Goal: Task Accomplishment & Management: Manage account settings

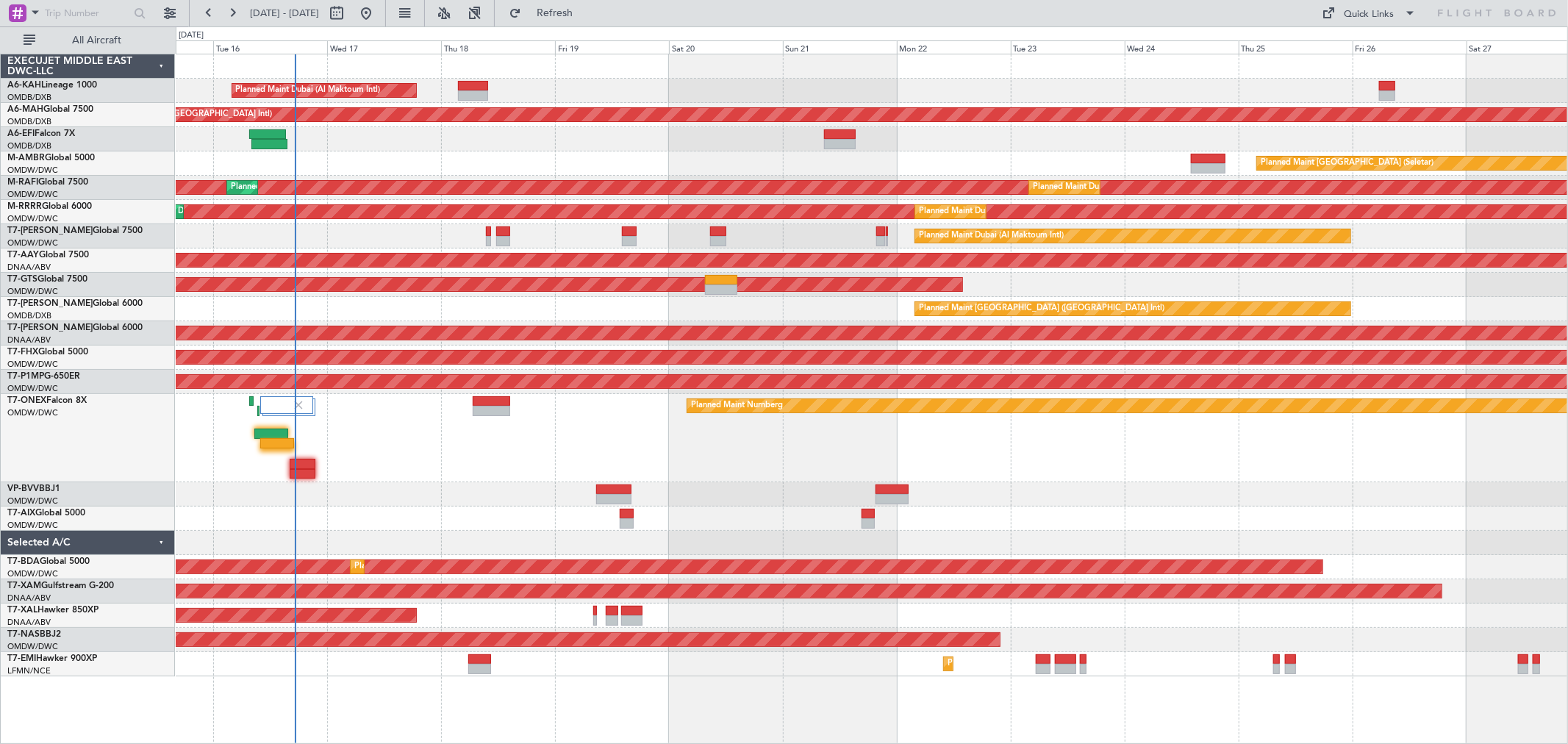
click at [277, 427] on div "Planned Maint Nurnberg Planned Maint [GEOGRAPHIC_DATA] (Al Maktoum Intl)" at bounding box center [871, 438] width 1392 height 89
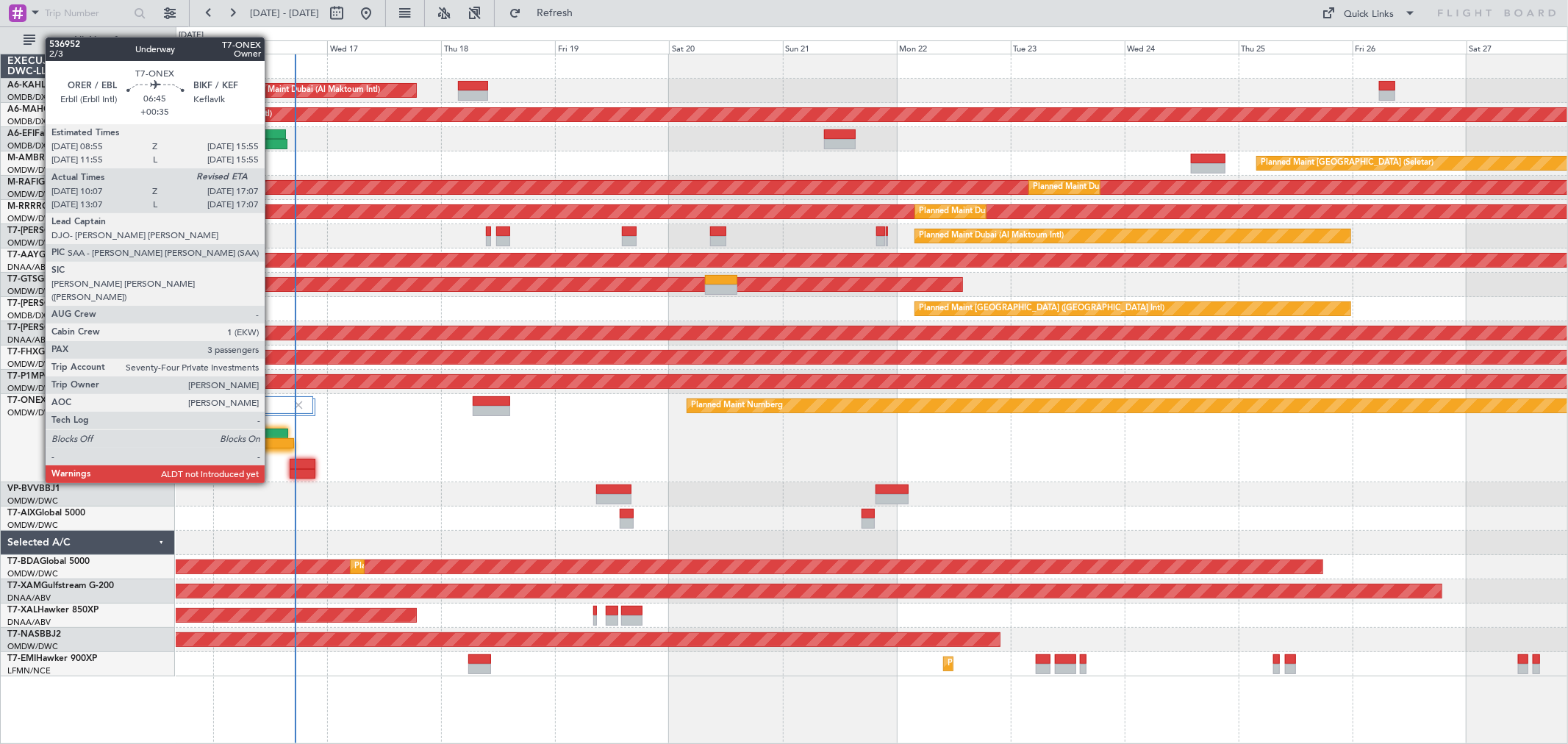
click at [272, 441] on div at bounding box center [277, 442] width 33 height 10
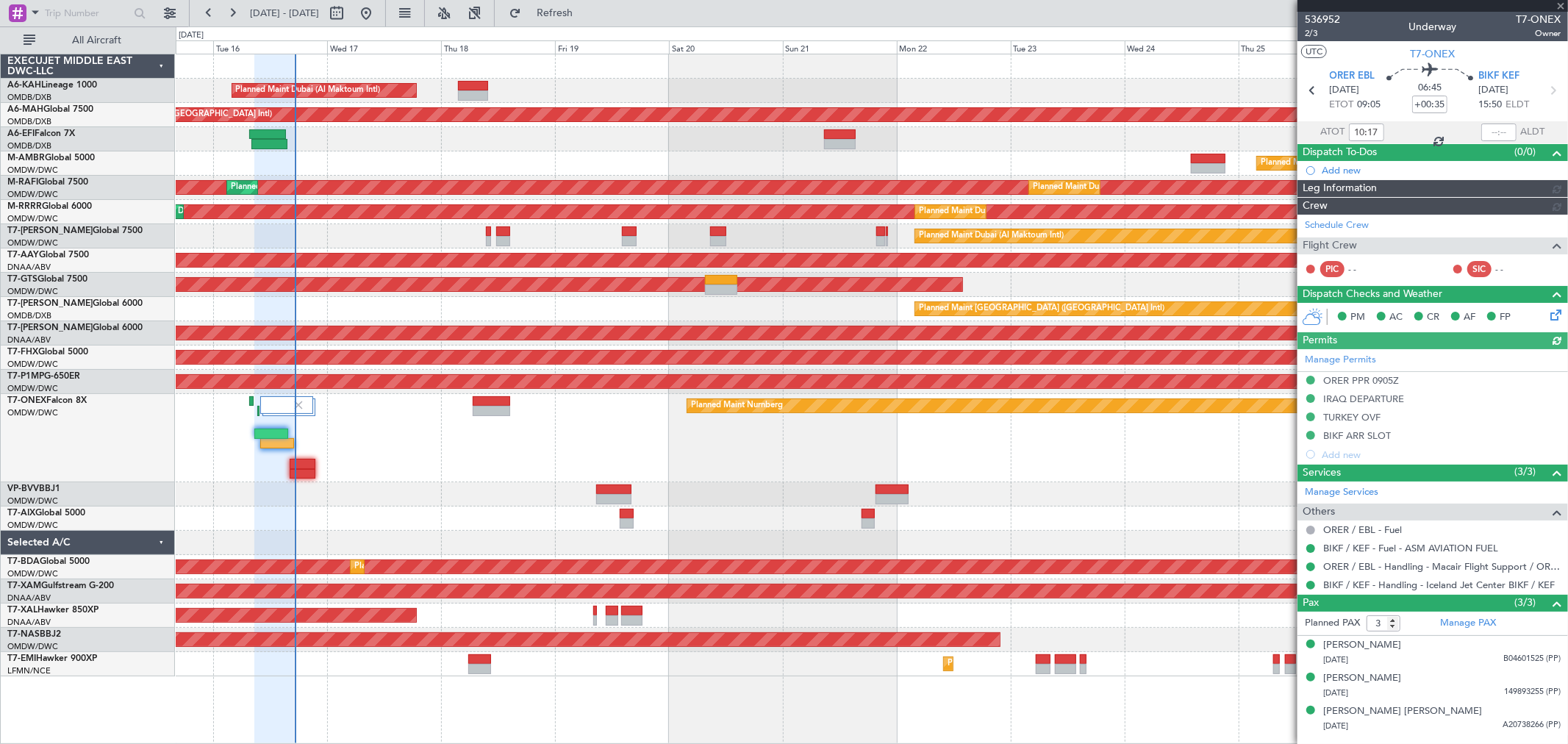
type input "[PERSON_NAME] ([PERSON_NAME])"
type input "7310"
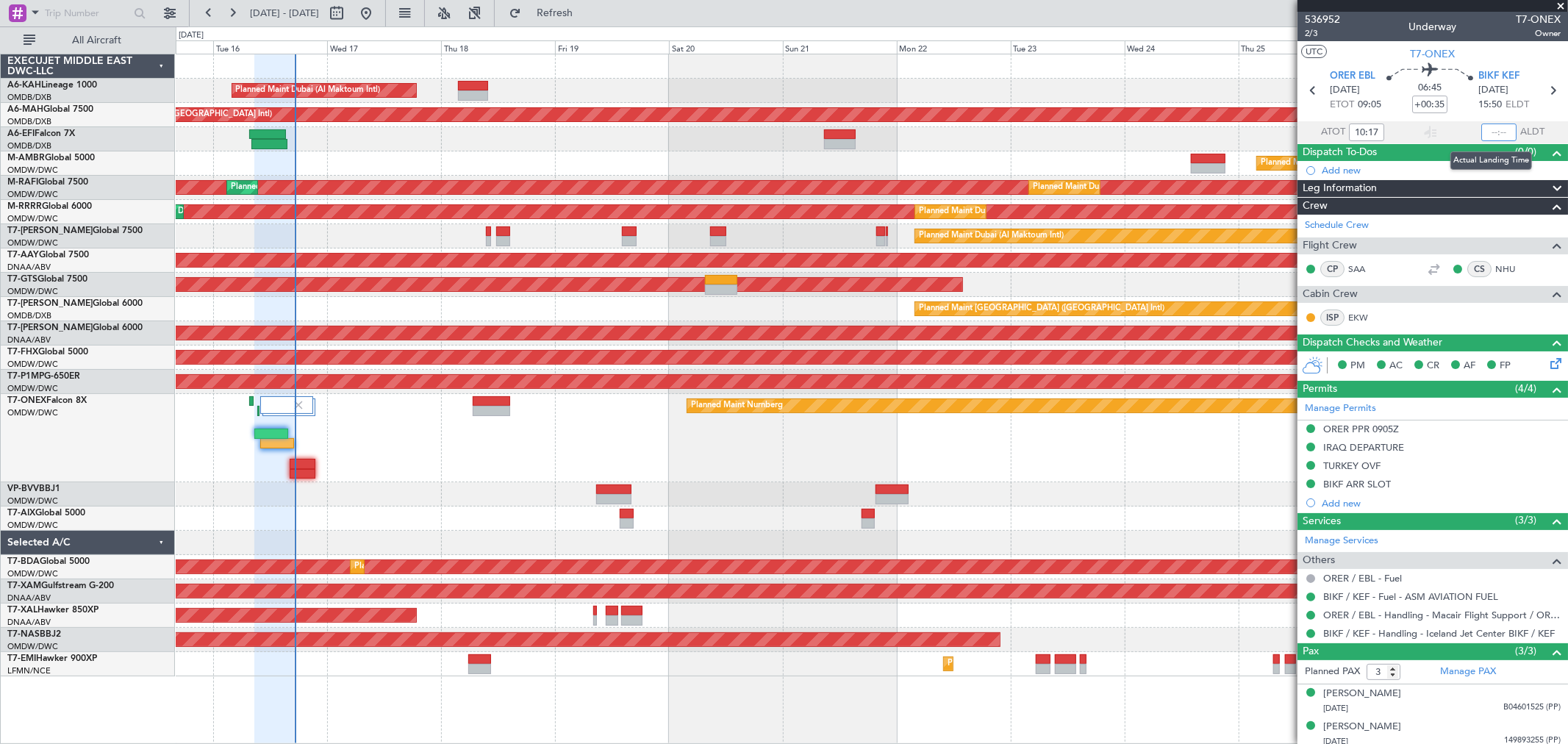
click at [1486, 129] on input "text" at bounding box center [1498, 133] width 35 height 18
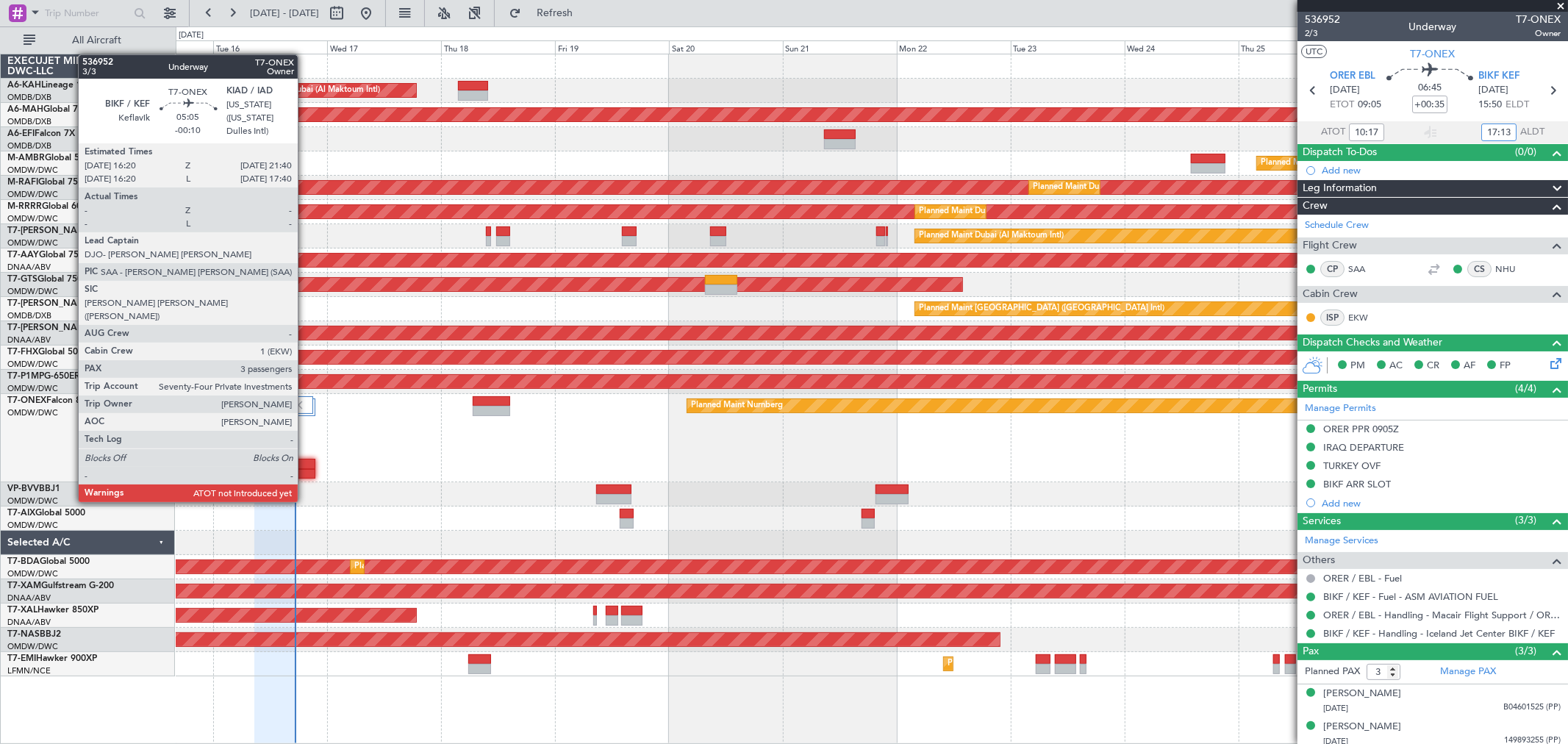
click at [305, 461] on div at bounding box center [302, 463] width 25 height 10
type input "17:13"
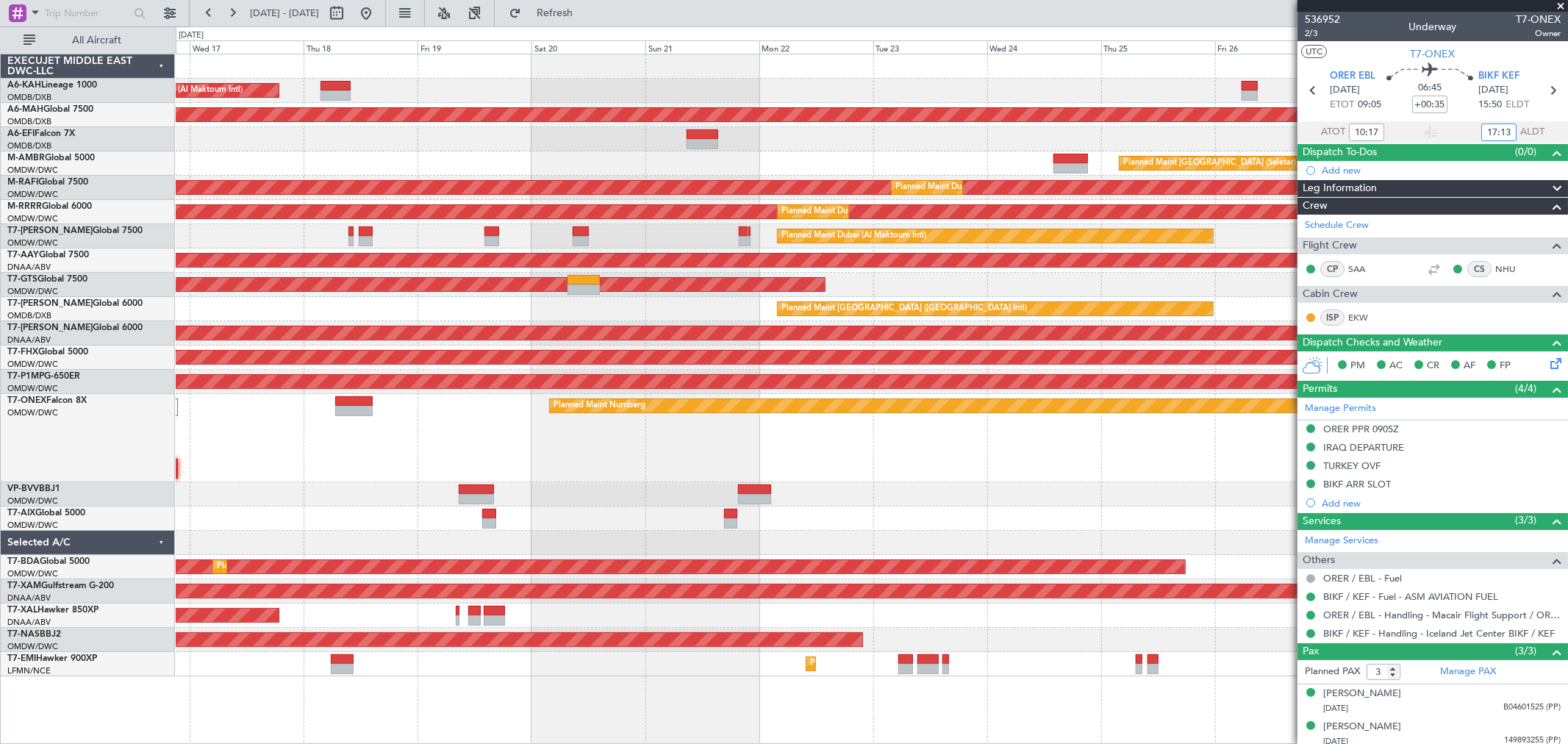
click at [401, 434] on div "Planned Maint Nurnberg" at bounding box center [871, 438] width 1392 height 89
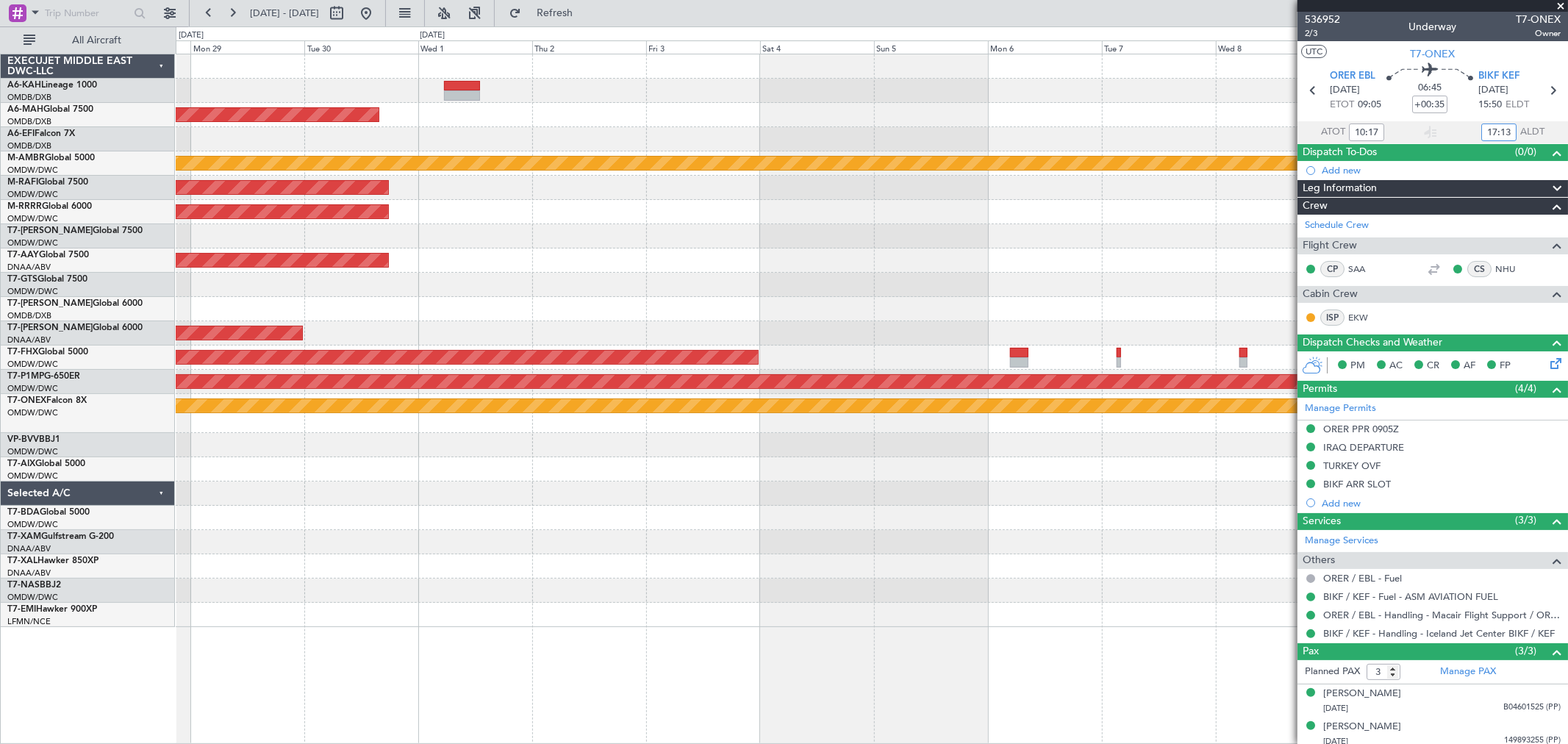
click at [713, 318] on div "Planned Maint [GEOGRAPHIC_DATA] ([GEOGRAPHIC_DATA] Intl)" at bounding box center [871, 308] width 1392 height 24
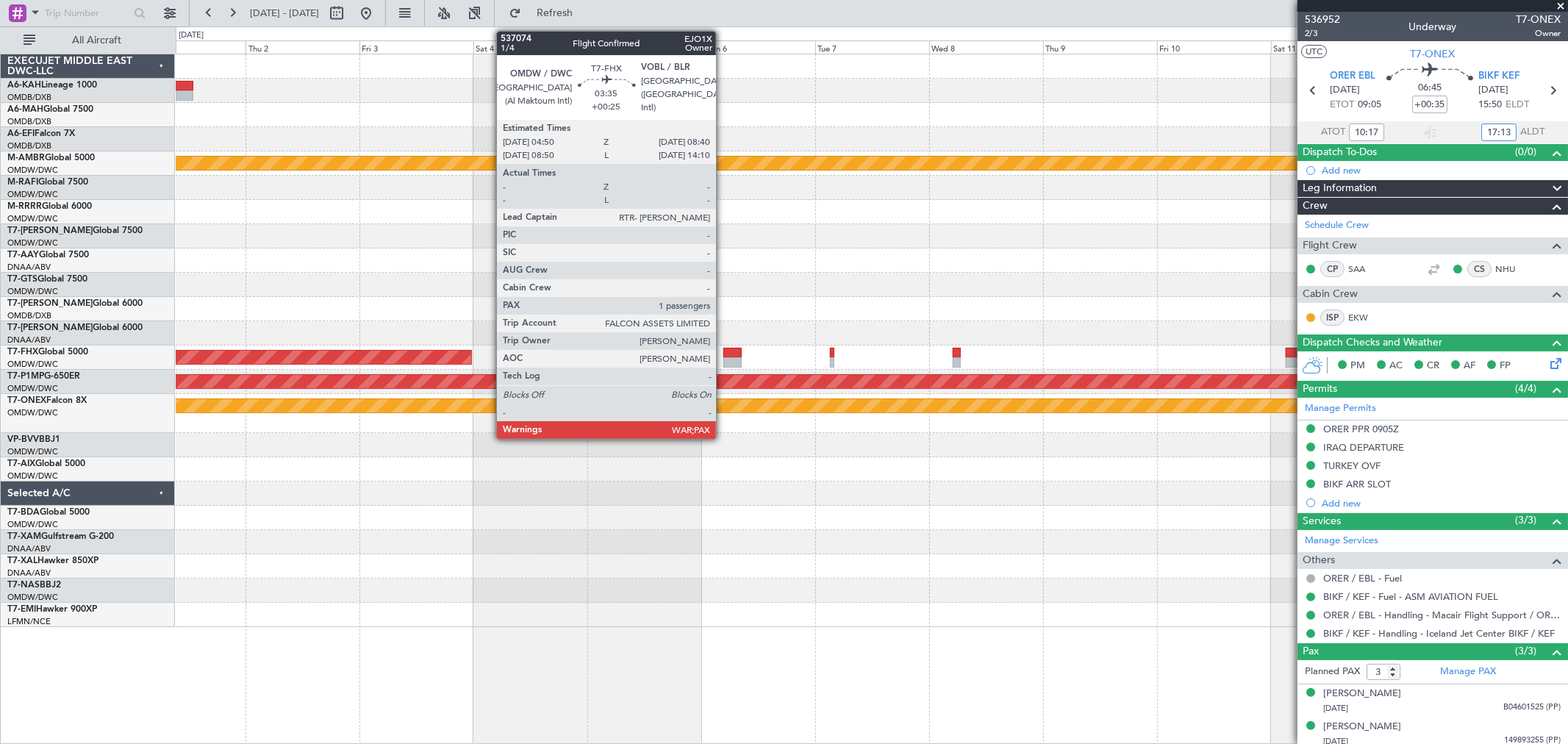
click at [723, 363] on div at bounding box center [732, 362] width 18 height 10
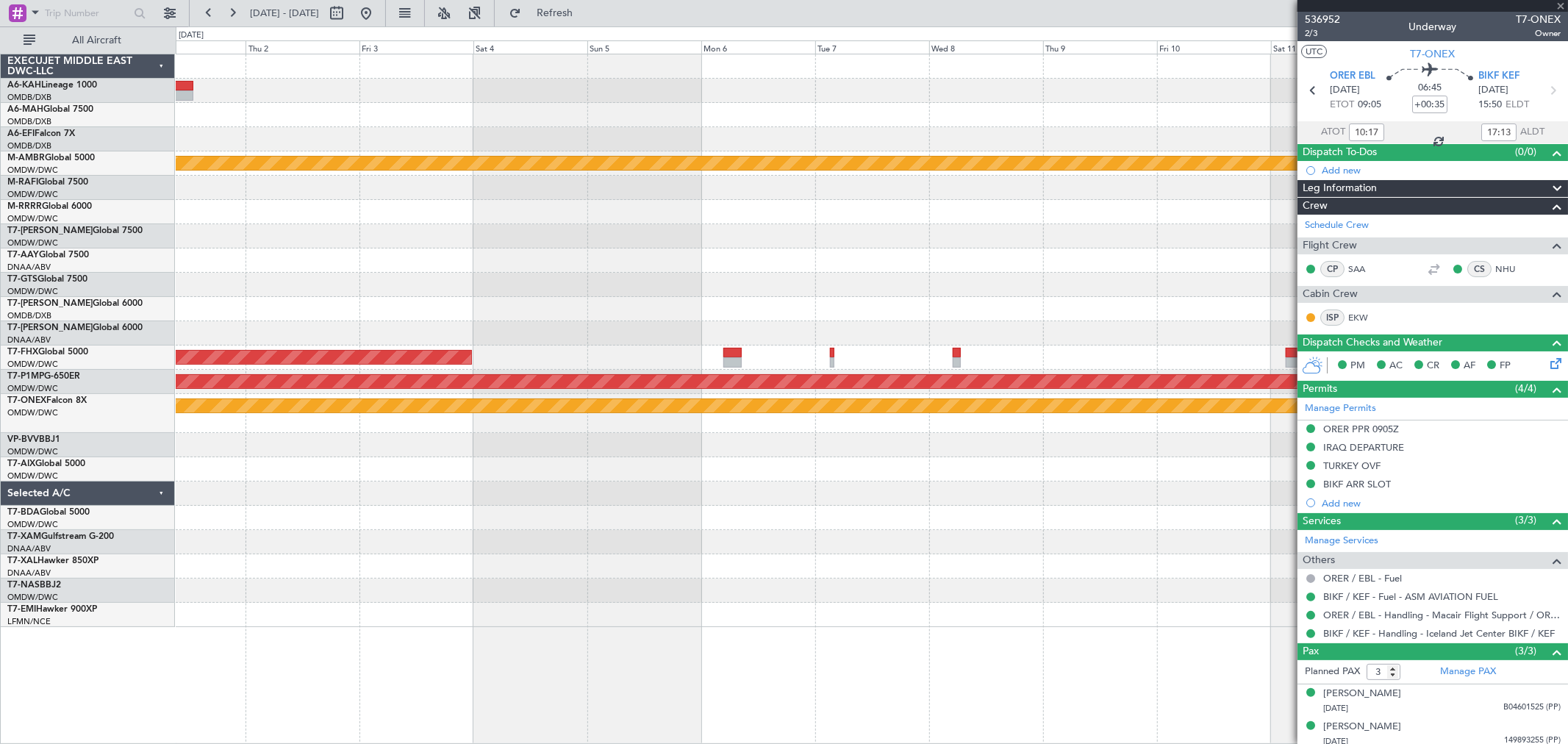
type input "+00:25"
type input "1"
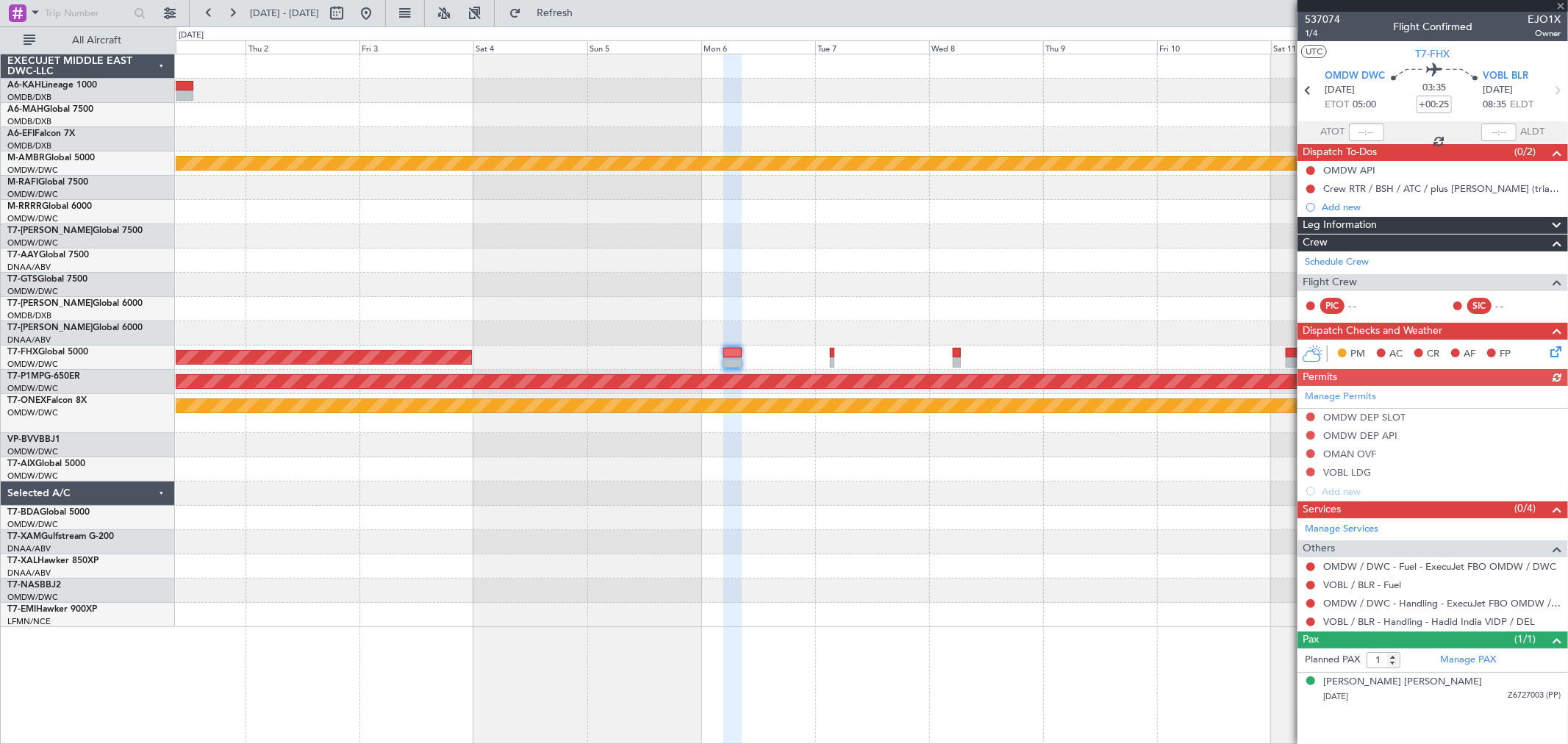
click at [836, 360] on div "Planned Maint [GEOGRAPHIC_DATA] ([GEOGRAPHIC_DATA])" at bounding box center [871, 357] width 1392 height 24
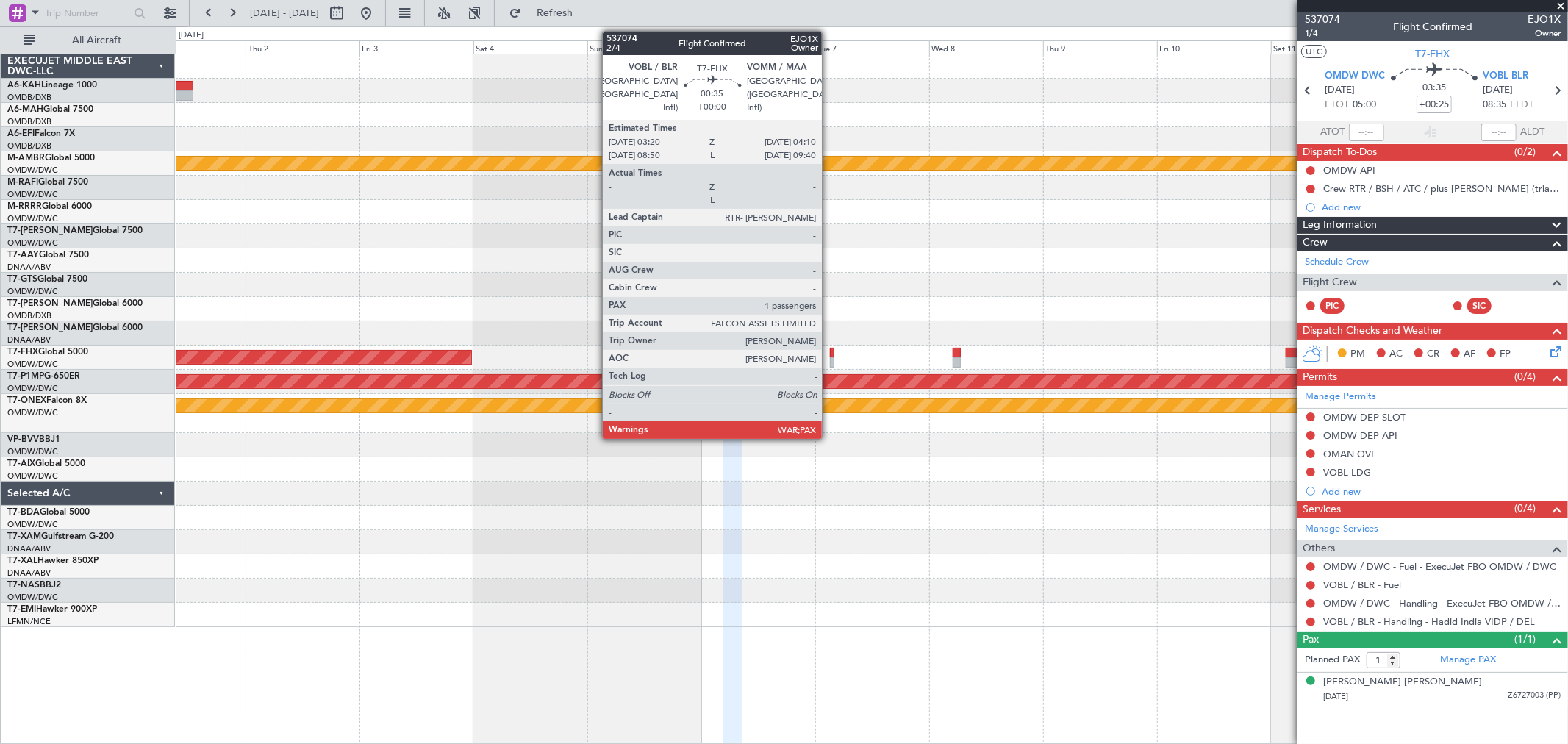
click at [830, 360] on div at bounding box center [832, 362] width 5 height 10
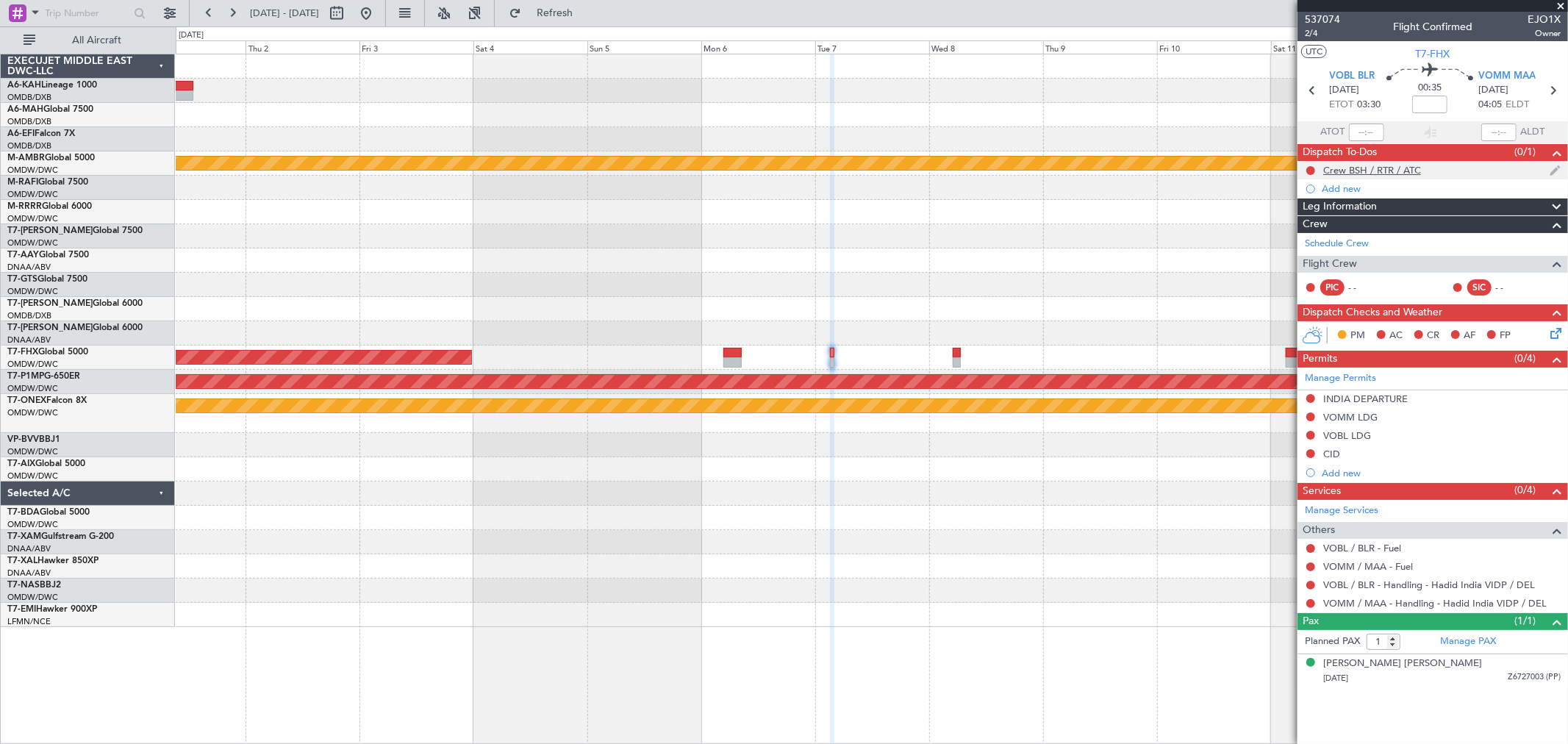
click at [1376, 171] on div "Crew BSH / RTR / ATC" at bounding box center [1372, 170] width 98 height 13
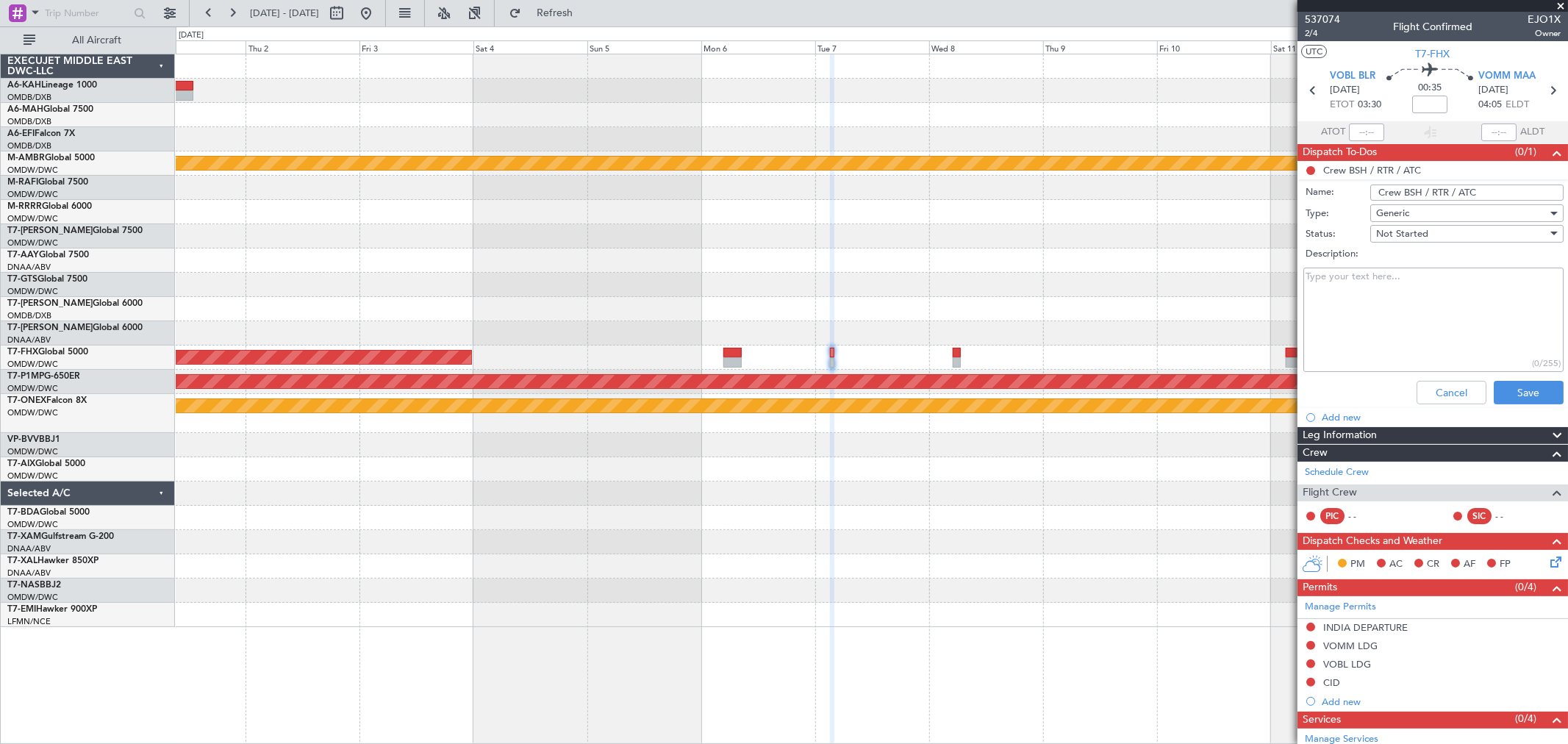
drag, startPoint x: 1519, startPoint y: 195, endPoint x: 1113, endPoint y: 231, distance: 407.6
click at [1115, 231] on fb-app "[DATE] - [DATE] Refresh Quick Links All Aircraft Planned Maint [GEOGRAPHIC_DATA…" at bounding box center [784, 377] width 1568 height 732
drag, startPoint x: 1412, startPoint y: 394, endPoint x: 1129, endPoint y: 365, distance: 284.5
click at [1416, 394] on button "Cancel" at bounding box center [1450, 392] width 70 height 24
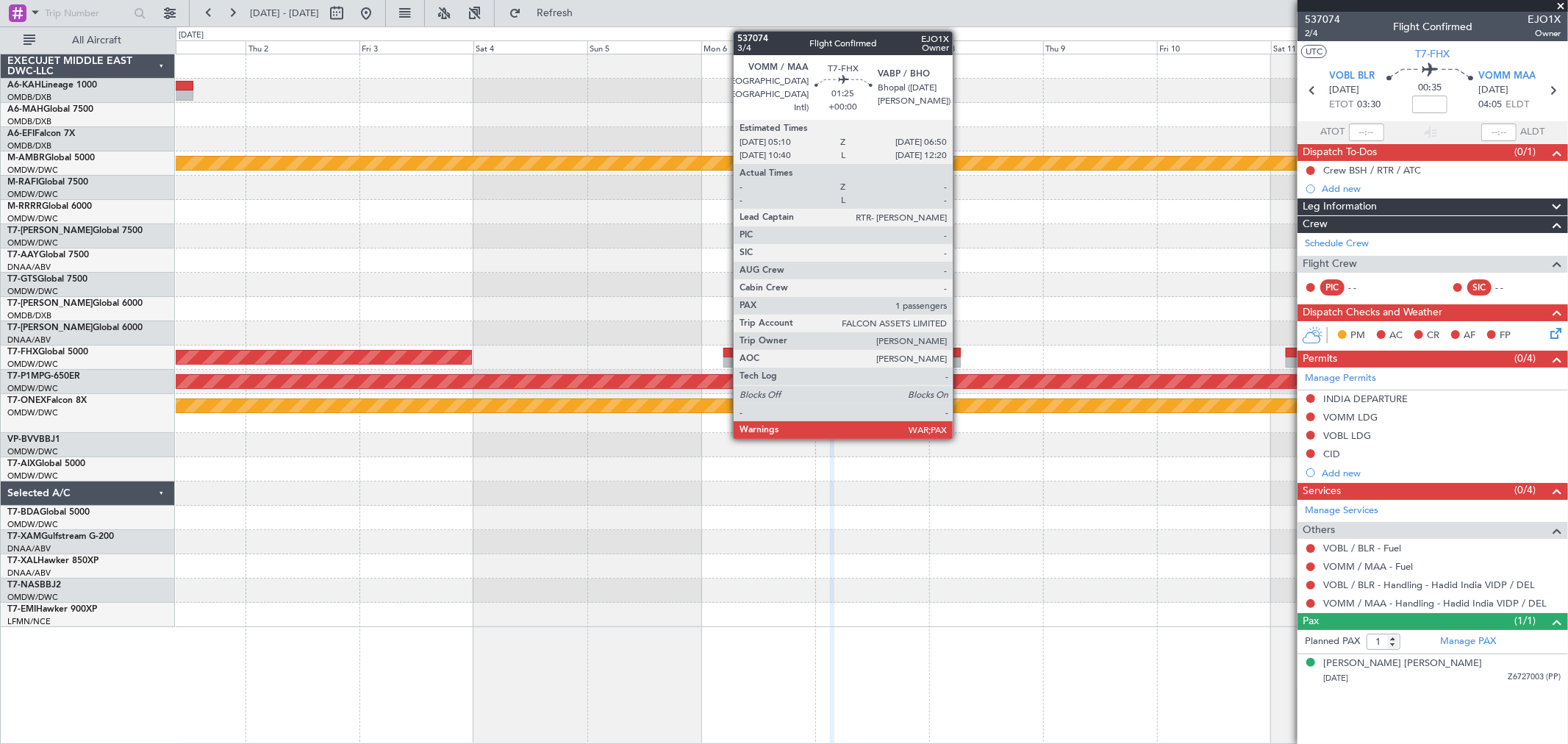
click at [960, 357] on div at bounding box center [956, 362] width 8 height 10
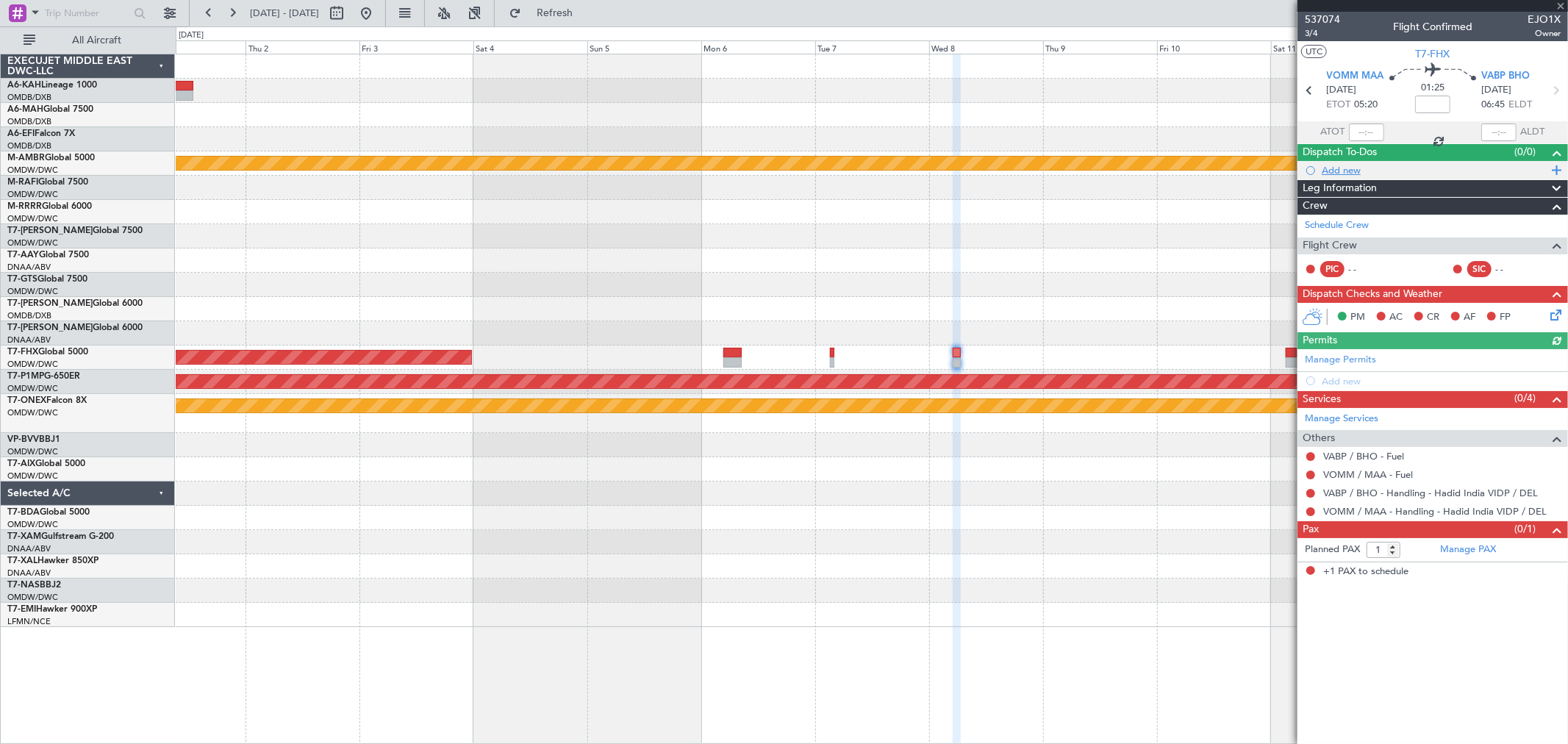
click at [1368, 171] on div "Add new" at bounding box center [1434, 170] width 226 height 13
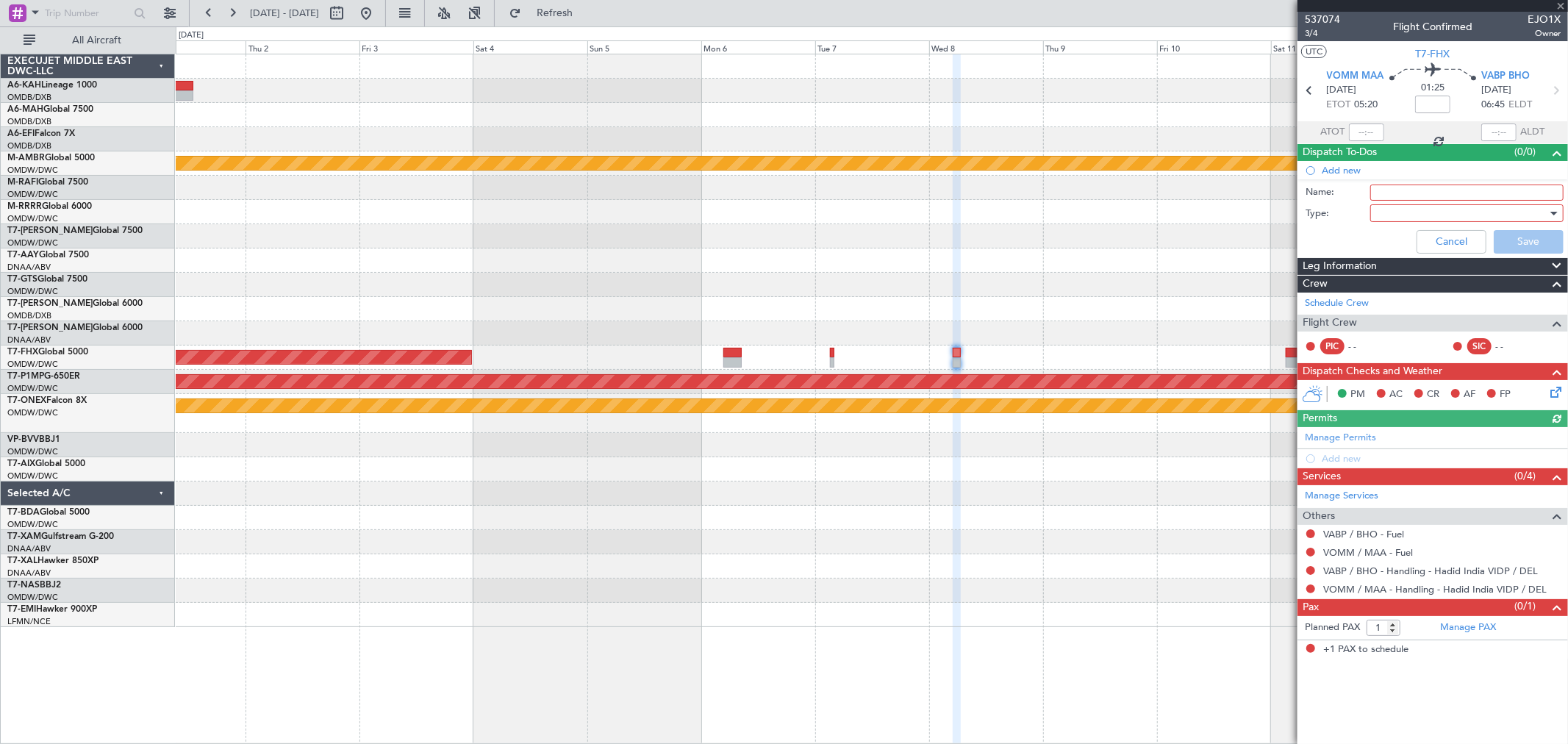
click at [1435, 196] on input "Name:" at bounding box center [1467, 193] width 194 height 16
paste input "Crew BSH / RTR / ATC"
drag, startPoint x: 1433, startPoint y: 193, endPoint x: 1403, endPoint y: 193, distance: 30.0
click at [1403, 193] on input "Crew BSH / RTR / ATC" at bounding box center [1467, 193] width 194 height 16
type input "Crew RTR / BSH/ ATC"
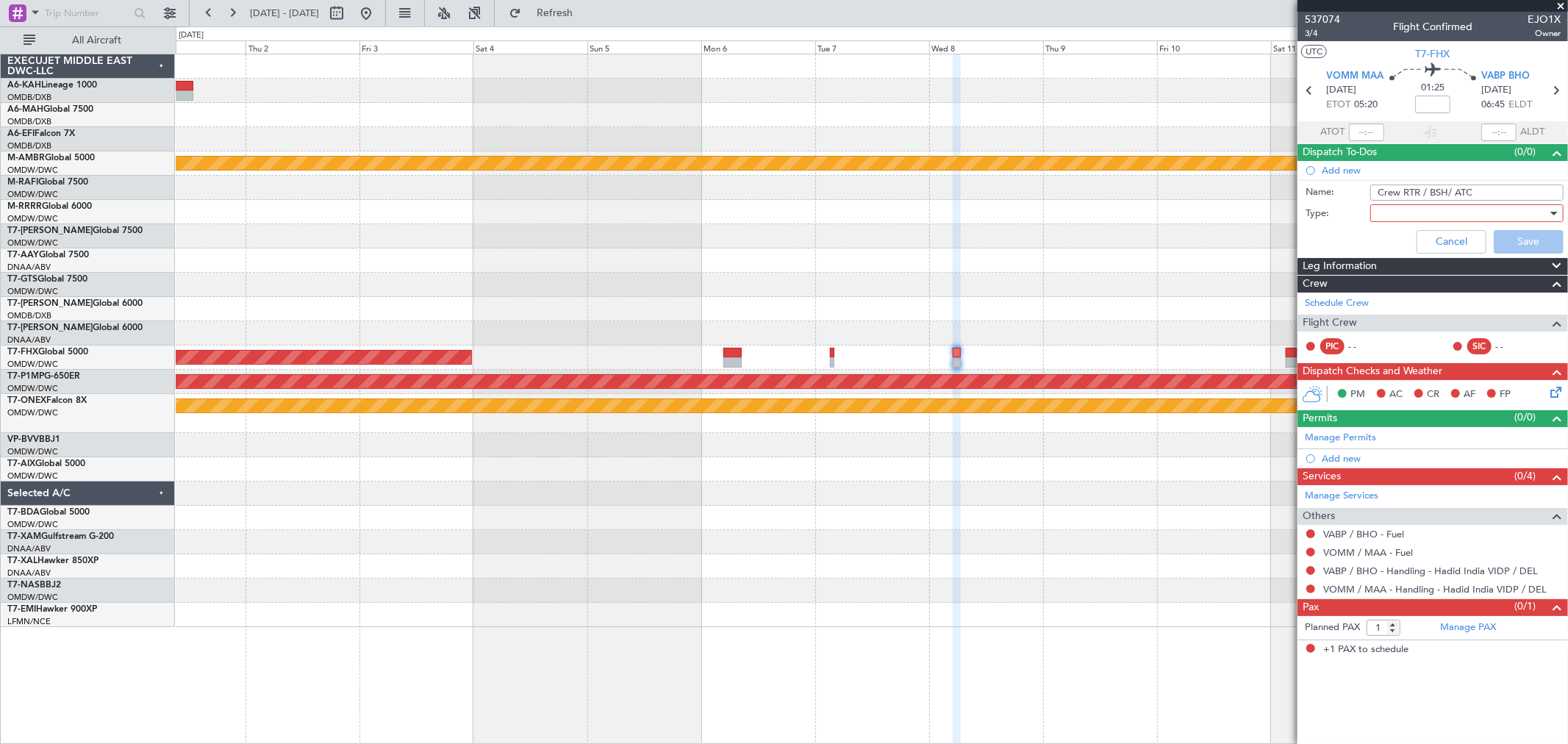
click at [1472, 215] on div at bounding box center [1461, 213] width 171 height 22
click at [1445, 233] on span "Generic" at bounding box center [1459, 243] width 180 height 22
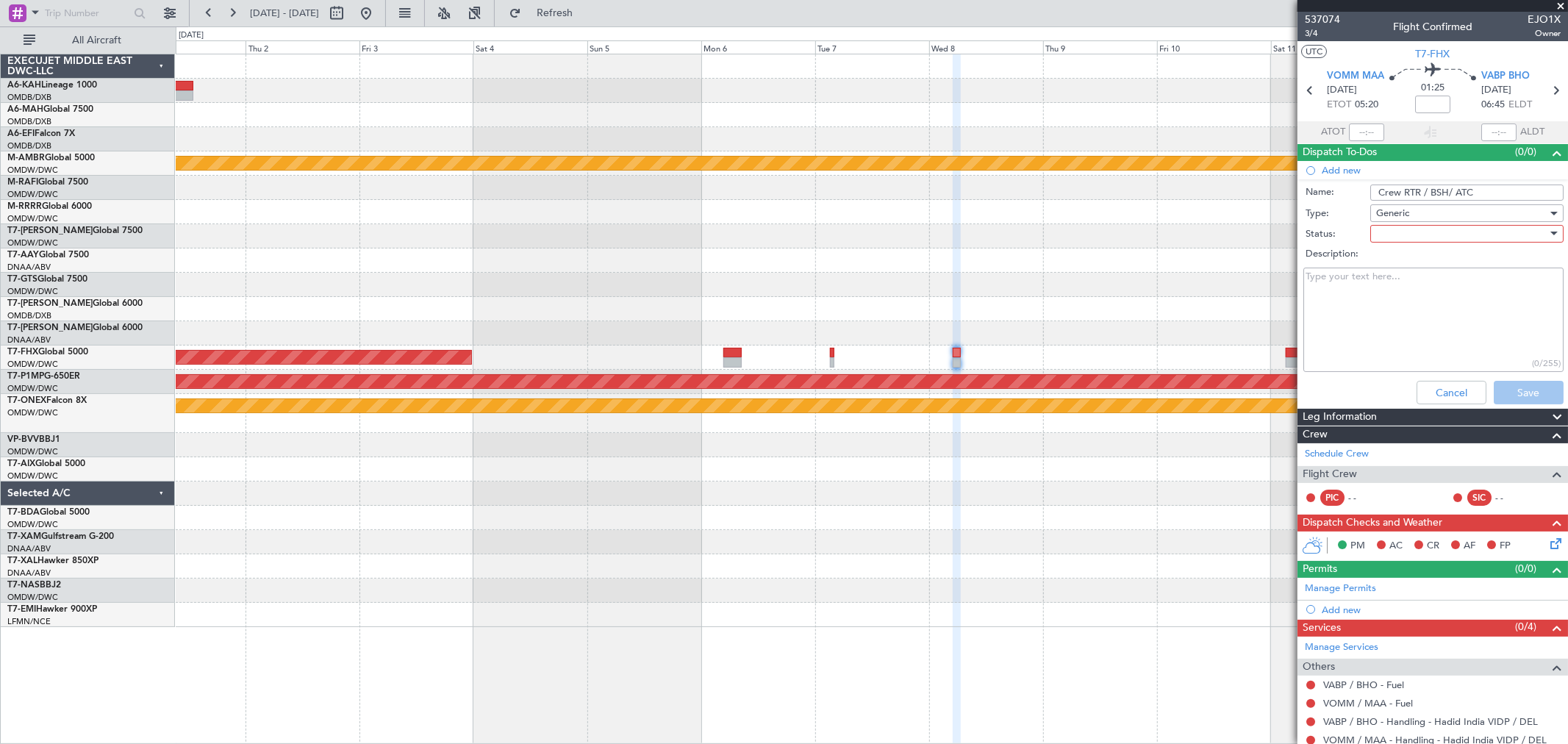
click at [1459, 229] on div at bounding box center [1461, 233] width 171 height 22
click at [1458, 259] on span "Not Started" at bounding box center [1459, 263] width 171 height 22
click at [1533, 392] on button "Save" at bounding box center [1528, 392] width 70 height 24
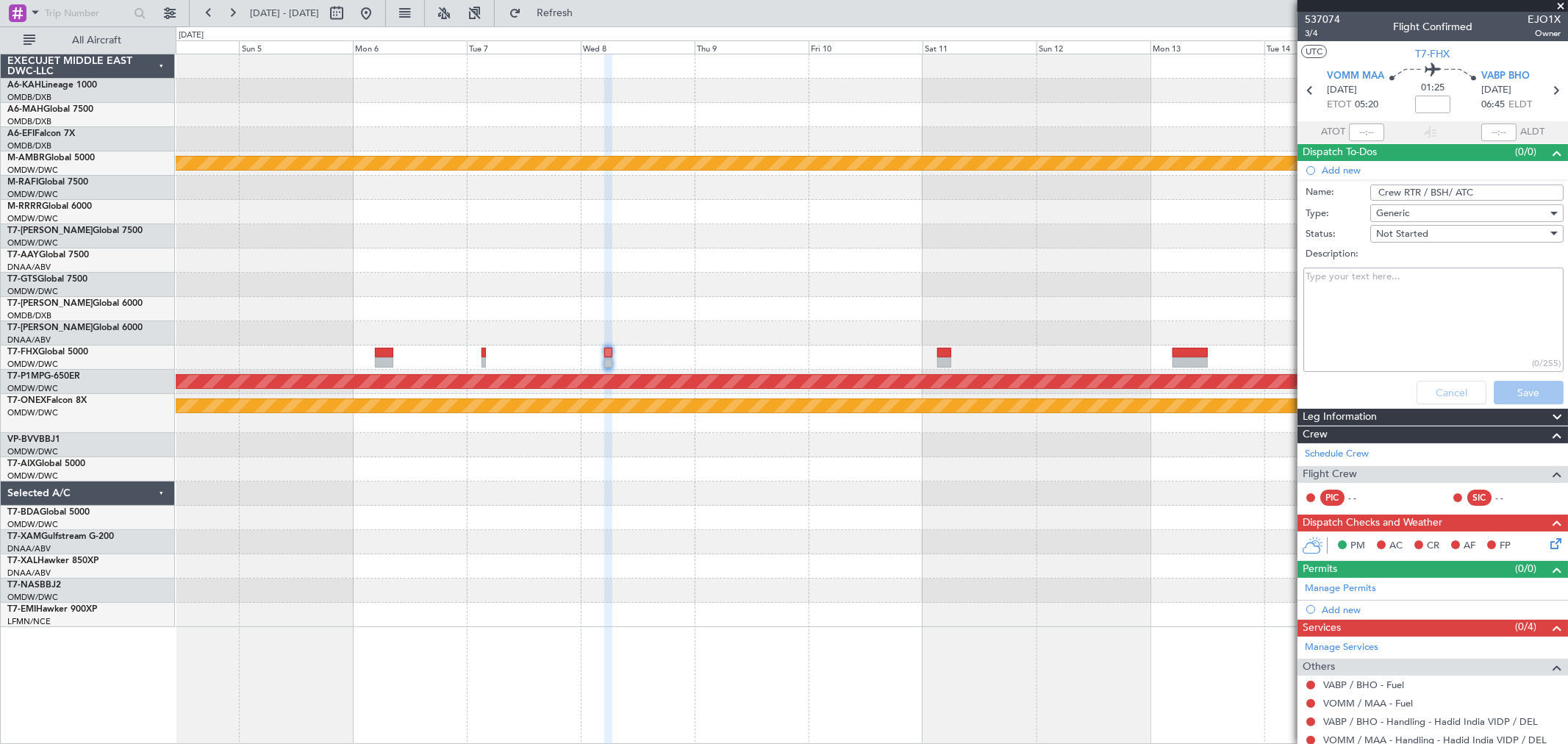
click at [666, 315] on div "Planned Maint [GEOGRAPHIC_DATA] (Seletar) Planned Maint [GEOGRAPHIC_DATA] ([GEO…" at bounding box center [871, 340] width 1392 height 572
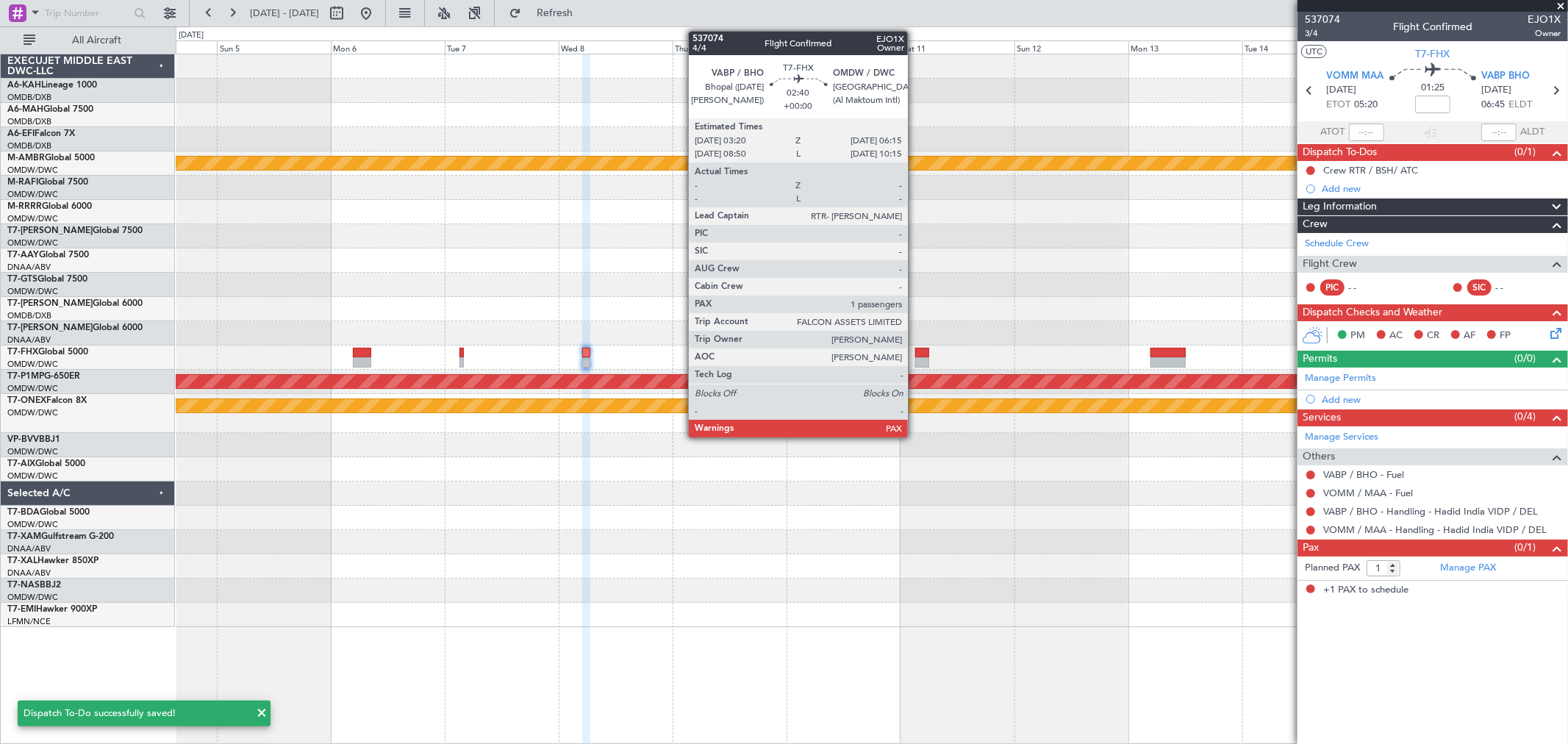
click at [915, 355] on div at bounding box center [921, 352] width 14 height 10
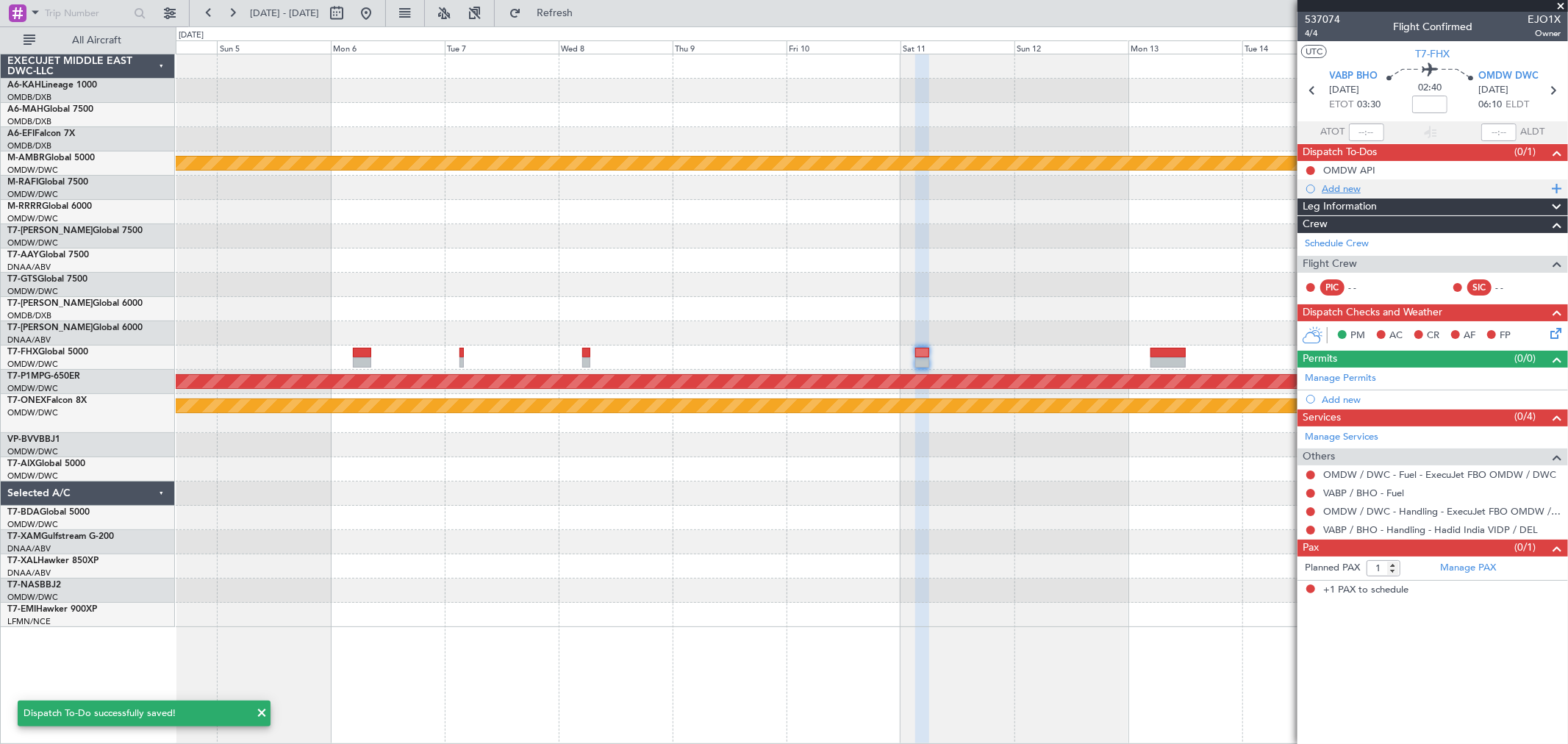
click at [1354, 186] on div "Add new" at bounding box center [1434, 189] width 226 height 13
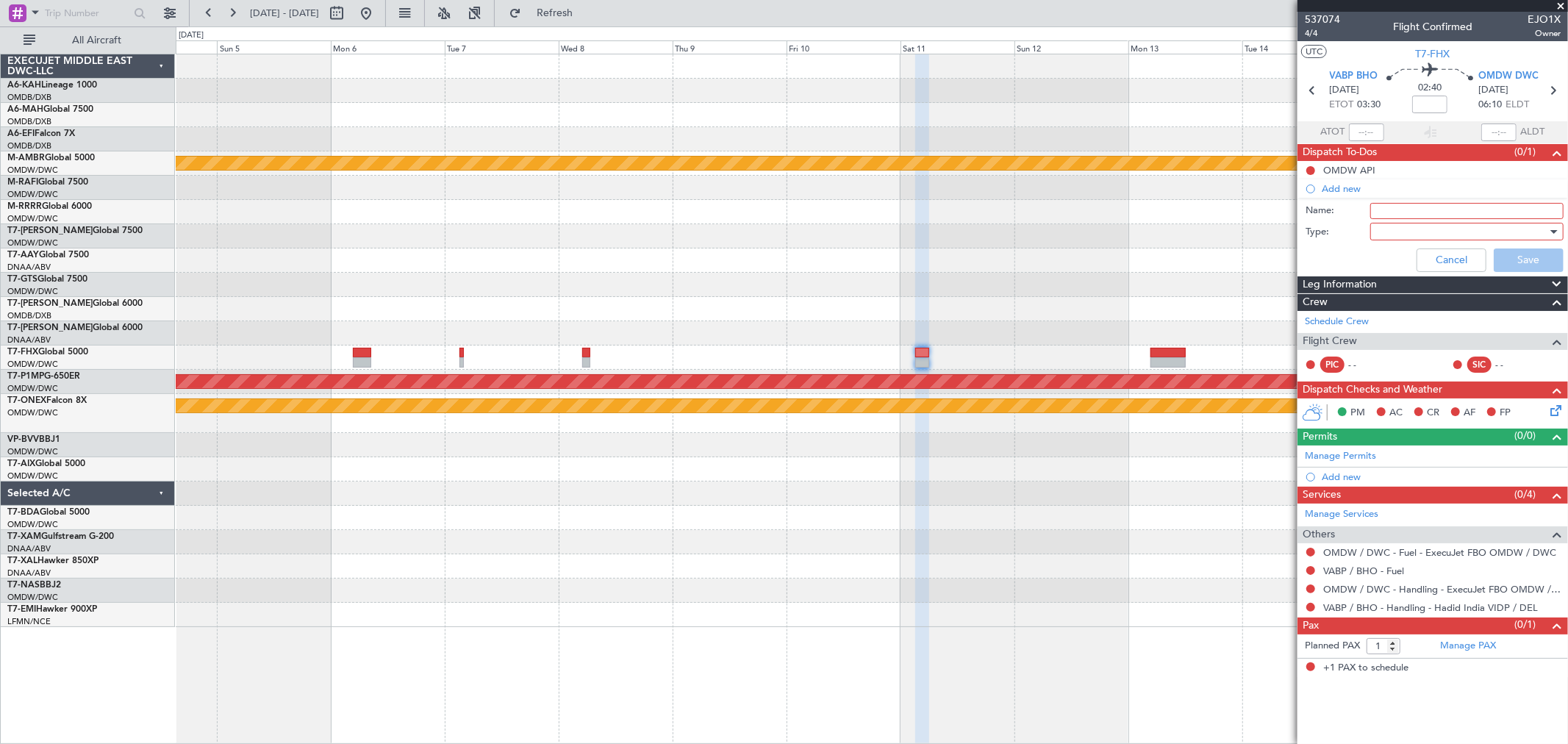
click at [1403, 208] on input "Name:" at bounding box center [1467, 211] width 194 height 16
paste input "Crew BSH / RTR / ATC"
type input "Crew BSH / RTR / ATC"
click at [1417, 239] on div at bounding box center [1461, 231] width 171 height 22
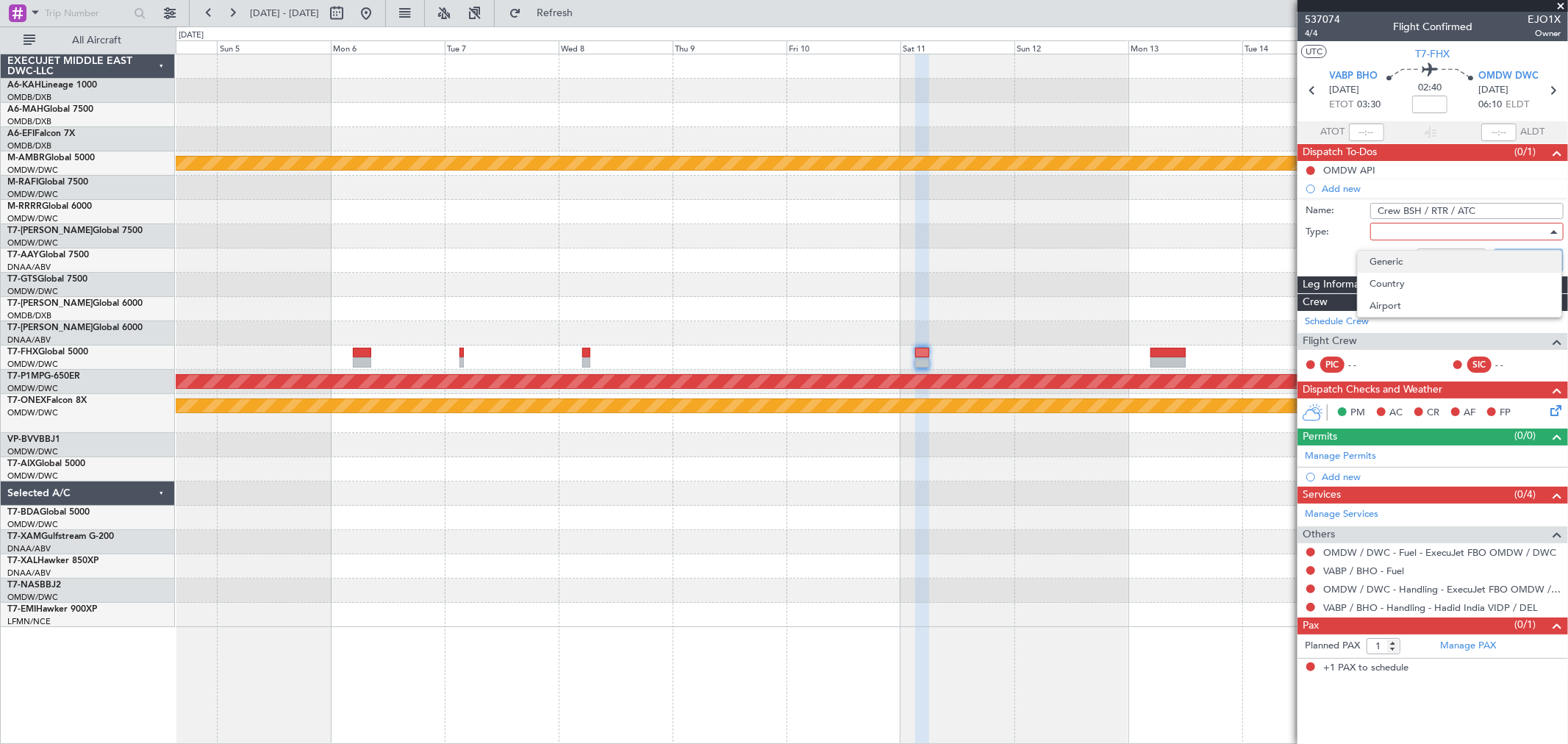
click at [1400, 258] on span "Generic" at bounding box center [1459, 261] width 180 height 22
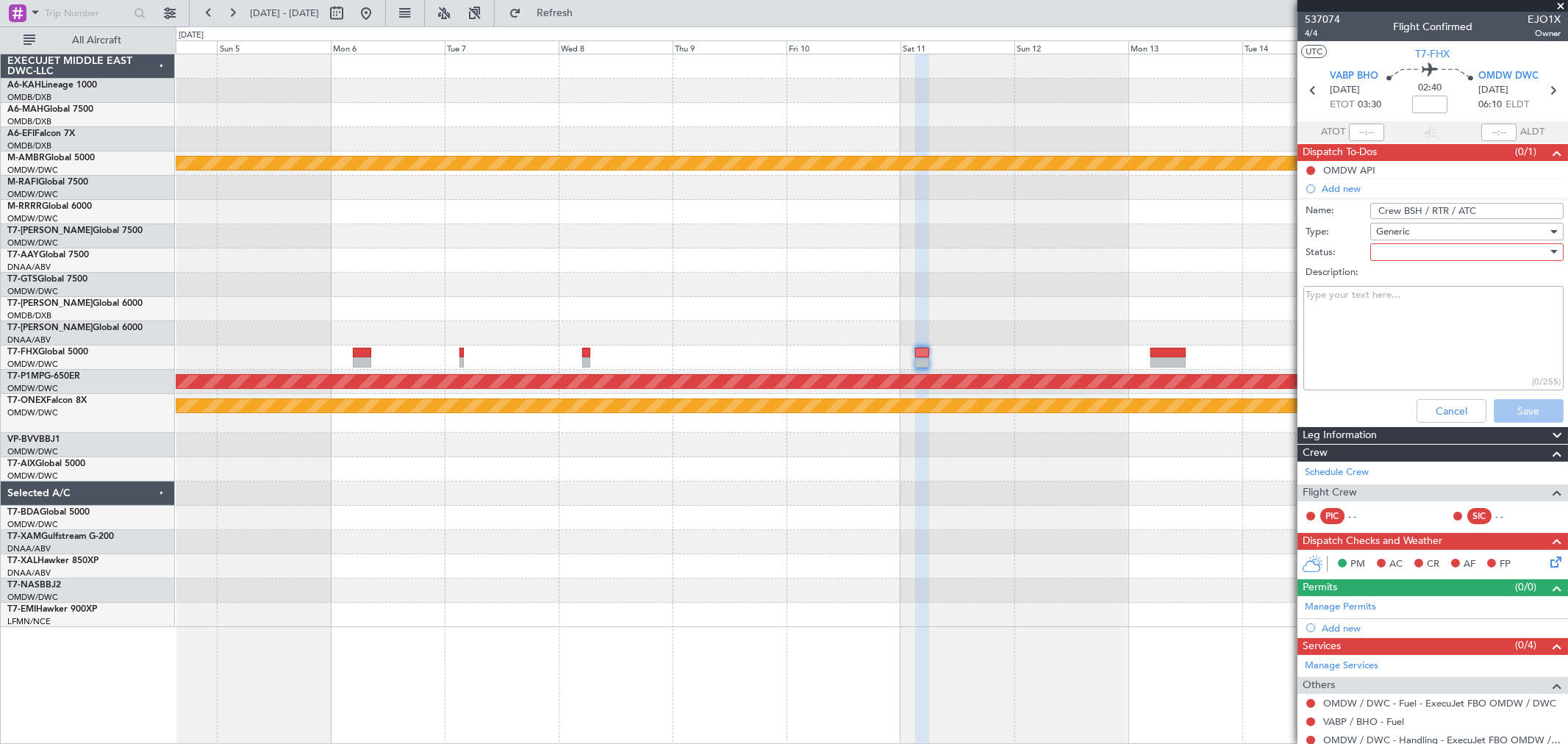
click at [1400, 259] on div at bounding box center [1461, 252] width 171 height 22
click at [1400, 283] on span "Not Started" at bounding box center [1459, 281] width 171 height 22
click at [1503, 410] on button "Save" at bounding box center [1528, 410] width 70 height 24
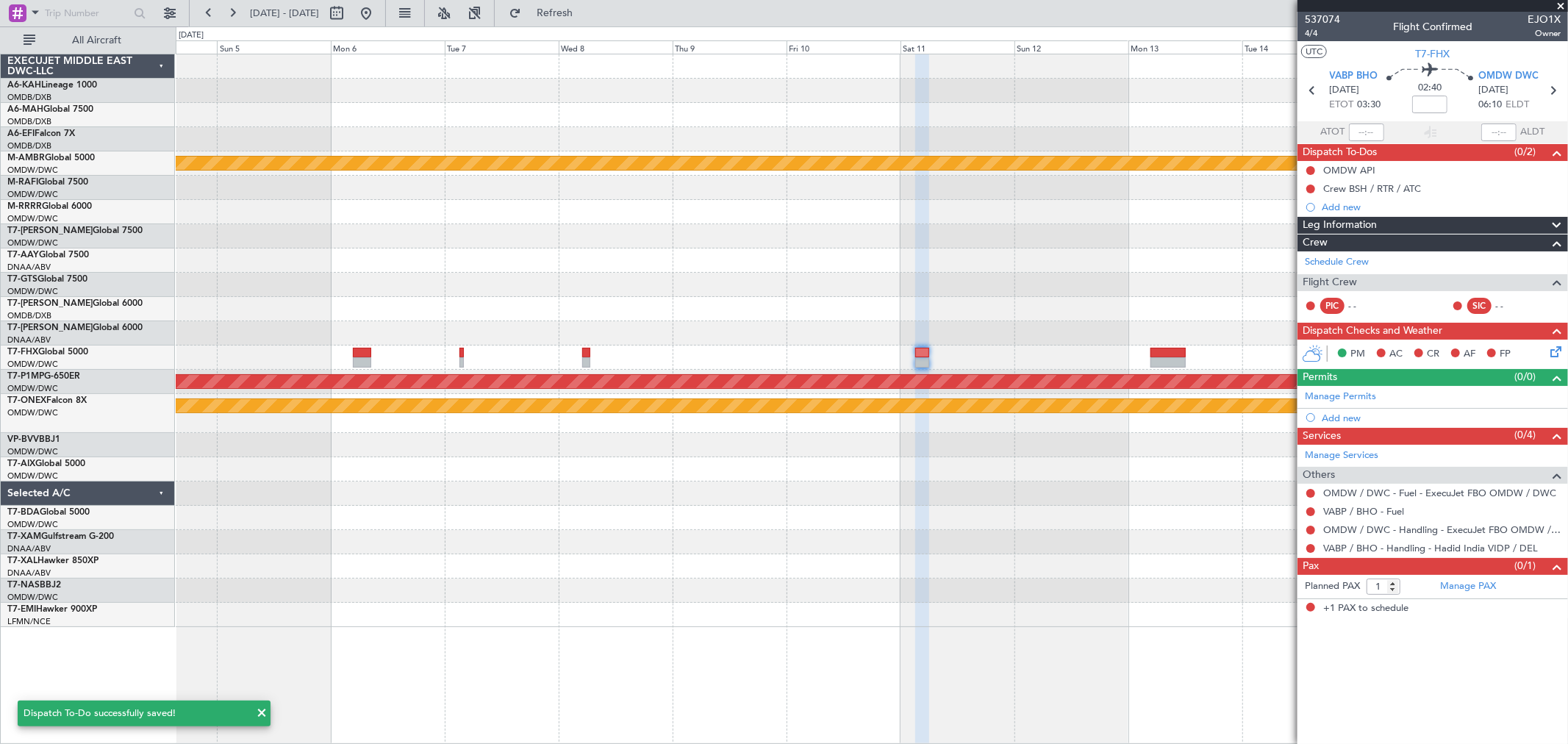
click at [893, 274] on div "Planned Maint [GEOGRAPHIC_DATA] (Seletar) Planned Maint [GEOGRAPHIC_DATA] ([GEO…" at bounding box center [871, 340] width 1392 height 572
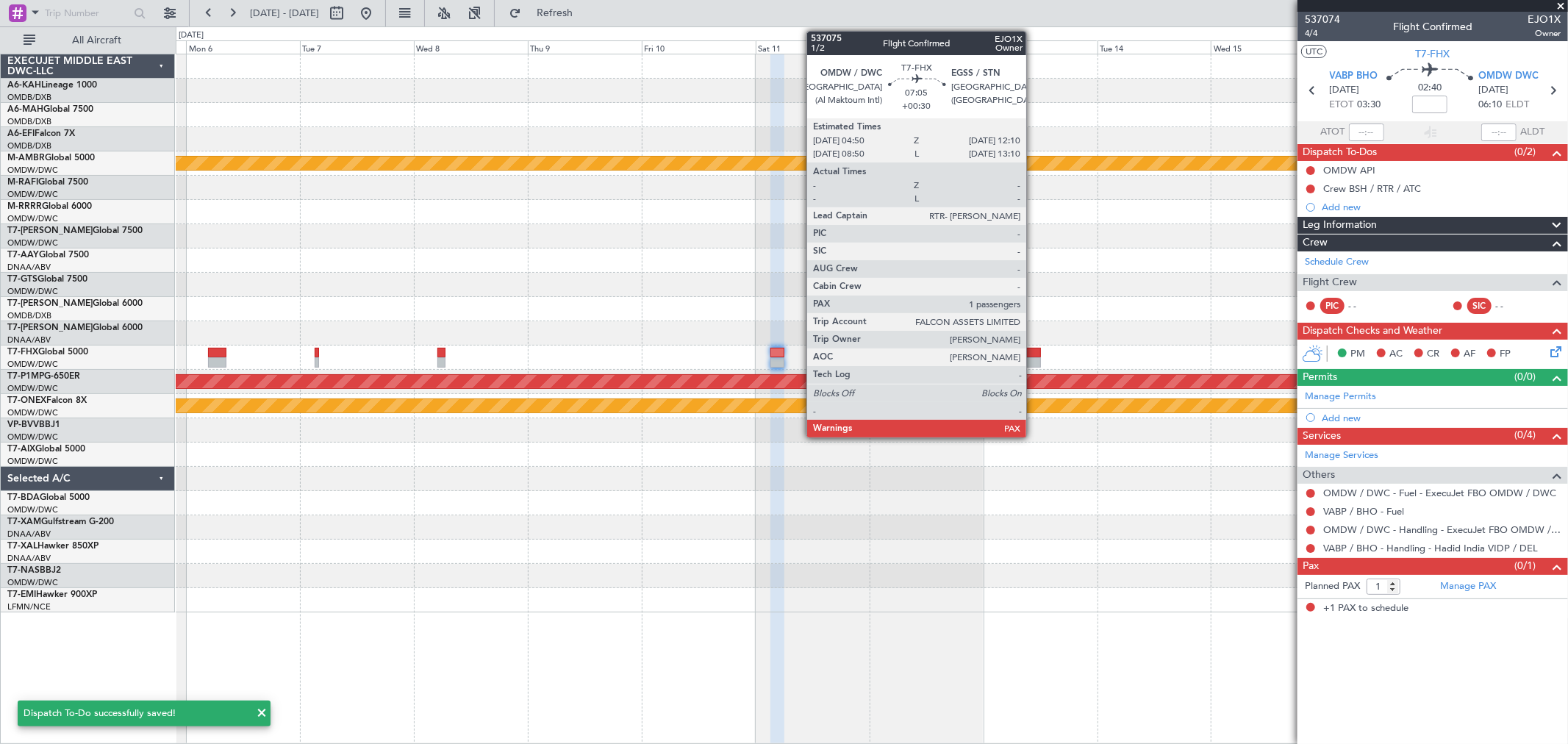
click at [1034, 355] on div at bounding box center [1023, 352] width 35 height 10
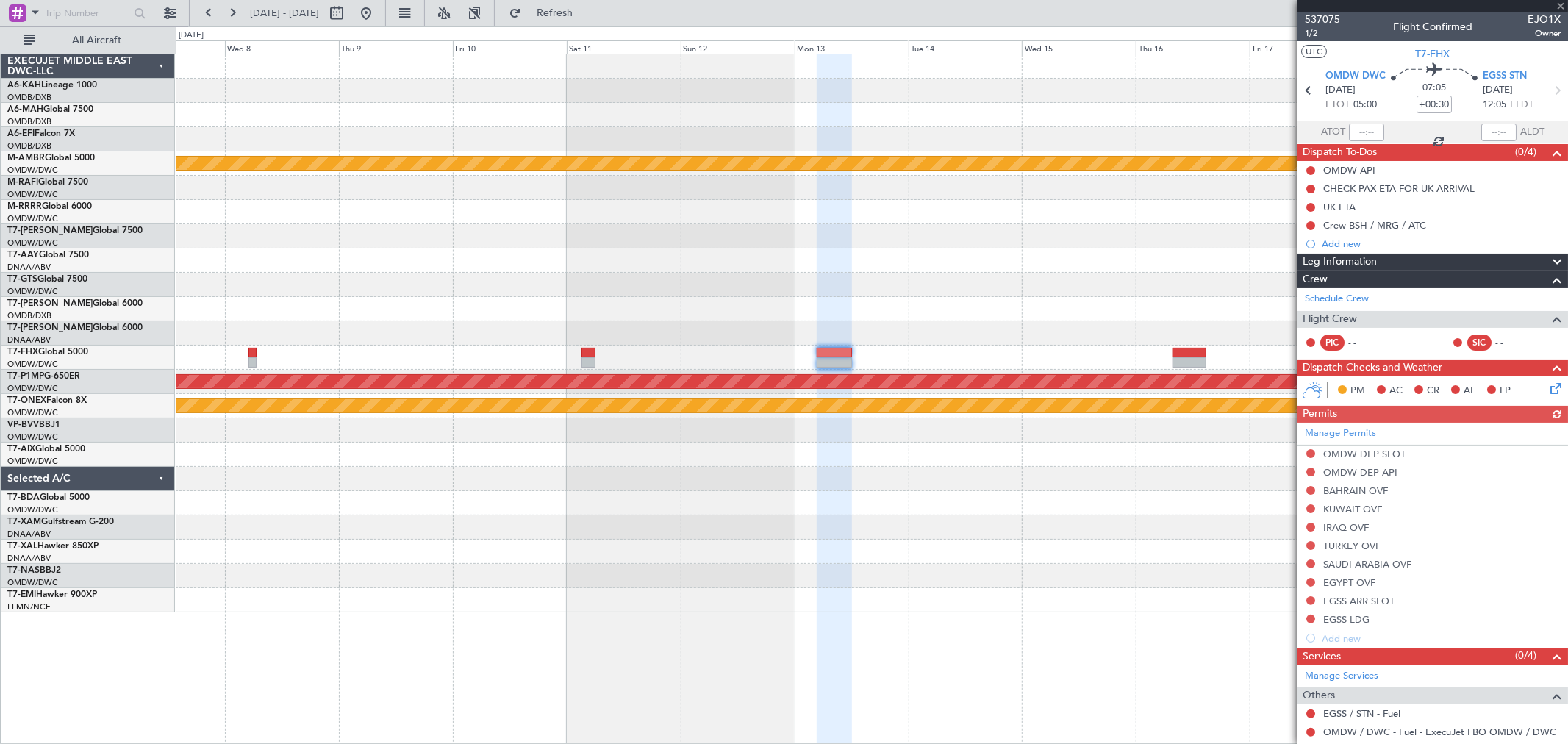
click at [715, 292] on div "Planned Maint [GEOGRAPHIC_DATA] (Seletar) Planned Maint Savannah ([GEOGRAPHIC_D…" at bounding box center [871, 333] width 1392 height 558
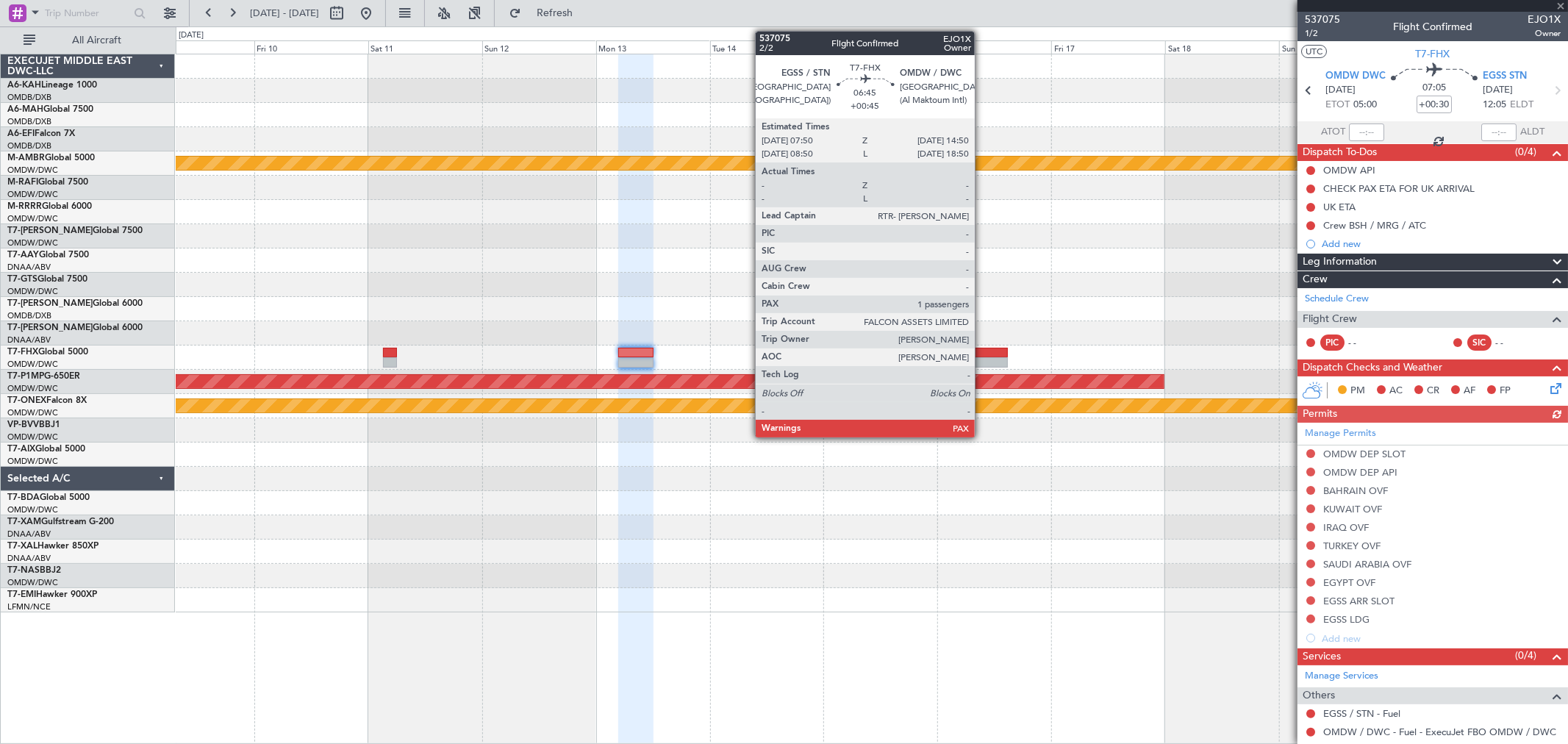
click at [982, 362] on div at bounding box center [990, 362] width 33 height 10
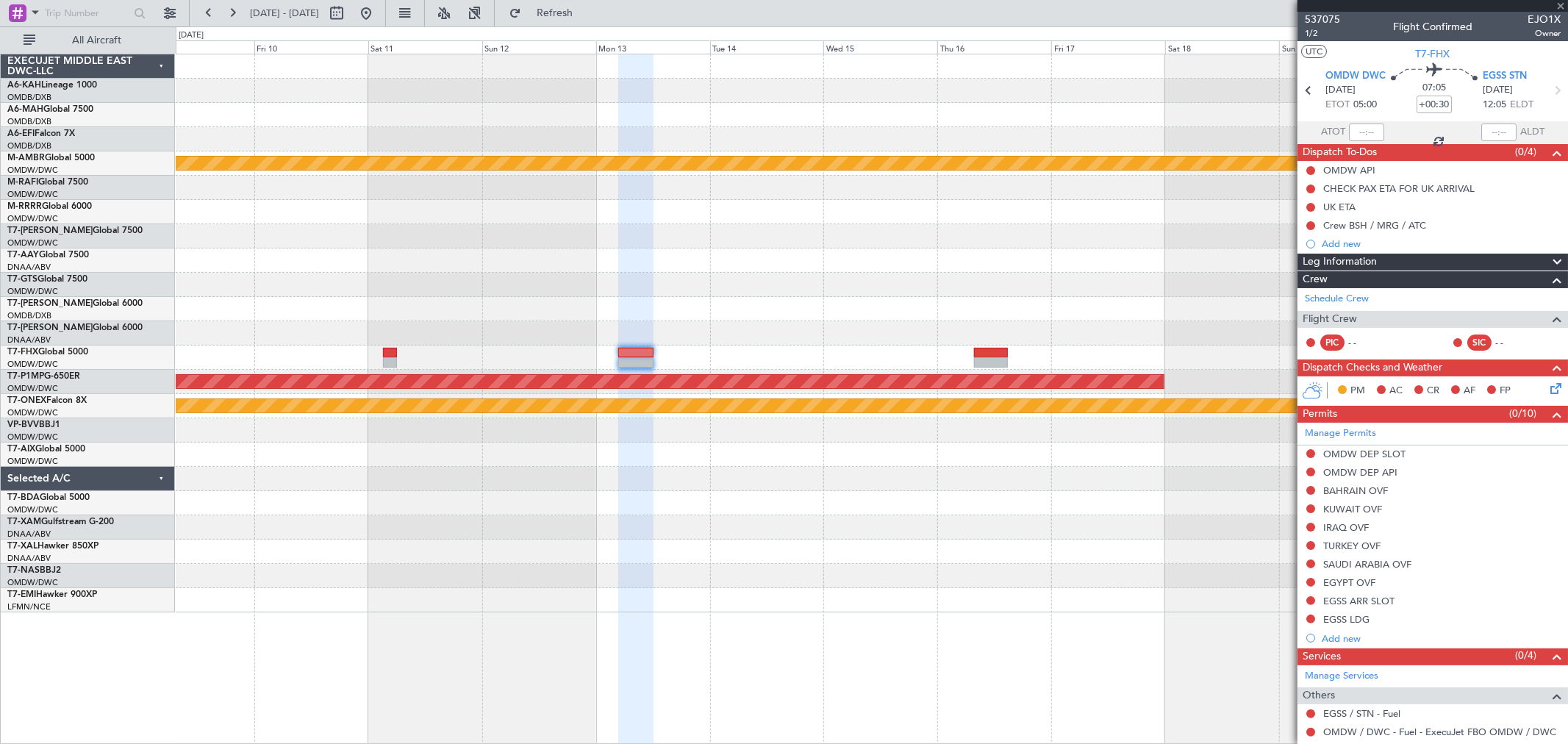
type input "+00:45"
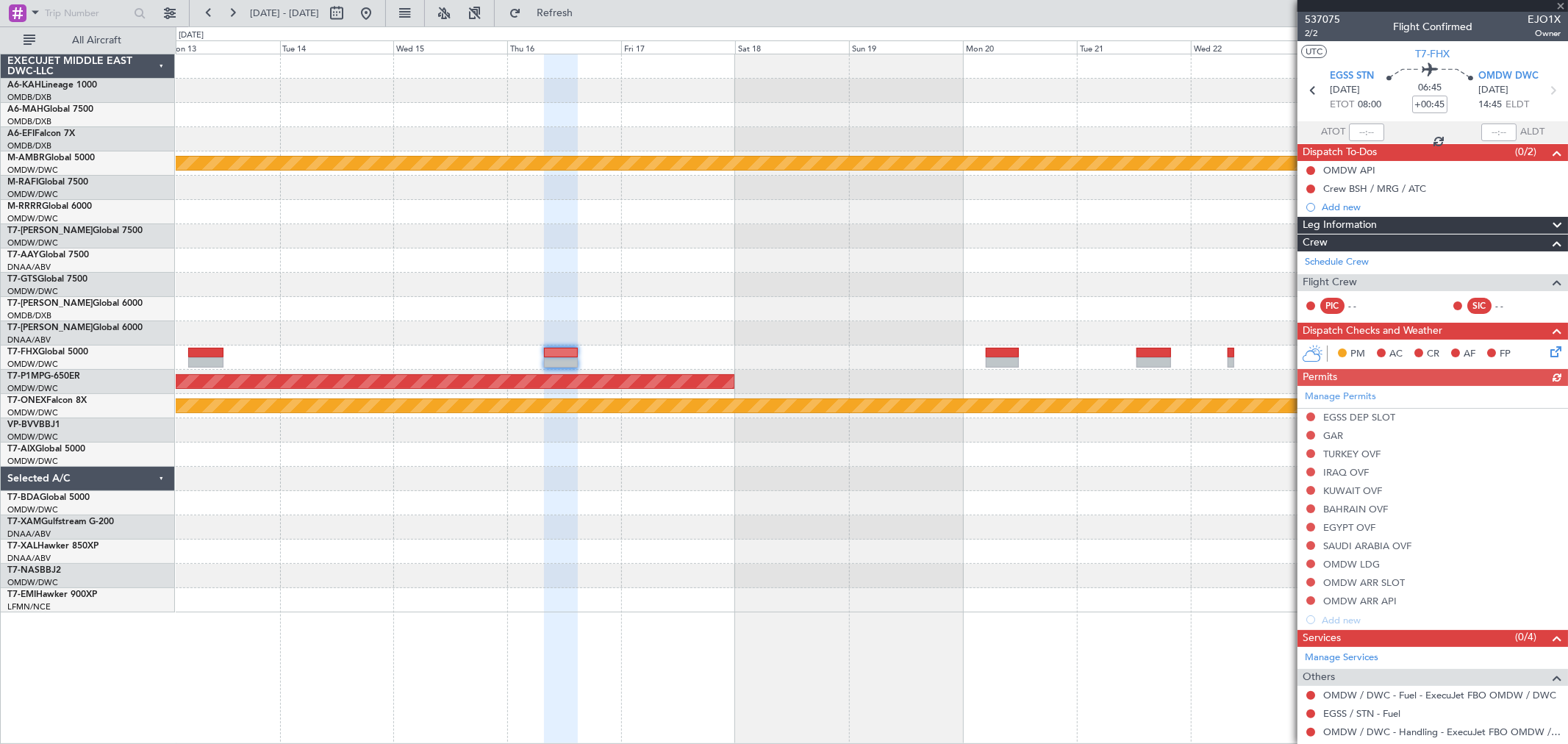
click at [496, 282] on div at bounding box center [871, 285] width 1392 height 24
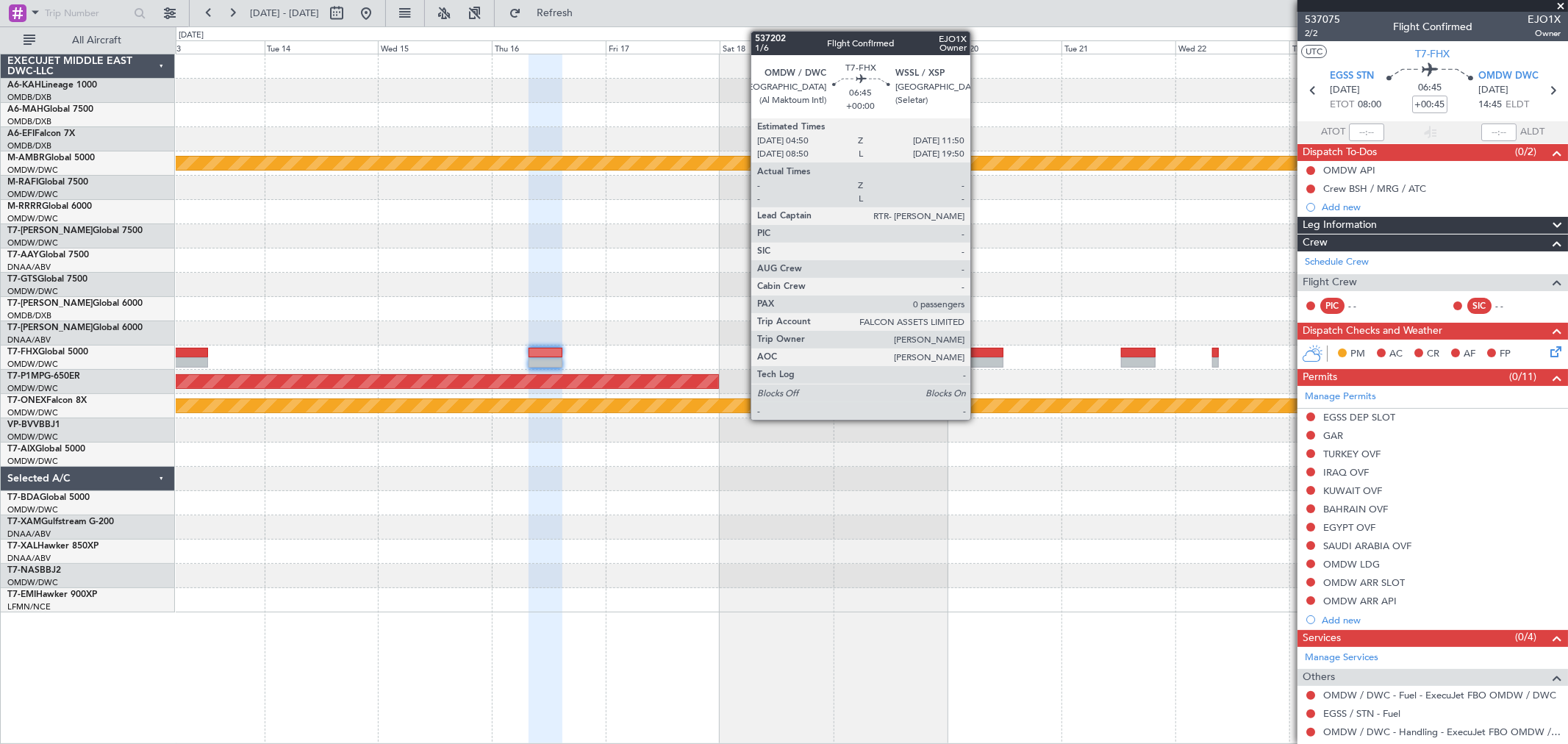
click at [978, 352] on div at bounding box center [987, 352] width 33 height 10
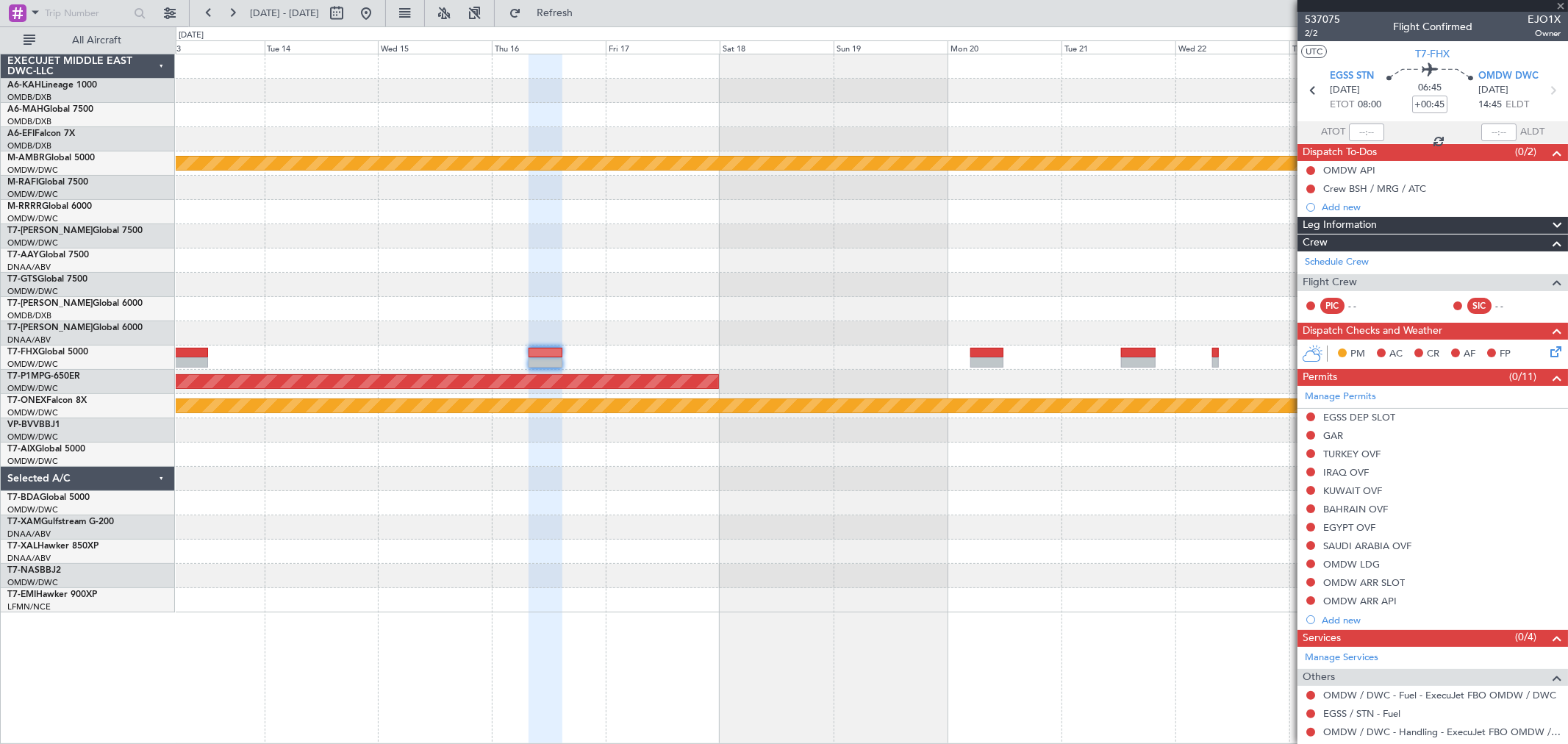
type input "0"
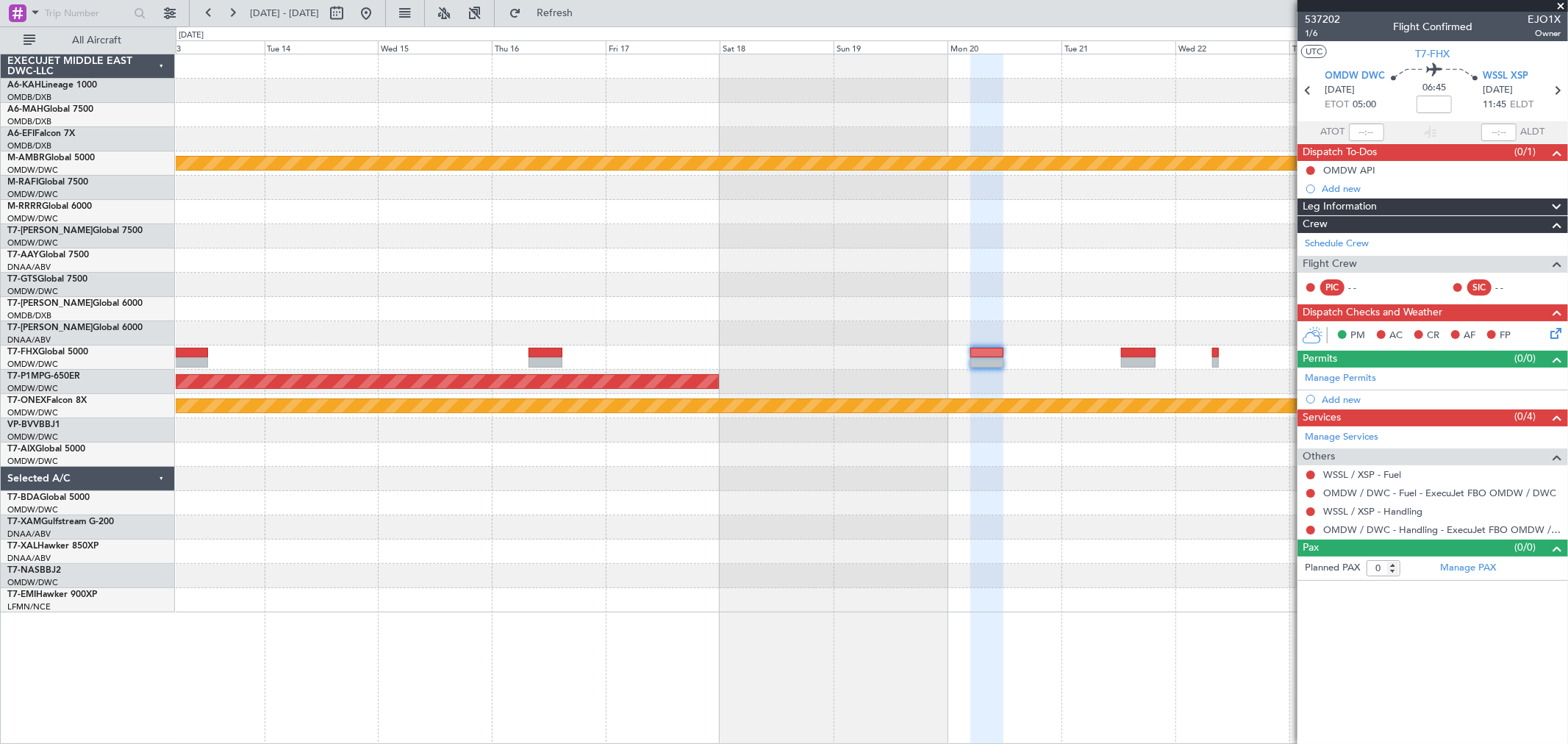
click at [1349, 187] on div "Add new" at bounding box center [1440, 189] width 239 height 13
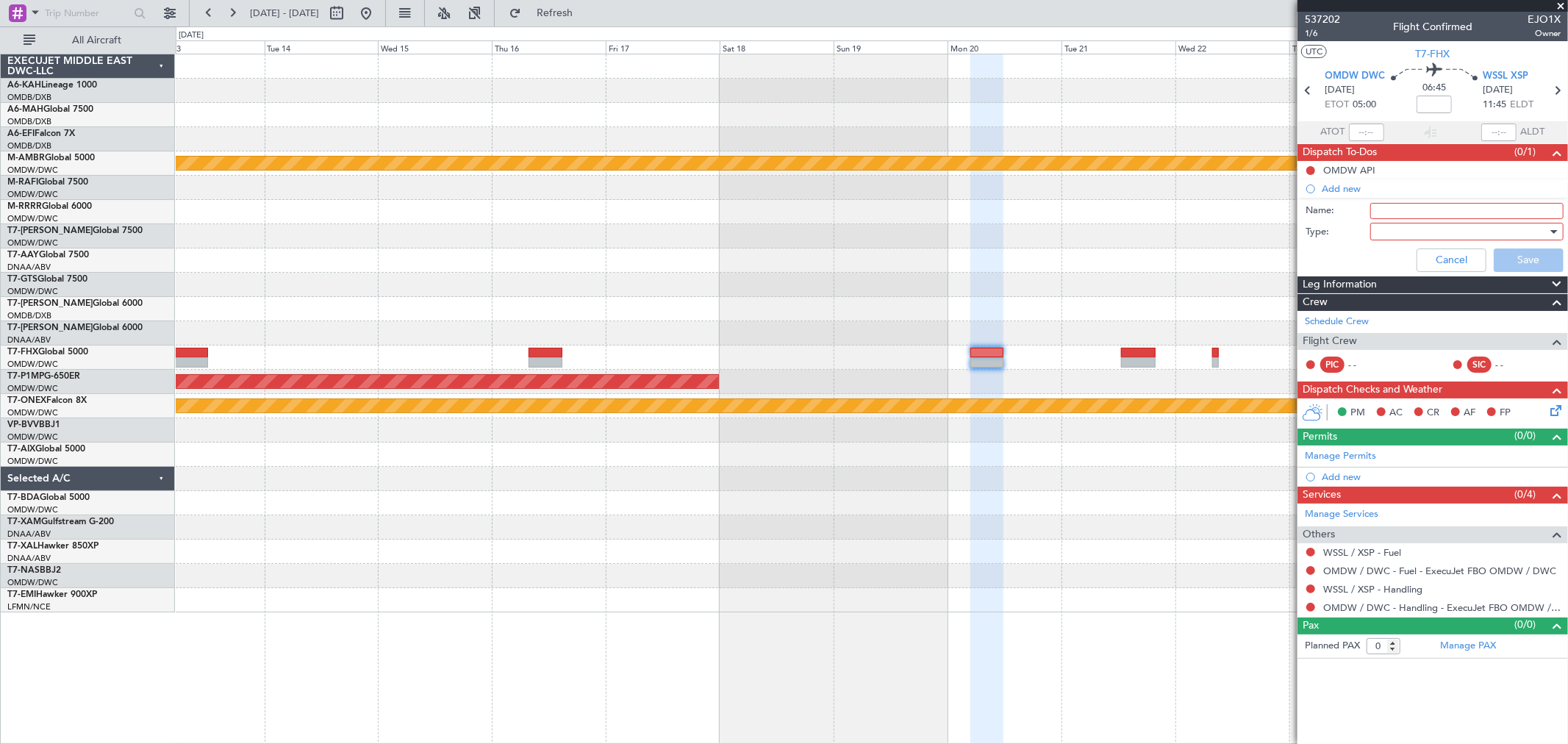
click at [1395, 202] on div "Name:" at bounding box center [1431, 211] width 285 height 22
click at [1393, 206] on input "Name:" at bounding box center [1467, 211] width 194 height 16
paste input "Crew RTR / BSH (+MRG?) / ATC"
type input "Crew RTR / BSH (+MRG?) / ATC"
click at [1403, 230] on div at bounding box center [1461, 231] width 171 height 22
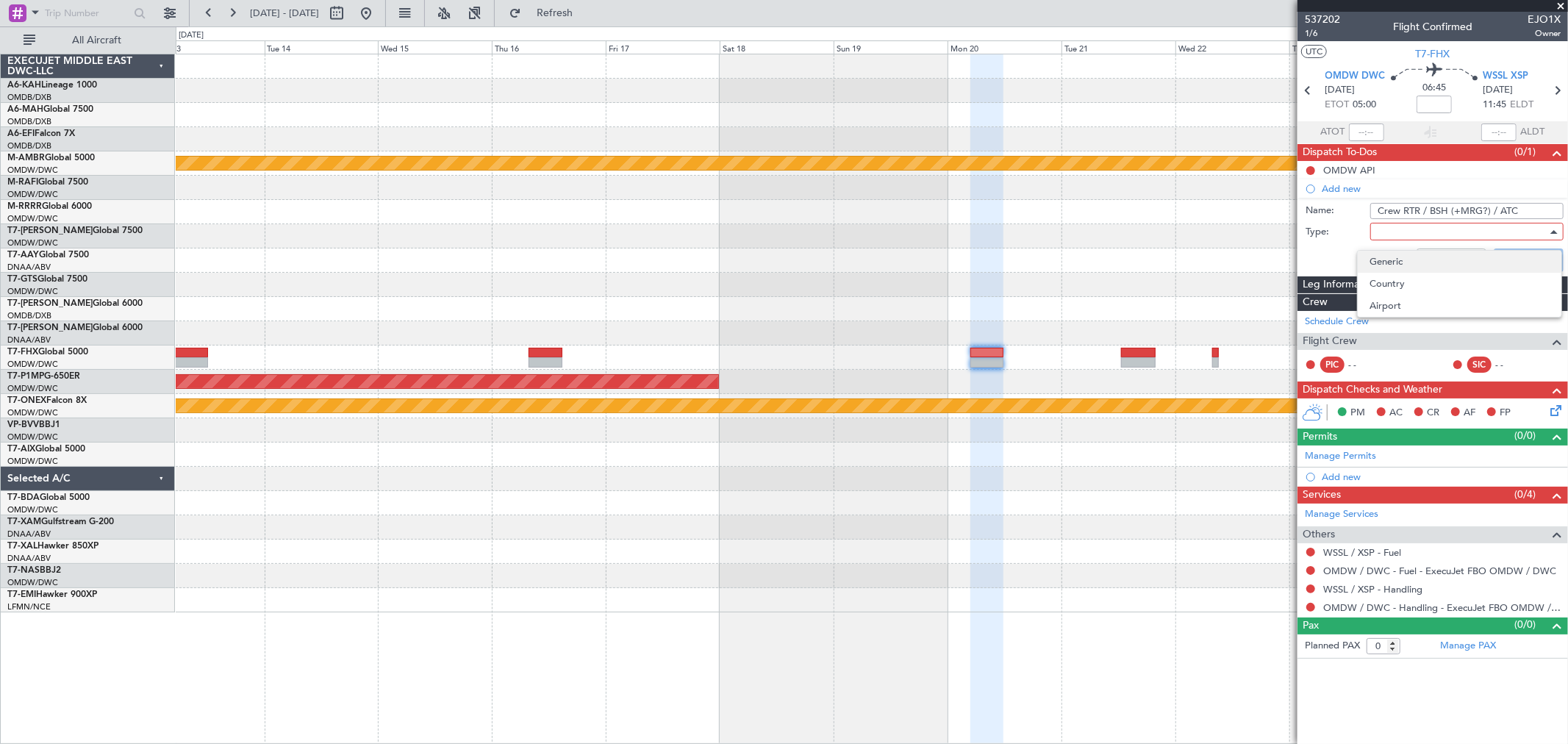
click at [1398, 253] on span "Generic" at bounding box center [1459, 261] width 180 height 22
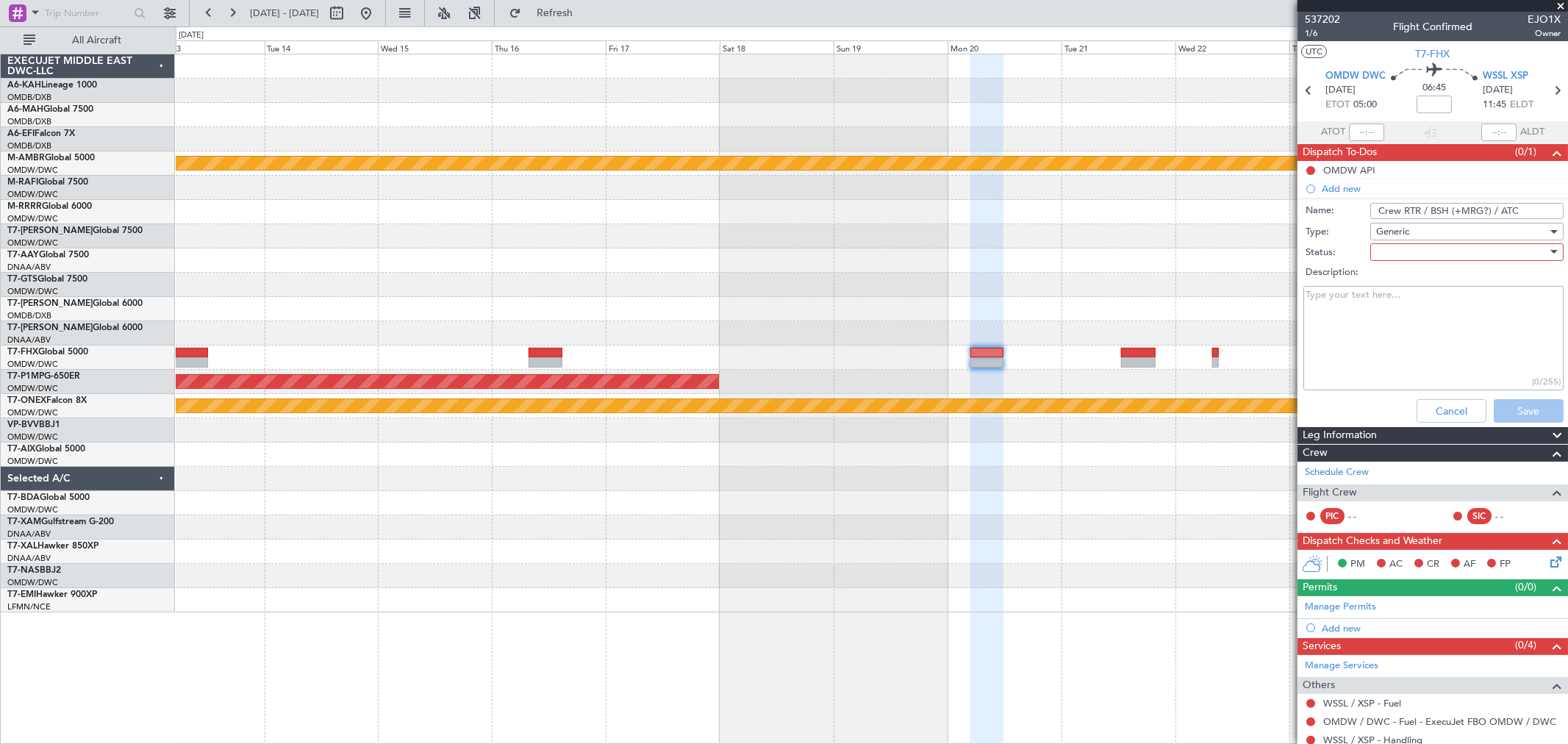
click at [1407, 259] on div at bounding box center [1461, 252] width 171 height 22
click at [1405, 279] on span "Not Started" at bounding box center [1459, 281] width 171 height 22
click at [1517, 413] on button "Save" at bounding box center [1528, 410] width 70 height 24
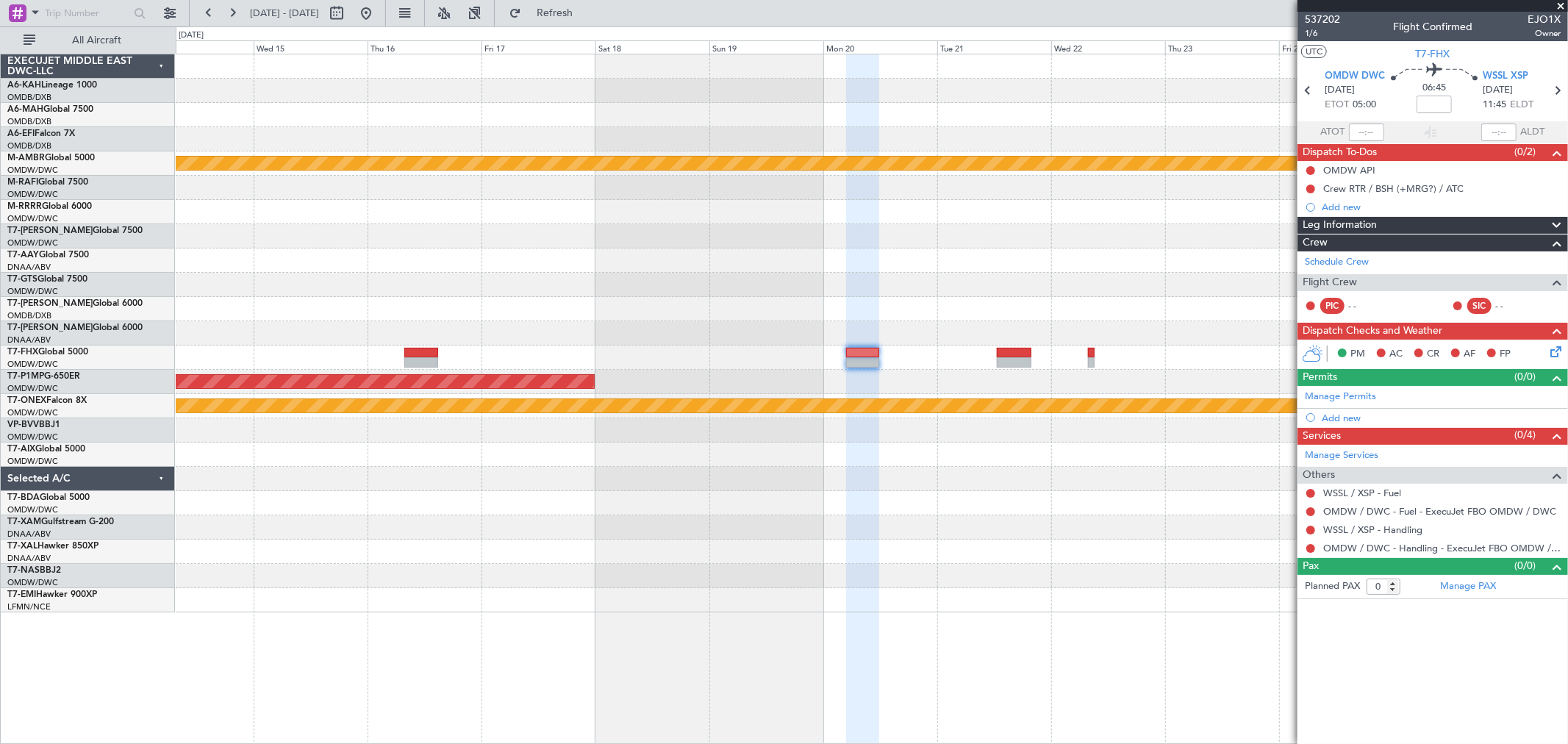
click at [1013, 361] on div at bounding box center [871, 357] width 1392 height 24
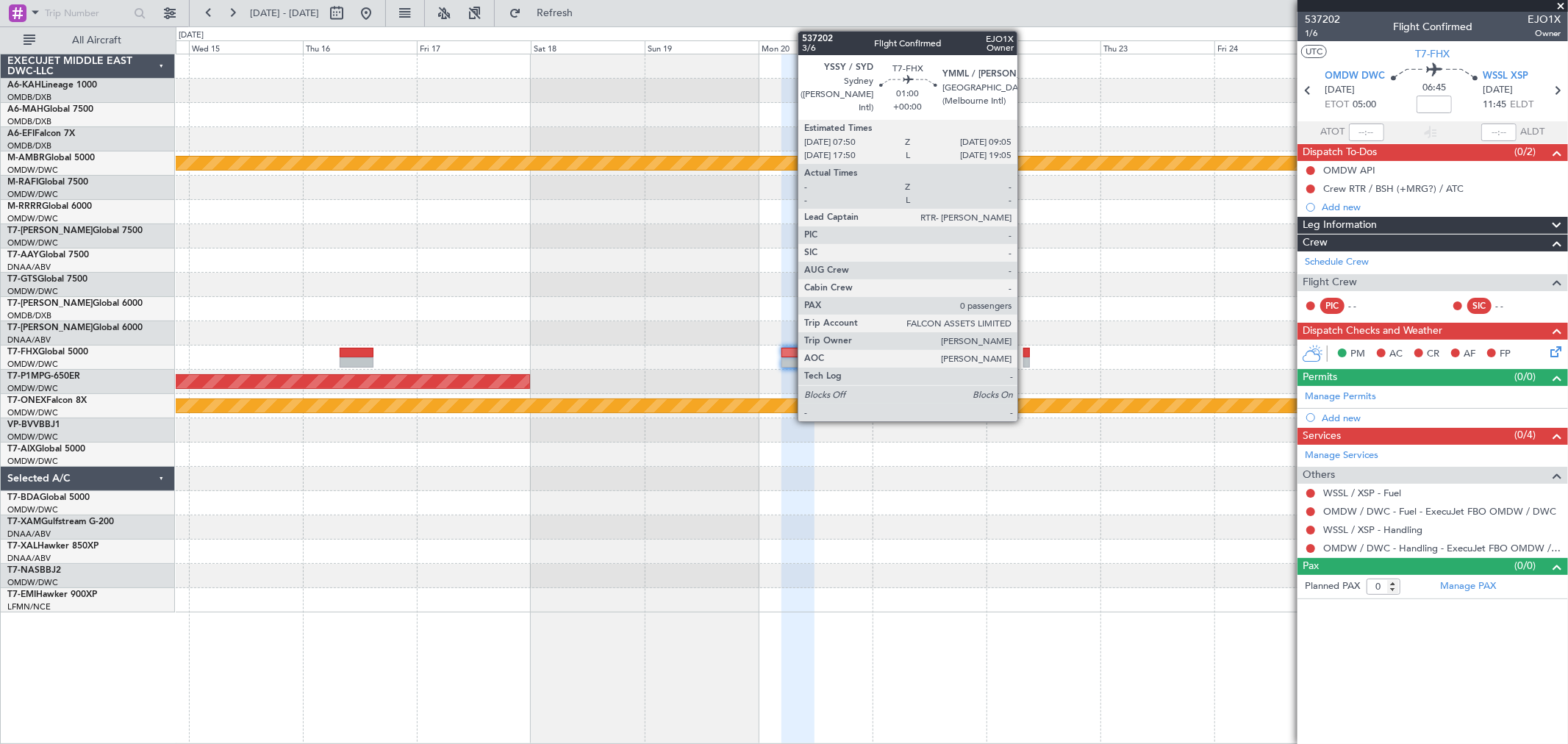
click at [1025, 362] on div at bounding box center [1025, 362] width 6 height 10
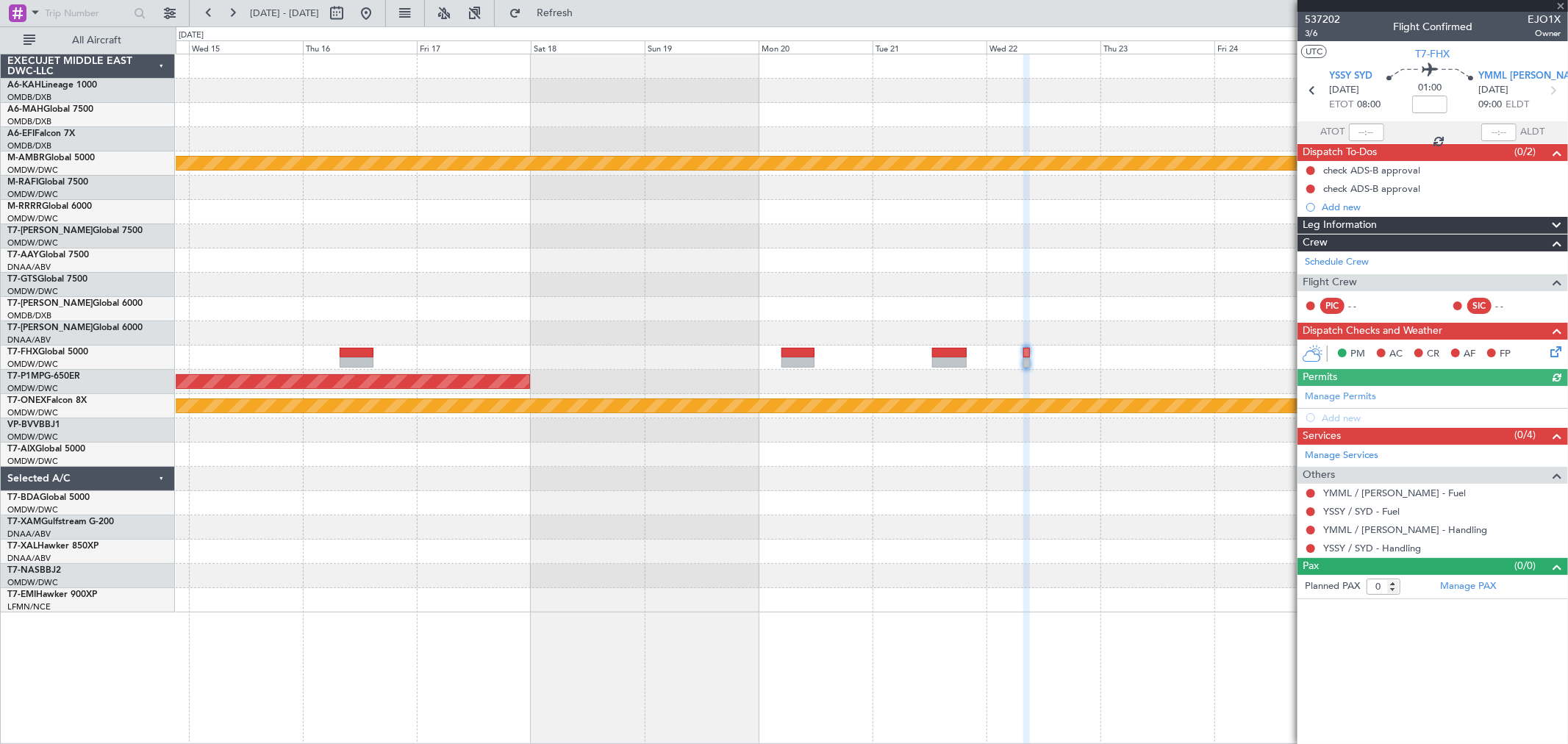
click at [1361, 211] on div "Add new" at bounding box center [1440, 207] width 239 height 13
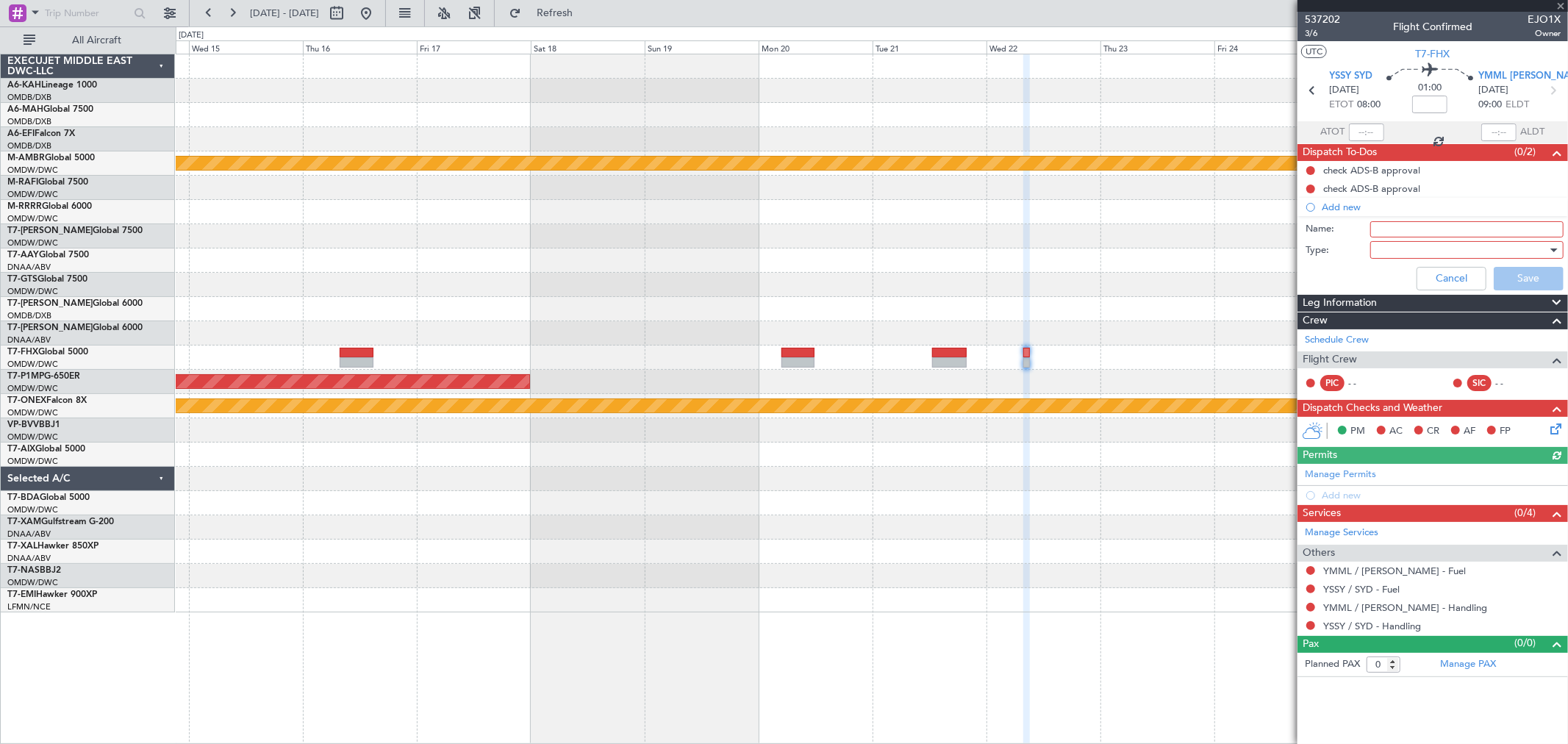
click at [1387, 226] on input "Name:" at bounding box center [1467, 230] width 194 height 16
paste input "Crew RTR / BSH / ATC"
type input "Crew RTR / BSH / ATC"
click at [1393, 250] on div at bounding box center [1461, 250] width 171 height 22
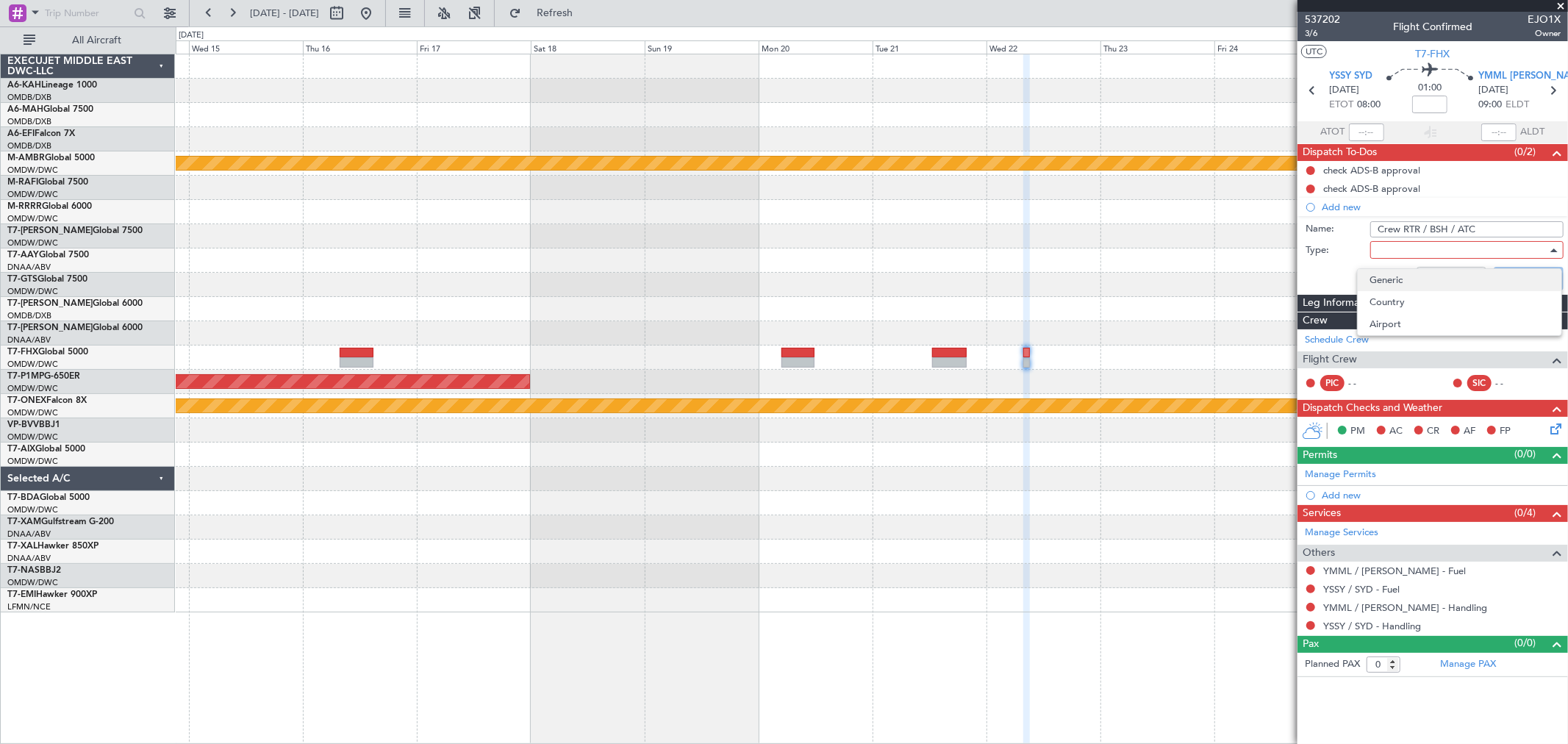
click at [1412, 274] on span "Generic" at bounding box center [1459, 279] width 180 height 22
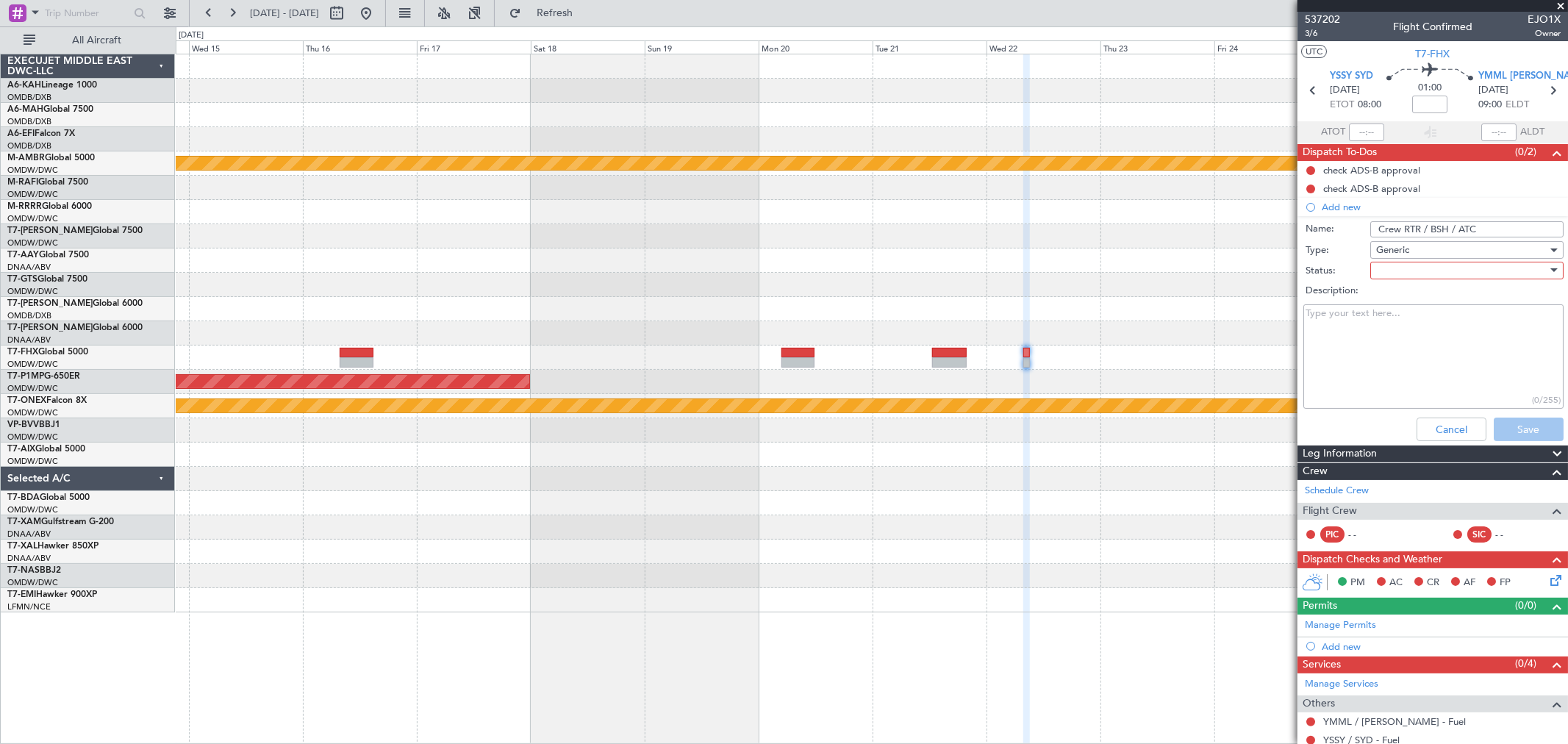
click at [1407, 268] on div at bounding box center [1461, 270] width 171 height 22
click at [1408, 291] on span "Not Started" at bounding box center [1459, 299] width 171 height 22
click at [1497, 429] on button "Save" at bounding box center [1528, 429] width 70 height 24
click at [541, 267] on div "Planned Maint [GEOGRAPHIC_DATA] (Seletar) Planned Maint Savannah ([GEOGRAPHIC_D…" at bounding box center [871, 333] width 1392 height 558
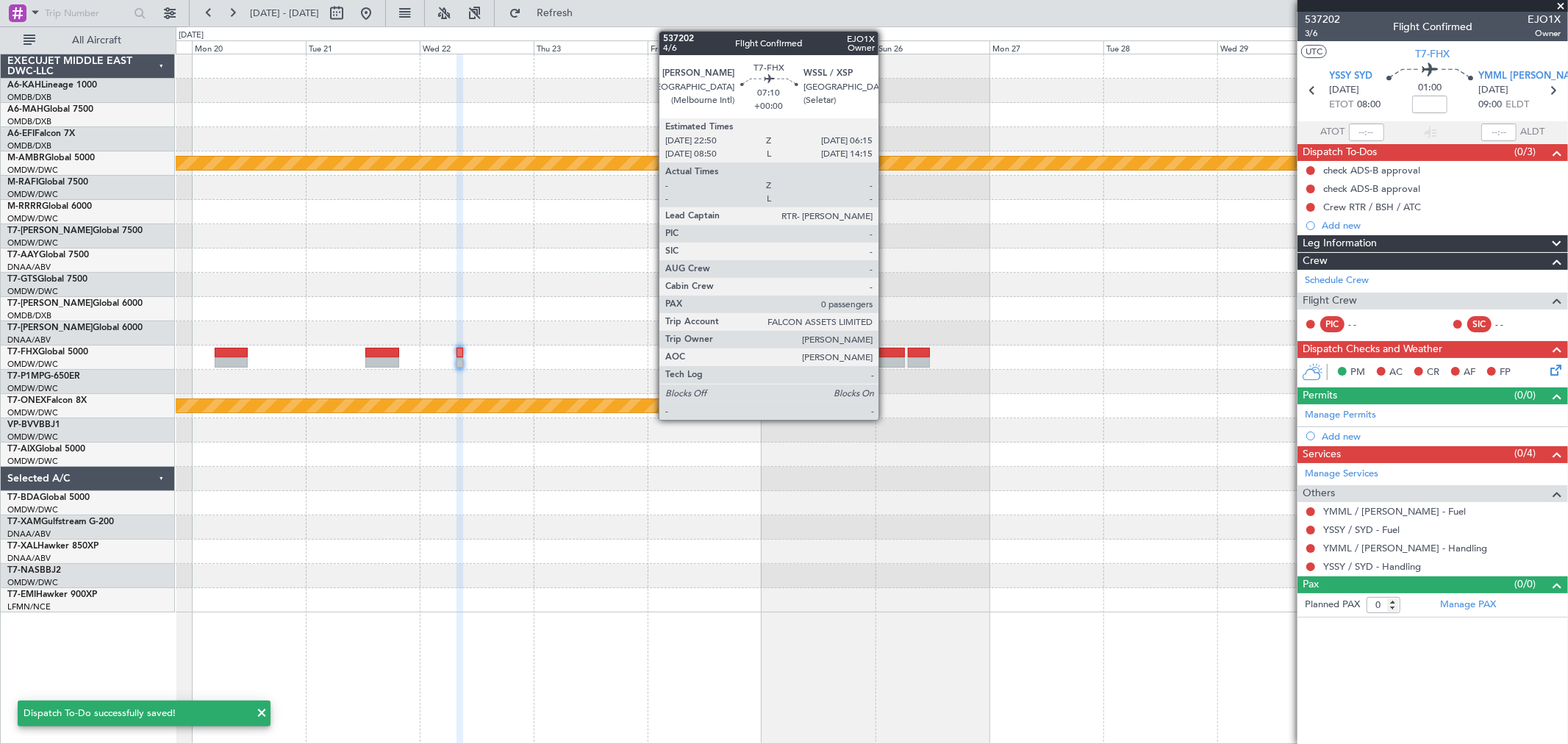
click at [885, 358] on div at bounding box center [887, 362] width 35 height 10
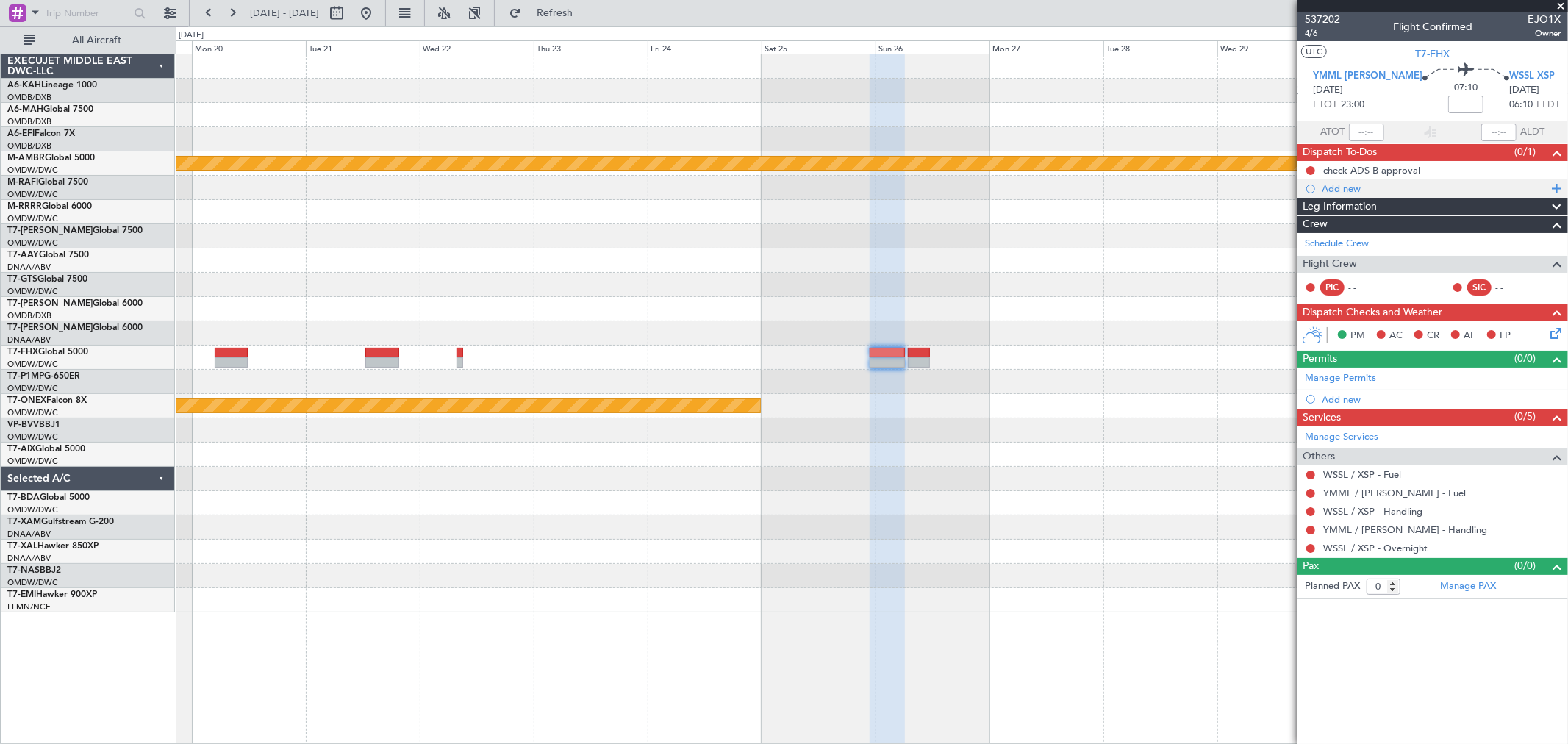
click at [1361, 186] on div "Add new" at bounding box center [1434, 189] width 226 height 13
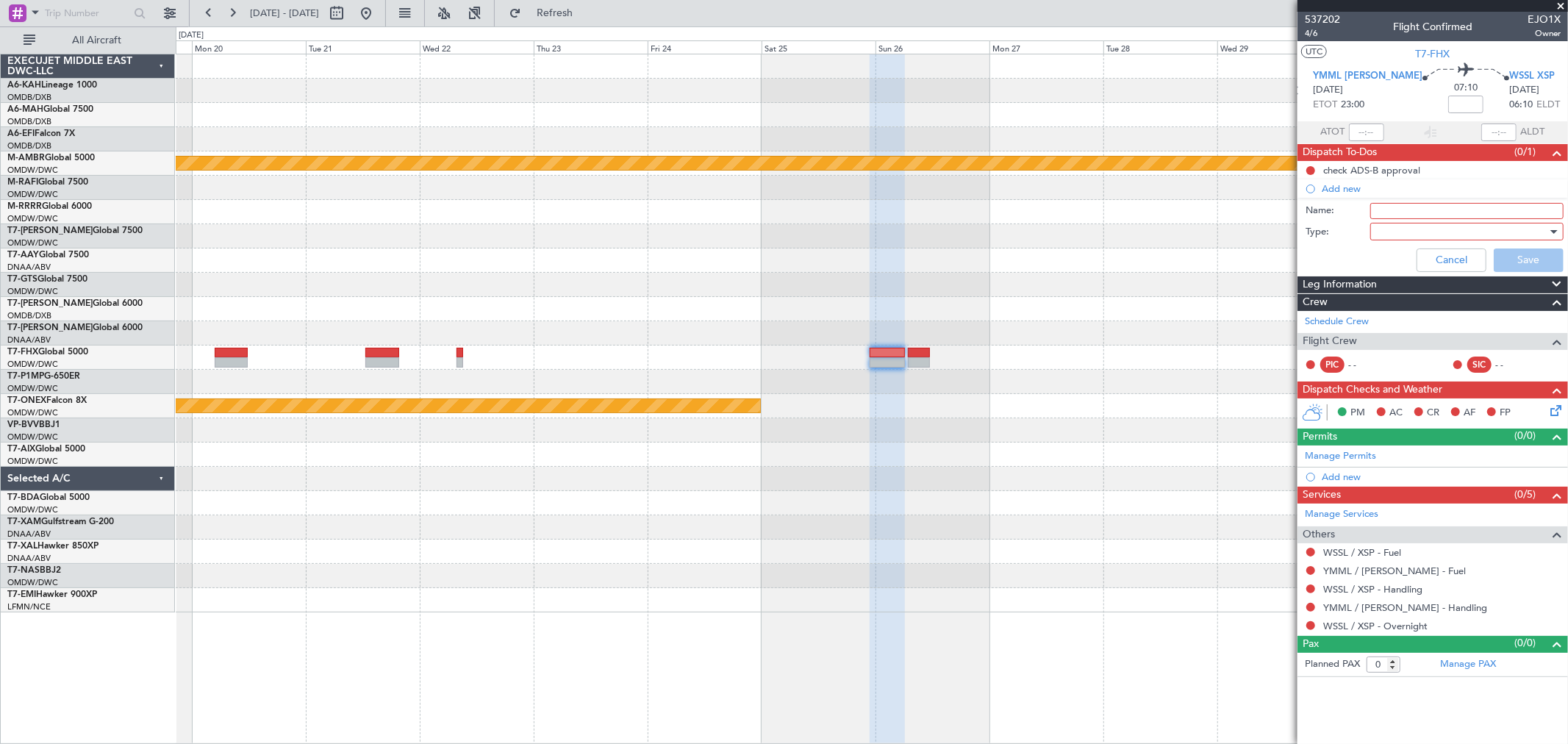
click at [1400, 210] on input "Name:" at bounding box center [1467, 211] width 194 height 16
paste input "Crew BSH / RTR / ATC"
type input "Crew BSH / RTR / ATC"
click at [1380, 236] on div at bounding box center [1461, 231] width 171 height 22
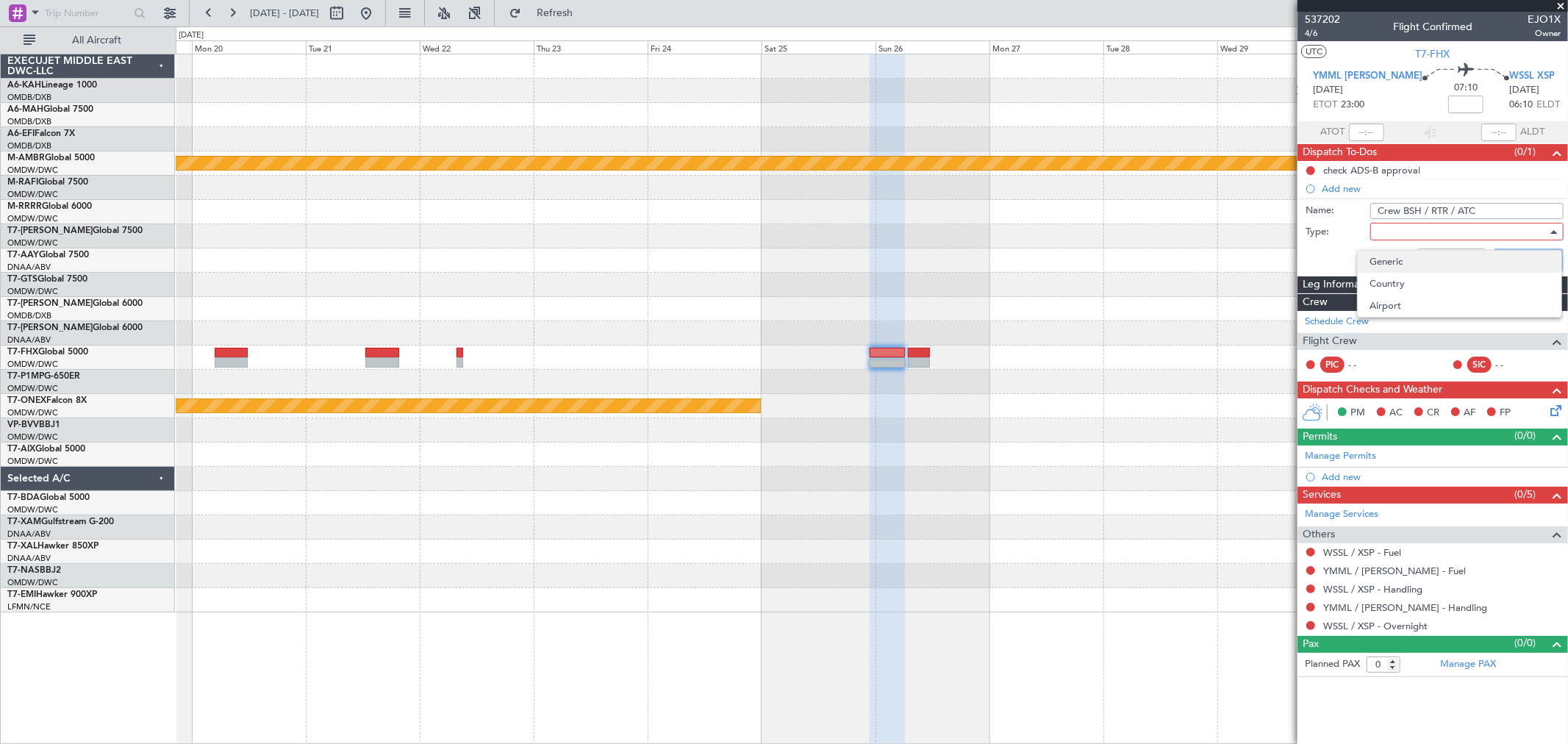
click at [1389, 253] on span "Generic" at bounding box center [1459, 261] width 180 height 22
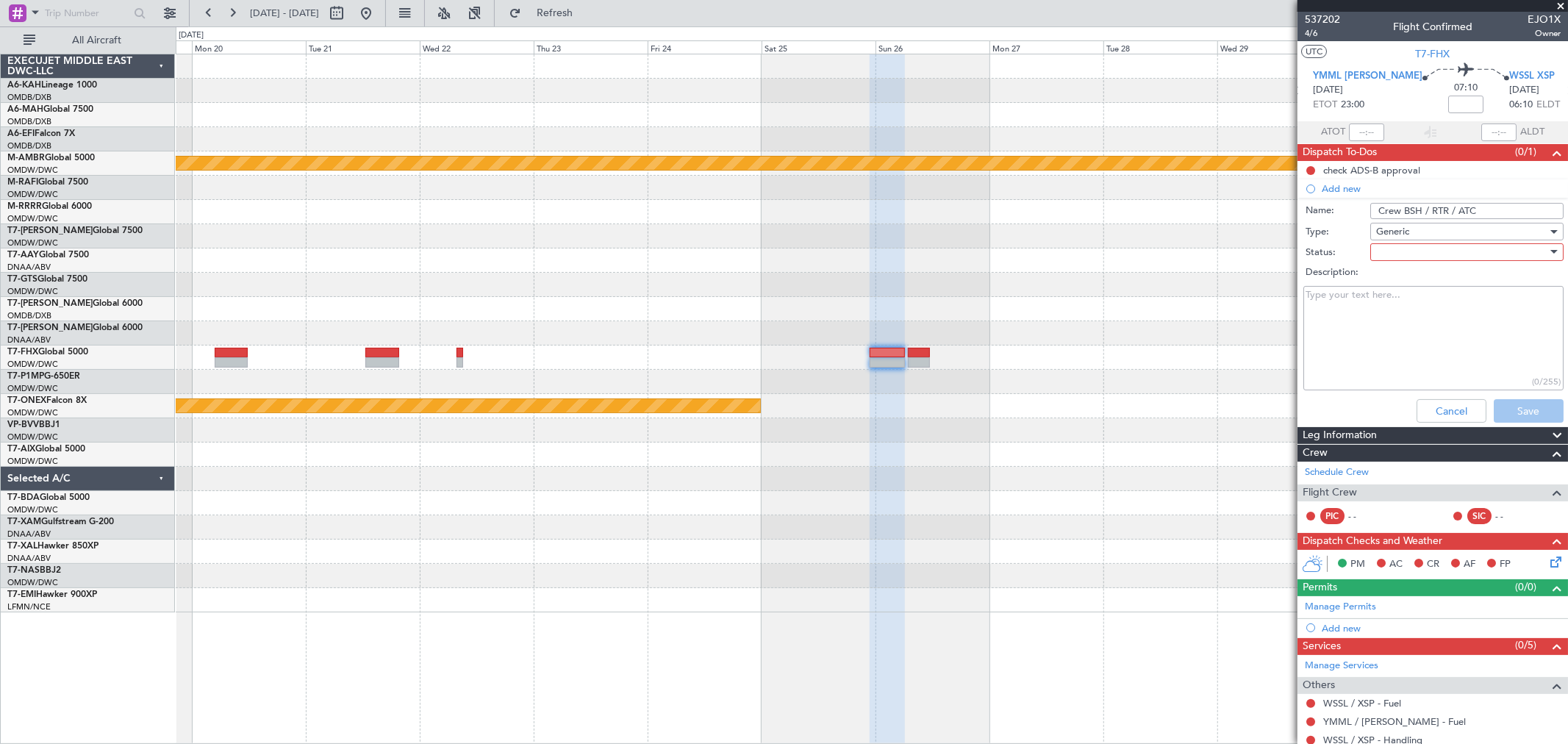
click at [1443, 249] on div at bounding box center [1461, 252] width 171 height 22
drag, startPoint x: 1412, startPoint y: 278, endPoint x: 1490, endPoint y: 370, distance: 120.6
click at [1414, 278] on span "Not Started" at bounding box center [1459, 281] width 171 height 22
click at [1513, 408] on button "Save" at bounding box center [1528, 410] width 70 height 24
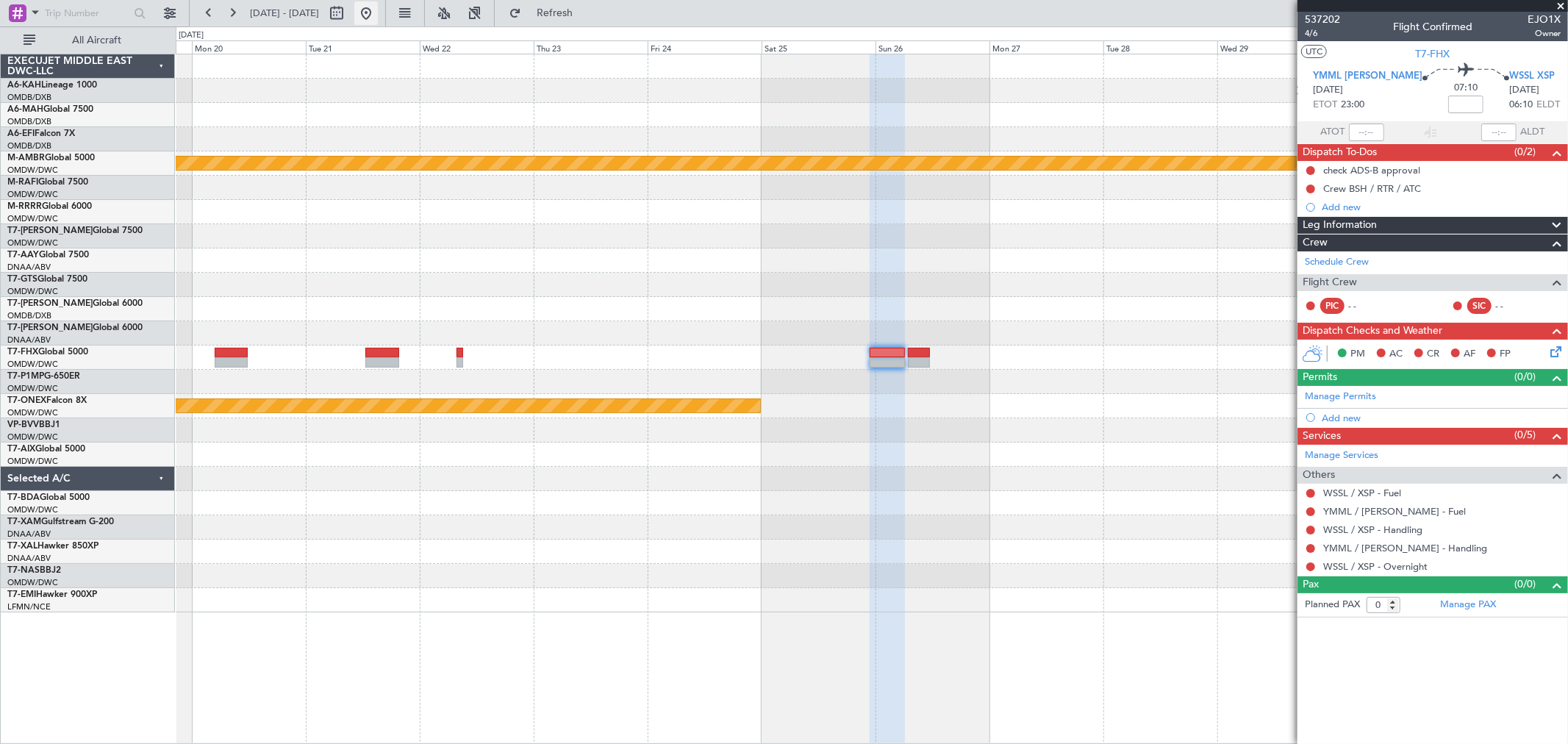
click at [378, 14] on button at bounding box center [366, 14] width 24 height 24
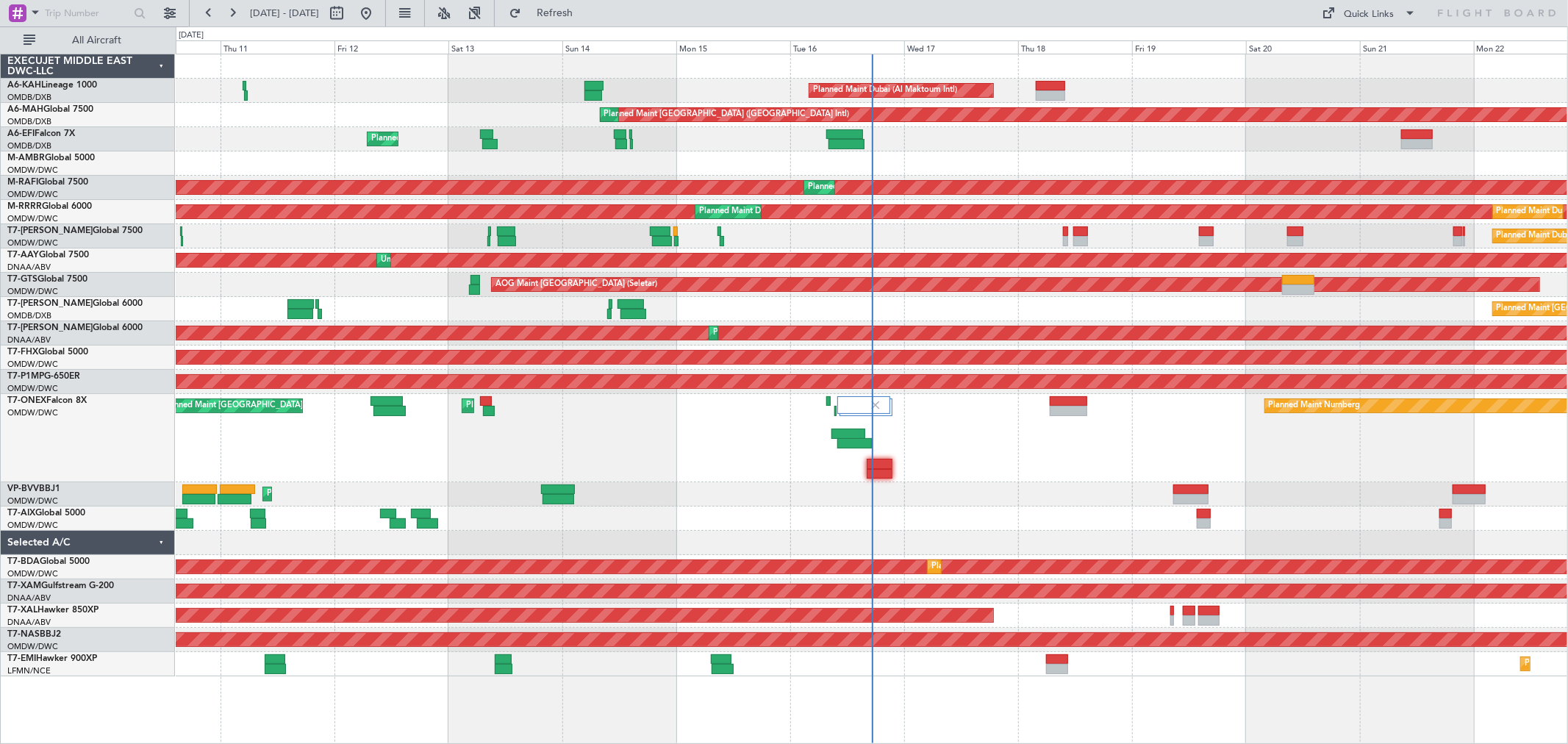
click at [885, 437] on div "Planned Maint Nurnberg Planned Maint [GEOGRAPHIC_DATA] (Al Maktoum Intl) Planne…" at bounding box center [871, 438] width 1392 height 89
click at [959, 143] on div "Planned Maint Dubai (Al Maktoum Intl) Planned Maint [GEOGRAPHIC_DATA] (Al Makto…" at bounding box center [871, 139] width 1392 height 24
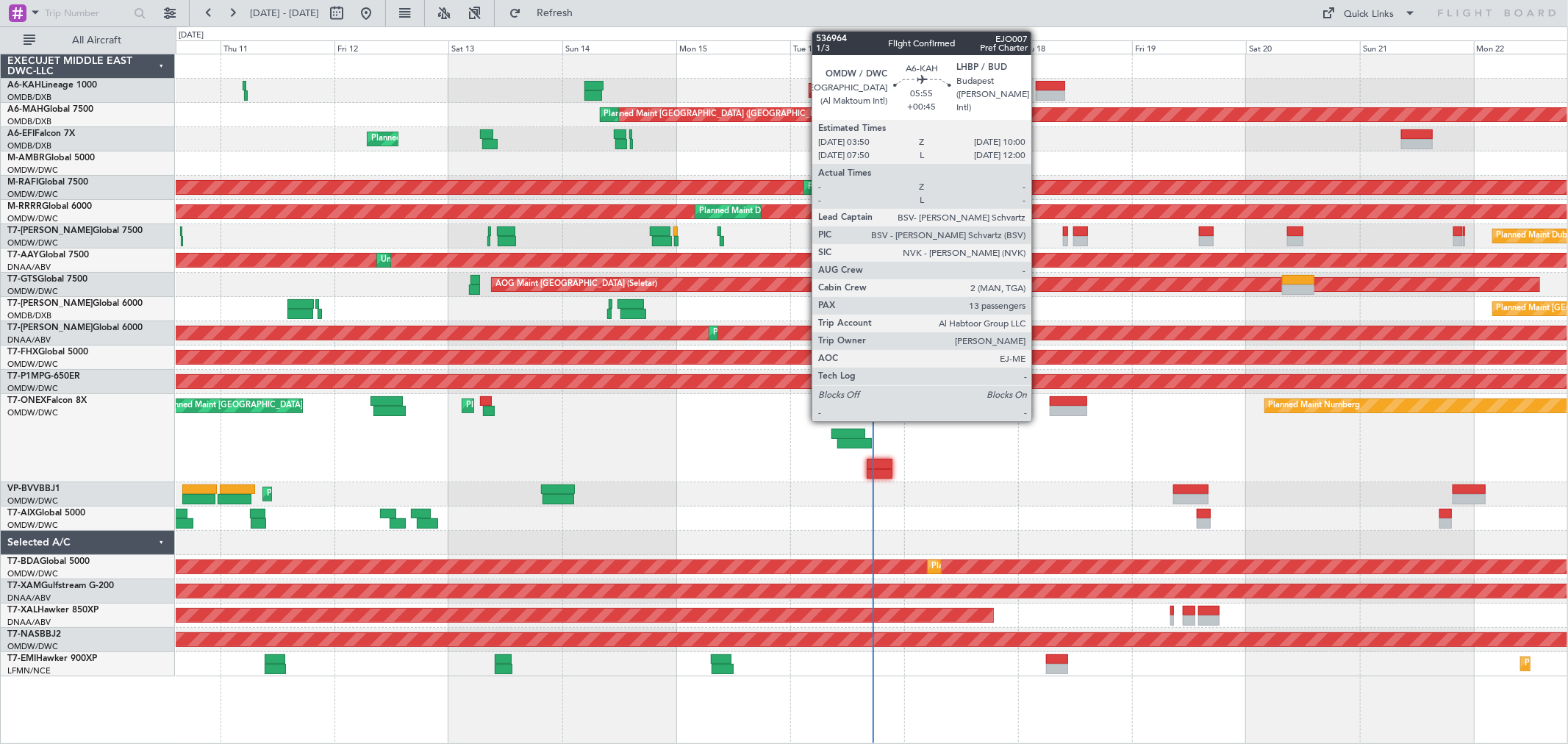
click at [1038, 89] on div at bounding box center [1050, 85] width 30 height 10
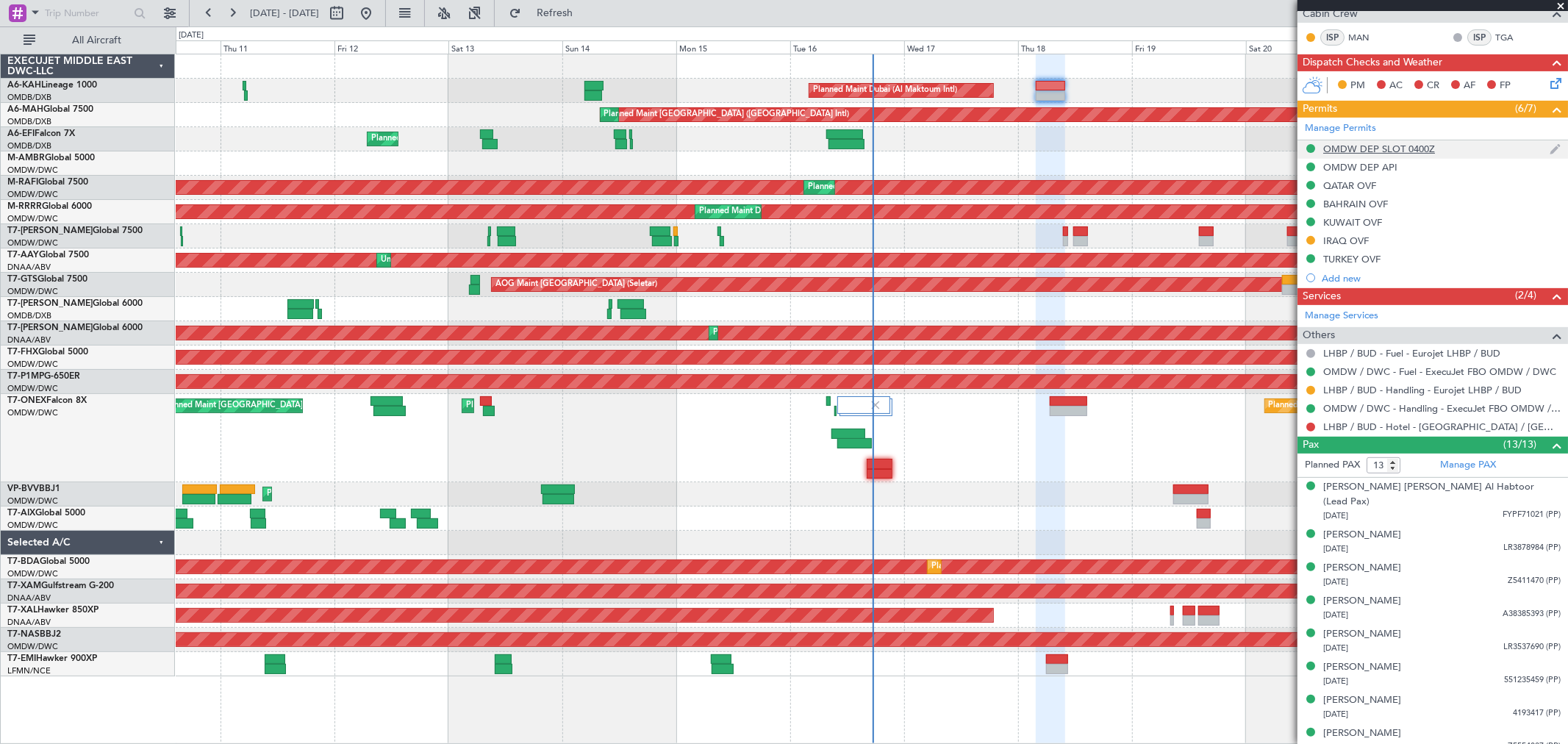
scroll to position [145, 0]
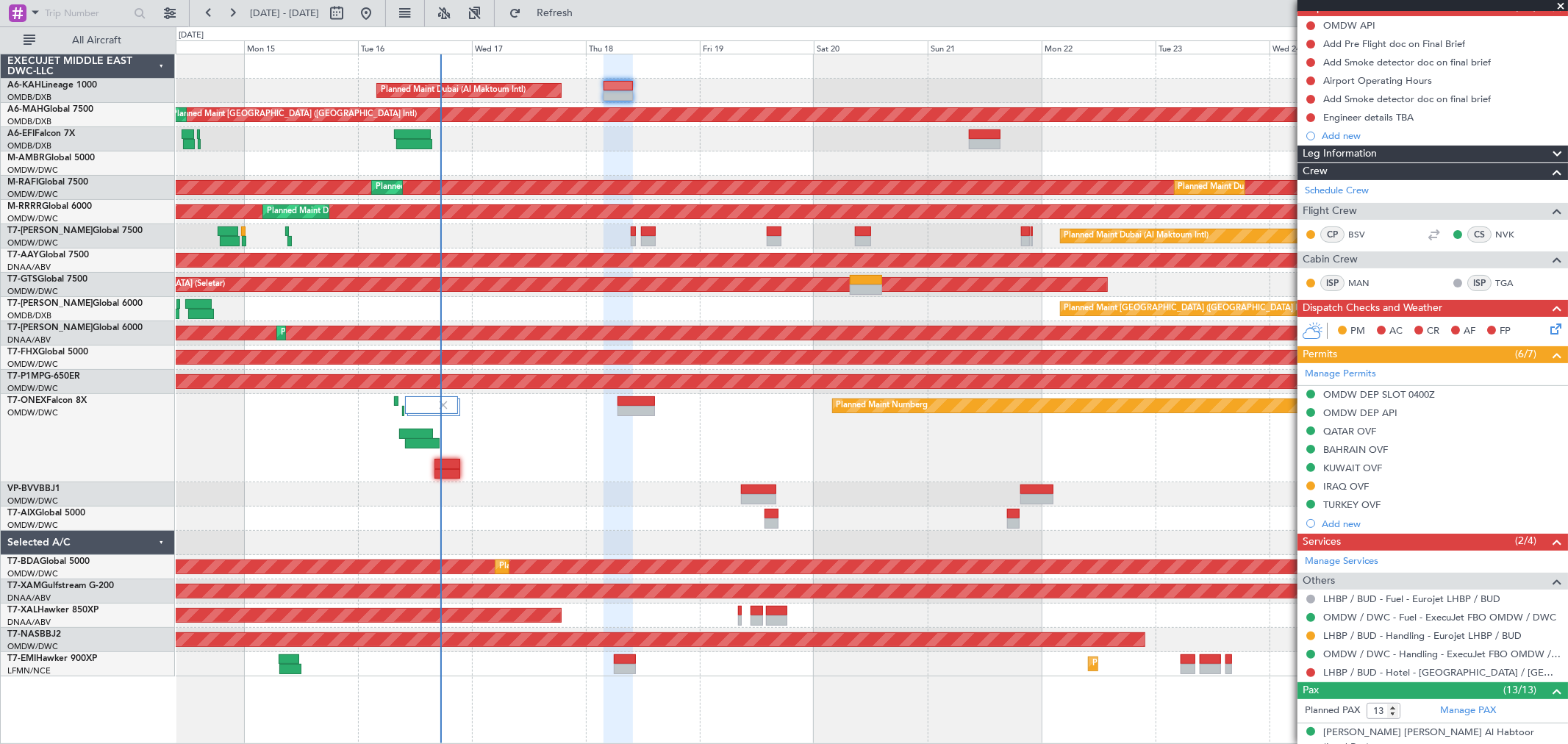
click at [698, 82] on div "Planned Maint Dubai (Al Maktoum Intl) Planned Maint [GEOGRAPHIC_DATA] ([GEOGRAP…" at bounding box center [871, 365] width 1392 height 622
click at [1561, 2] on span at bounding box center [1560, 6] width 14 height 14
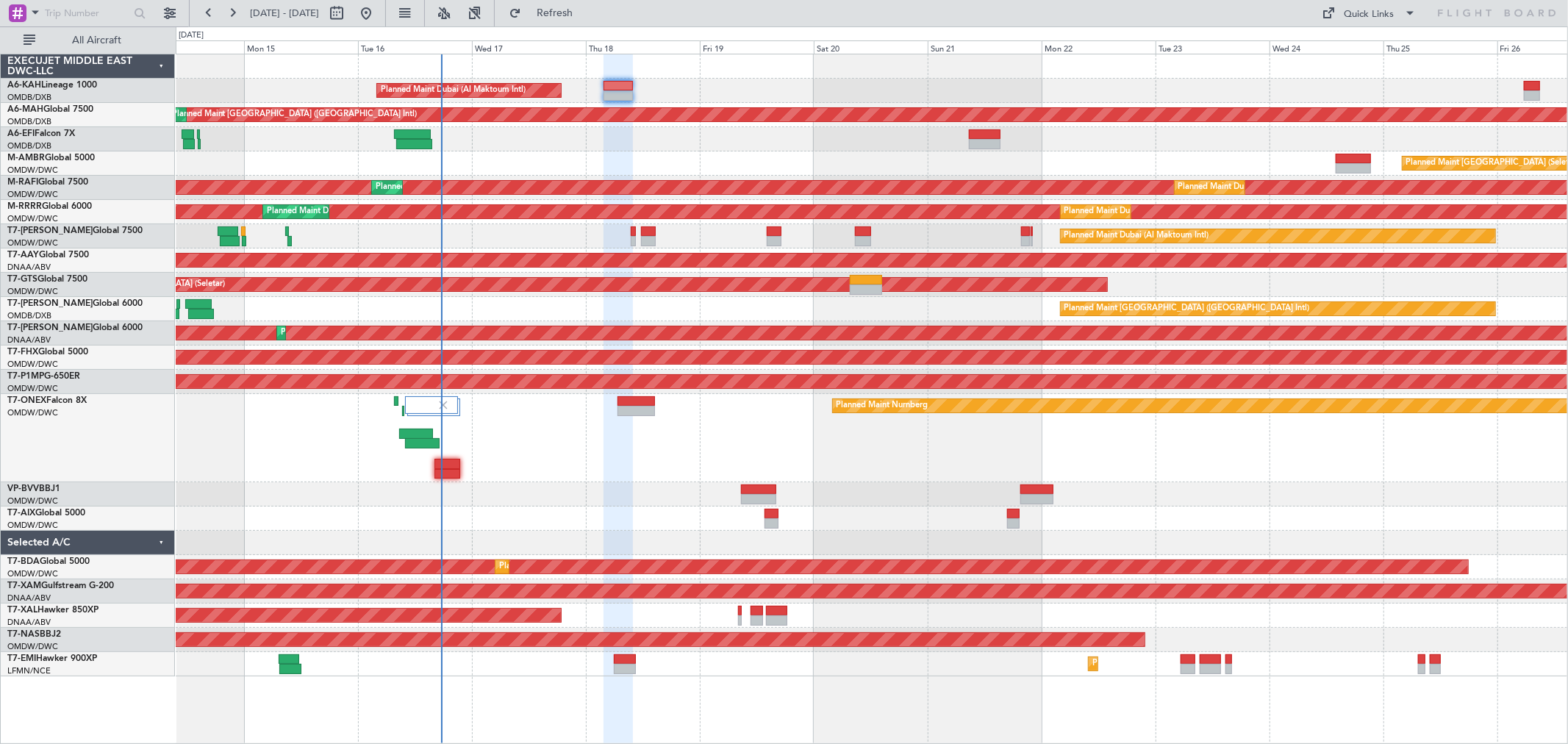
type input "0"
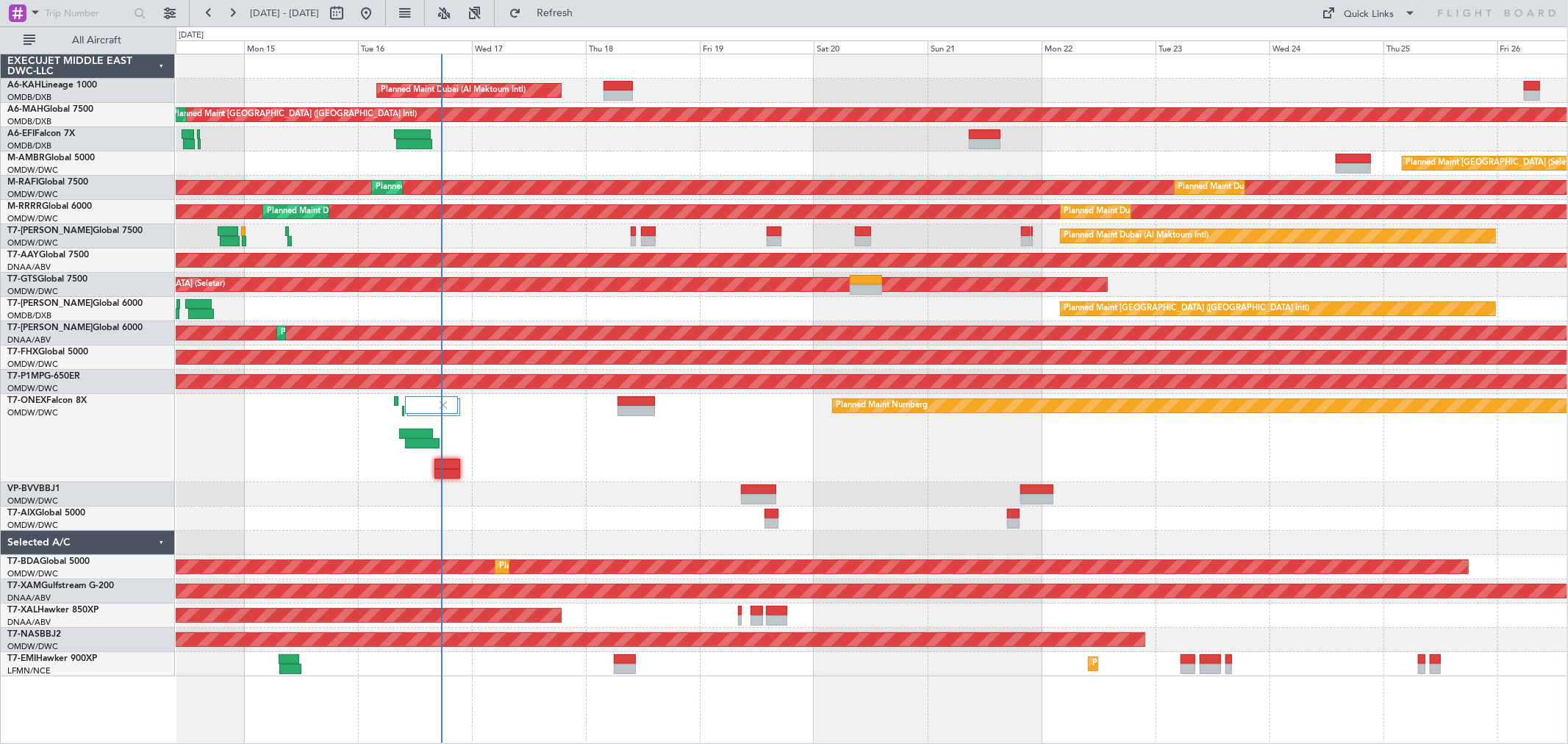
scroll to position [0, 0]
click at [1127, 146] on div "Planned Maint Dubai (Al Maktoum Intl)" at bounding box center [871, 139] width 1392 height 24
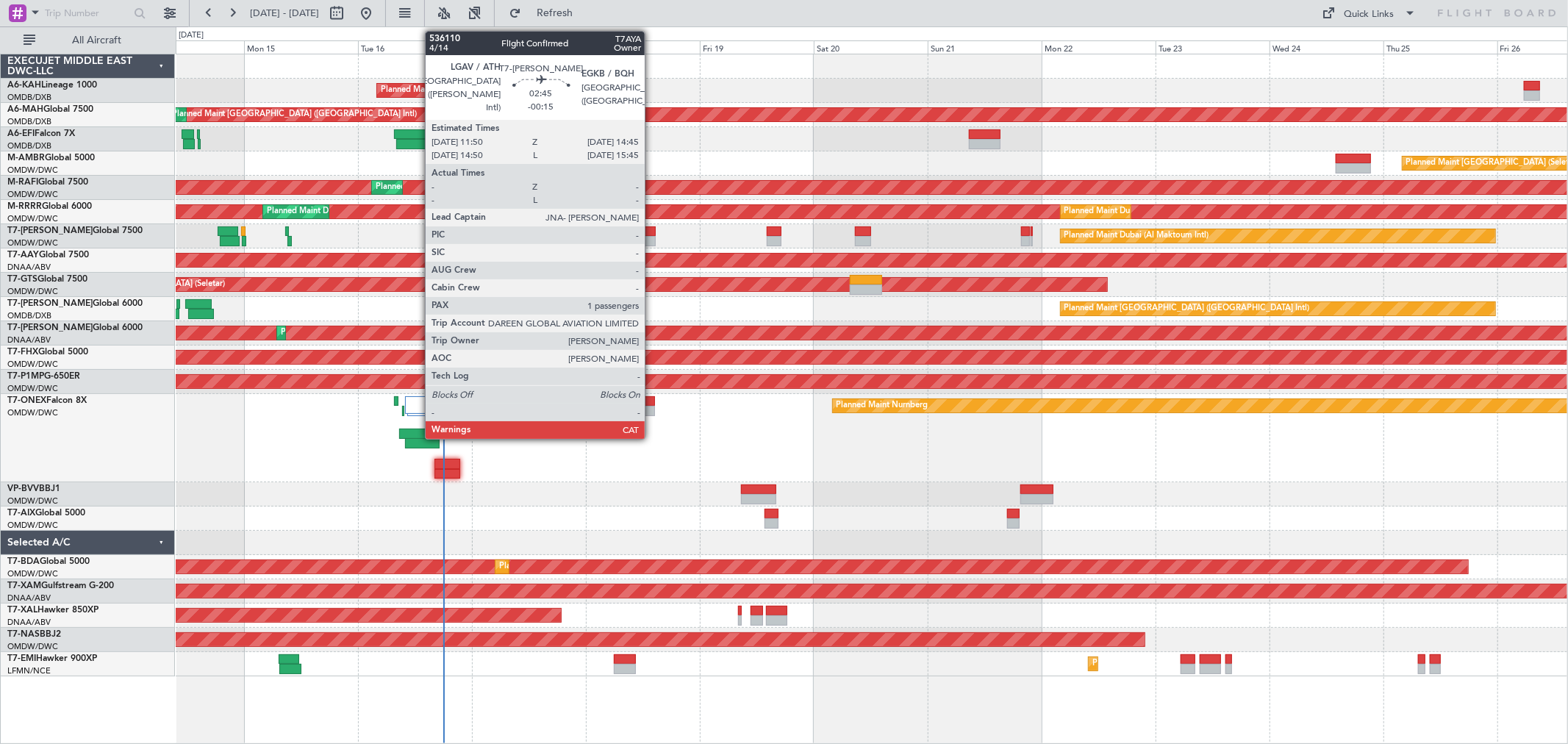
click at [652, 233] on div at bounding box center [647, 231] width 14 height 10
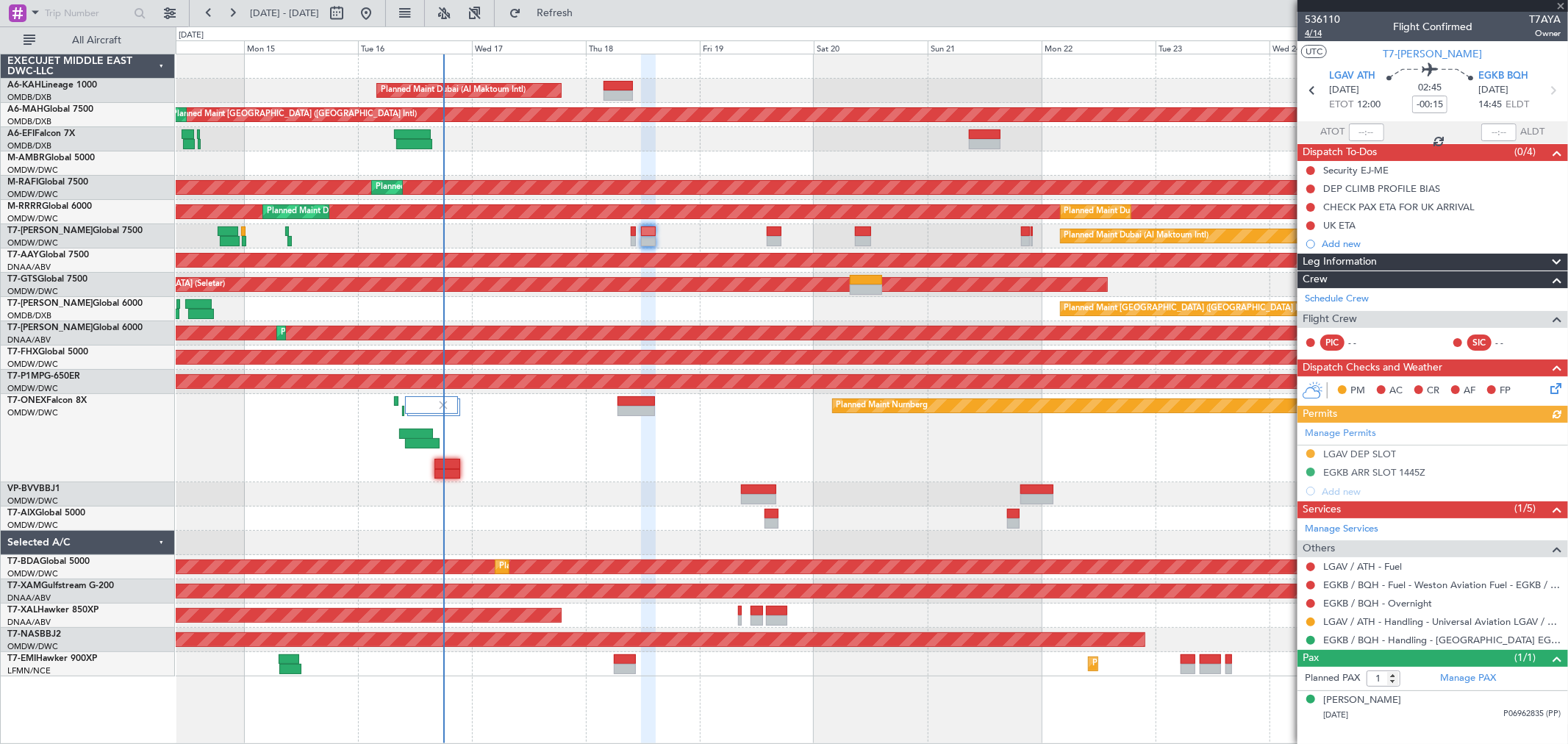
click at [1313, 33] on span "4/14" at bounding box center [1322, 33] width 35 height 13
click at [590, 19] on button "Refresh" at bounding box center [546, 14] width 89 height 24
click at [586, 10] on span "Refresh" at bounding box center [555, 13] width 61 height 10
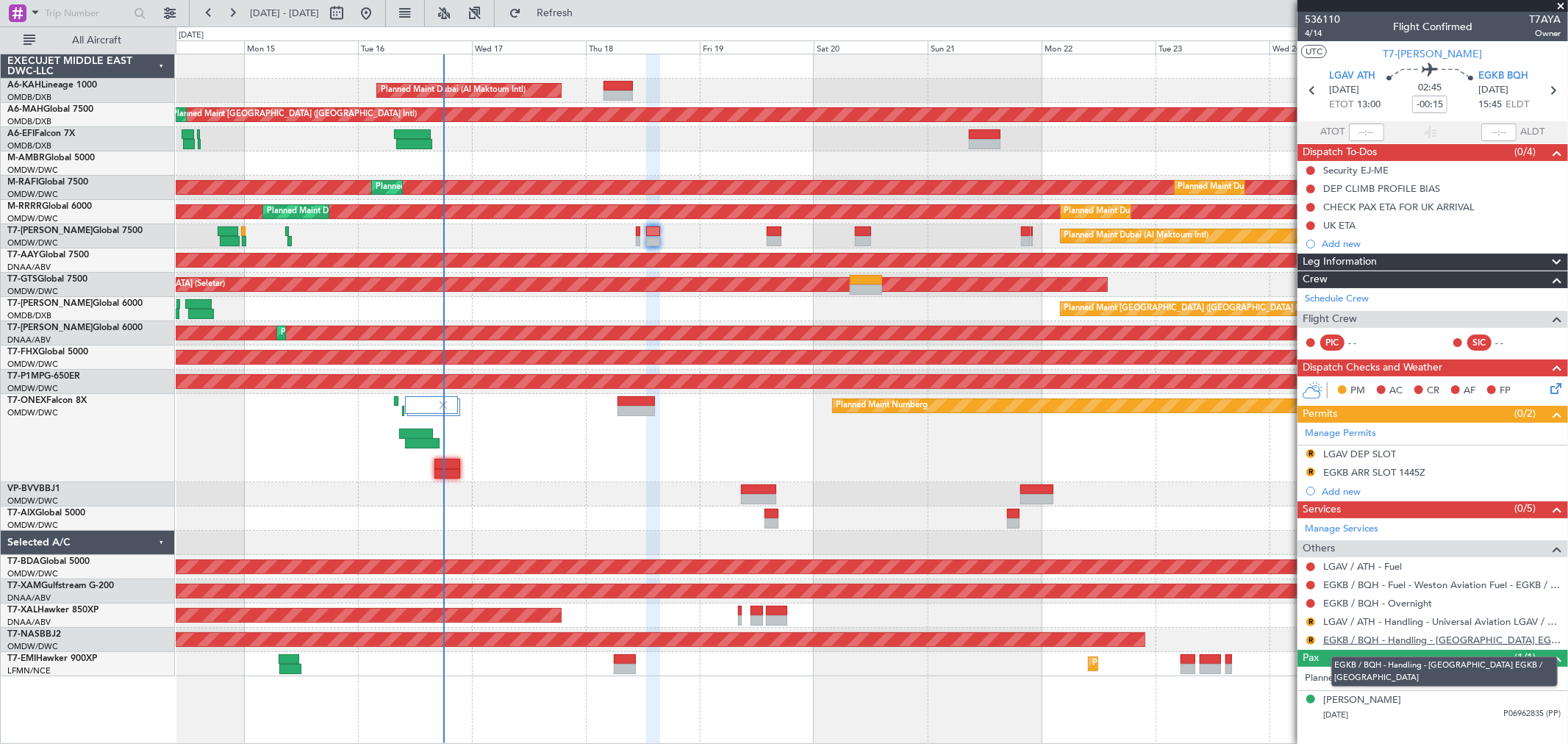
click at [1395, 638] on link "EGKB / BQH - Handling - [GEOGRAPHIC_DATA] EGKB / [GEOGRAPHIC_DATA]" at bounding box center [1441, 640] width 238 height 13
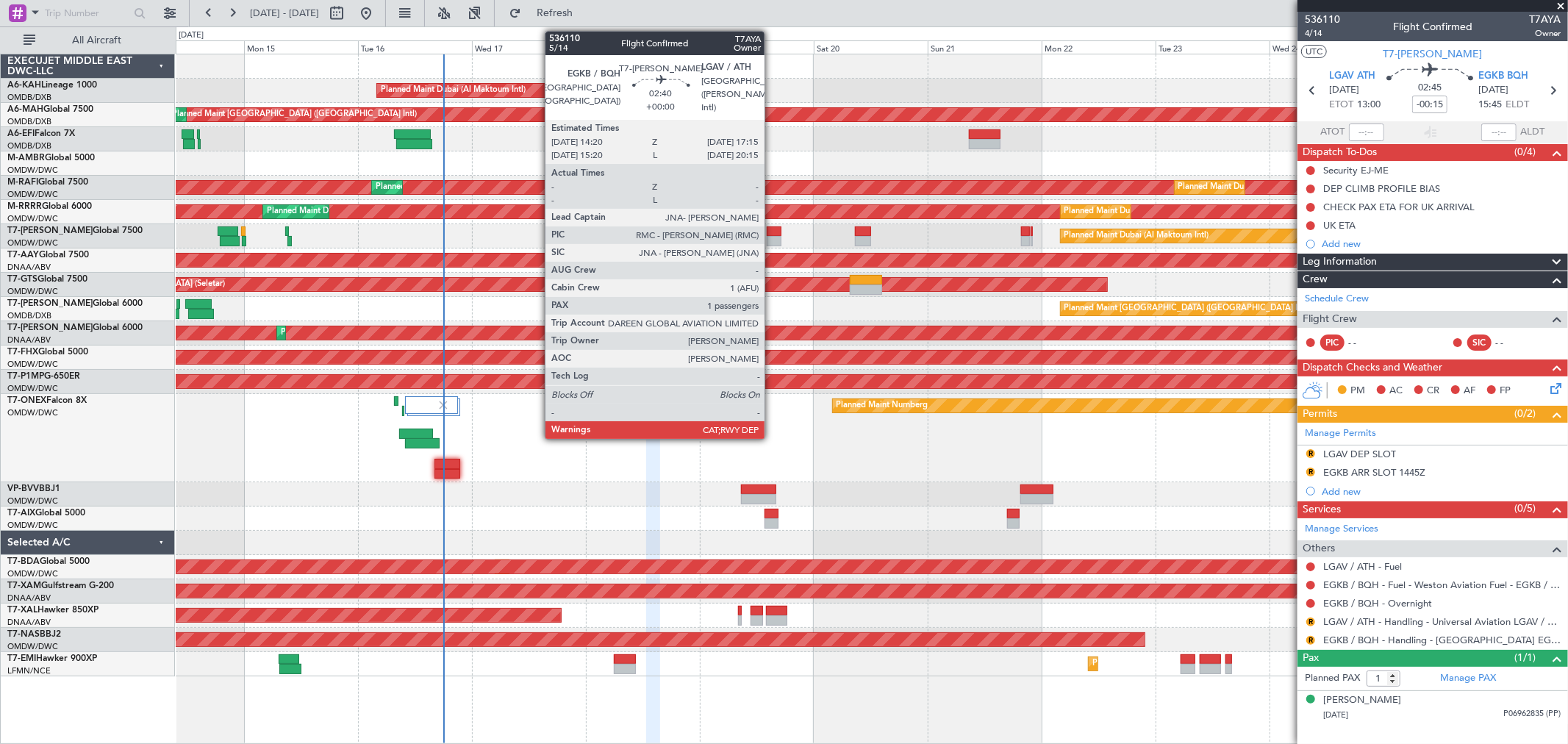
click at [771, 233] on div at bounding box center [773, 231] width 14 height 10
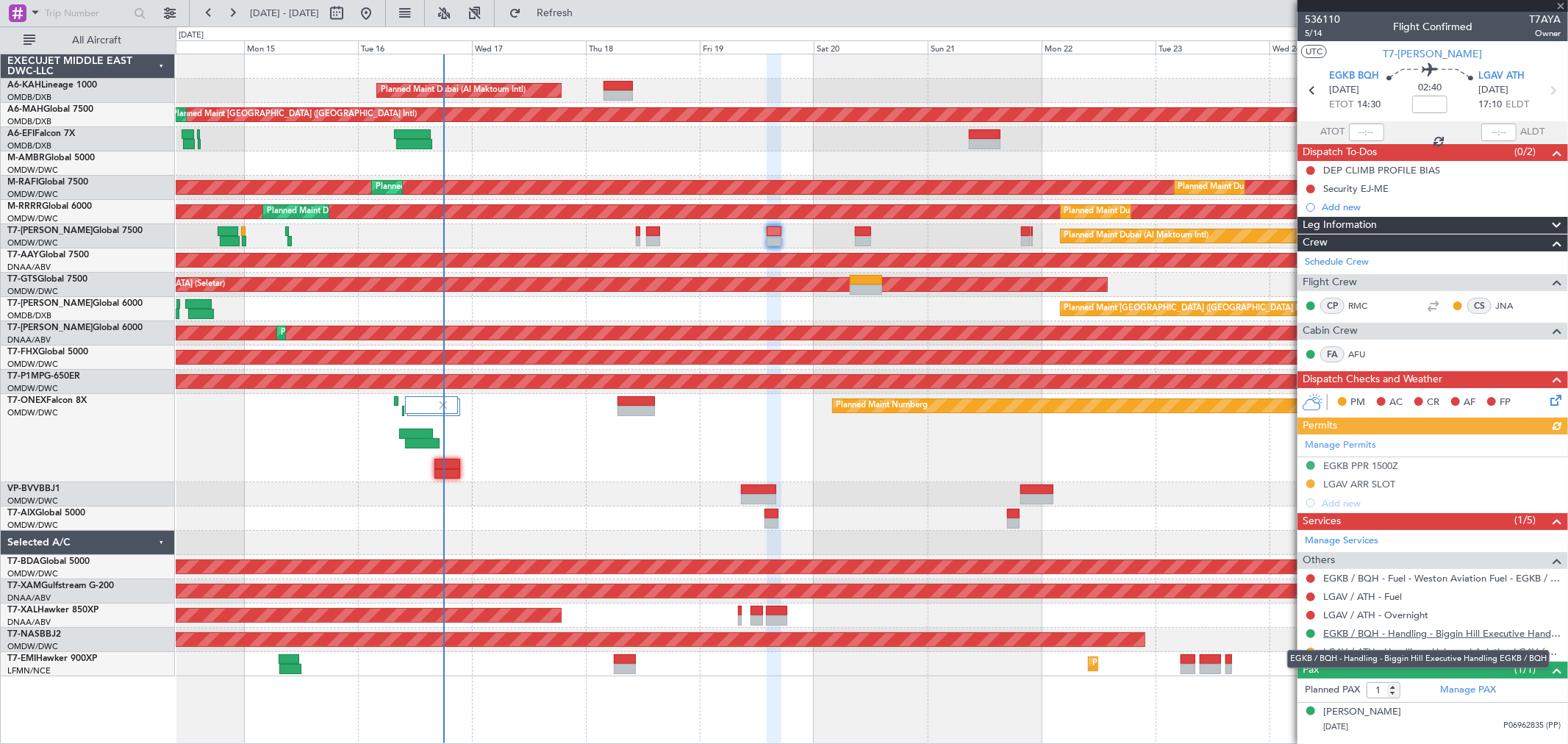
click at [1458, 636] on link "EGKB / BQH - Handling - Biggin Hill Executive Handling EGKB / BQH" at bounding box center [1441, 633] width 238 height 13
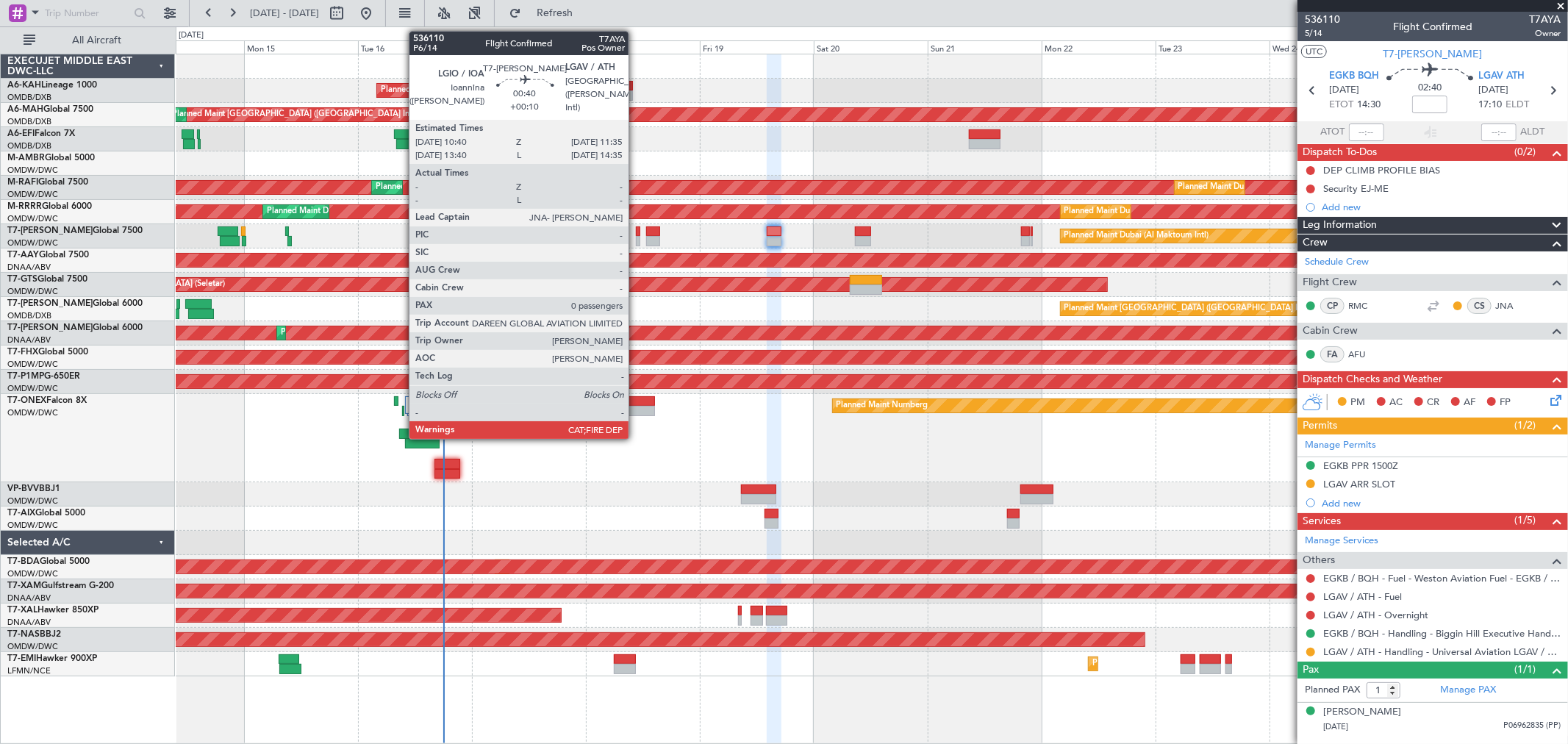
click at [636, 237] on div at bounding box center [638, 240] width 5 height 10
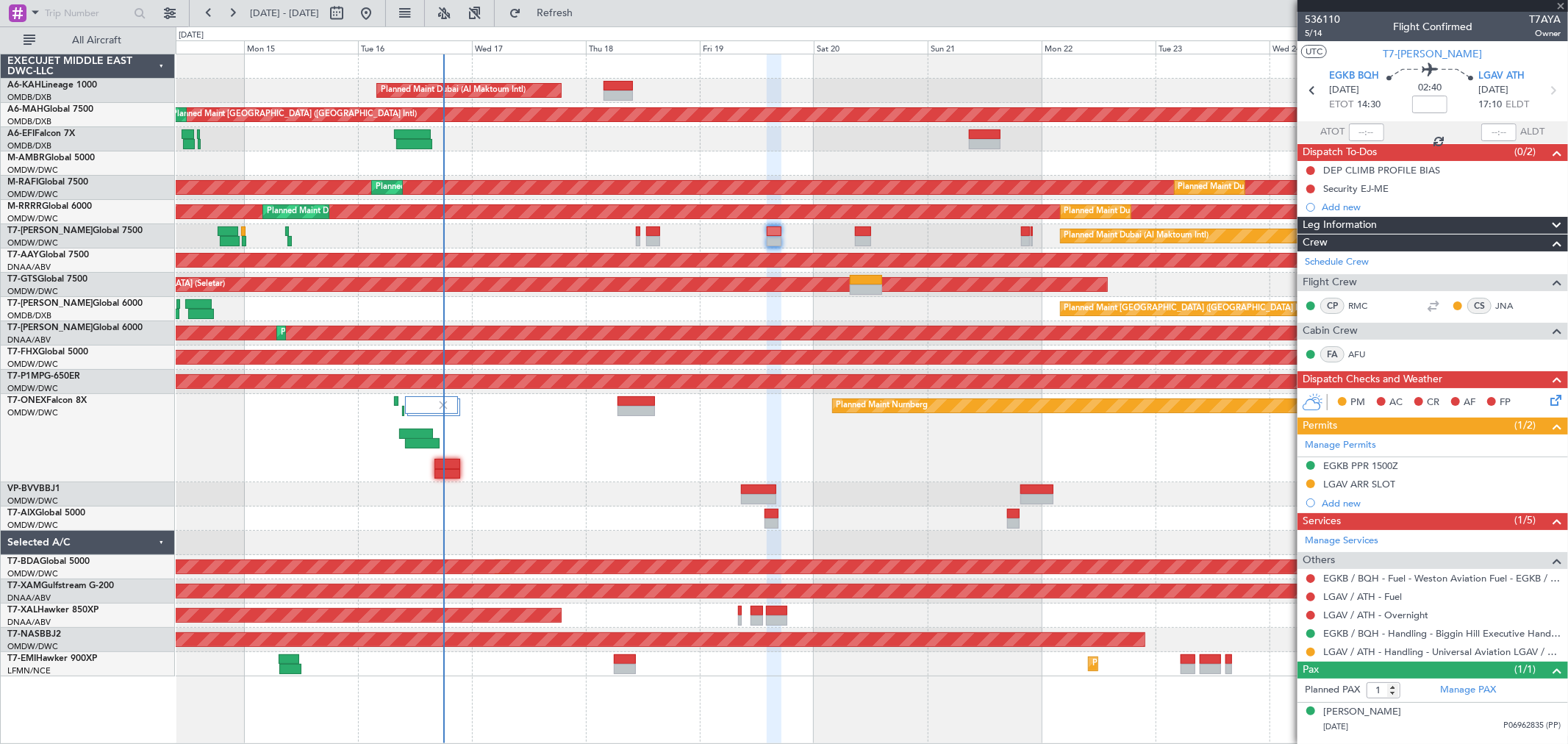
type input "+00:10"
type input "0"
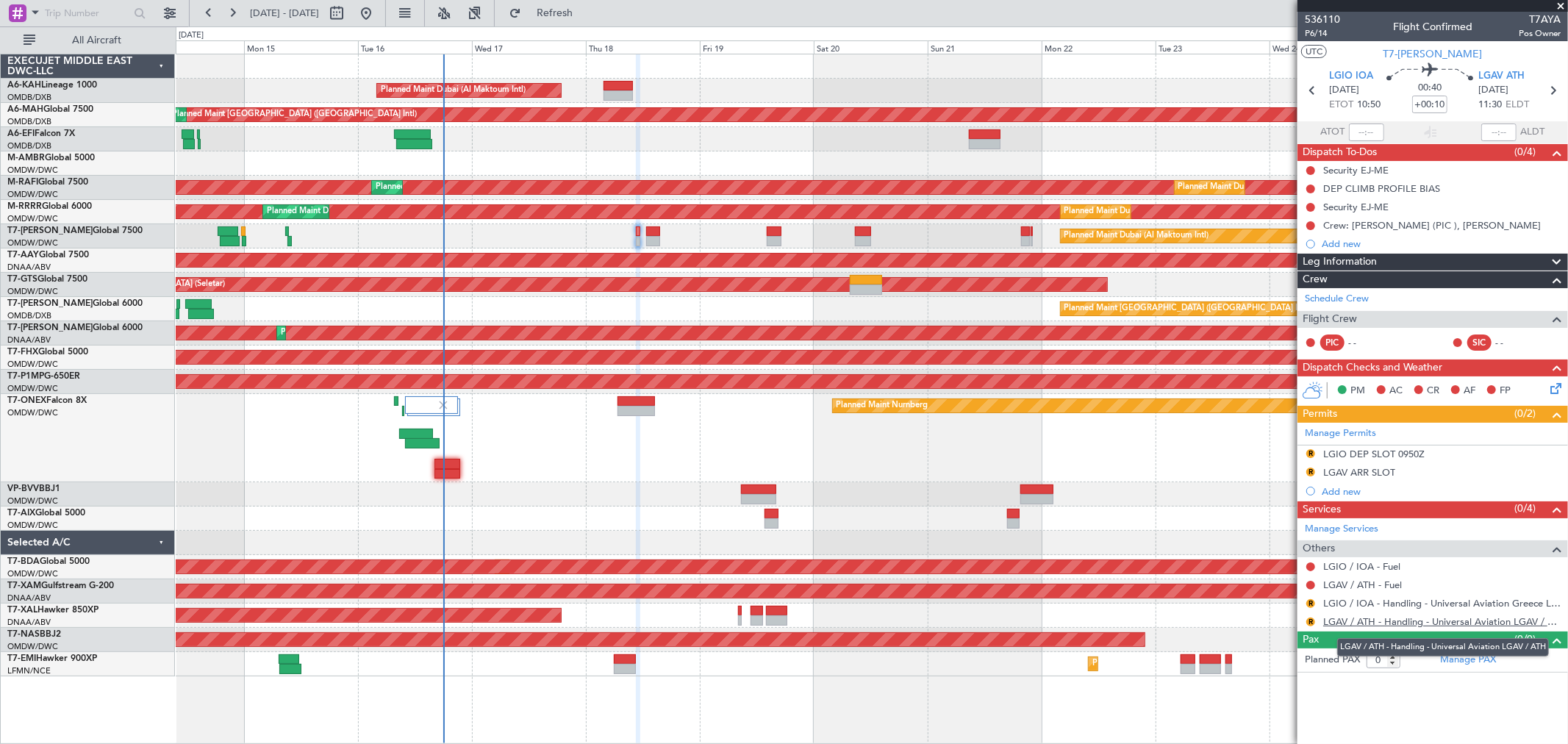
click at [1365, 622] on link "LGAV / ATH - Handling - Universal Aviation LGAV / ATH" at bounding box center [1441, 621] width 238 height 13
click at [1310, 450] on button "R" at bounding box center [1310, 454] width 9 height 9
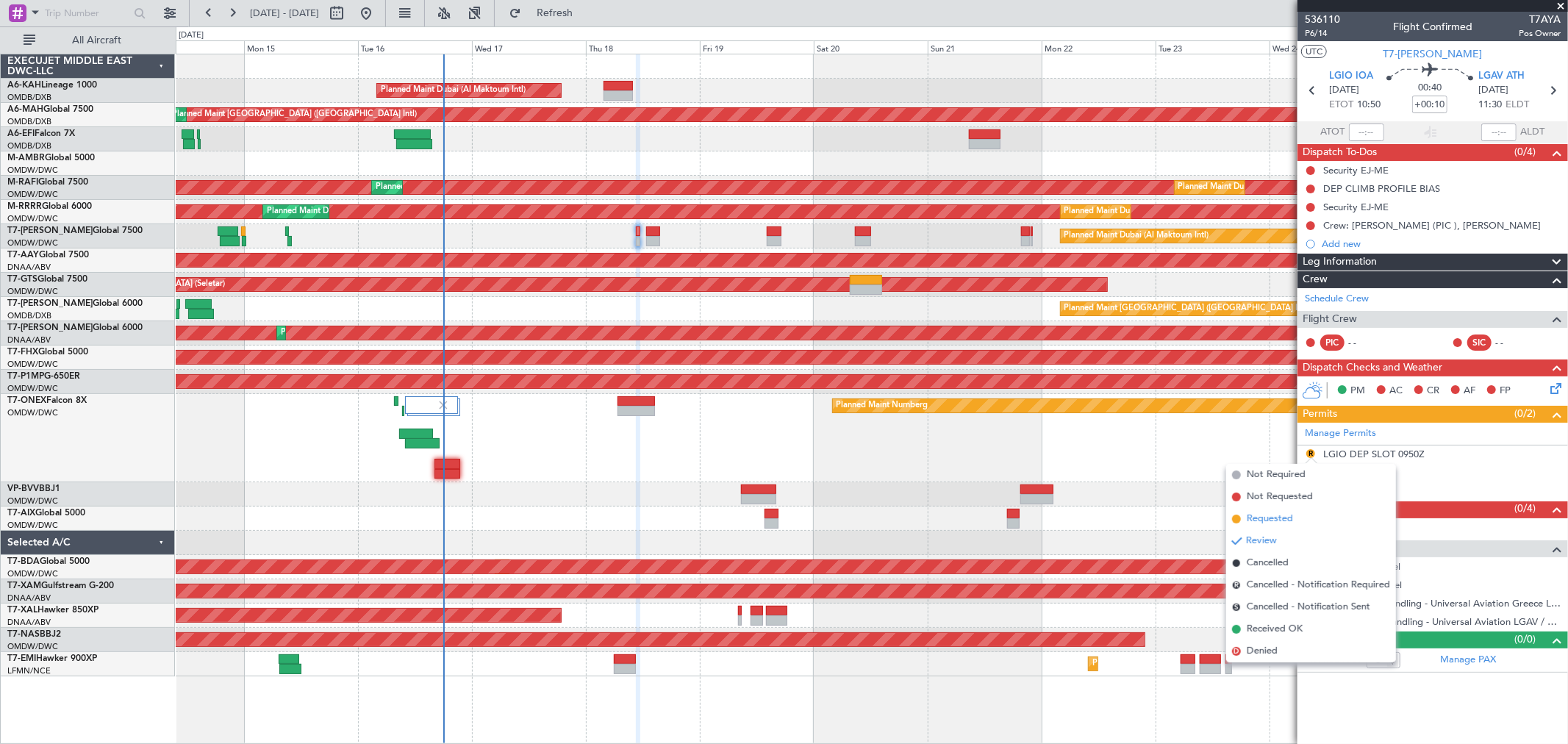
click at [1262, 515] on span "Requested" at bounding box center [1270, 519] width 46 height 14
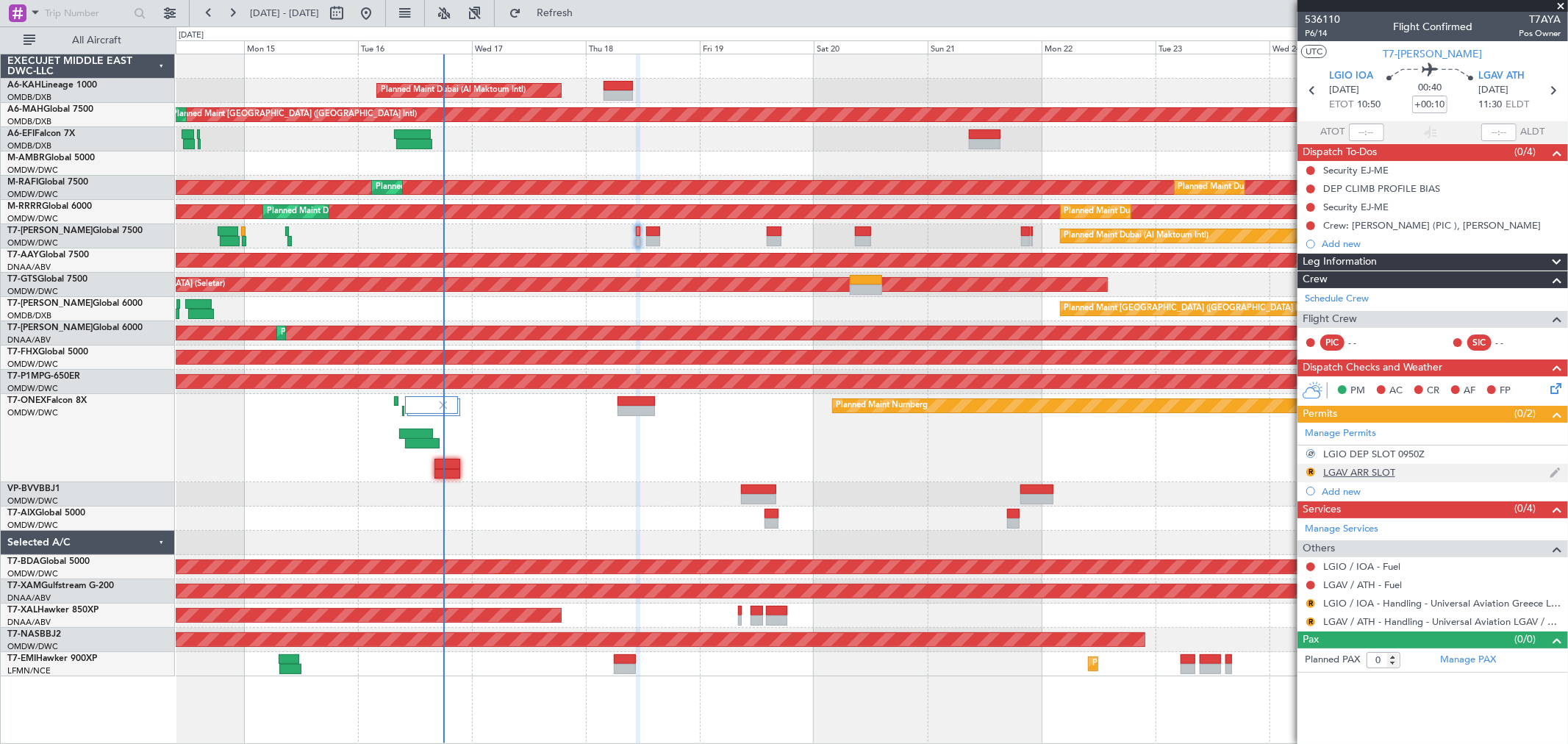
click at [1306, 469] on div "R" at bounding box center [1310, 471] width 12 height 12
click at [1307, 468] on button "R" at bounding box center [1310, 472] width 9 height 9
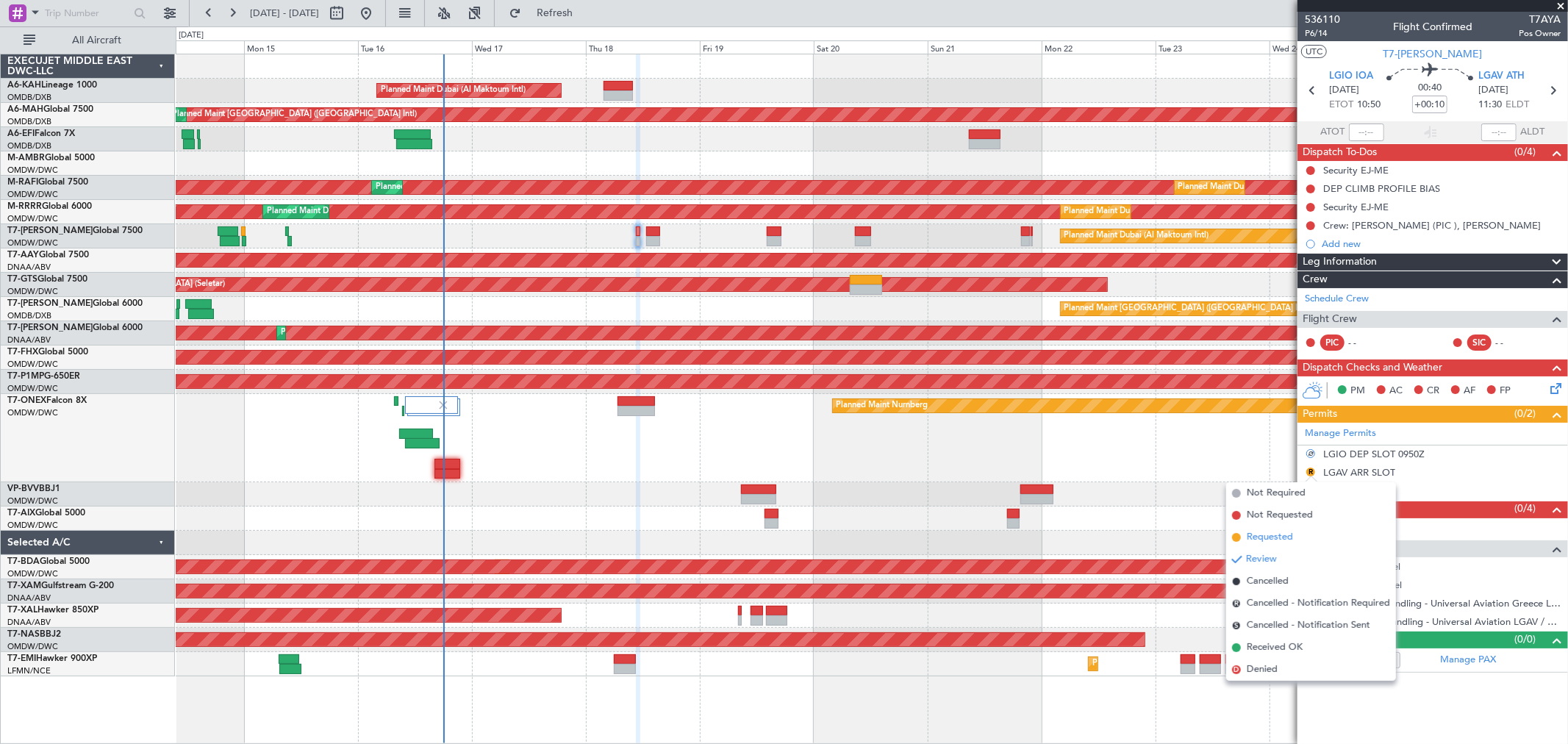
click at [1255, 537] on span "Requested" at bounding box center [1270, 537] width 46 height 14
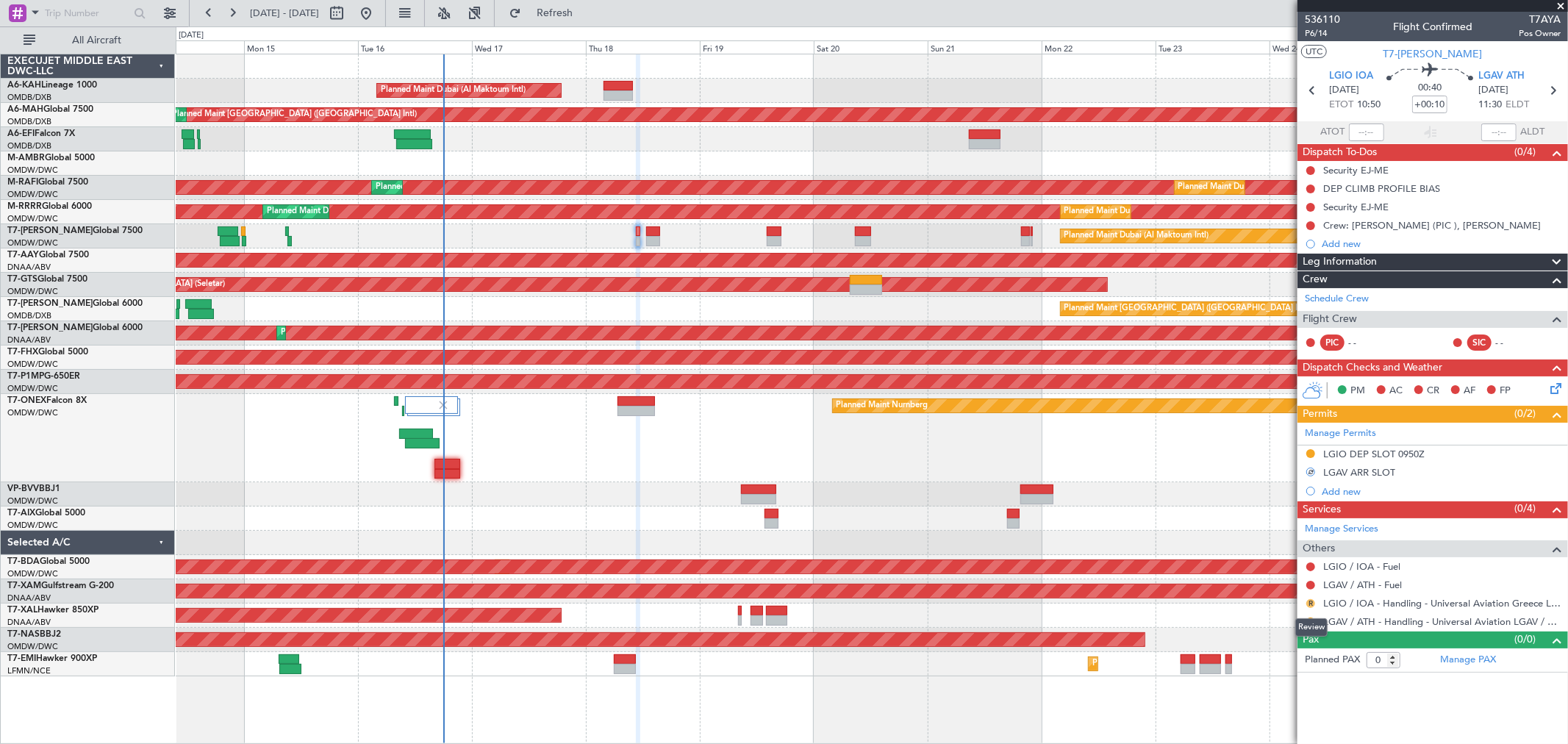
click at [1308, 601] on button "R" at bounding box center [1310, 603] width 9 height 9
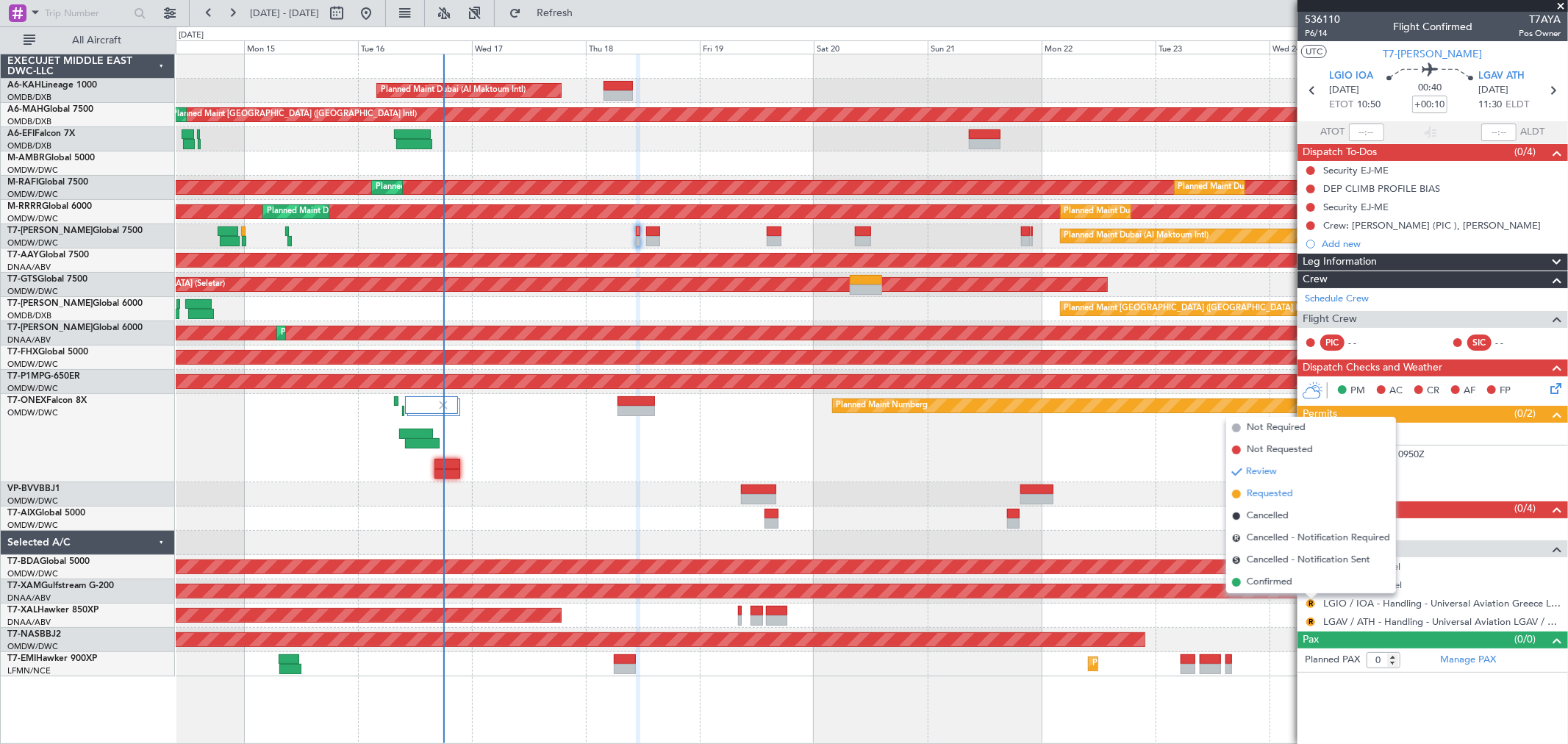
click at [1269, 490] on span "Requested" at bounding box center [1270, 494] width 46 height 14
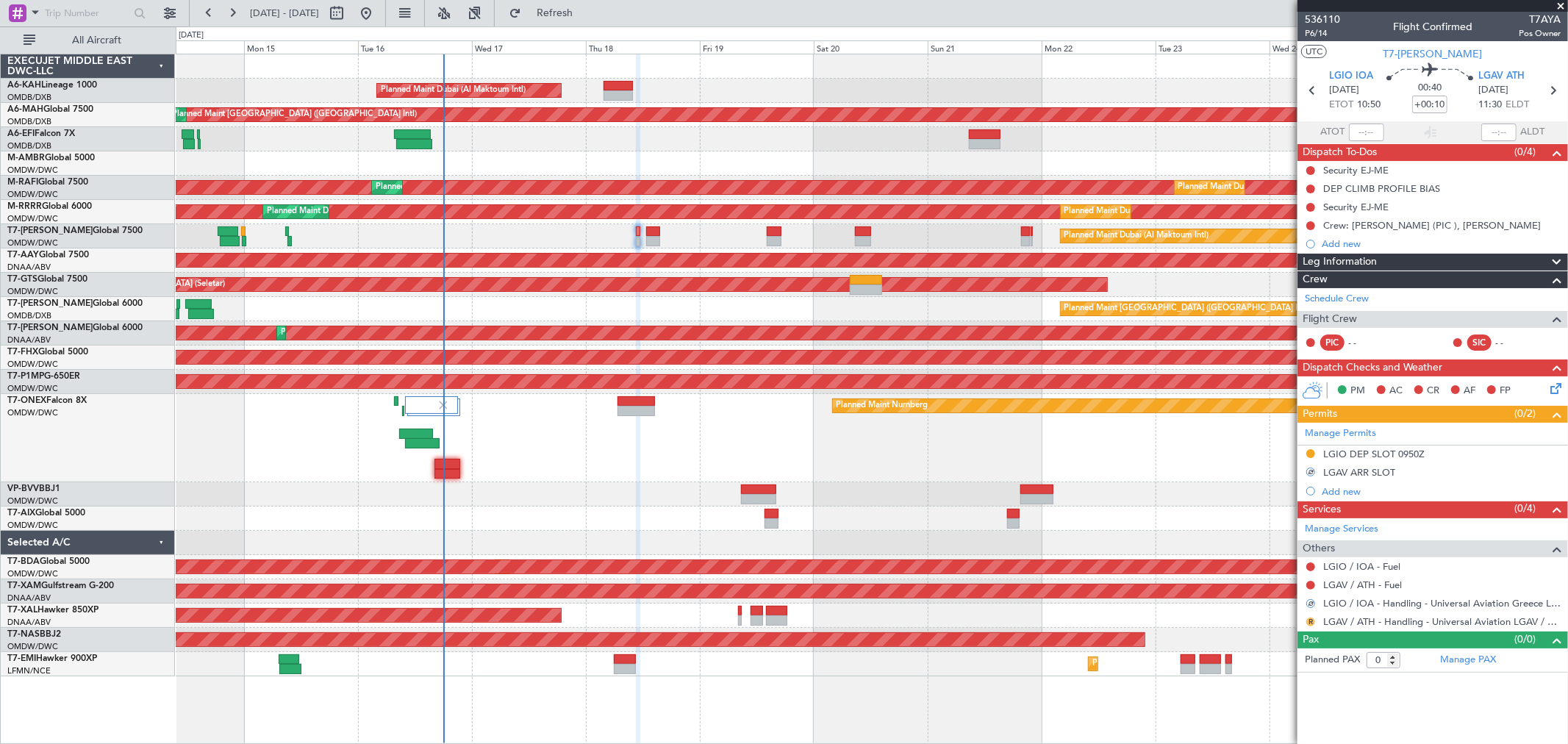
click at [1309, 618] on button "R" at bounding box center [1310, 622] width 9 height 9
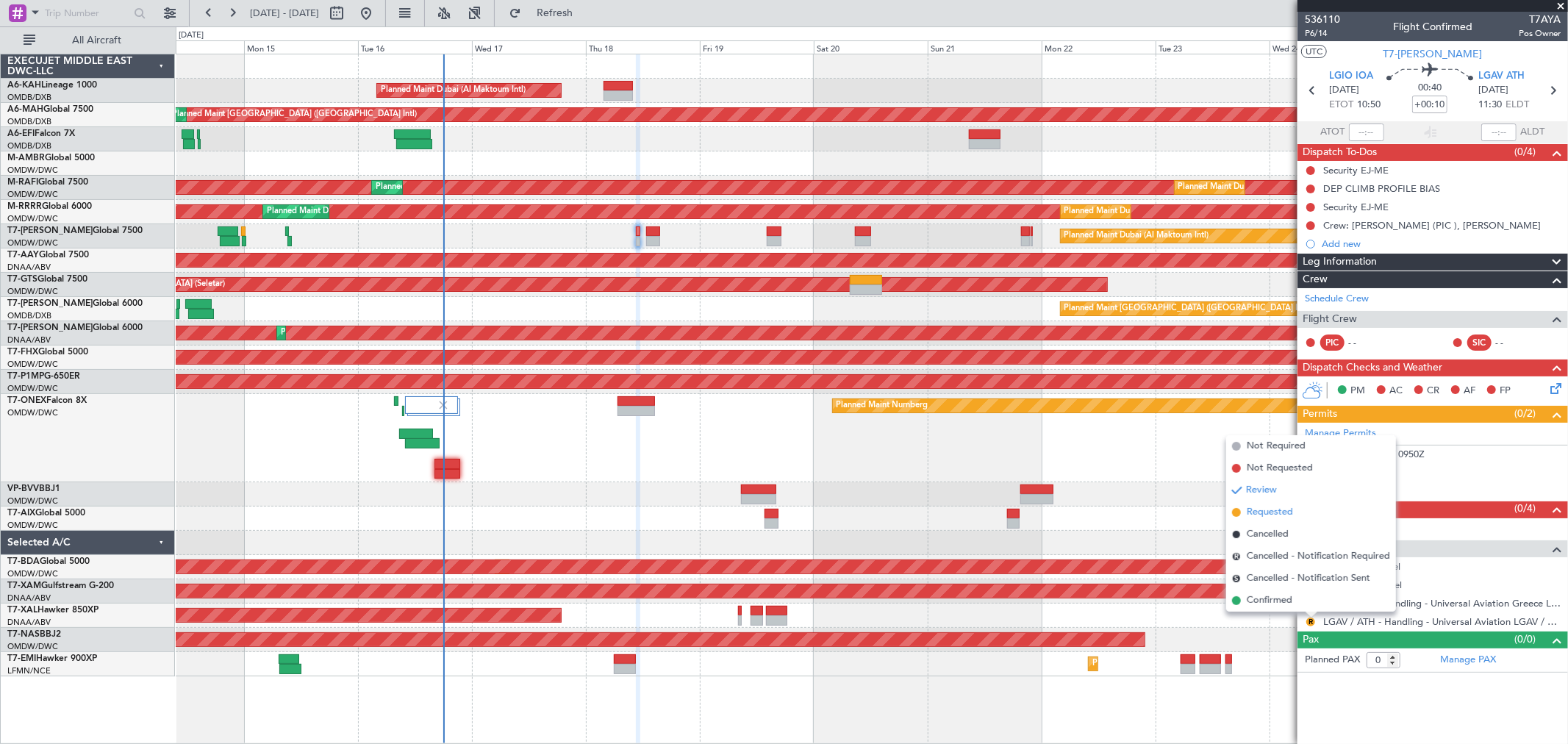
click at [1275, 513] on span "Requested" at bounding box center [1270, 512] width 46 height 14
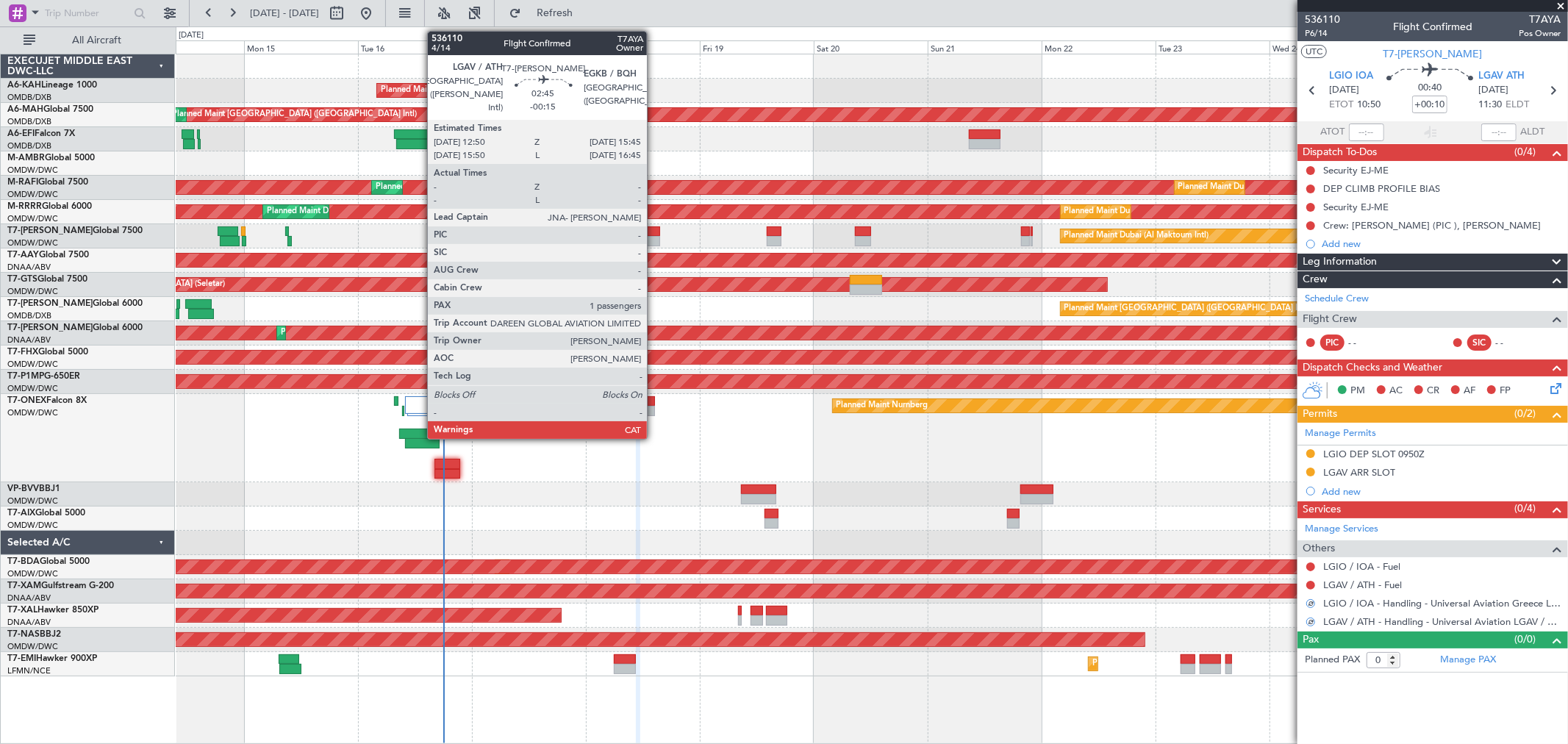
click at [654, 240] on div at bounding box center [652, 240] width 14 height 10
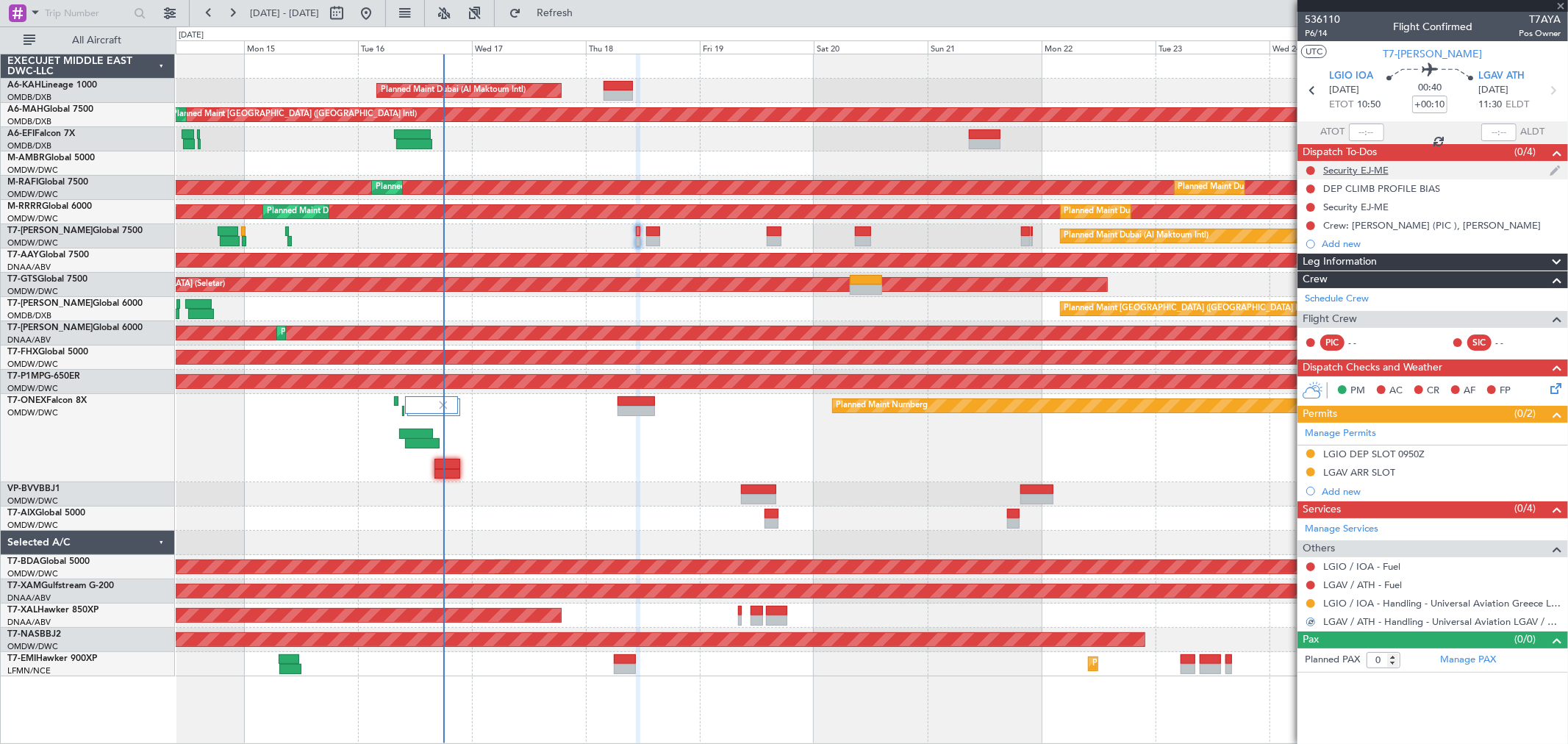
type input "-00:15"
type input "1"
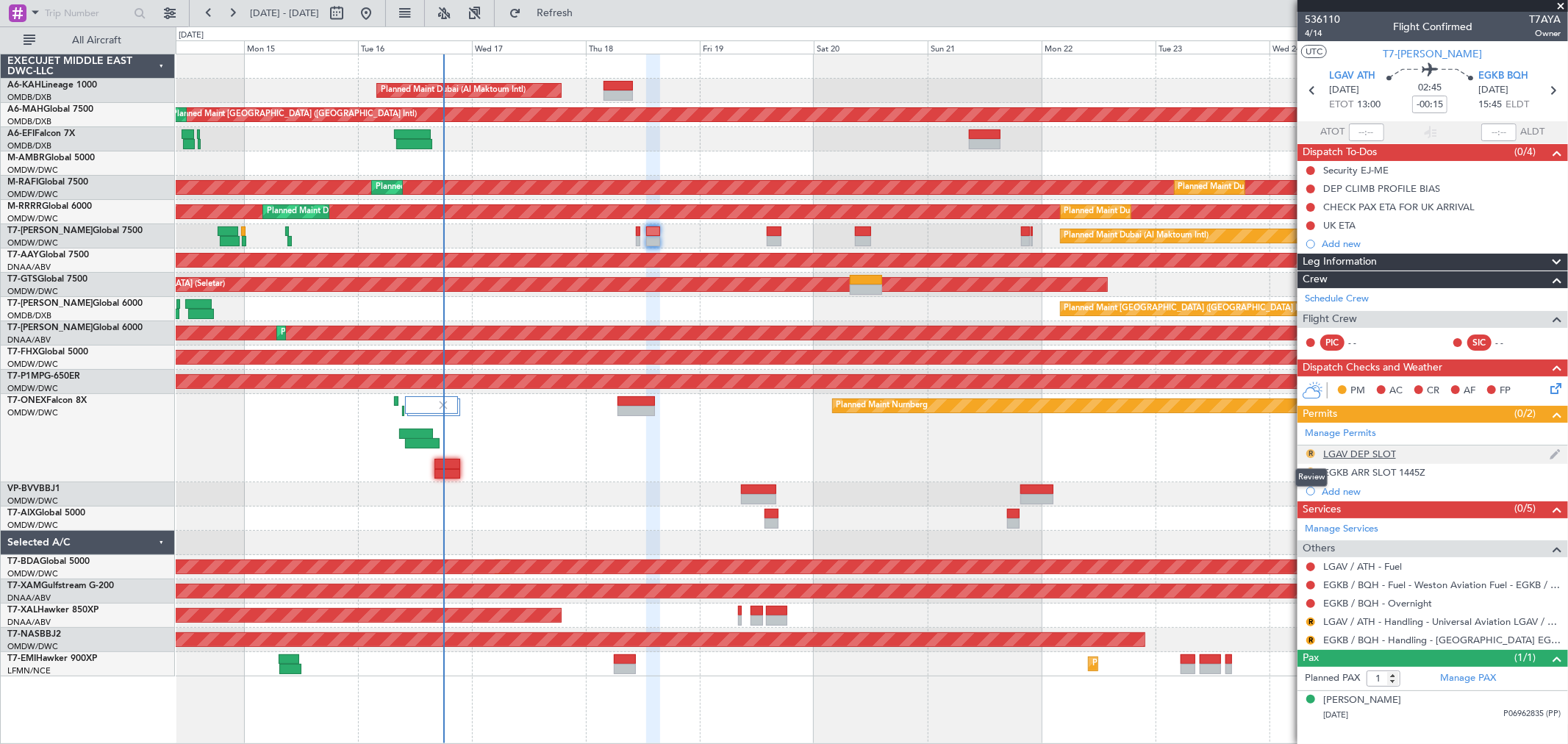
click at [1312, 451] on button "R" at bounding box center [1310, 454] width 9 height 9
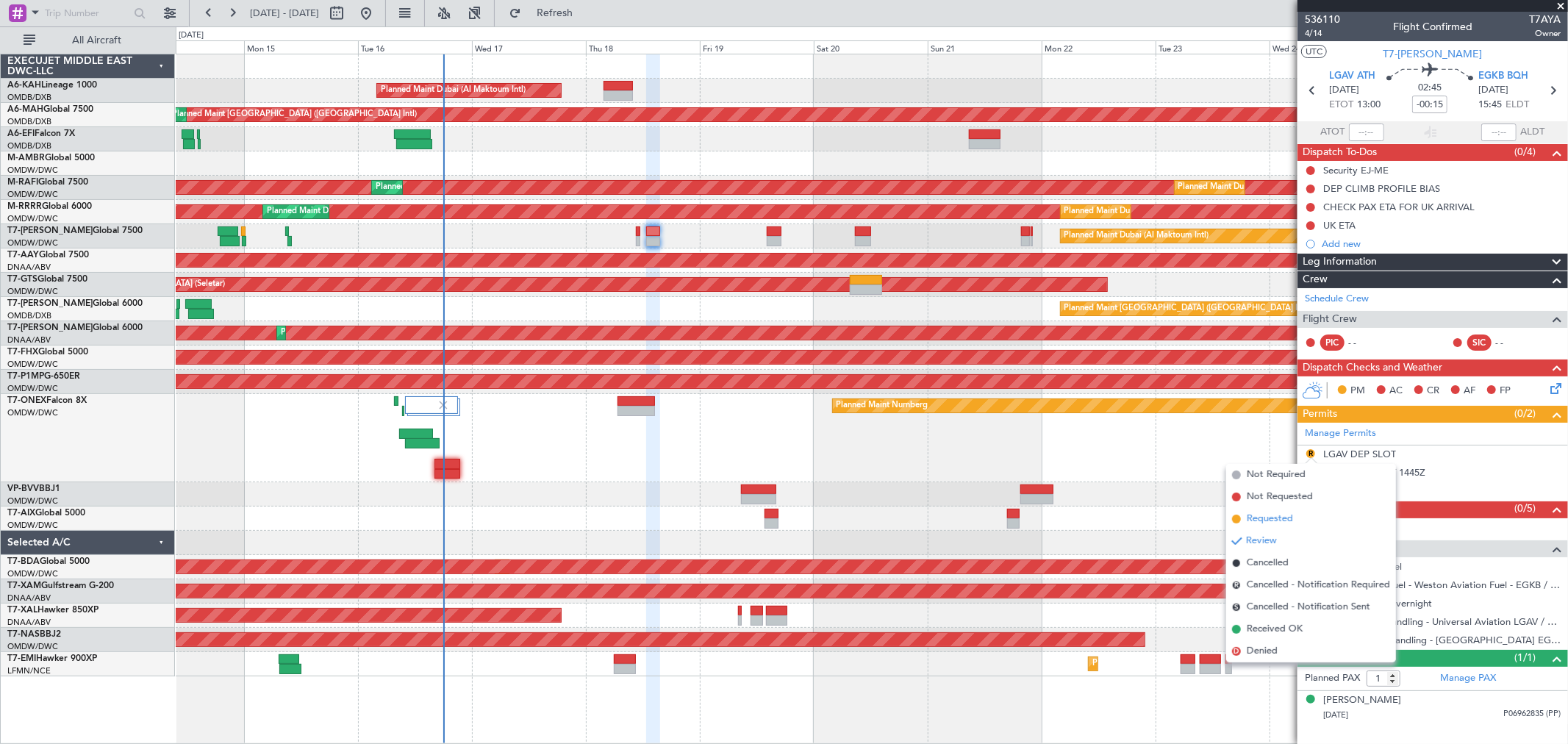
click at [1271, 512] on span "Requested" at bounding box center [1270, 519] width 46 height 14
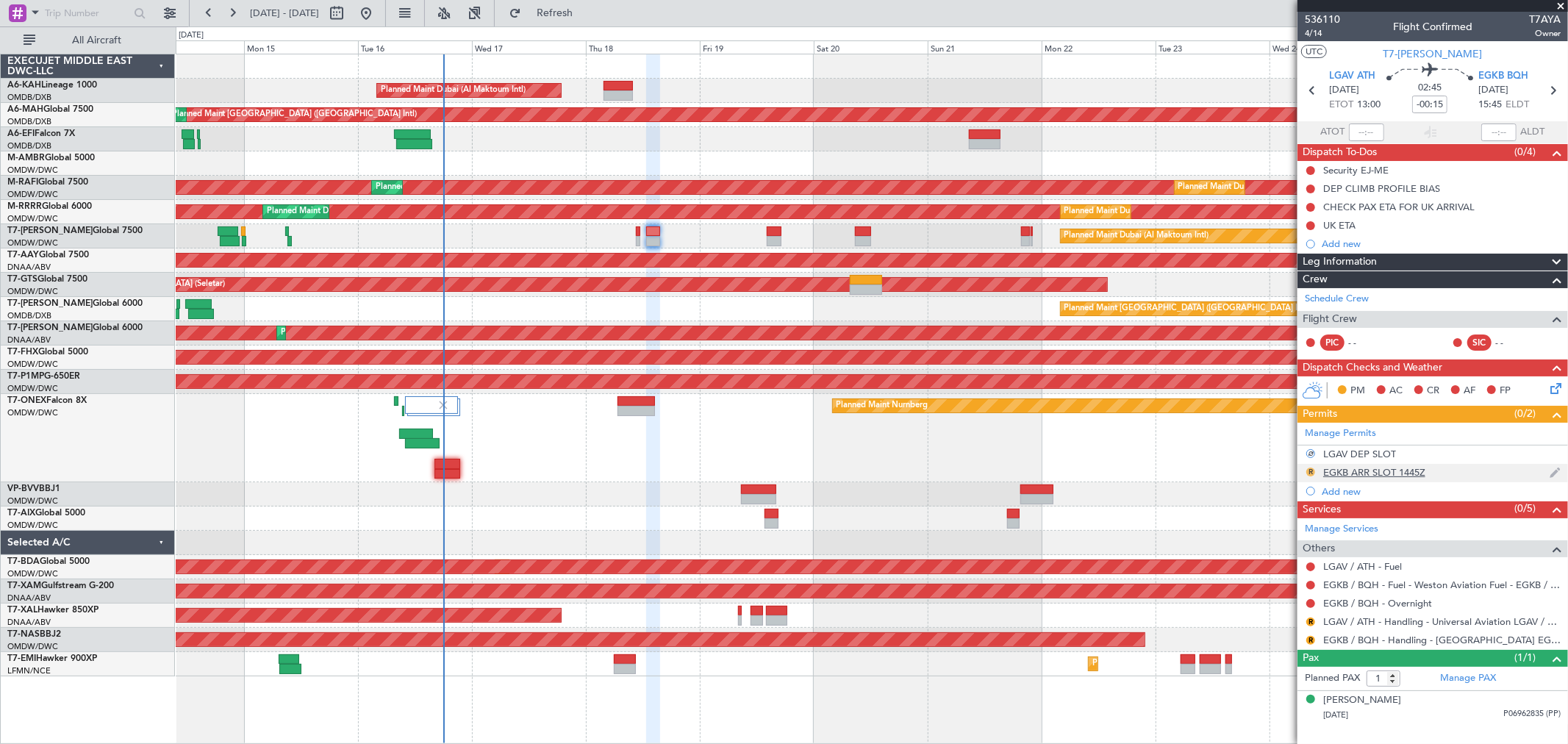
click at [1312, 467] on div "R" at bounding box center [1310, 471] width 12 height 12
click at [1309, 470] on button "R" at bounding box center [1310, 472] width 9 height 9
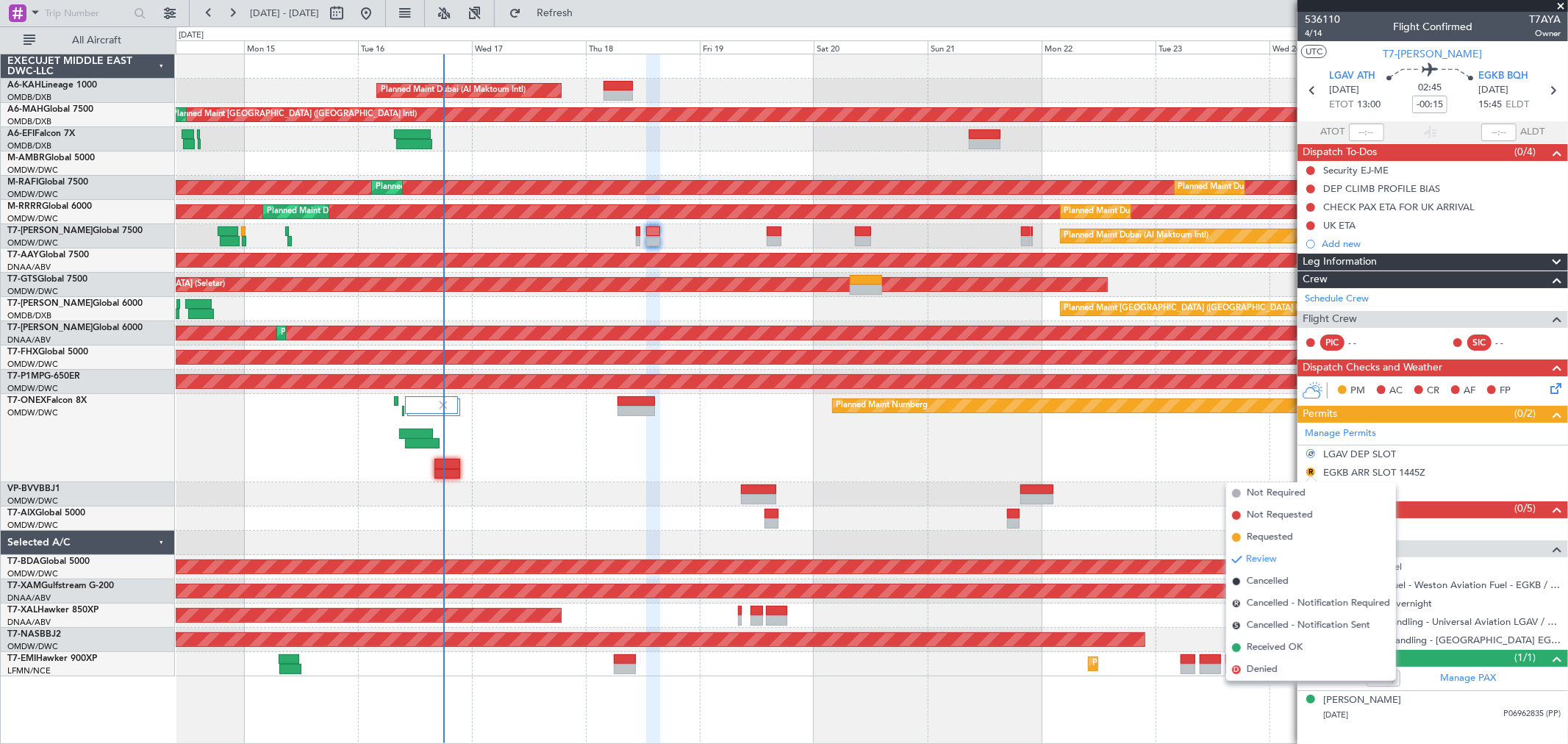
click at [1261, 532] on span "Requested" at bounding box center [1270, 537] width 46 height 14
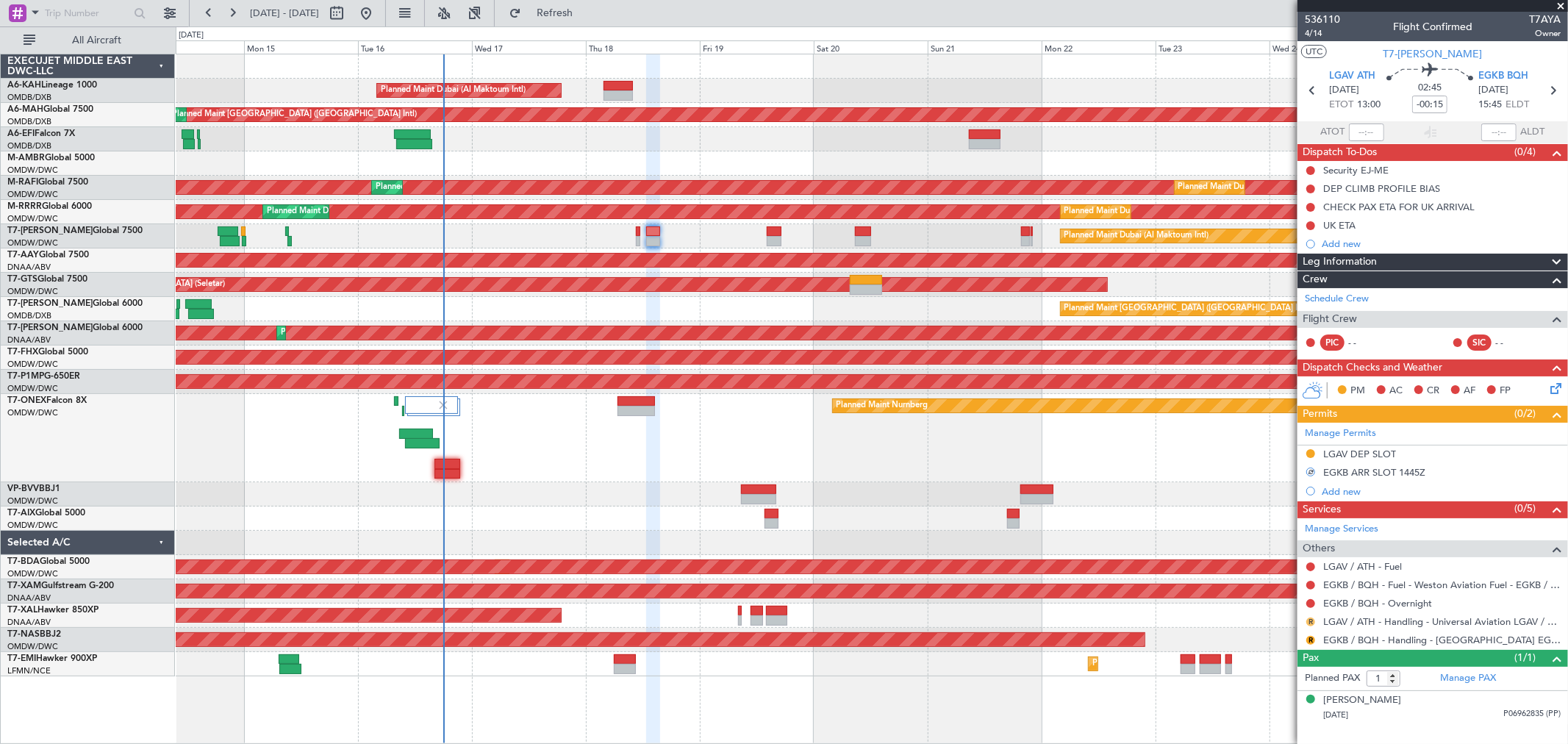
click at [1311, 620] on button "R" at bounding box center [1310, 622] width 9 height 9
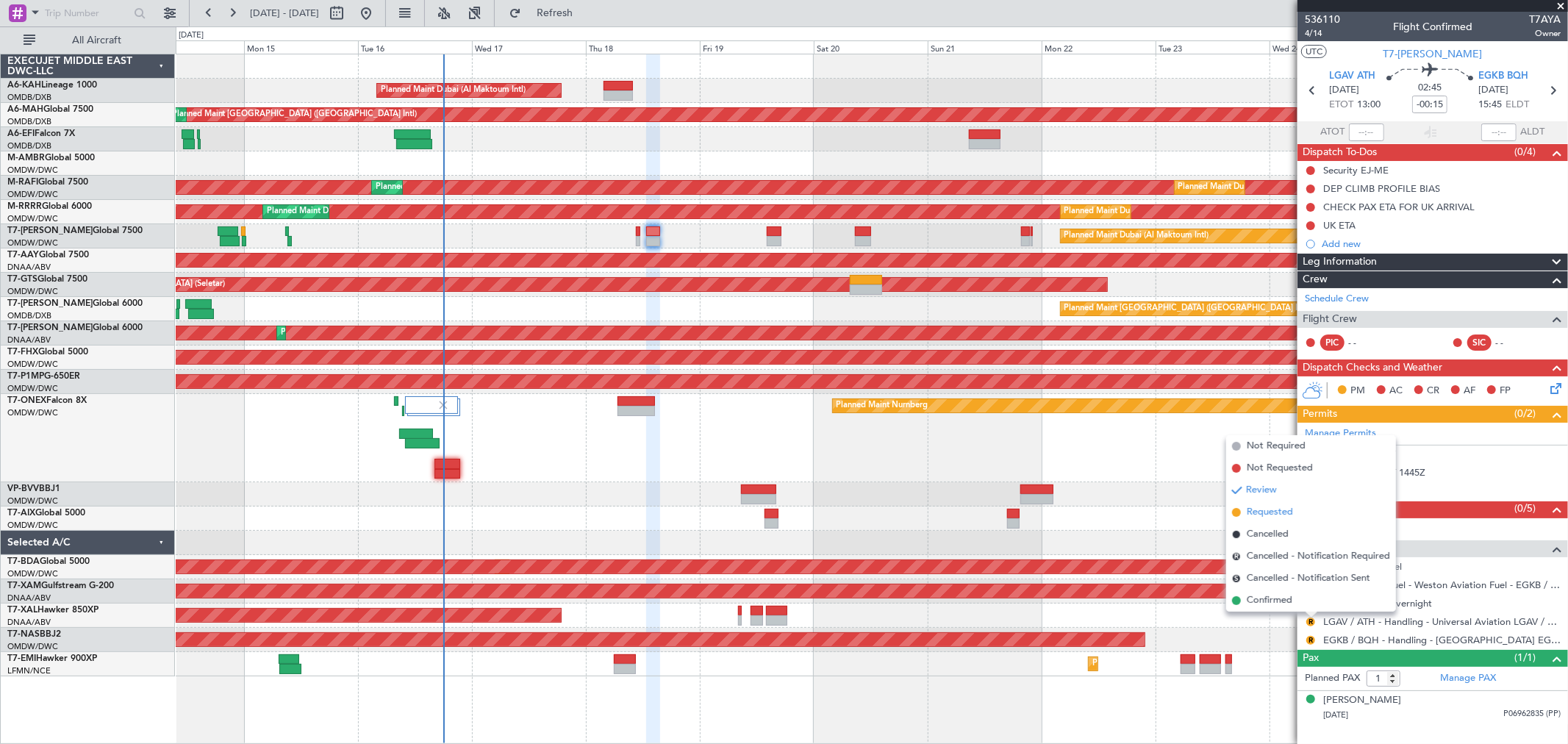
click at [1270, 511] on span "Requested" at bounding box center [1270, 512] width 46 height 14
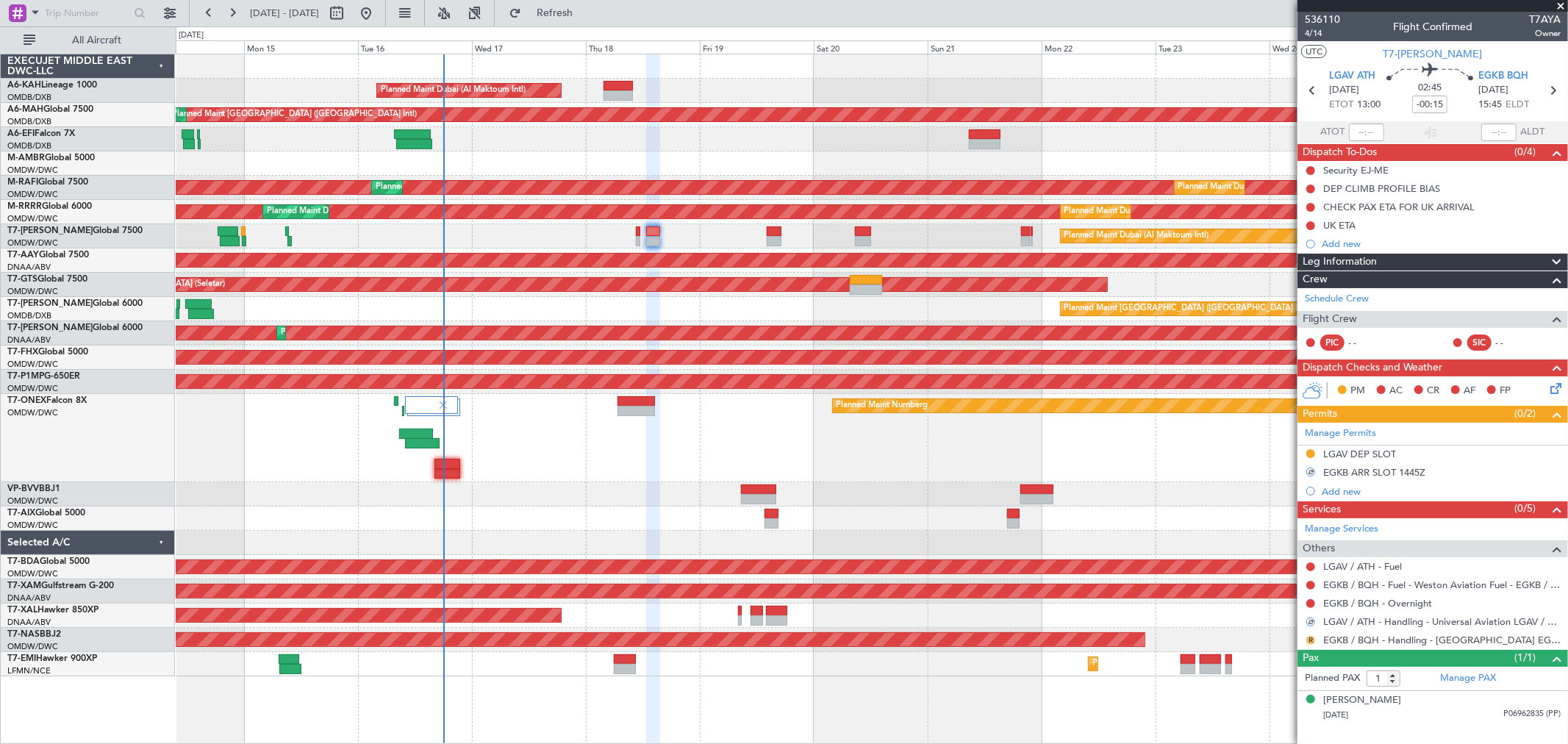
click at [1308, 637] on button "R" at bounding box center [1310, 640] width 9 height 9
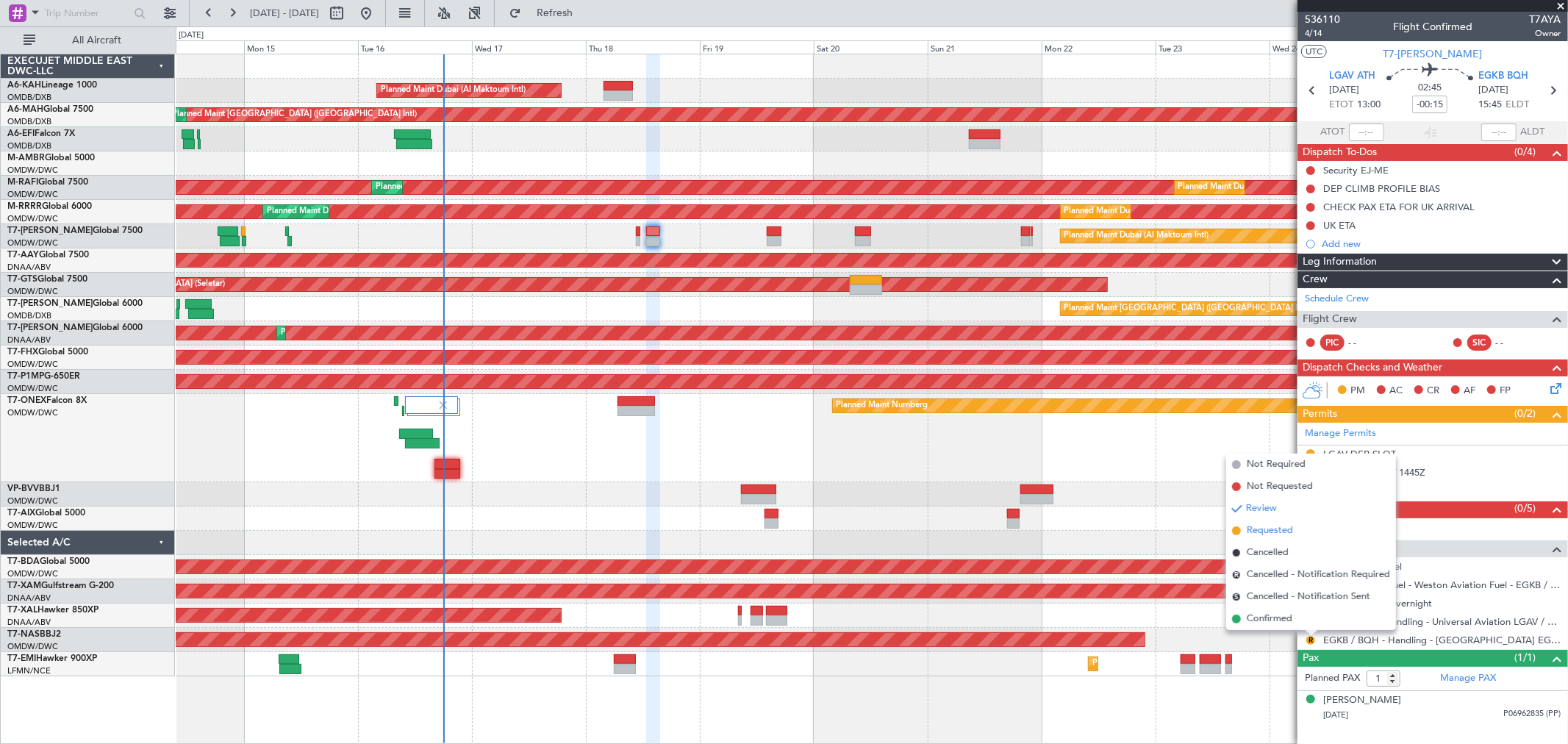
click at [1260, 528] on span "Requested" at bounding box center [1270, 531] width 46 height 14
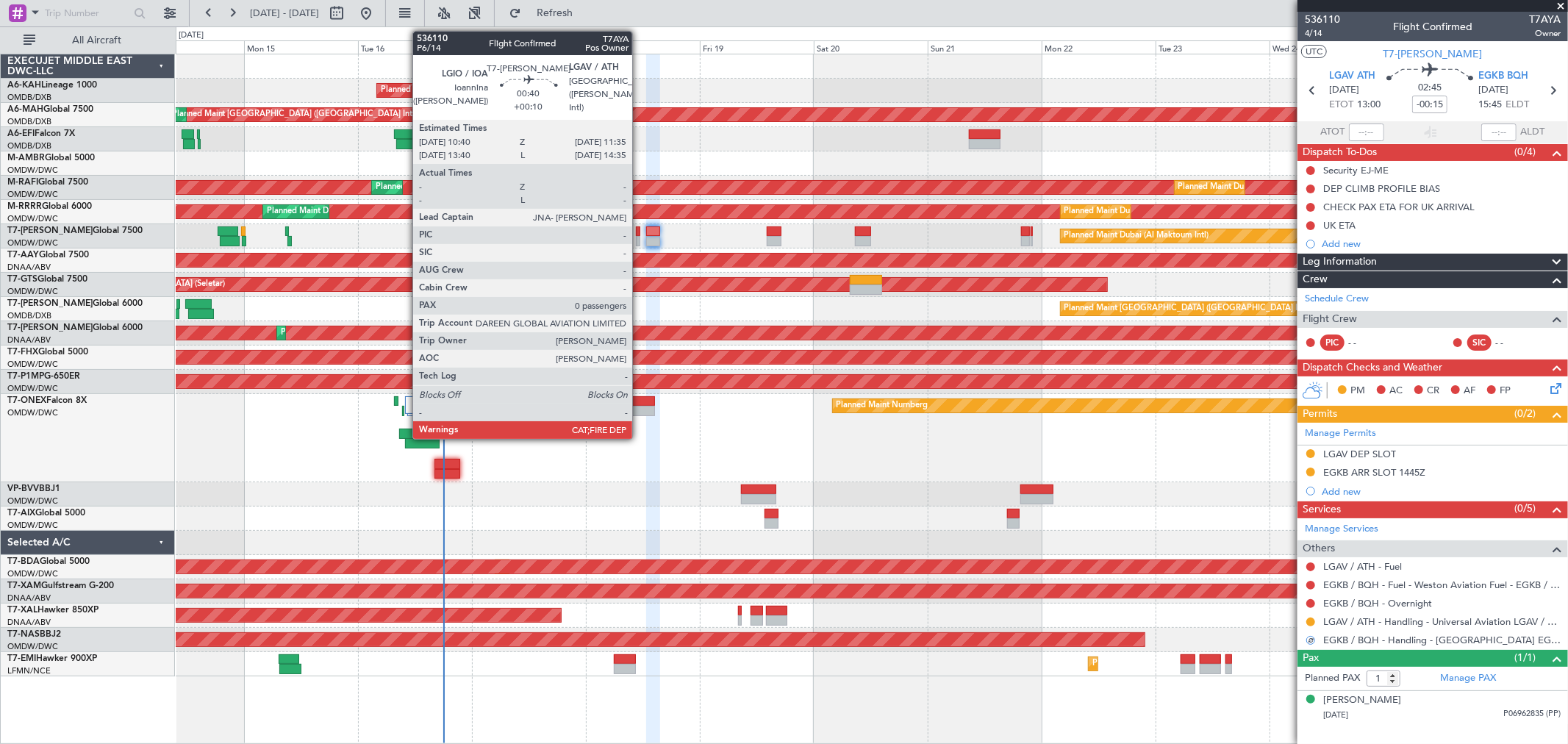
click at [639, 245] on div at bounding box center [638, 240] width 5 height 10
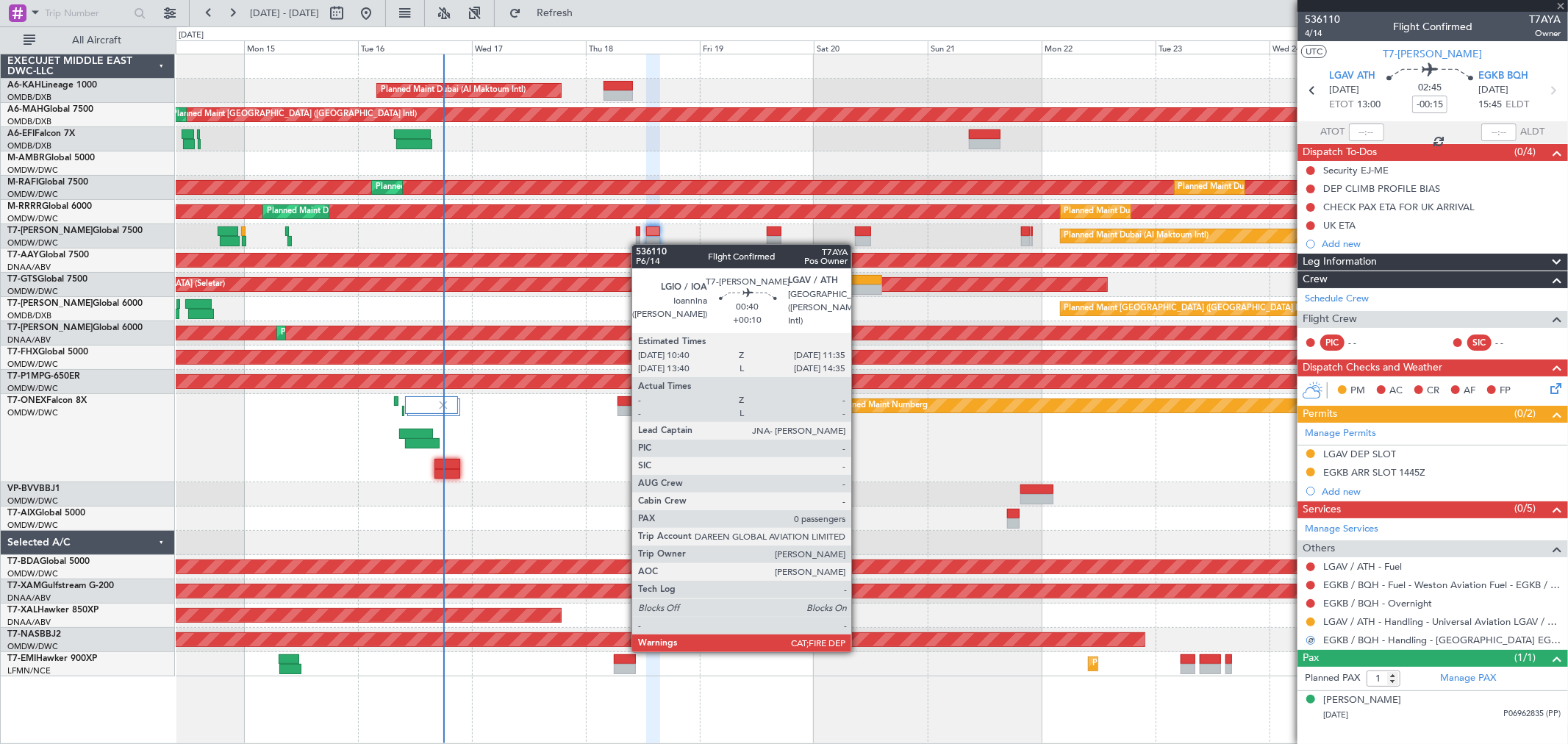
type input "+00:10"
type input "0"
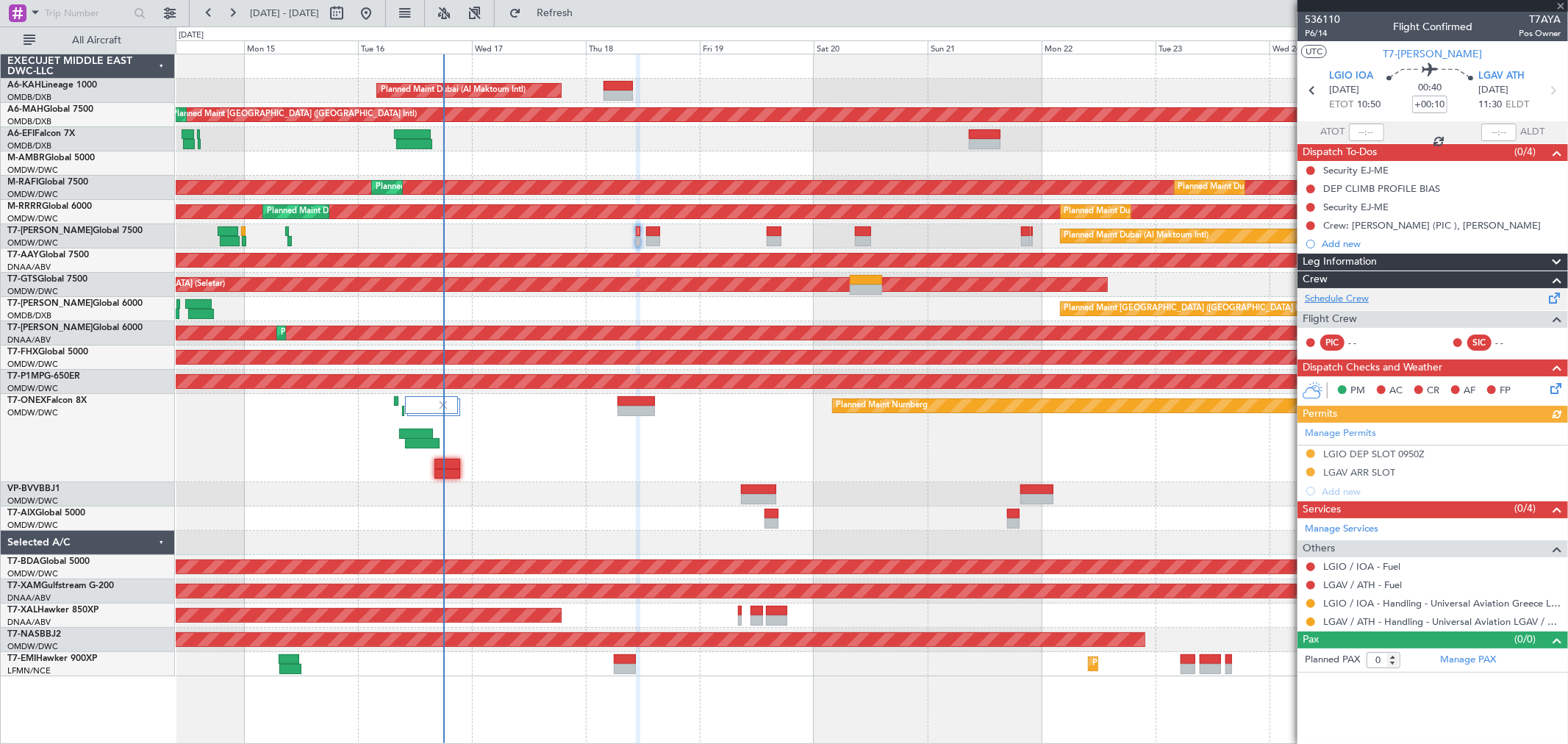
click at [1338, 297] on link "Schedule Crew" at bounding box center [1337, 299] width 64 height 14
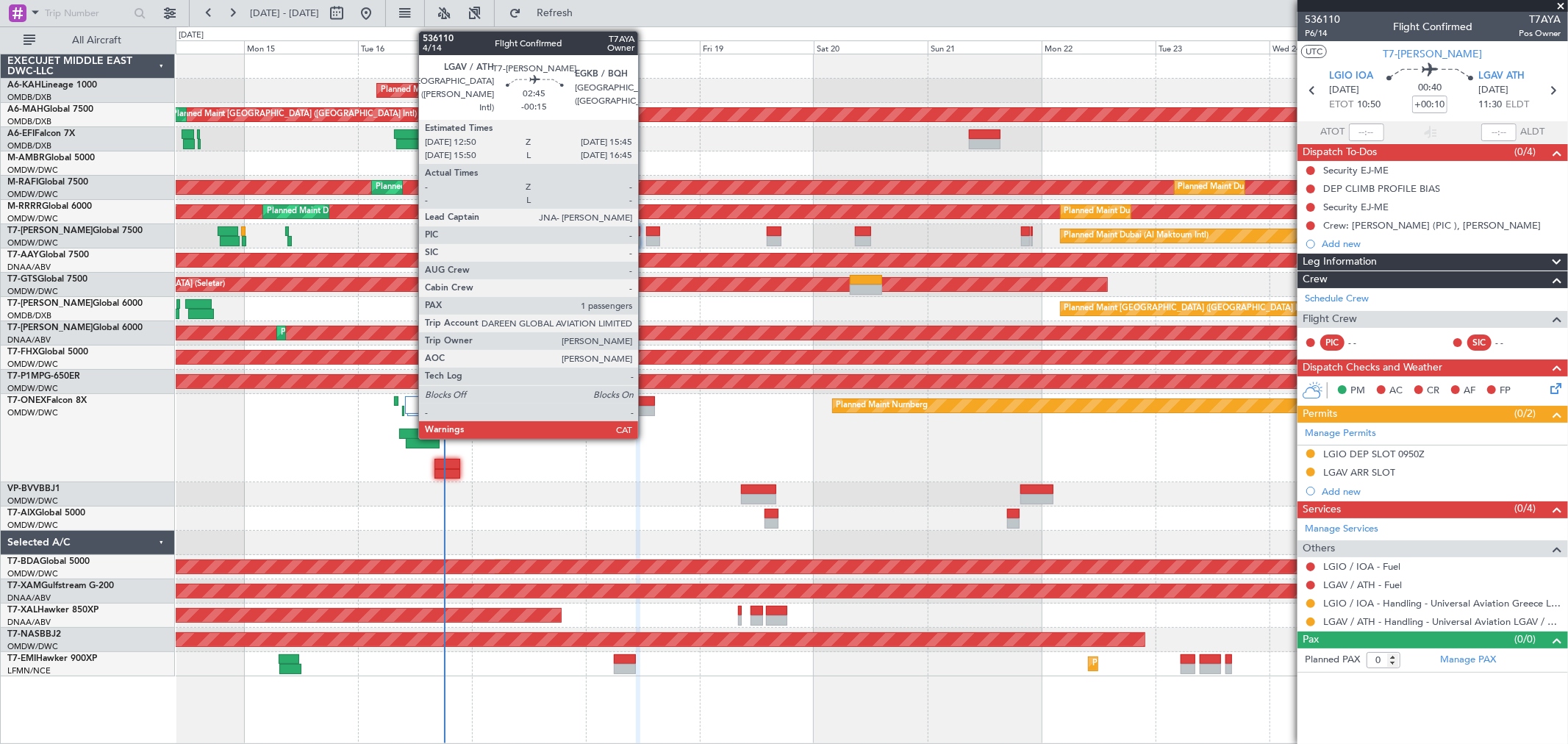
click at [650, 236] on div at bounding box center [652, 240] width 14 height 10
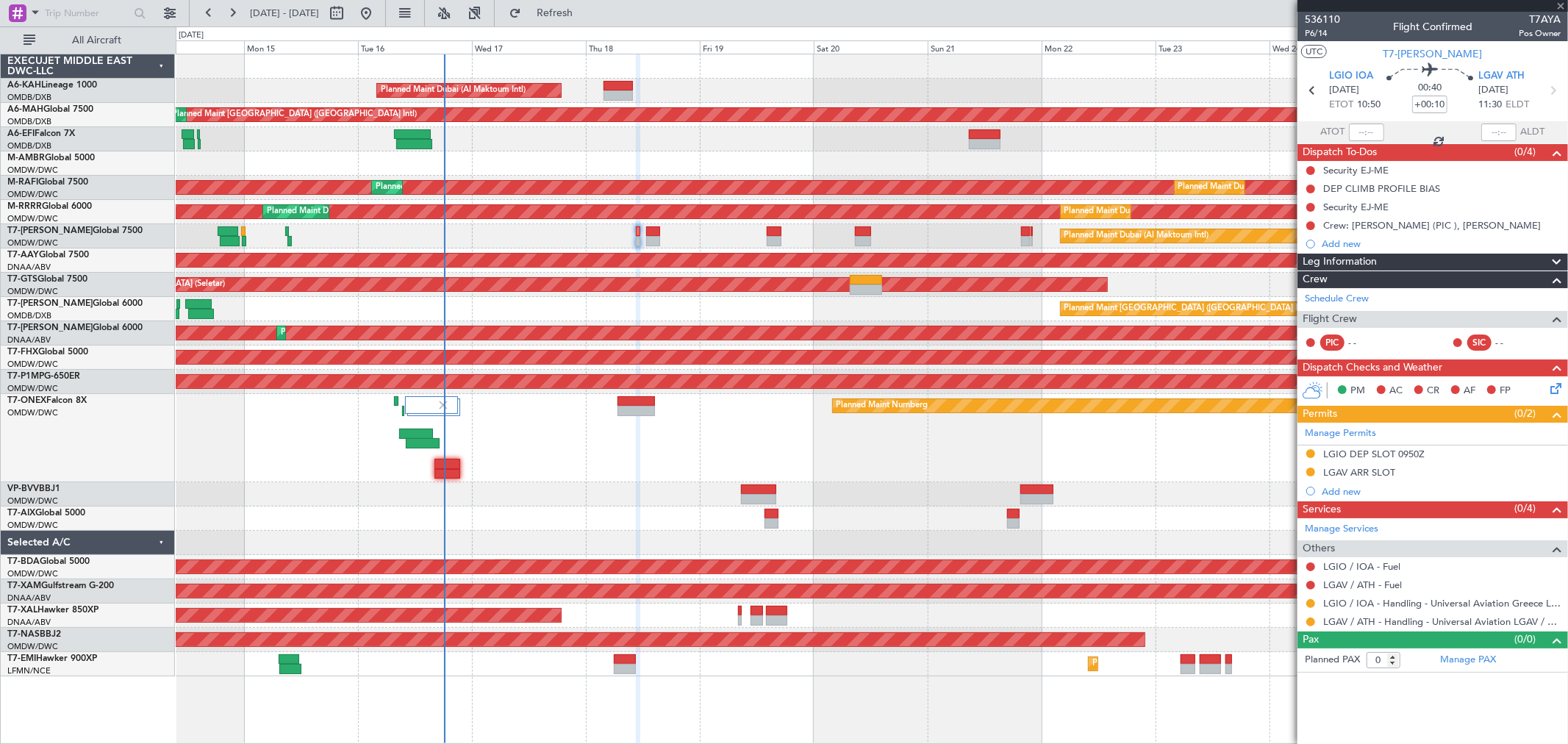
type input "-00:15"
type input "1"
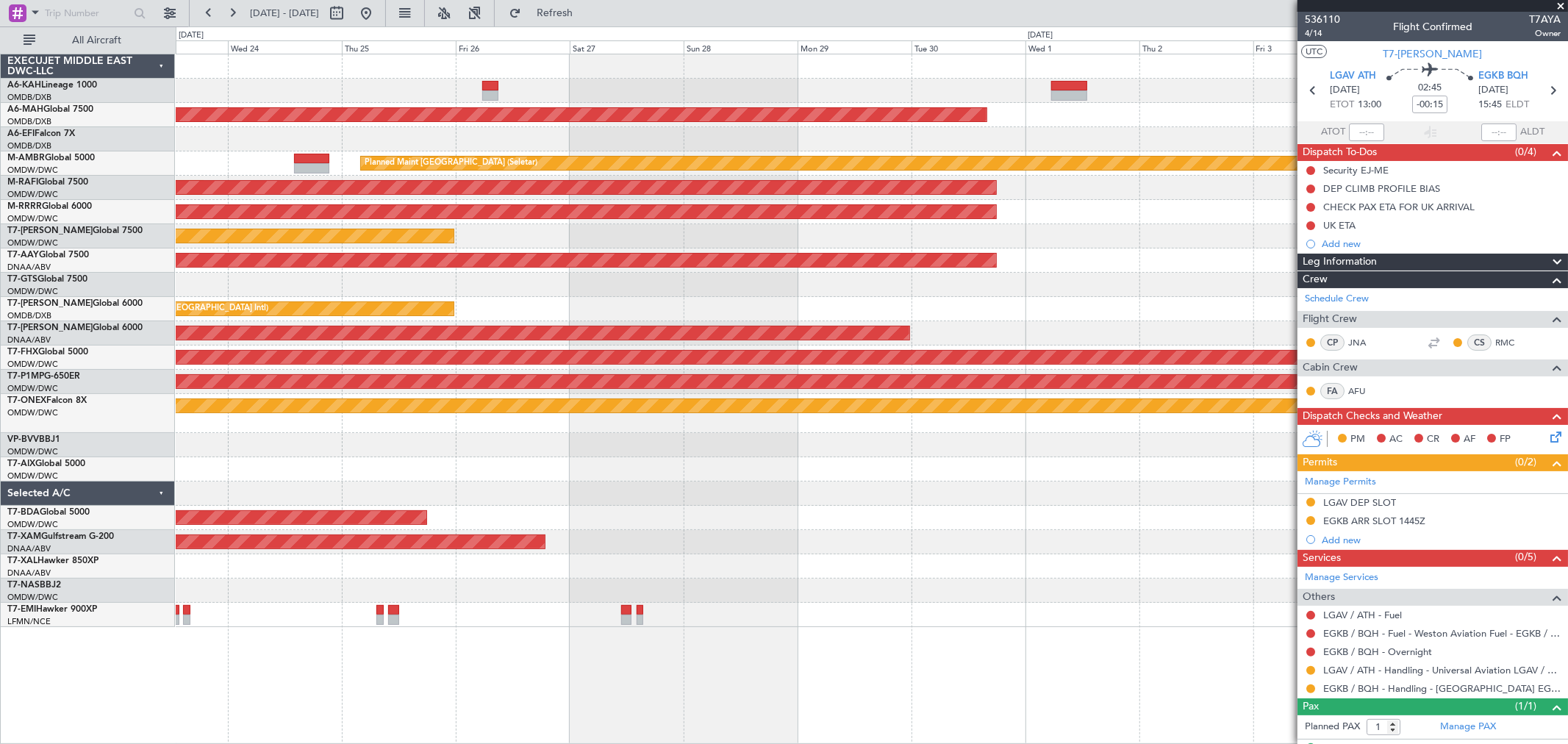
click at [265, 274] on div "AOG Maint [GEOGRAPHIC_DATA] (Seletar)" at bounding box center [871, 285] width 1392 height 24
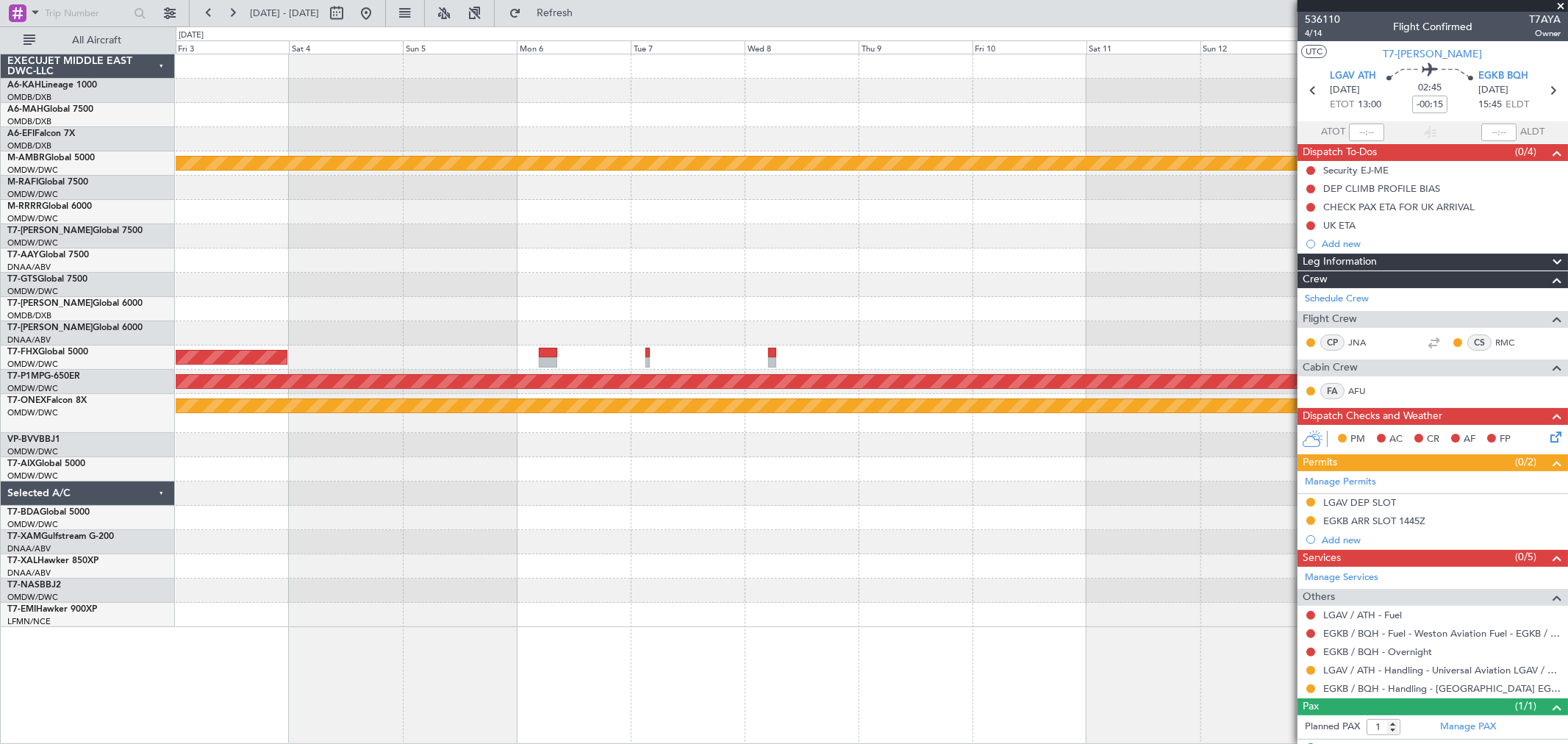
click at [669, 273] on div at bounding box center [871, 285] width 1392 height 24
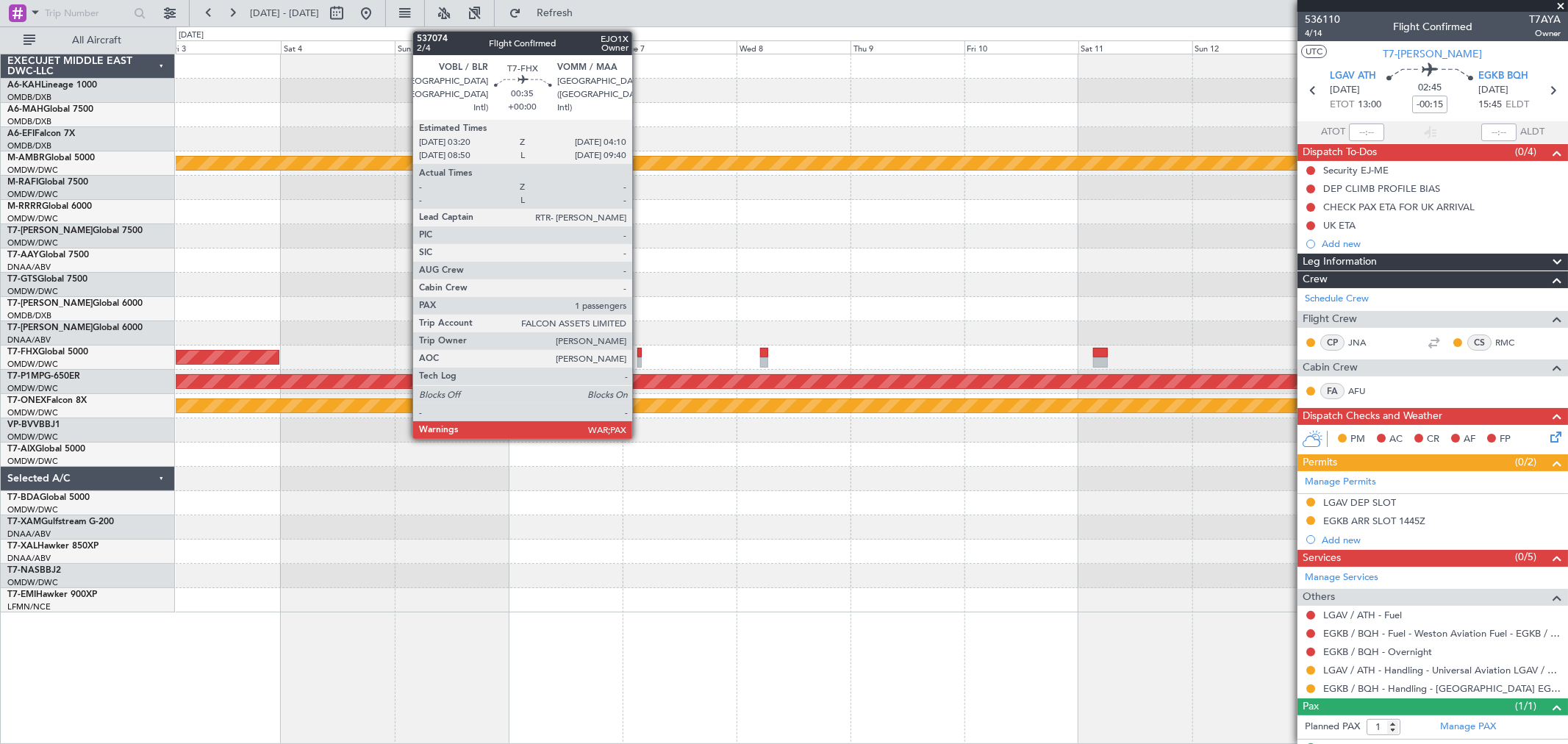
click at [639, 360] on div at bounding box center [639, 362] width 5 height 10
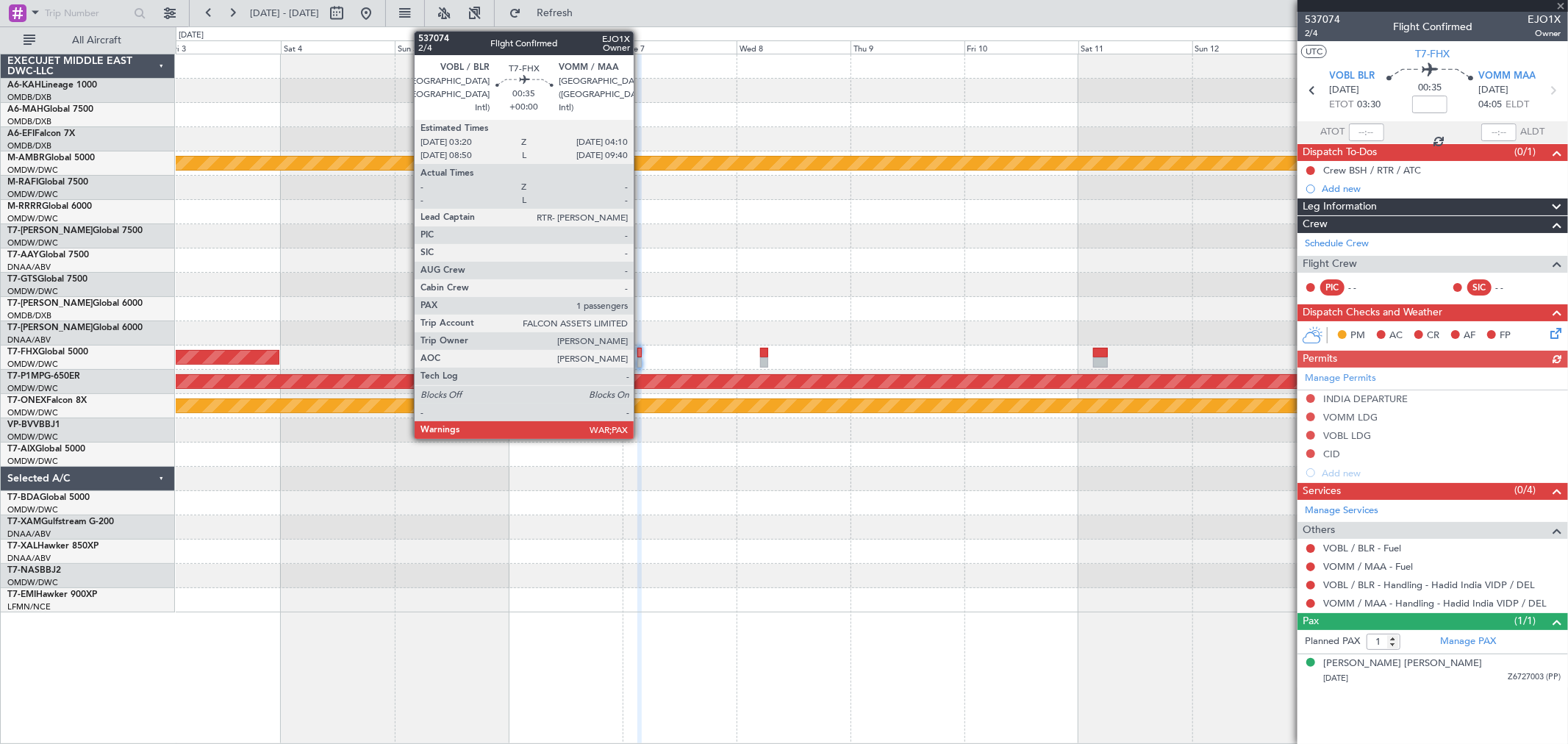
click at [641, 355] on div at bounding box center [639, 352] width 5 height 10
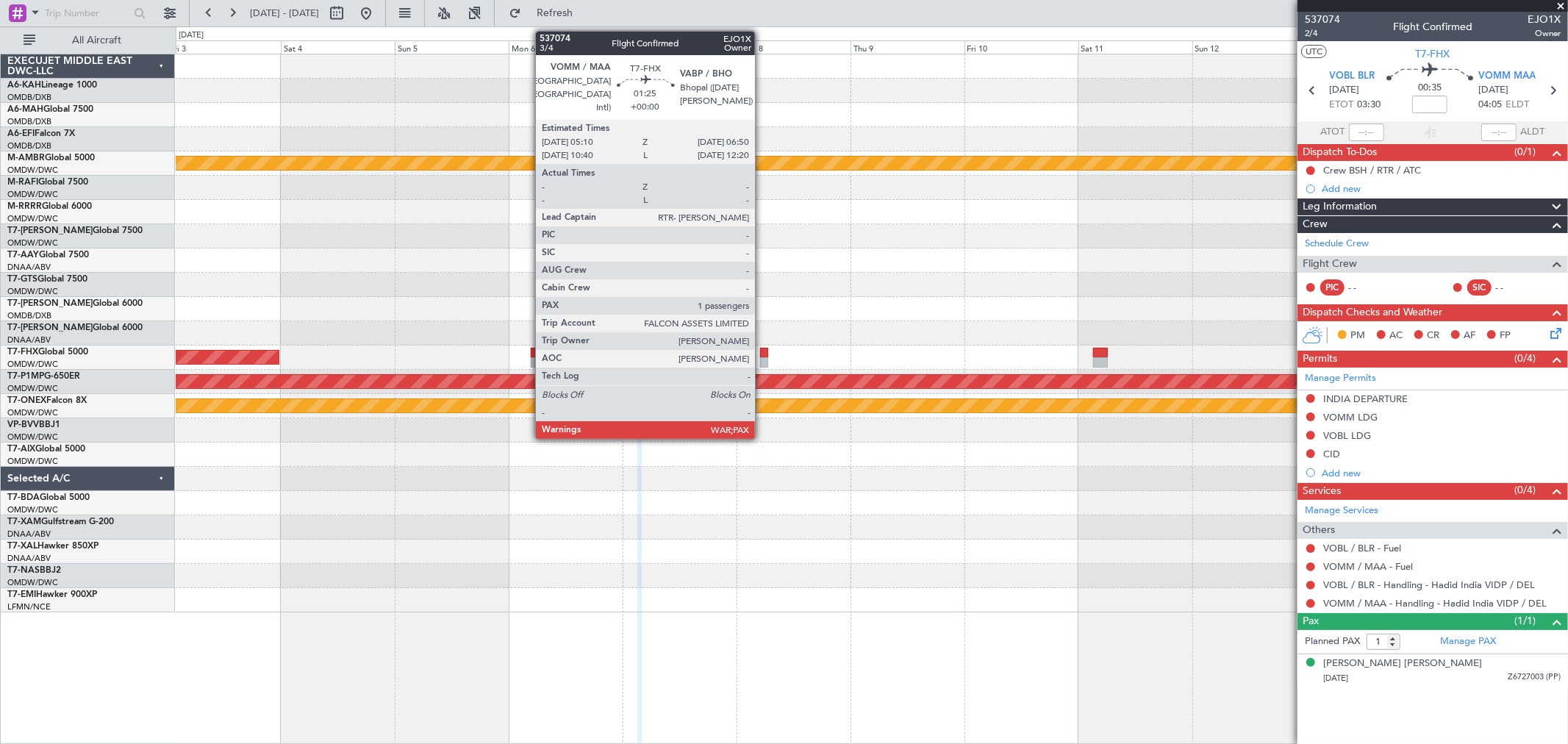
click at [762, 353] on div at bounding box center [763, 352] width 8 height 10
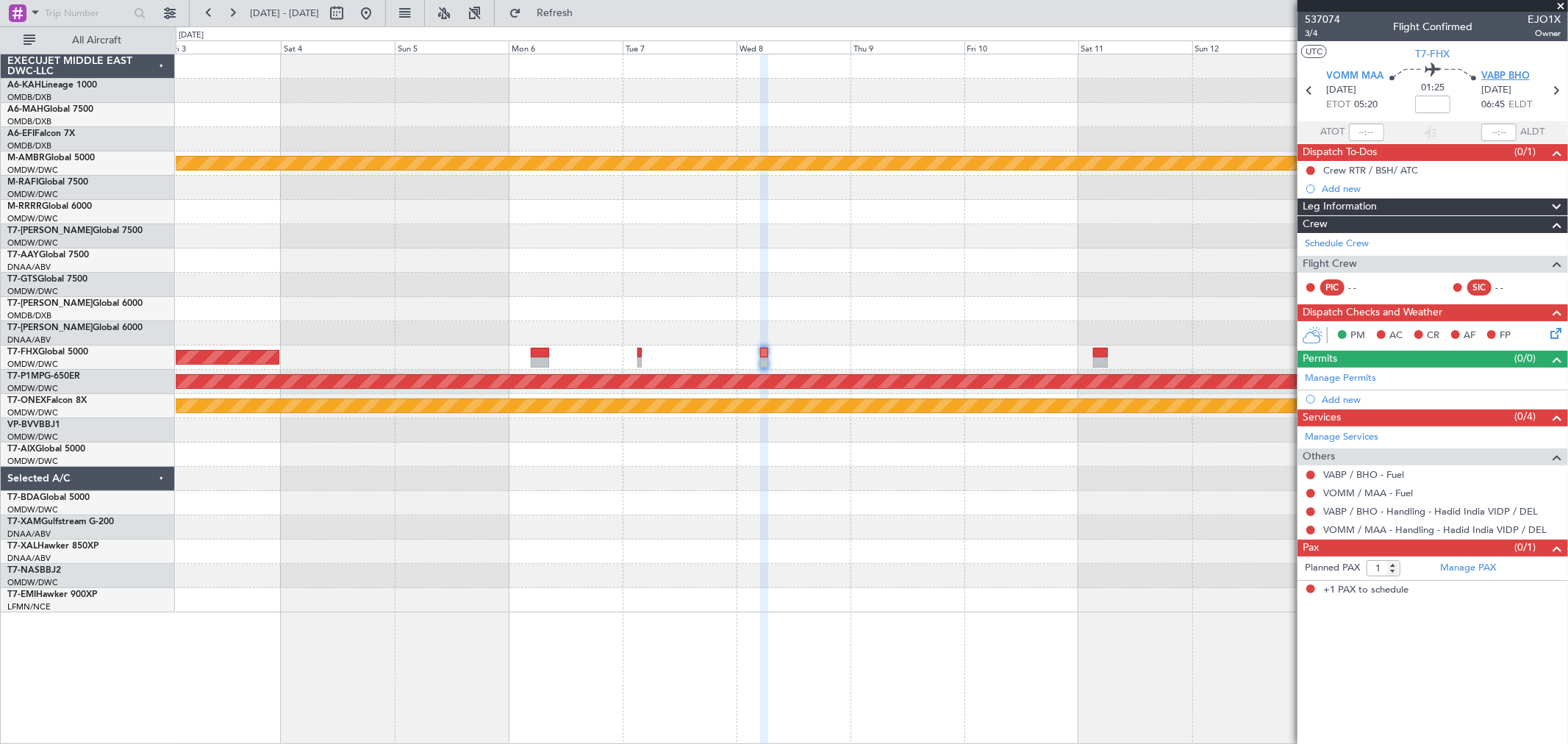
click at [1512, 77] on span "VABP BHO" at bounding box center [1506, 76] width 49 height 14
click at [1357, 371] on link "Manage Permits" at bounding box center [1340, 378] width 71 height 14
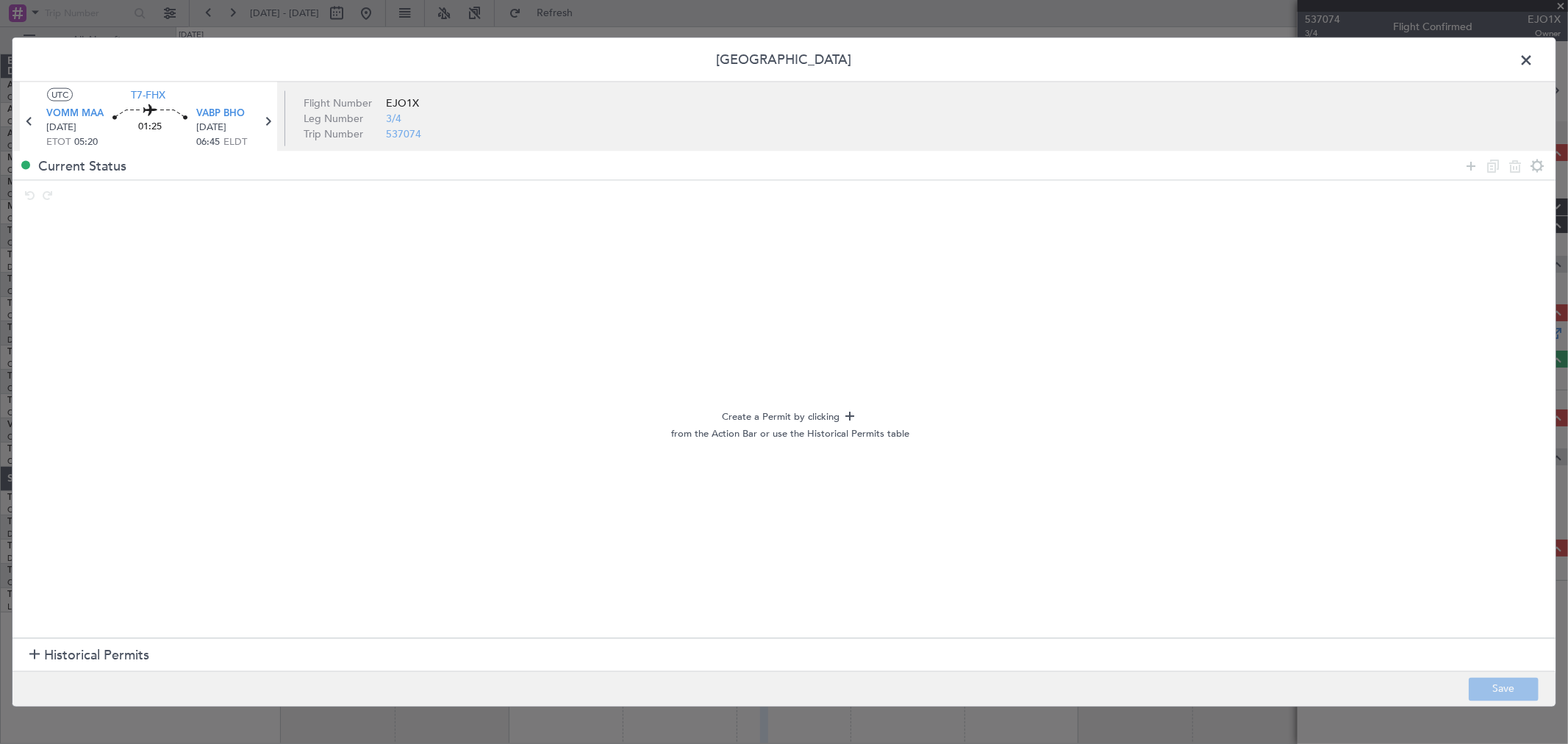
click at [57, 637] on section "Historical Permits" at bounding box center [784, 655] width 1543 height 35
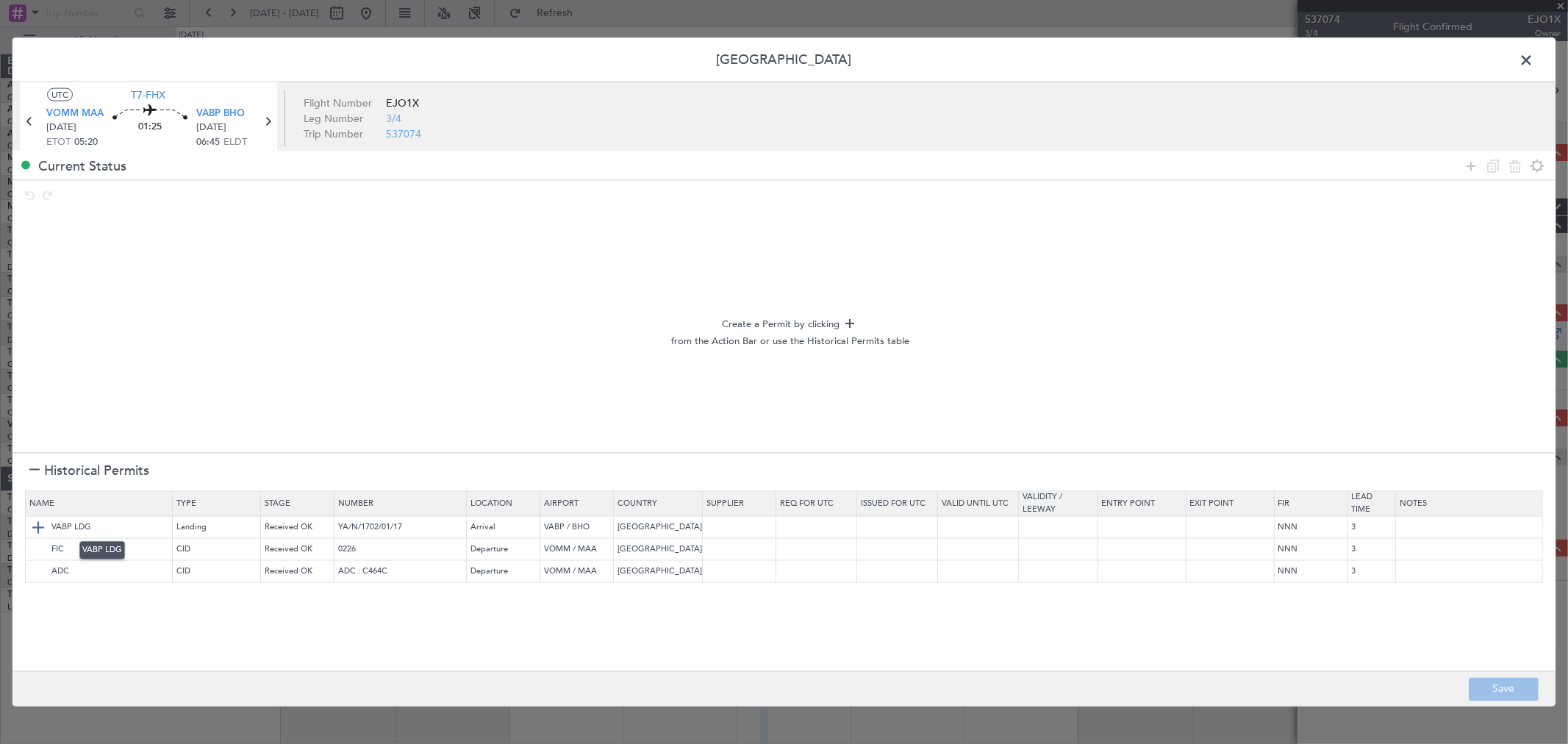
click at [37, 520] on img at bounding box center [39, 528] width 18 height 18
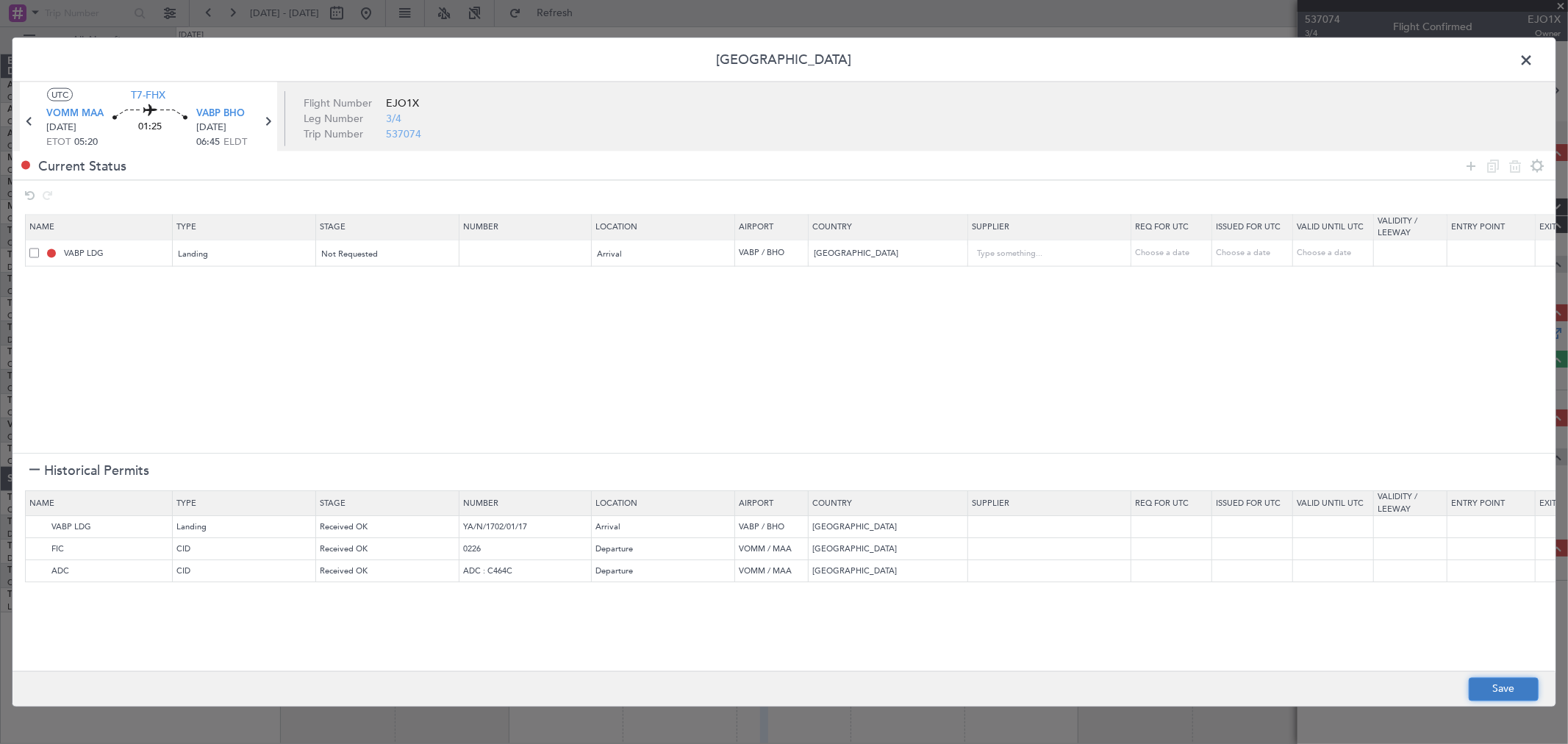
click at [1509, 686] on button "Save" at bounding box center [1503, 689] width 70 height 24
type input "NNN"
type input "3"
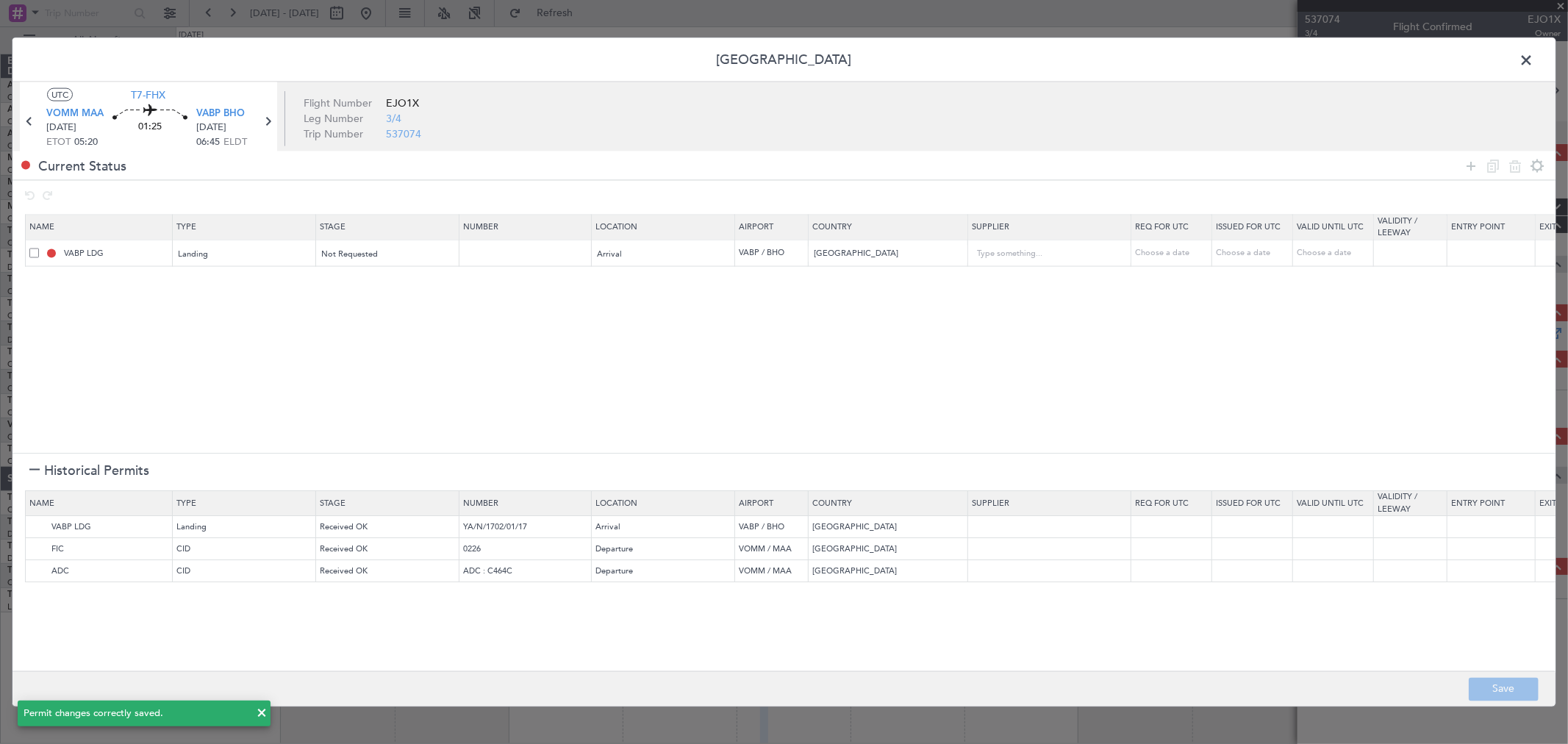
click at [1534, 60] on span at bounding box center [1534, 63] width 0 height 30
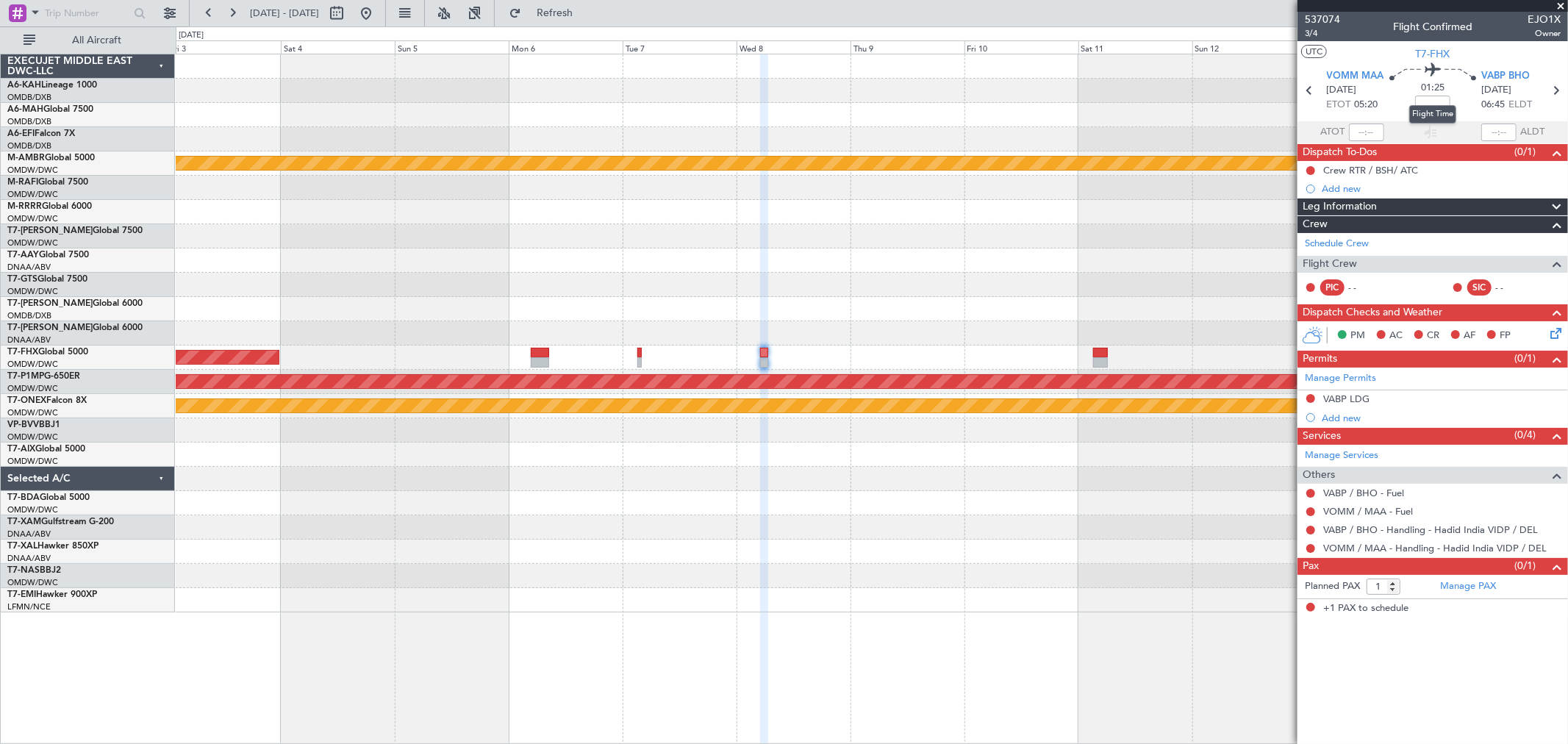
click at [1429, 100] on mat-tooltip-component "Flight Time" at bounding box center [1432, 114] width 68 height 39
click at [1434, 105] on input at bounding box center [1432, 105] width 35 height 18
click at [1314, 33] on span "3/4" at bounding box center [1322, 33] width 35 height 13
click at [714, 327] on div at bounding box center [871, 333] width 1392 height 24
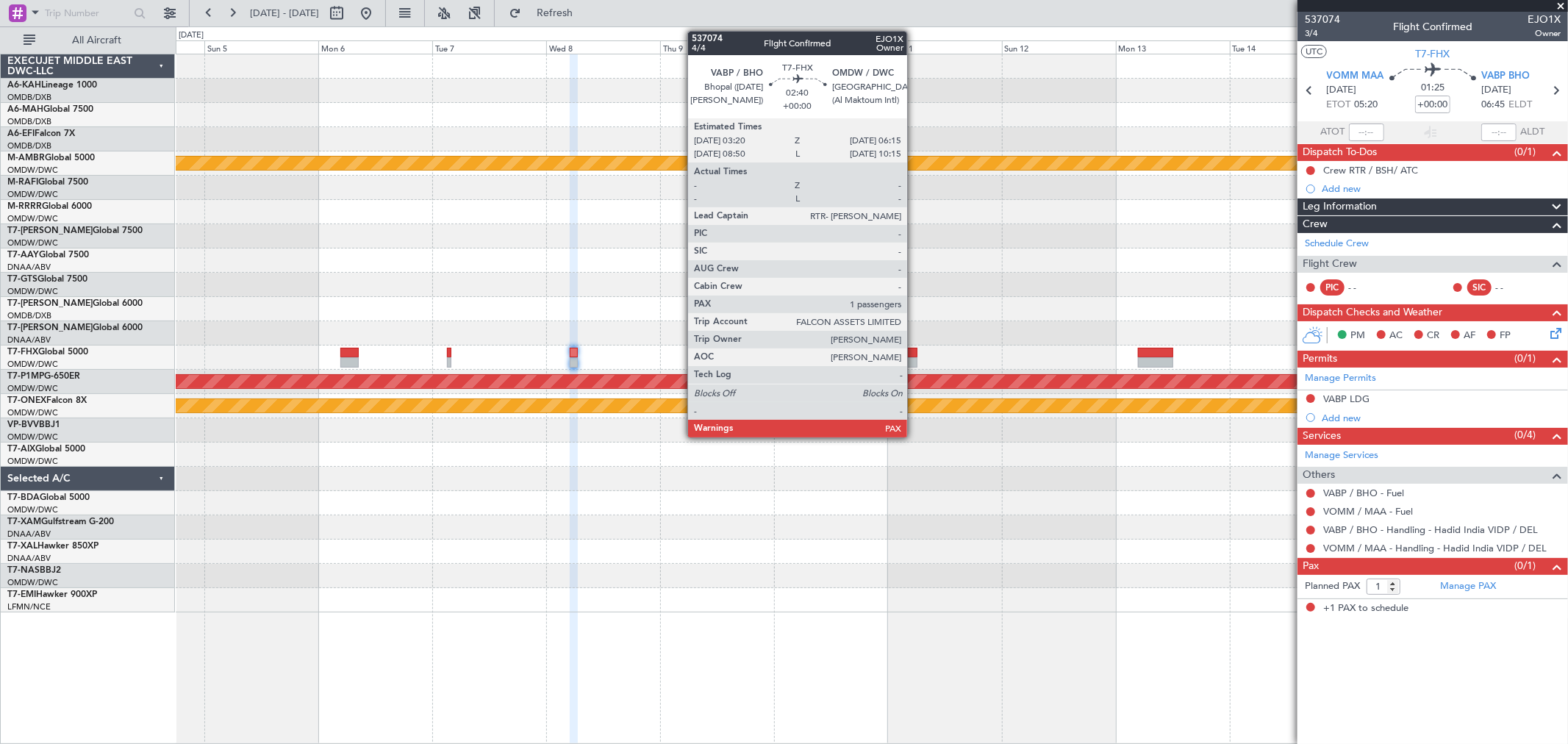
click at [914, 353] on div at bounding box center [909, 352] width 14 height 10
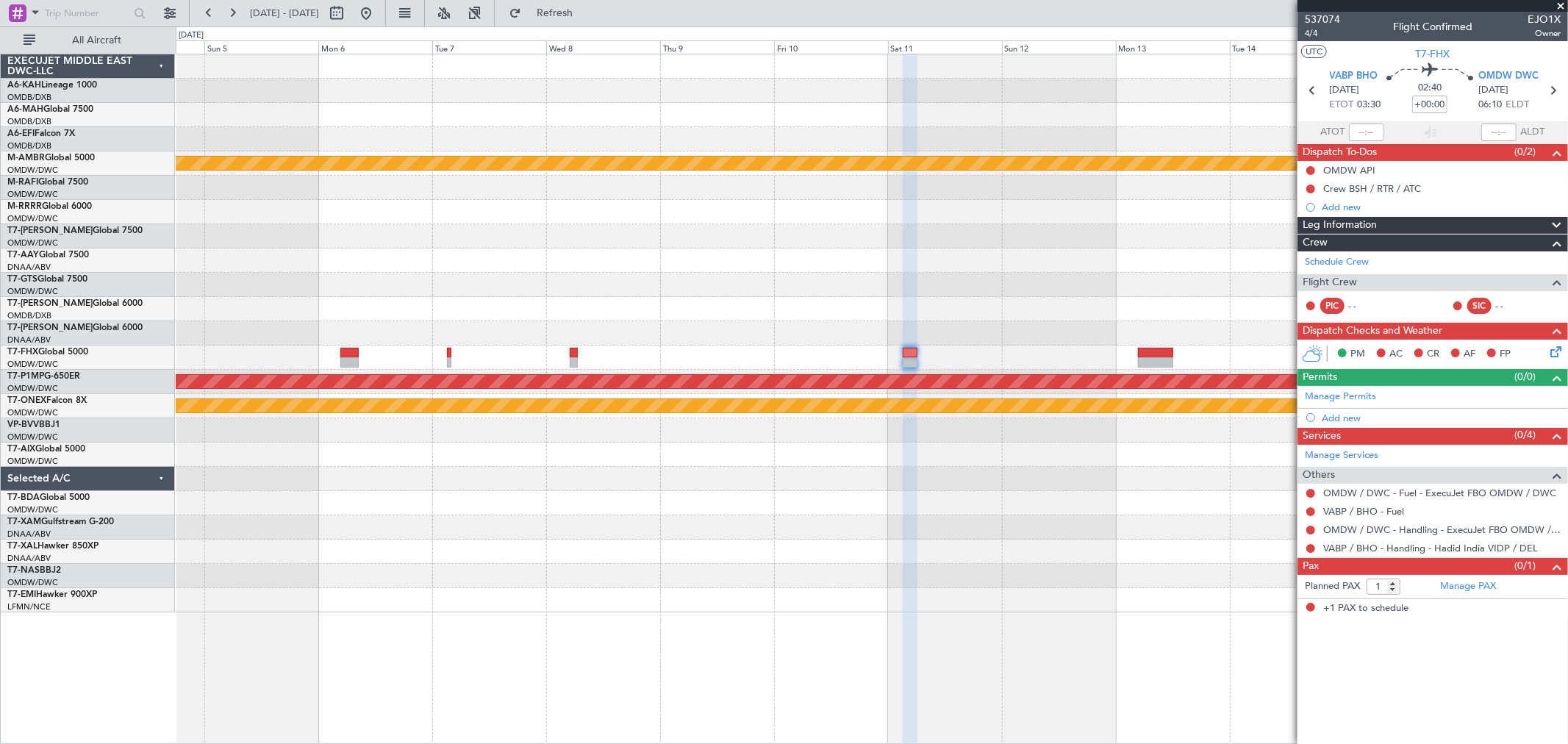
click at [827, 328] on div at bounding box center [871, 333] width 1392 height 24
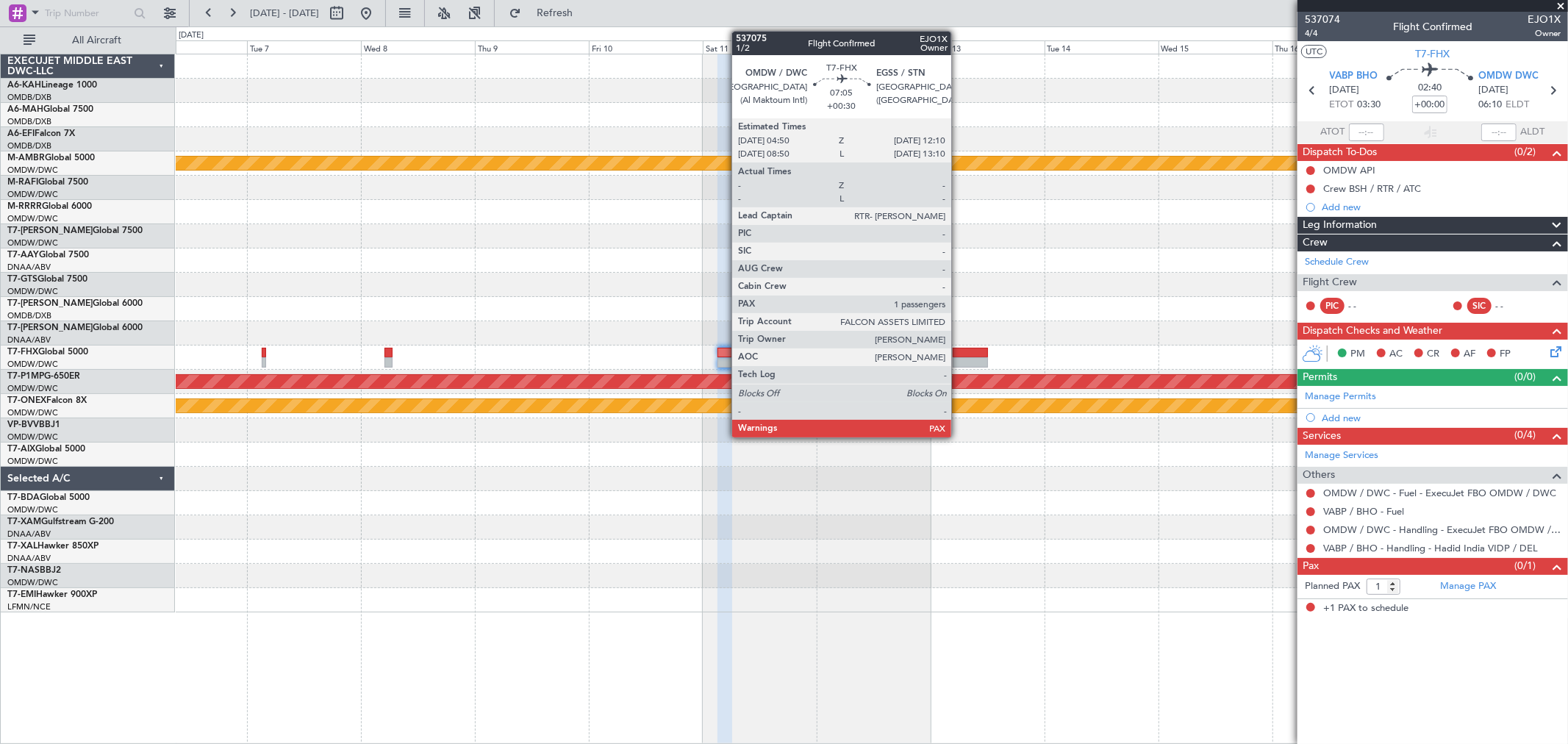
click at [959, 352] on div at bounding box center [969, 352] width 35 height 10
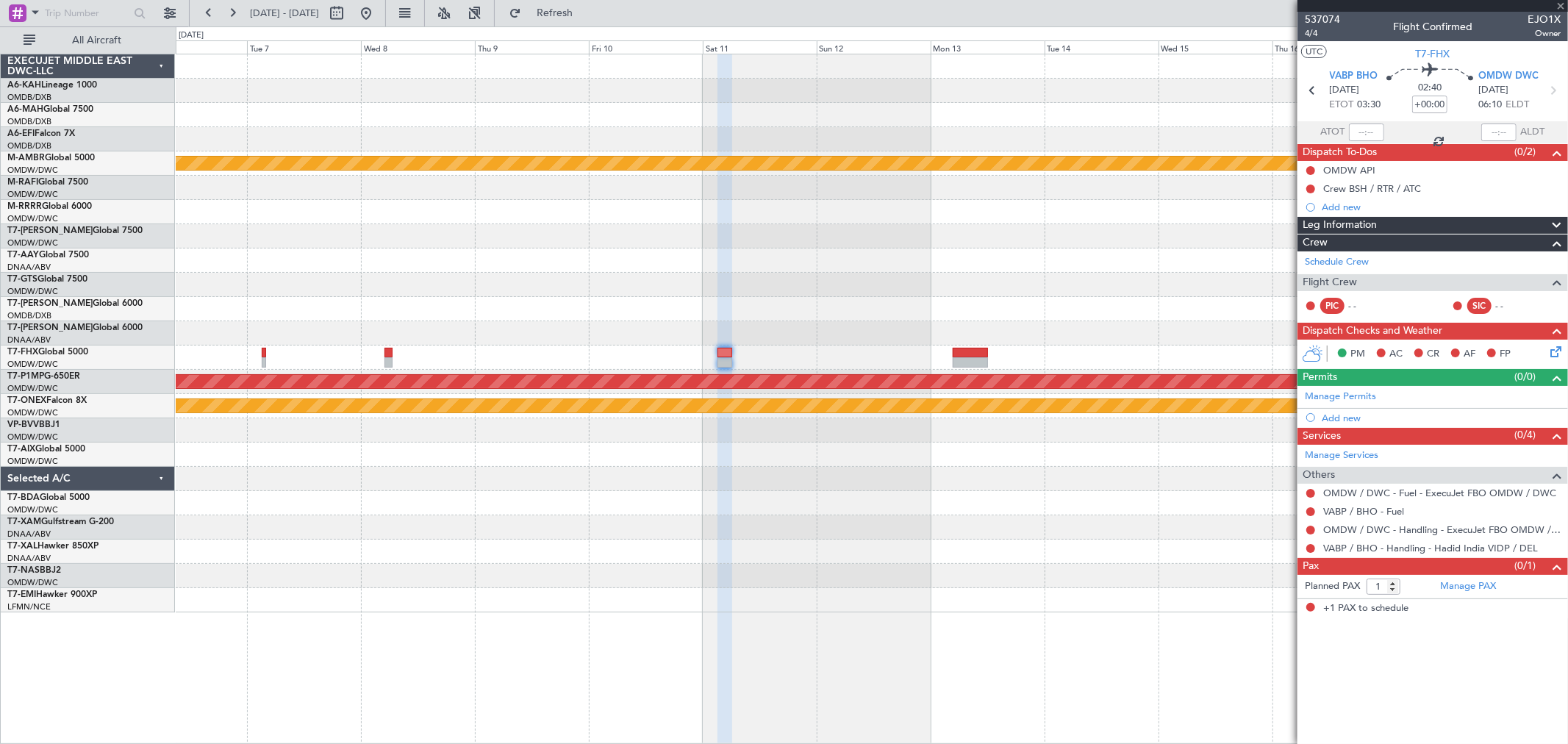
type input "+00:30"
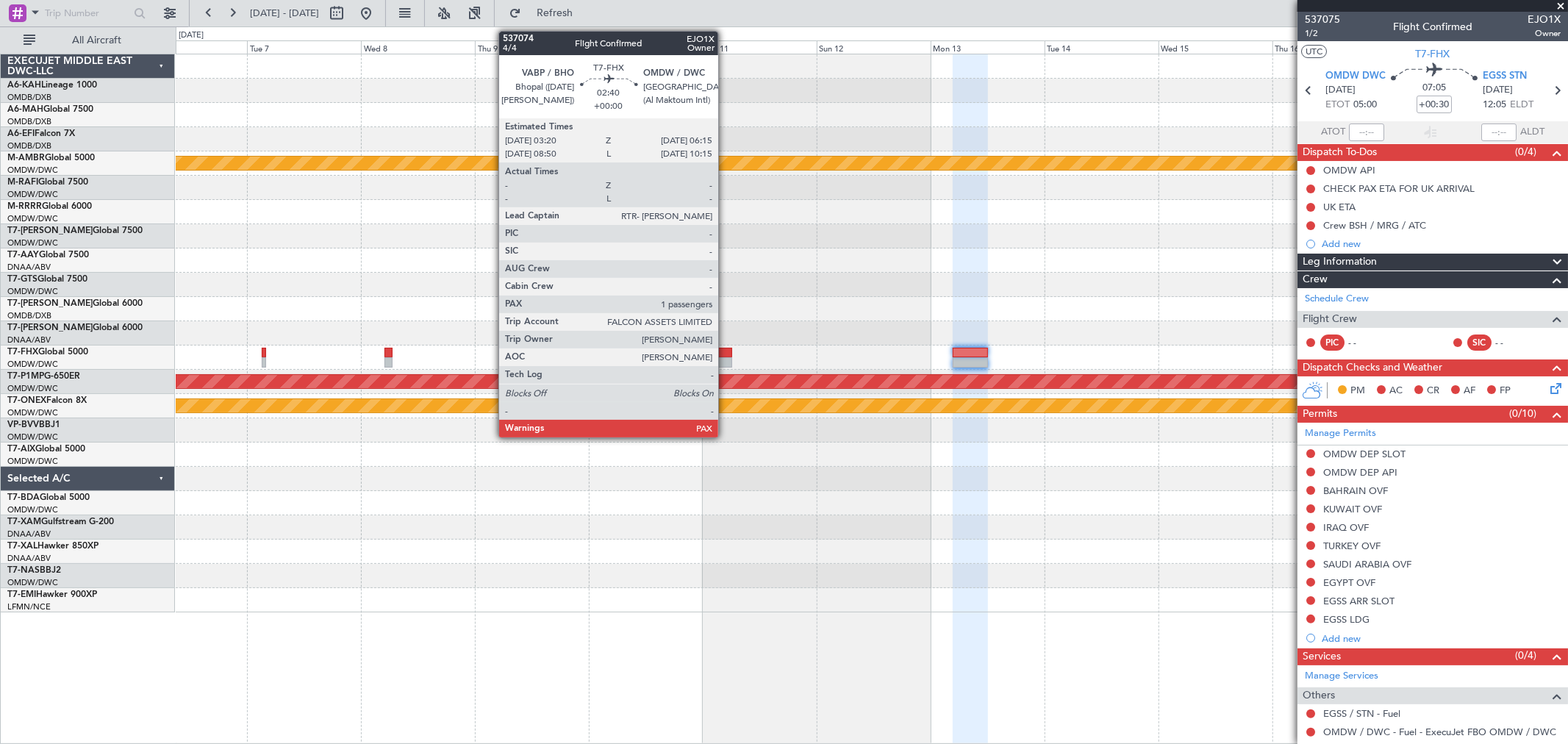
click at [725, 361] on div at bounding box center [723, 362] width 14 height 10
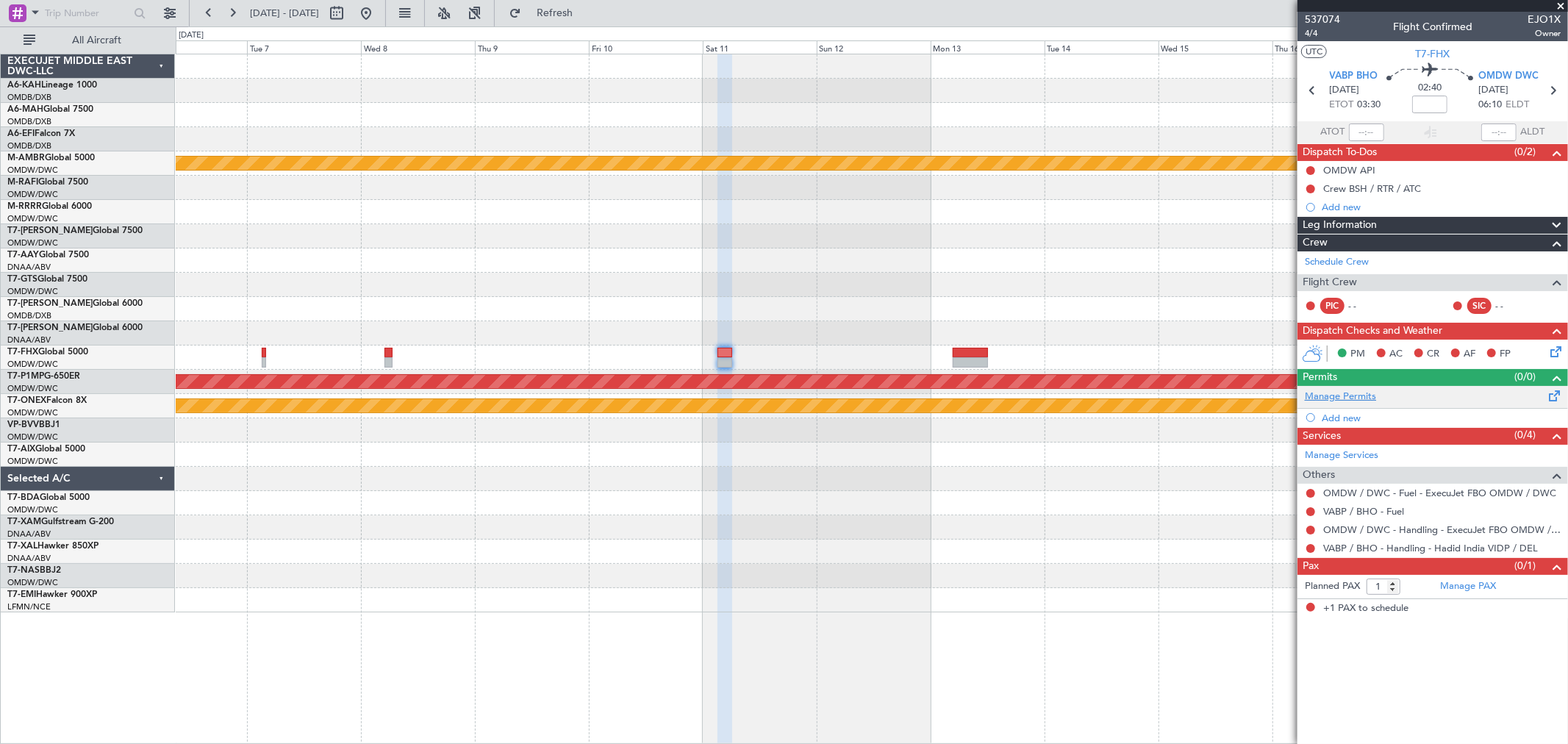
click at [1356, 399] on link "Manage Permits" at bounding box center [1340, 397] width 71 height 14
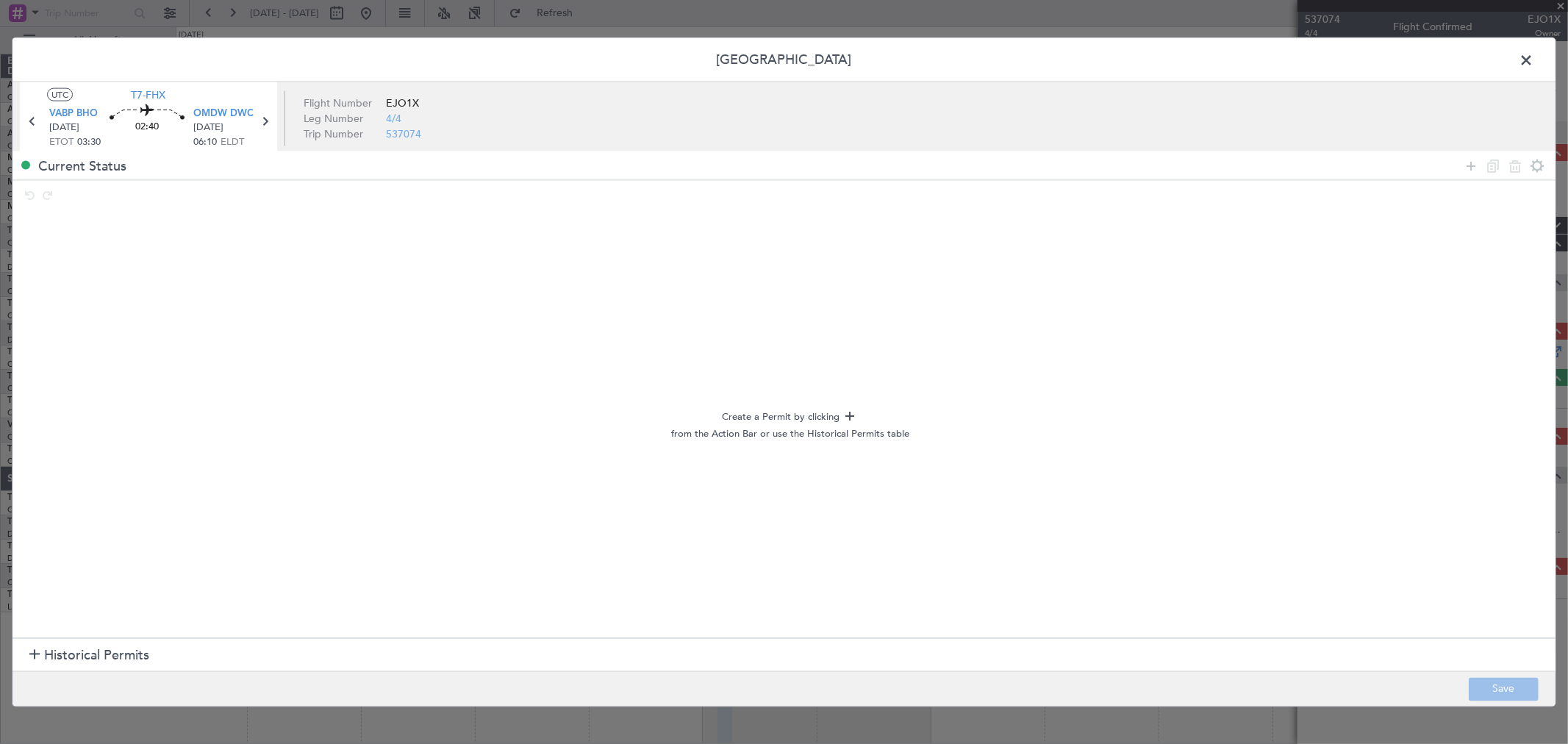
click at [119, 210] on div "Create a Permit by clicking from the Action Bar or use the Historical Permits t…" at bounding box center [784, 210] width 1543 height 0
drag, startPoint x: 71, startPoint y: 642, endPoint x: 77, endPoint y: 630, distance: 13.4
click at [73, 639] on section "Historical Permits" at bounding box center [784, 655] width 1543 height 35
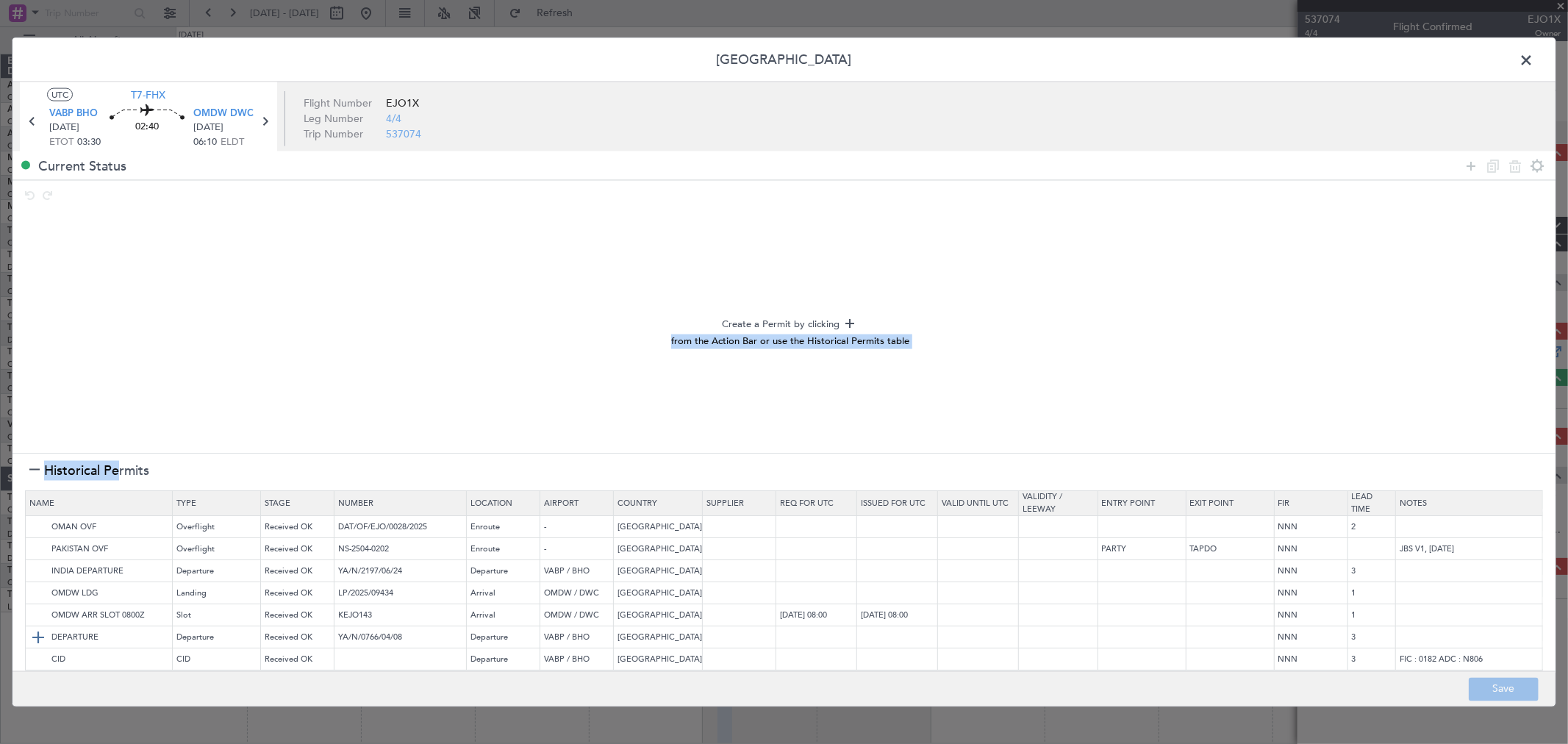
click at [35, 641] on img at bounding box center [39, 638] width 18 height 18
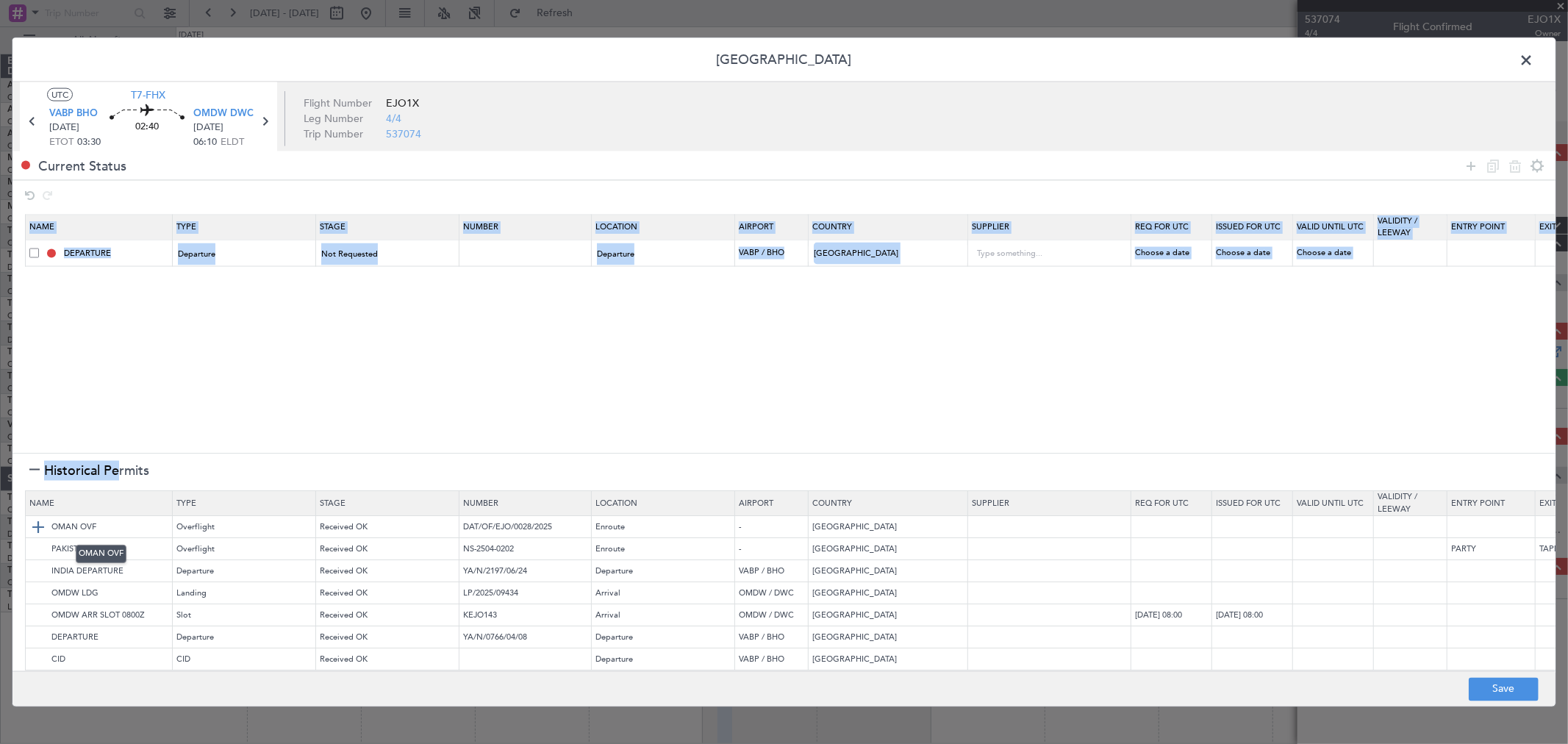
click at [35, 524] on img at bounding box center [39, 528] width 18 height 18
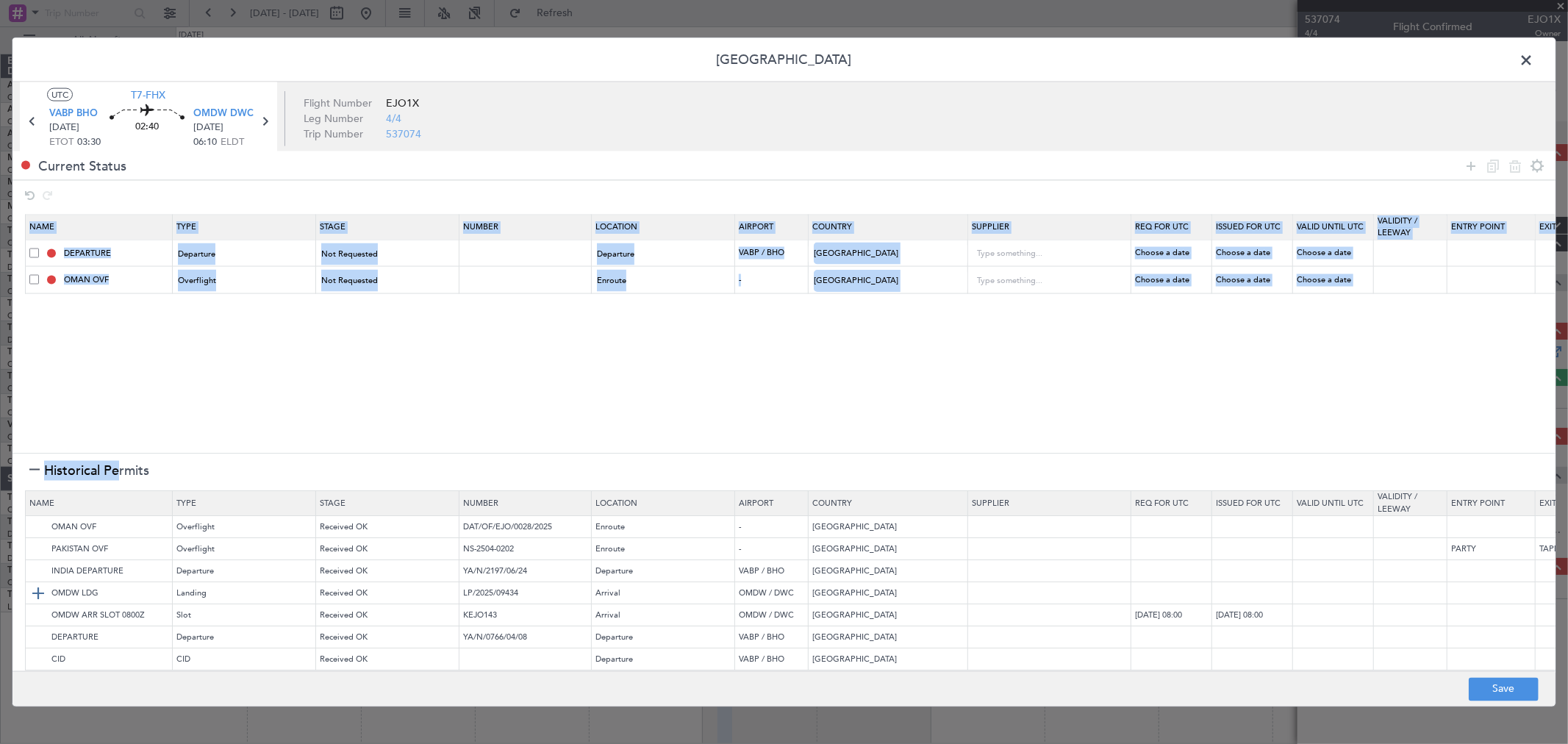
click at [34, 592] on img at bounding box center [39, 594] width 18 height 18
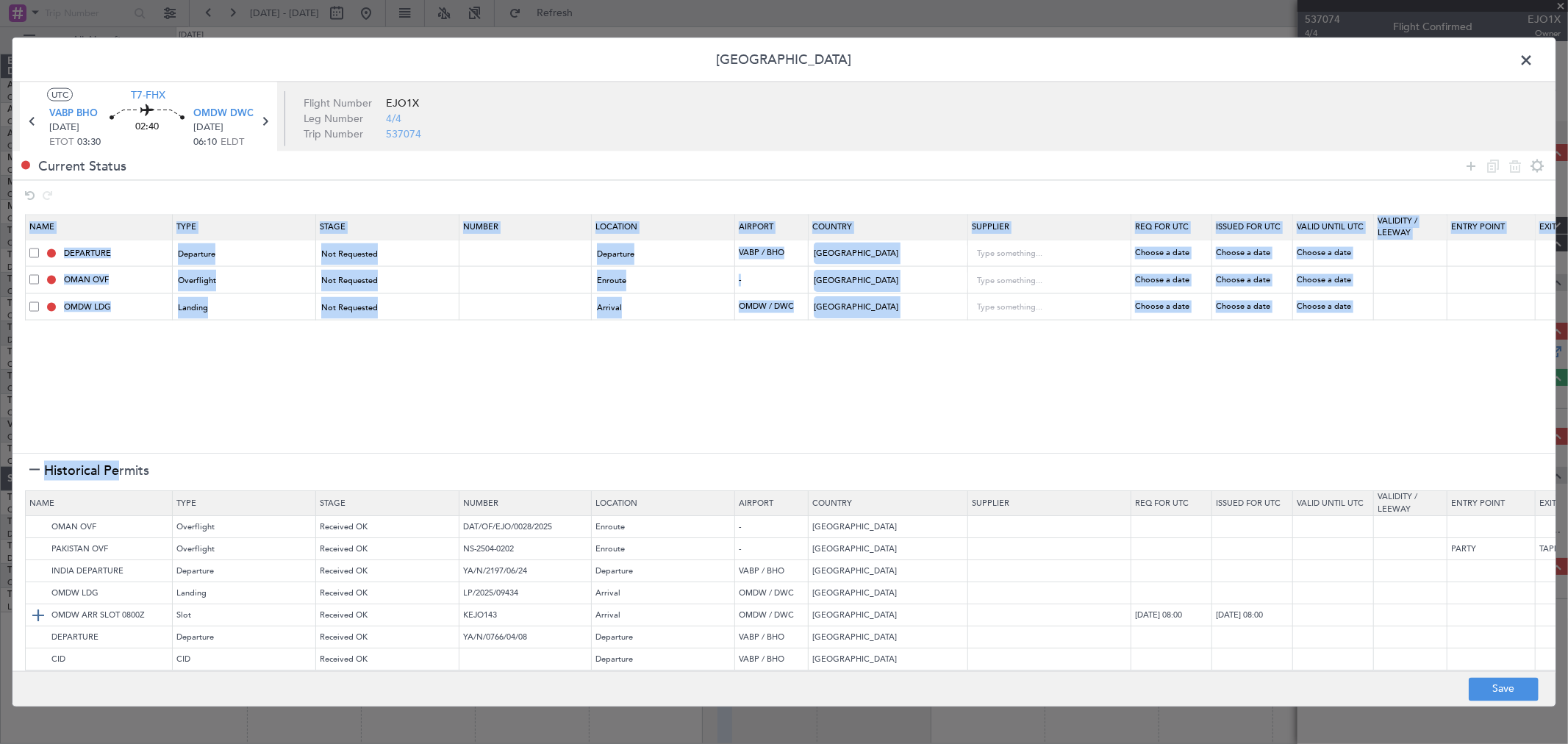
click at [37, 611] on img at bounding box center [39, 616] width 18 height 18
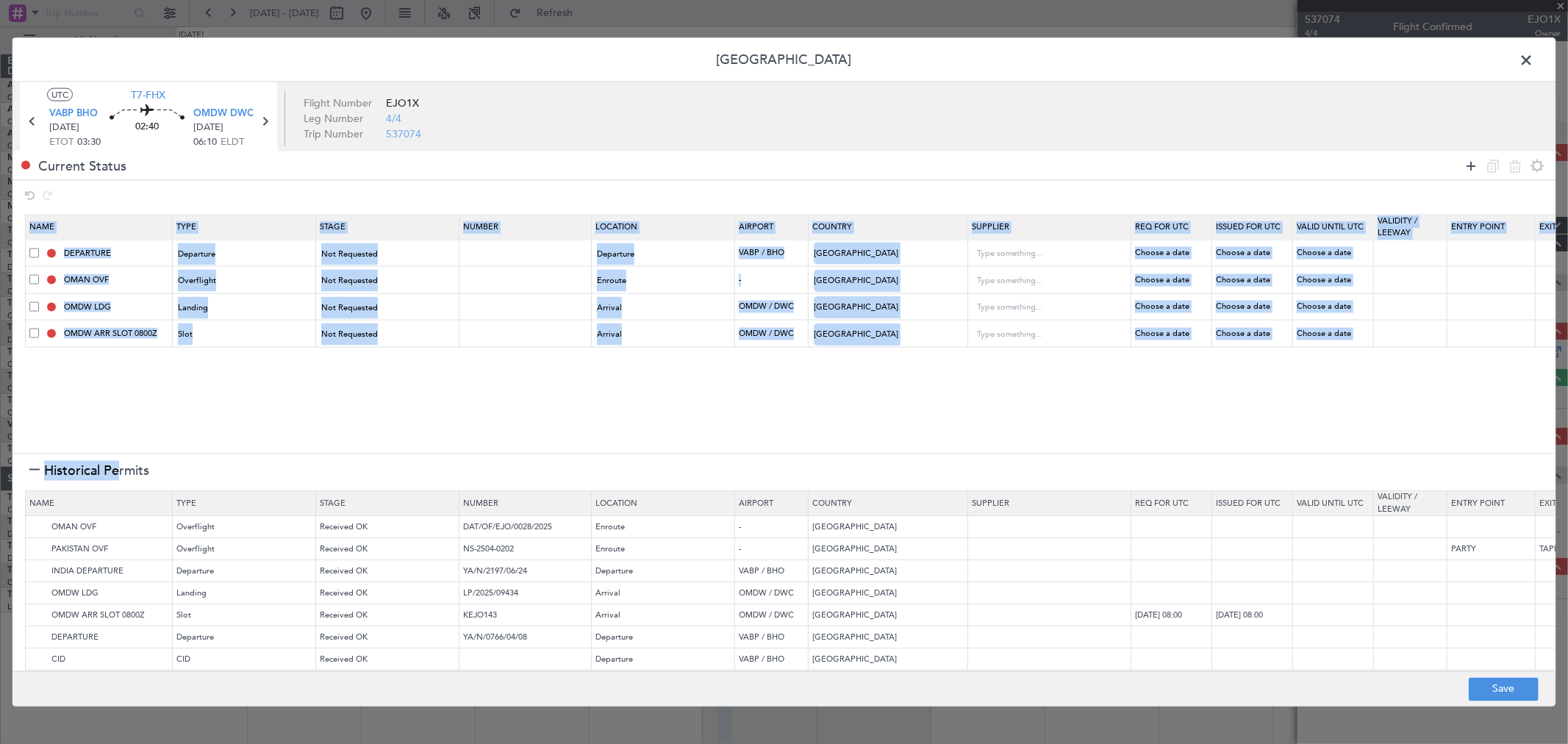
click at [1465, 163] on icon at bounding box center [1471, 165] width 18 height 18
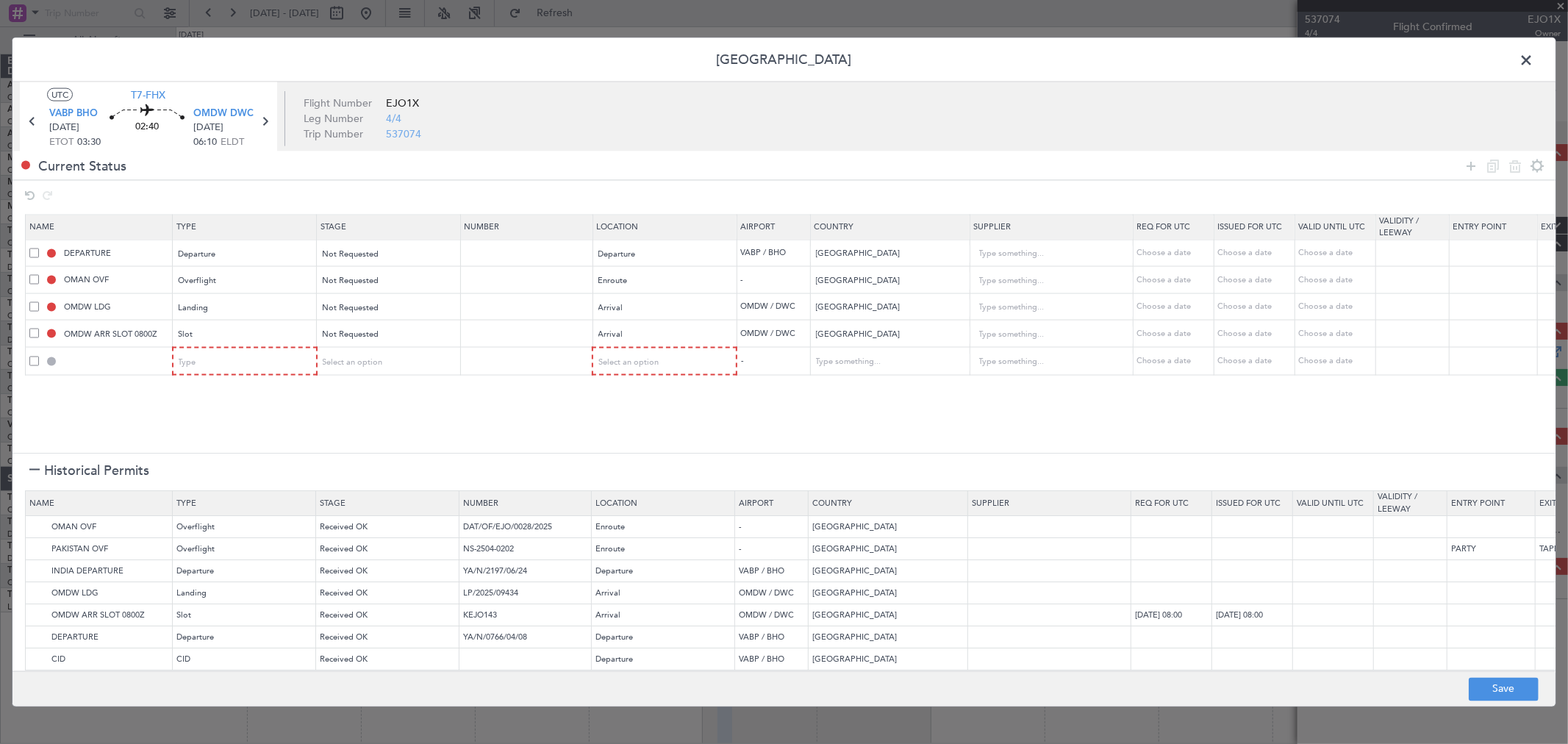
click at [171, 363] on div at bounding box center [101, 361] width 143 height 14
click at [230, 368] on div "Type" at bounding box center [240, 362] width 122 height 22
drag, startPoint x: 210, startPoint y: 428, endPoint x: 508, endPoint y: 375, distance: 302.7
click at [210, 429] on span "API" at bounding box center [244, 437] width 131 height 22
click at [713, 360] on div "Select an option" at bounding box center [659, 362] width 122 height 22
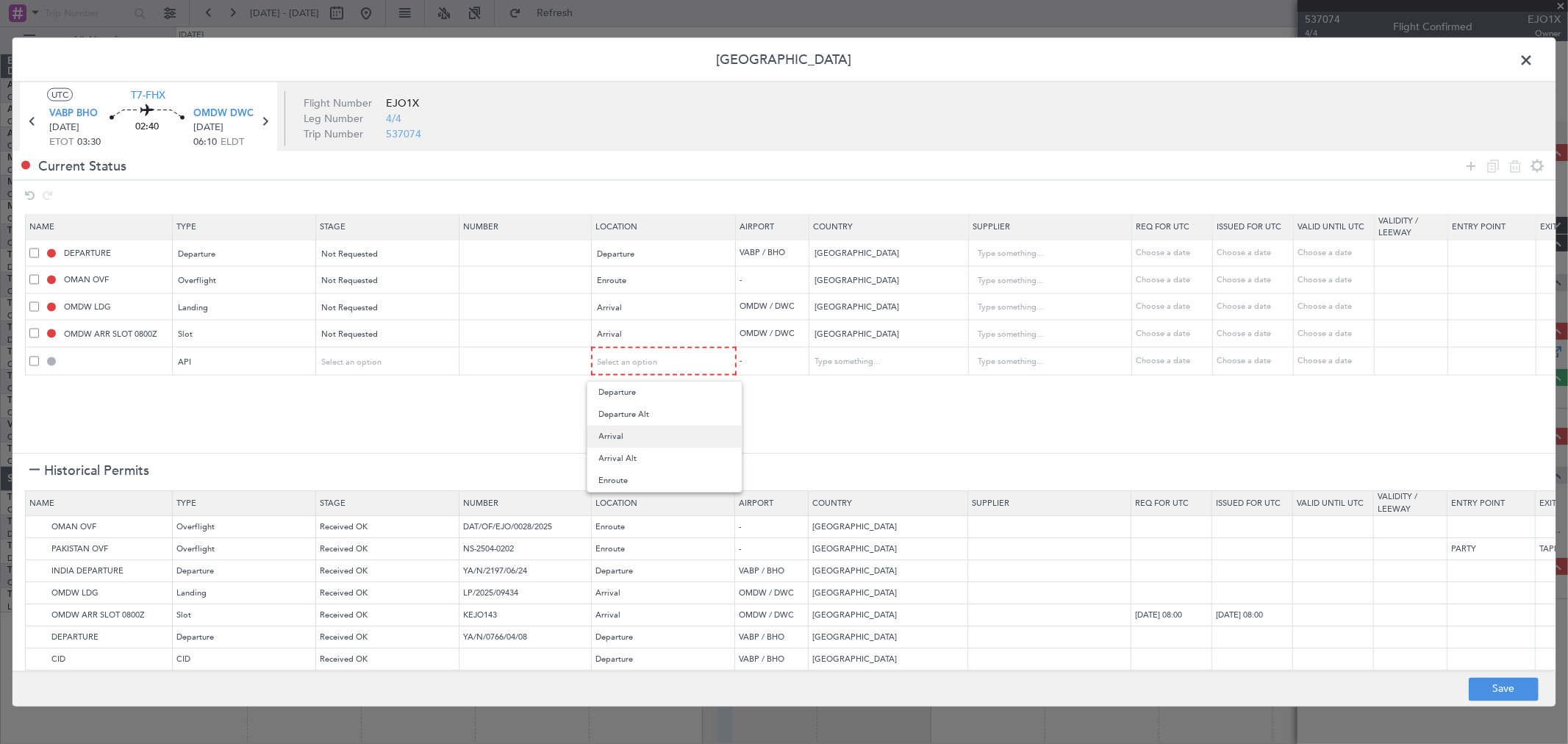
click at [650, 434] on span "Arrival" at bounding box center [664, 437] width 131 height 22
click at [1497, 689] on button "Save" at bounding box center [1503, 689] width 70 height 24
type input "INDIA DEPARTURE"
type input "NNN"
type input "3"
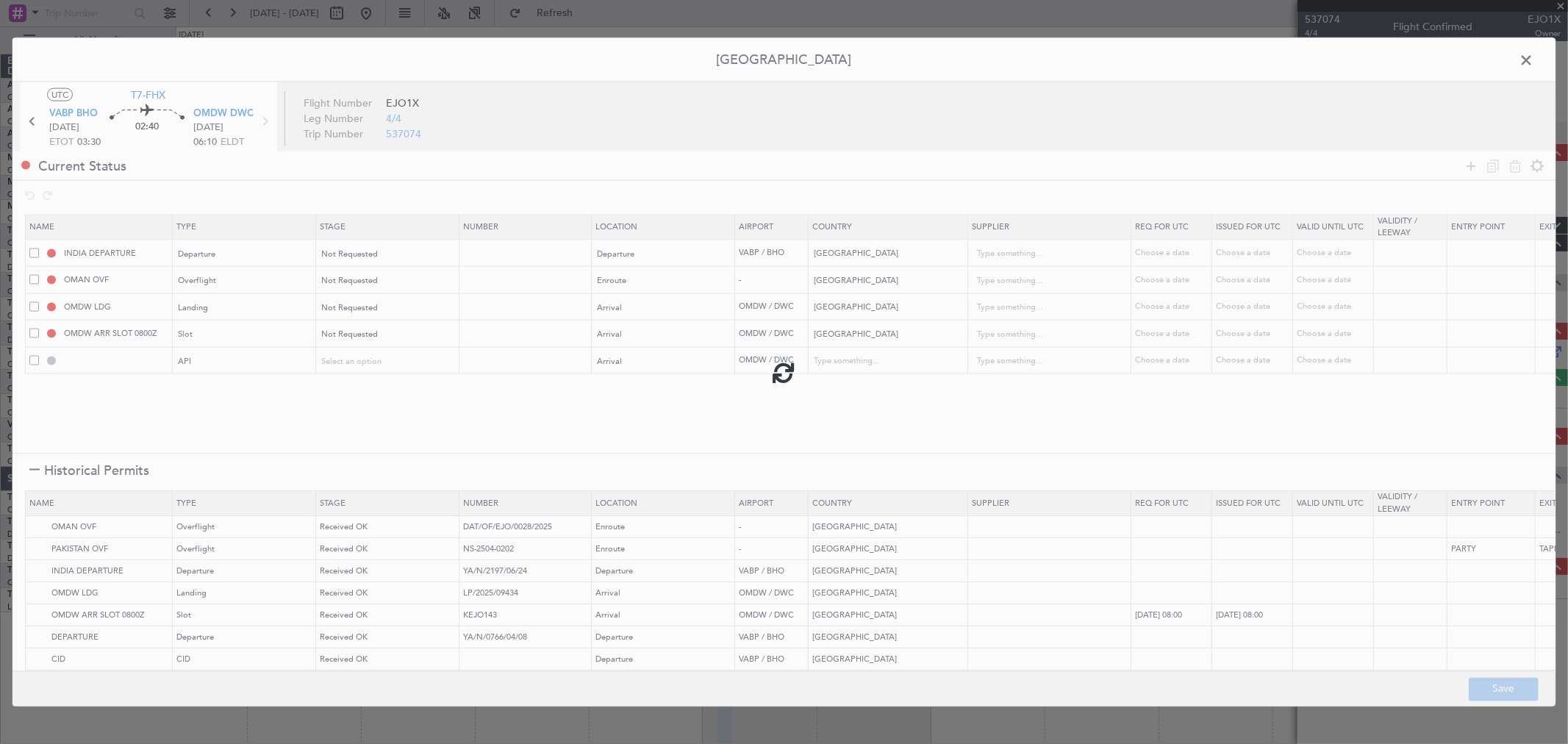
type input "NNN"
type input "2"
type input "NNN"
type input "1"
type input "OMDW ARR SLOT"
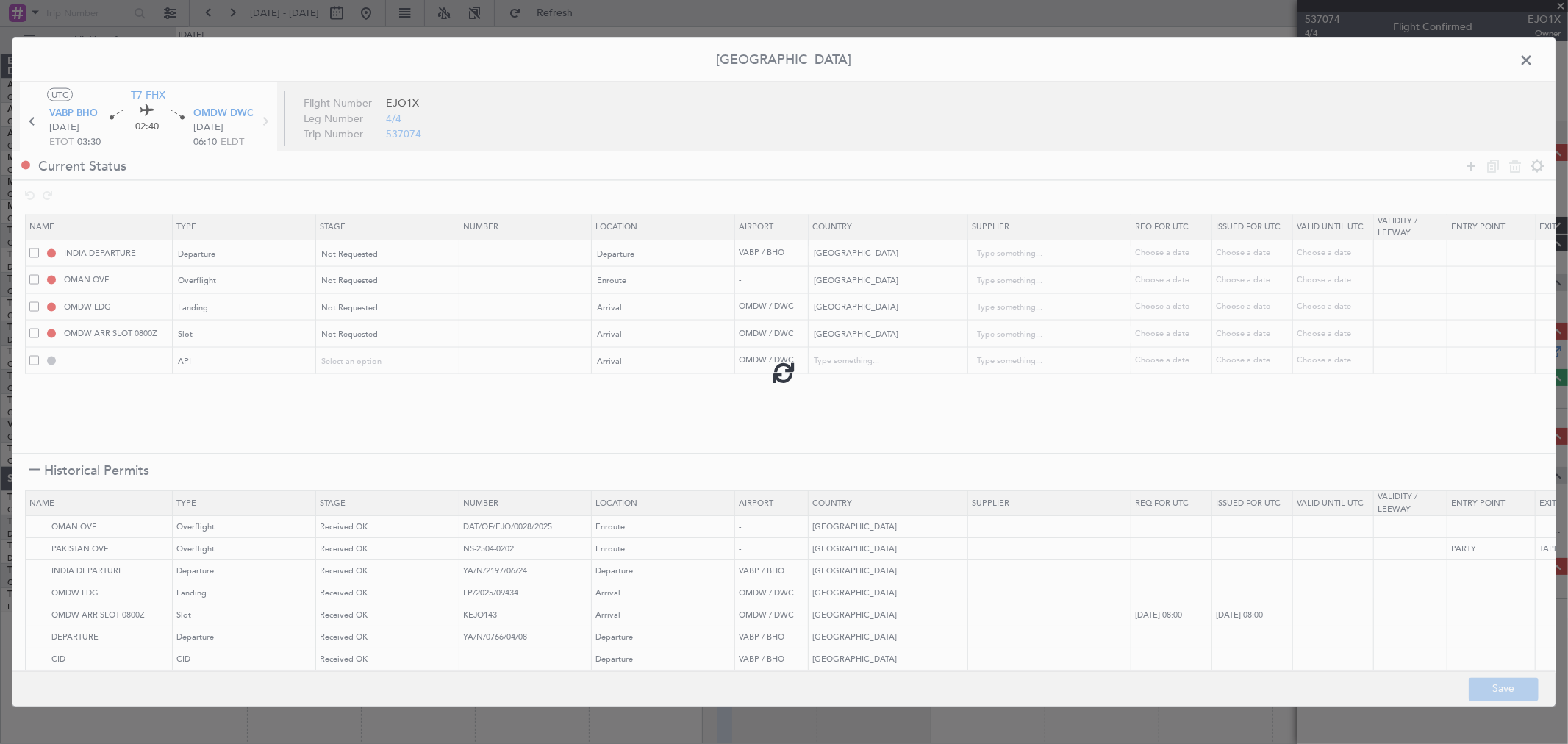
type input "NNN"
type input "1"
type input "OMDW ARR API"
type input "[GEOGRAPHIC_DATA]"
type input "NNN"
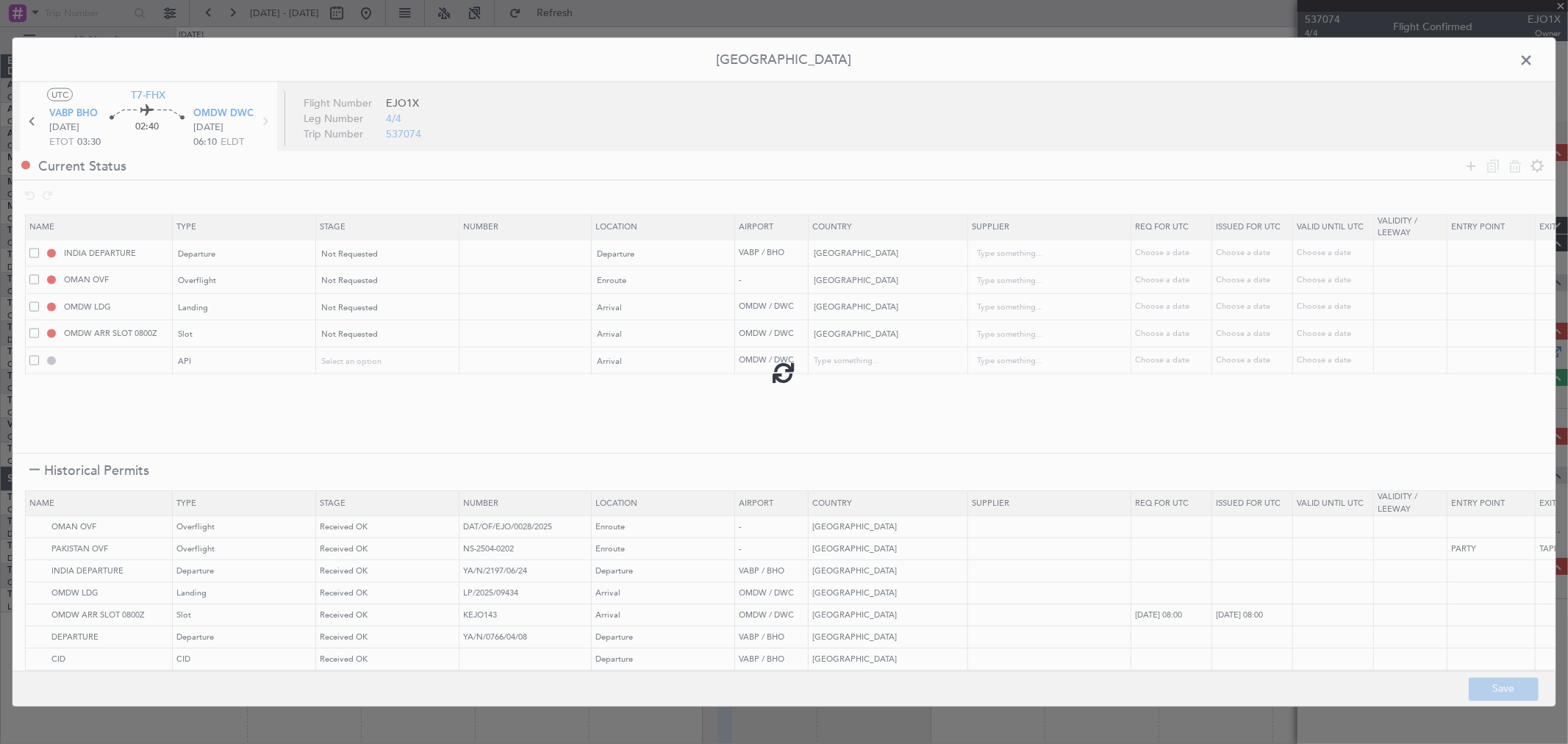
type input "1"
click at [1534, 70] on span at bounding box center [1534, 63] width 0 height 30
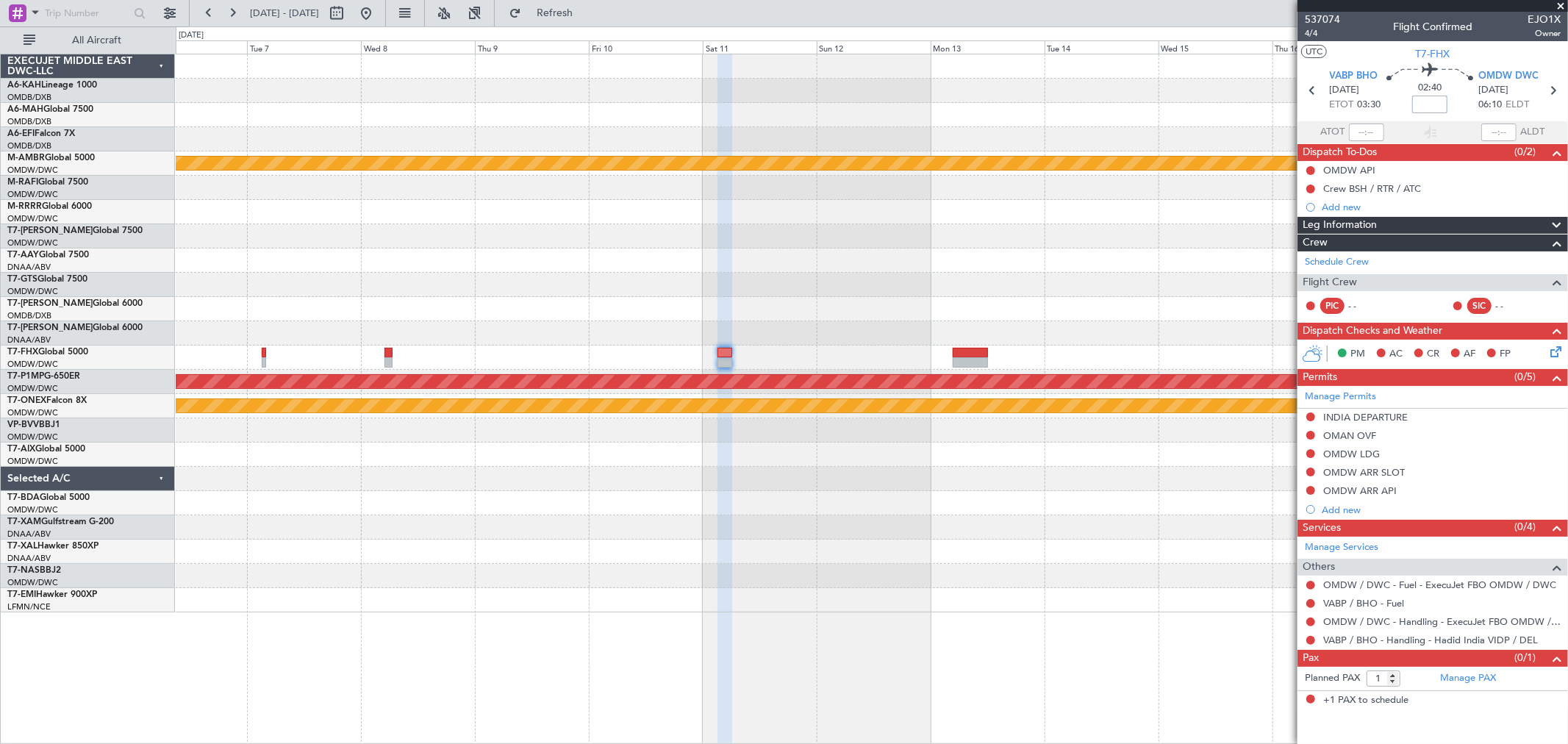
click at [1438, 108] on input at bounding box center [1429, 105] width 35 height 18
click at [1318, 35] on span "4/4" at bounding box center [1322, 33] width 35 height 13
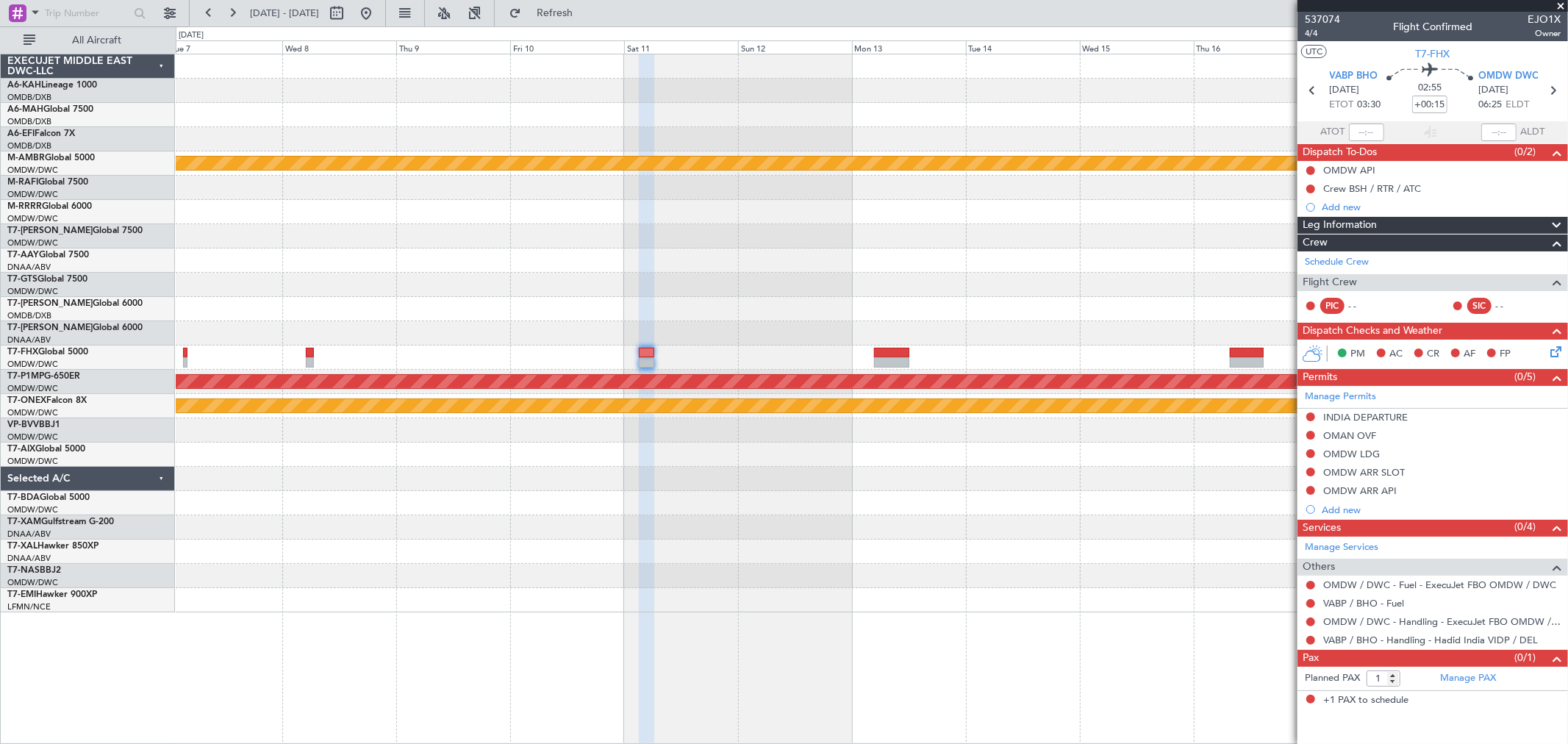
click at [791, 302] on div at bounding box center [871, 308] width 1392 height 24
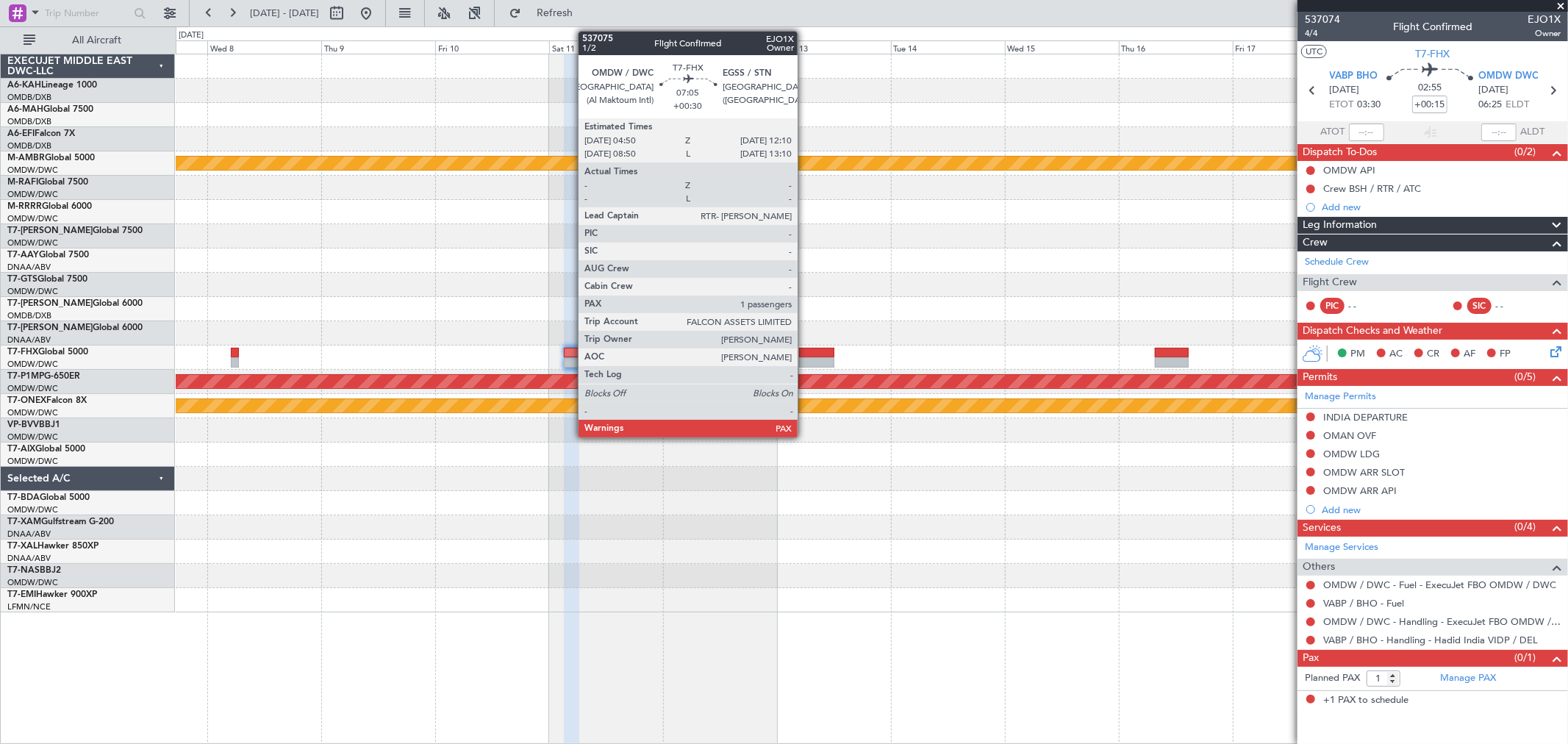
click at [805, 355] on div at bounding box center [817, 352] width 35 height 10
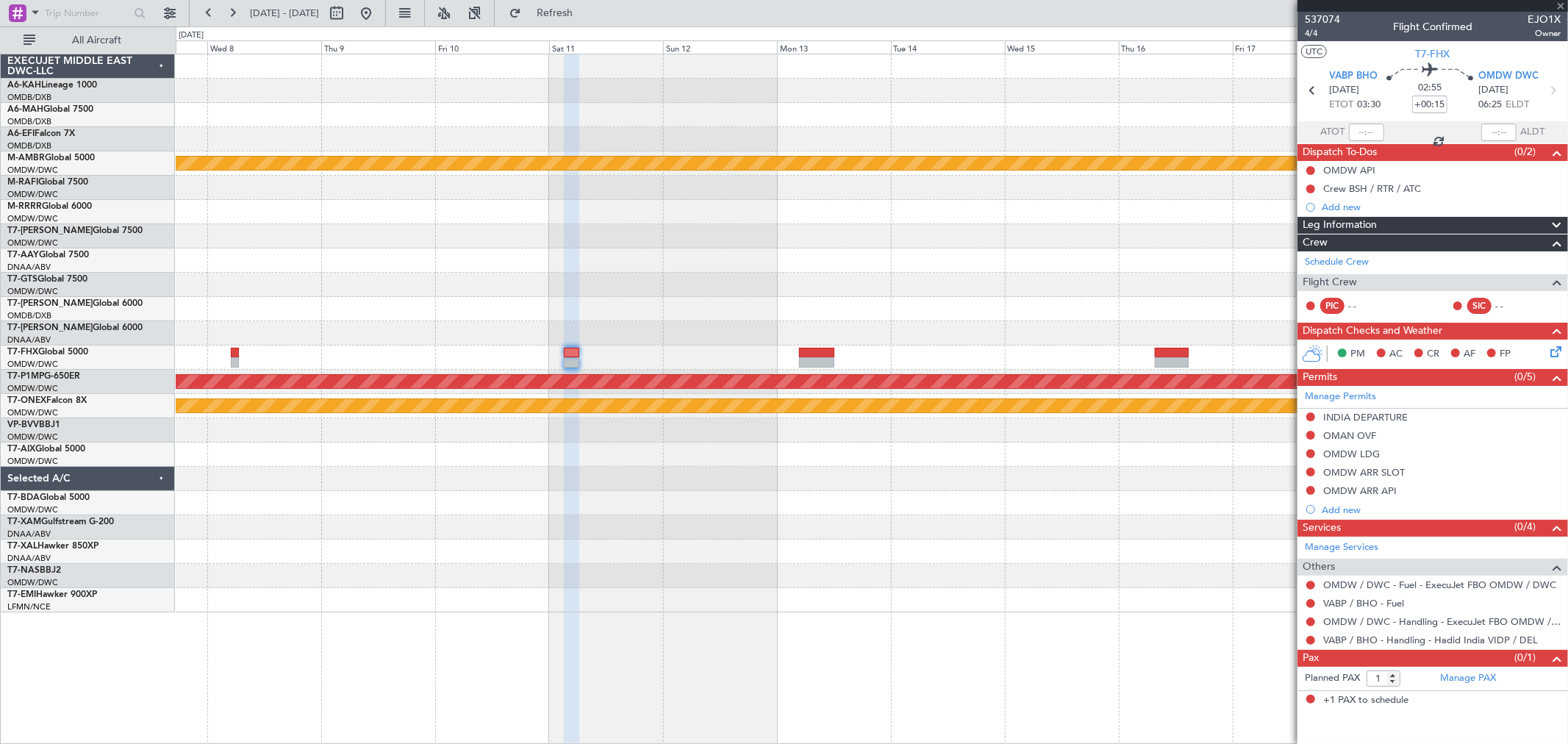
type input "+00:30"
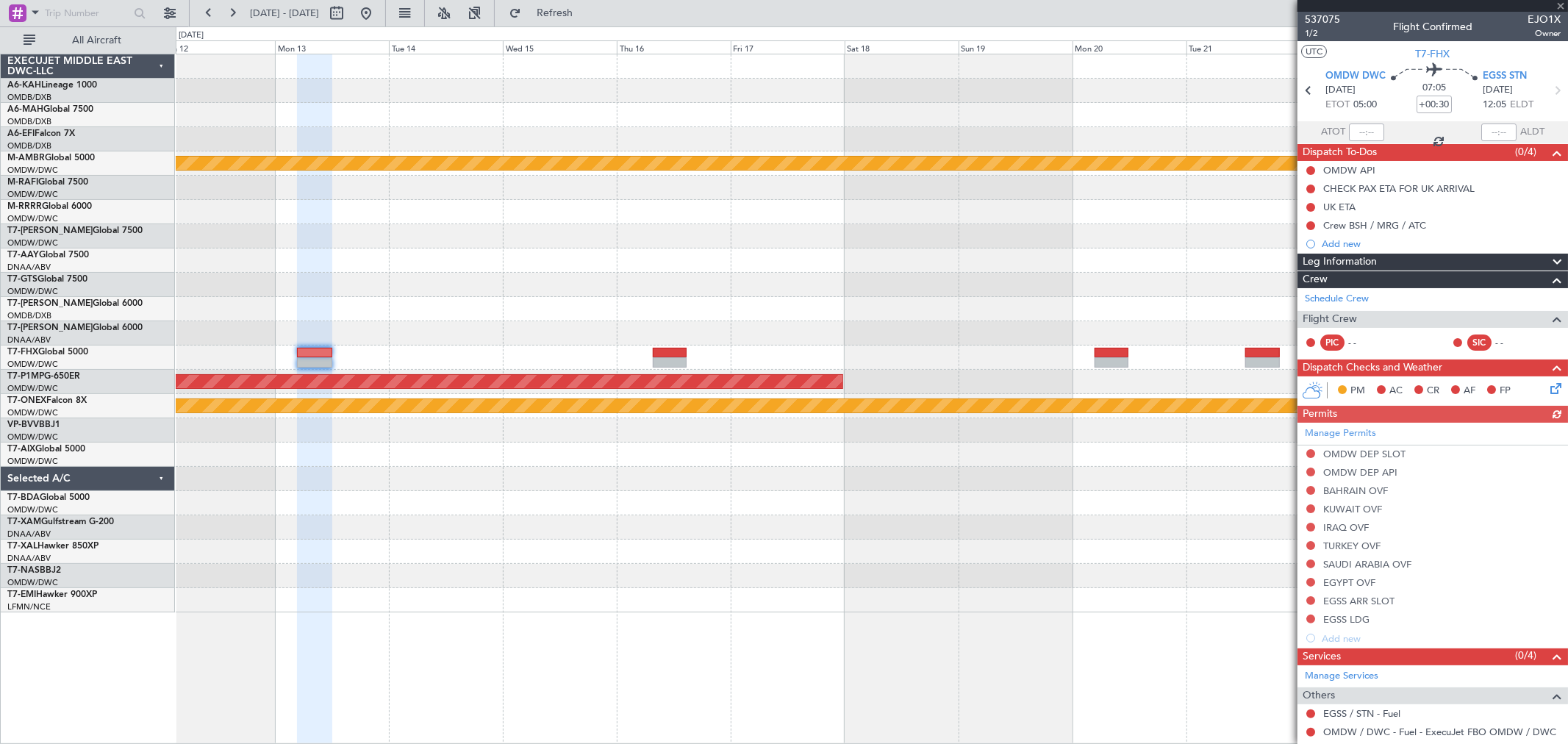
click at [608, 285] on div "Planned Maint [GEOGRAPHIC_DATA] (Seletar) Planned Maint Savannah ([GEOGRAPHIC_D…" at bounding box center [871, 333] width 1392 height 558
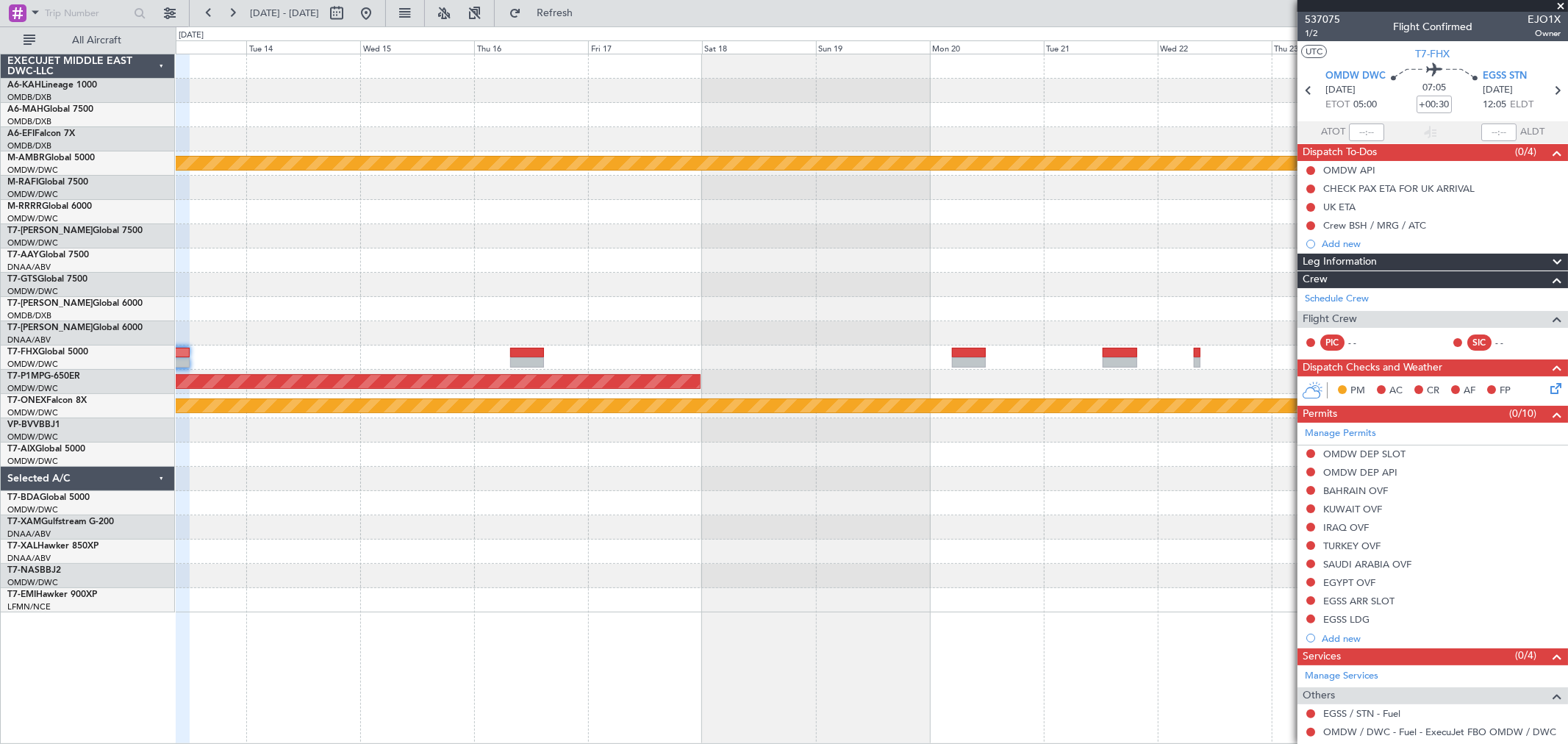
click at [780, 303] on div at bounding box center [871, 308] width 1392 height 24
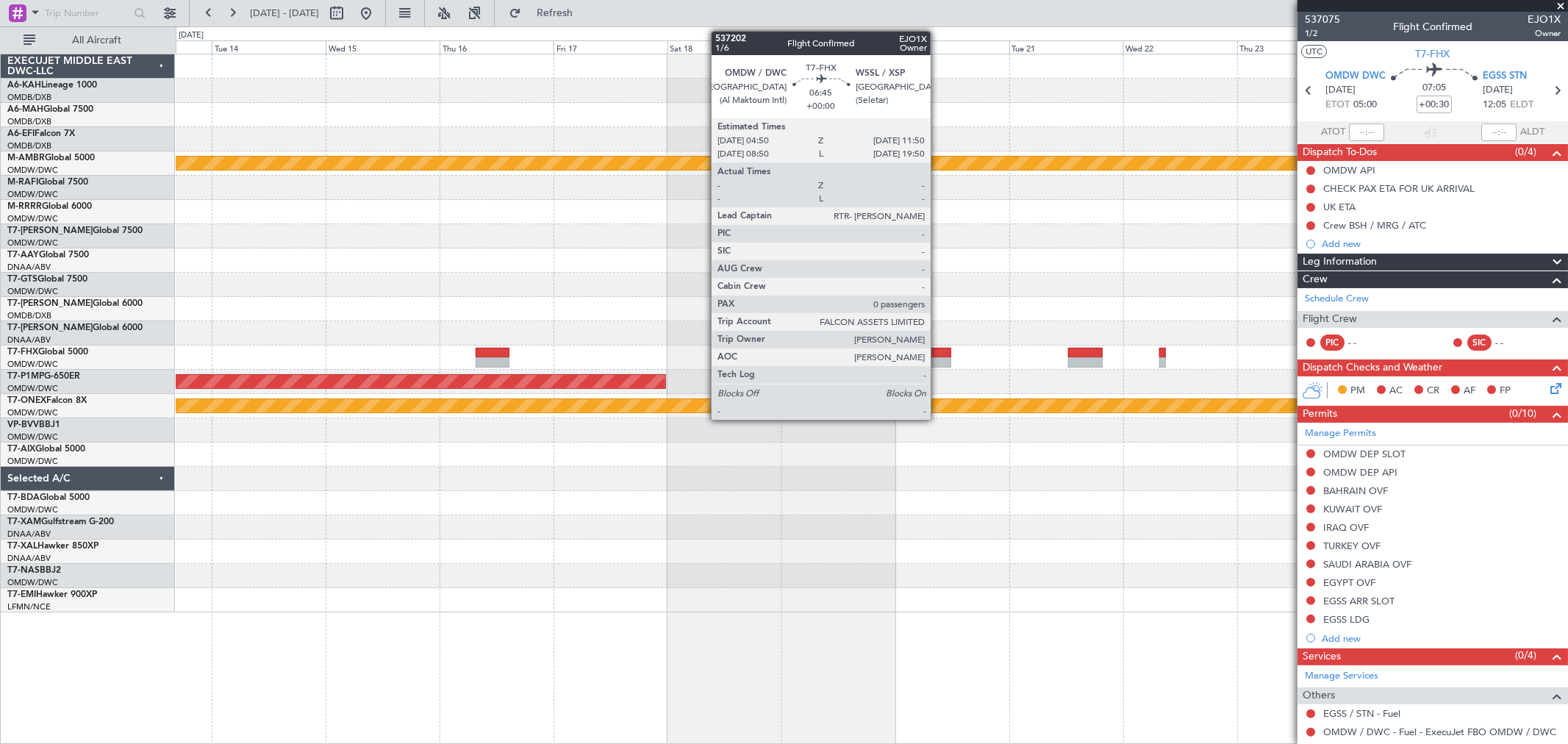
click at [938, 361] on div at bounding box center [933, 362] width 33 height 10
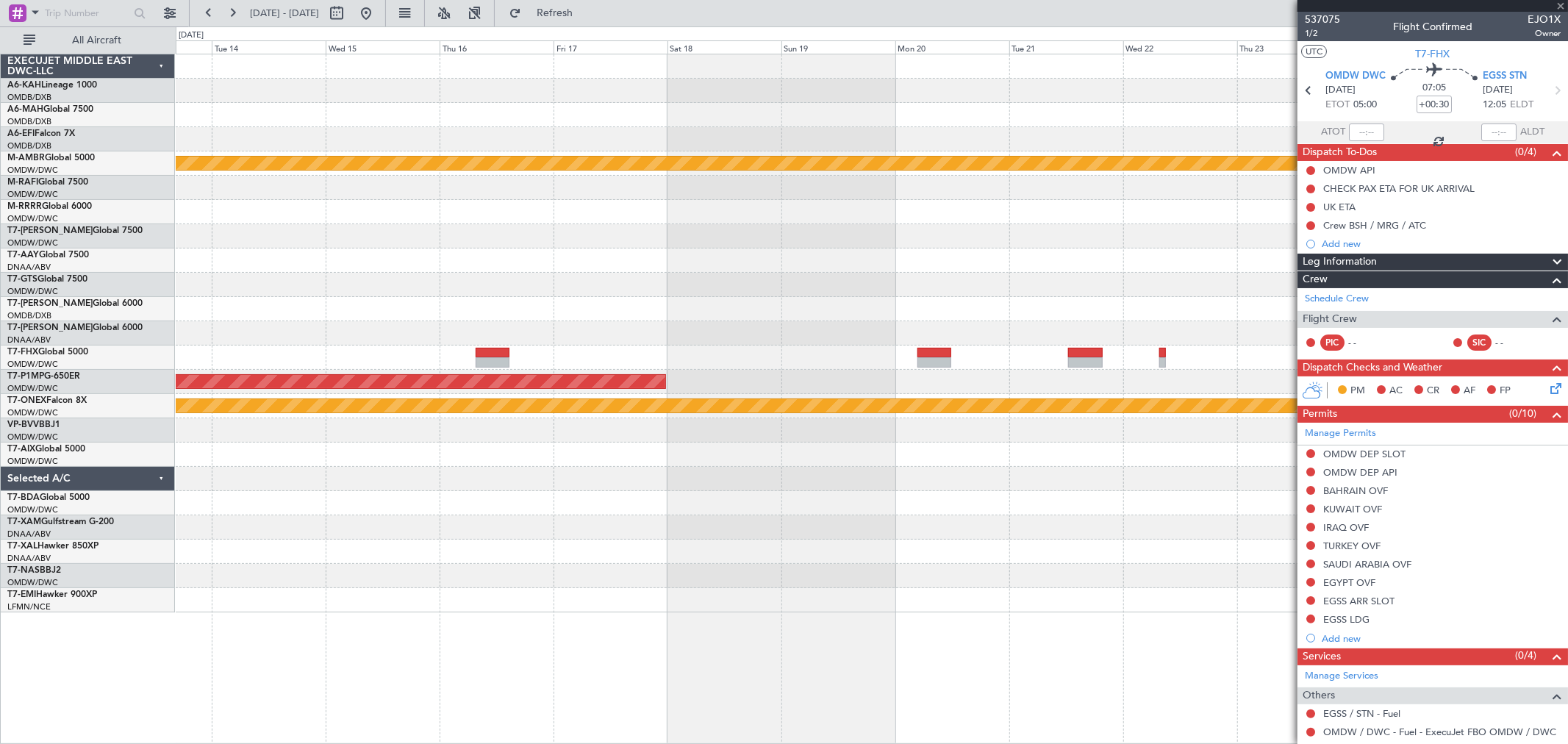
type input "0"
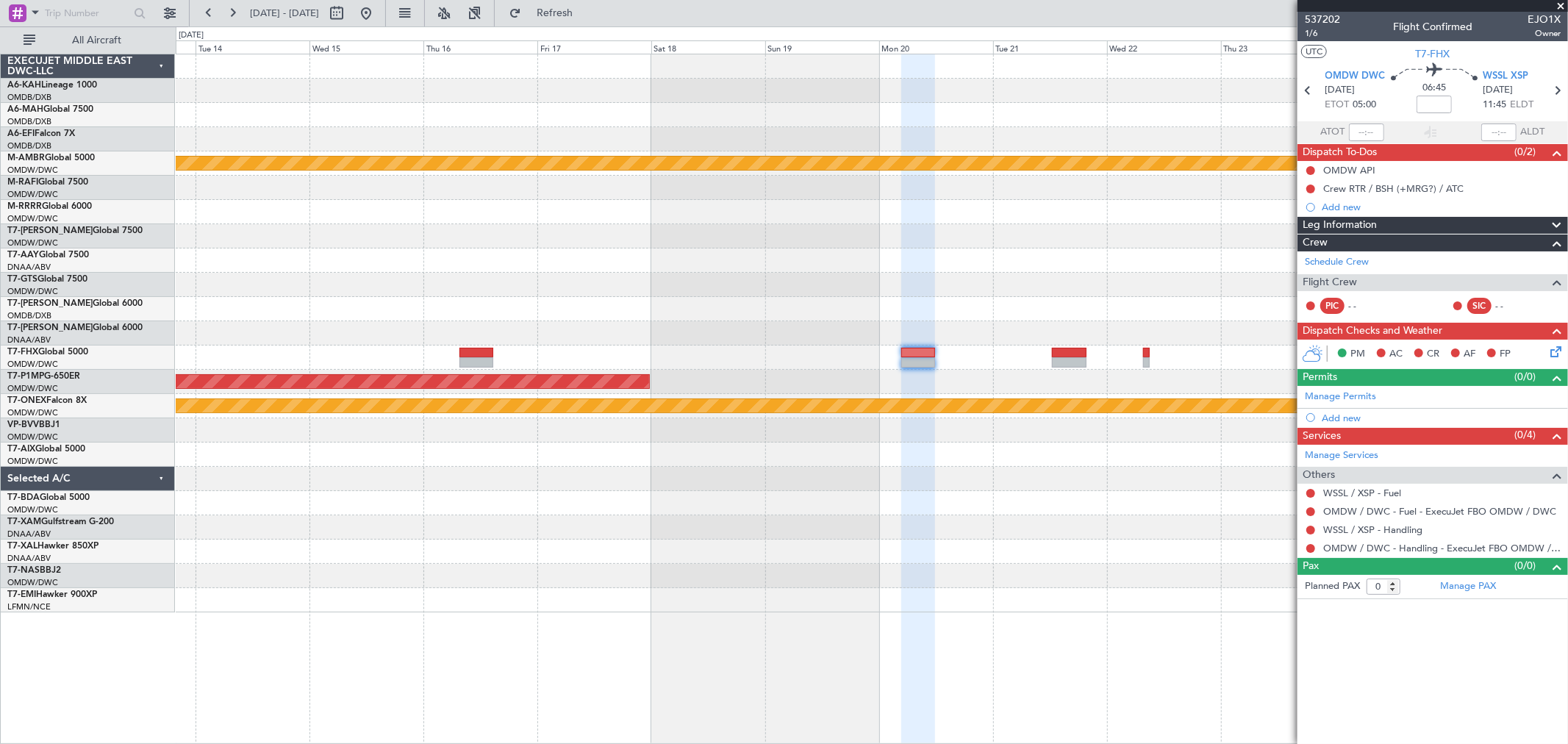
click at [794, 303] on div at bounding box center [871, 308] width 1392 height 24
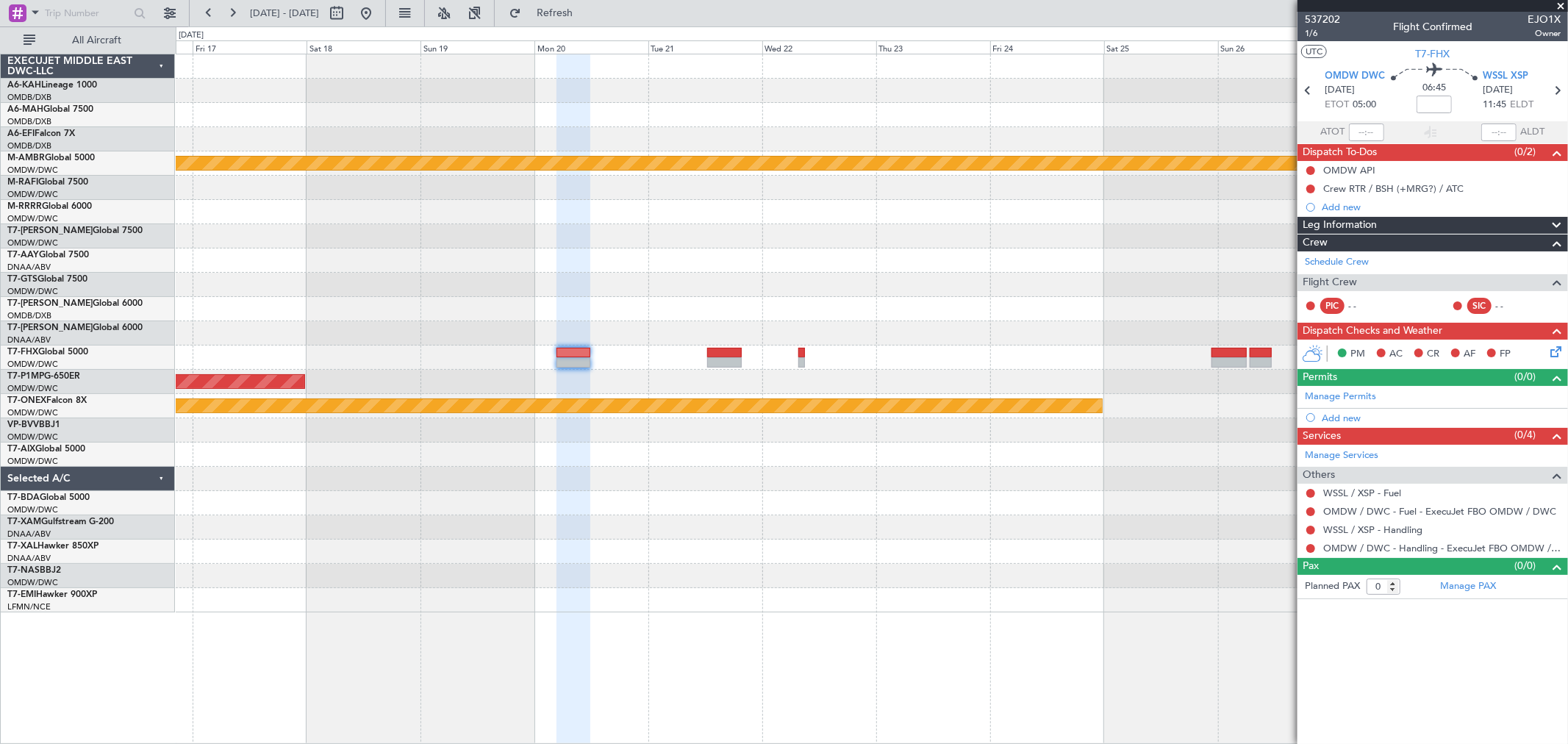
click at [681, 206] on div at bounding box center [871, 212] width 1392 height 24
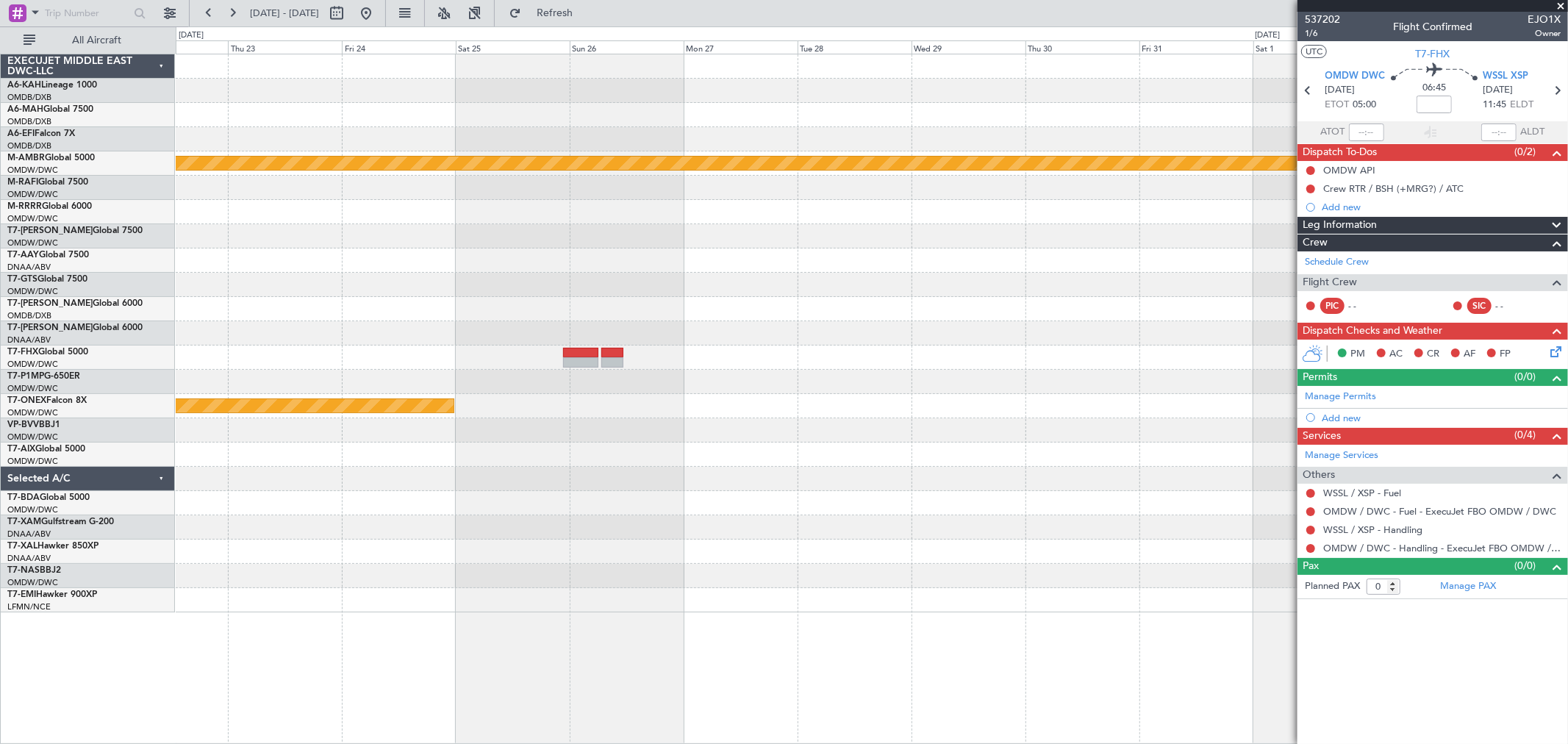
click at [689, 261] on div at bounding box center [871, 260] width 1392 height 24
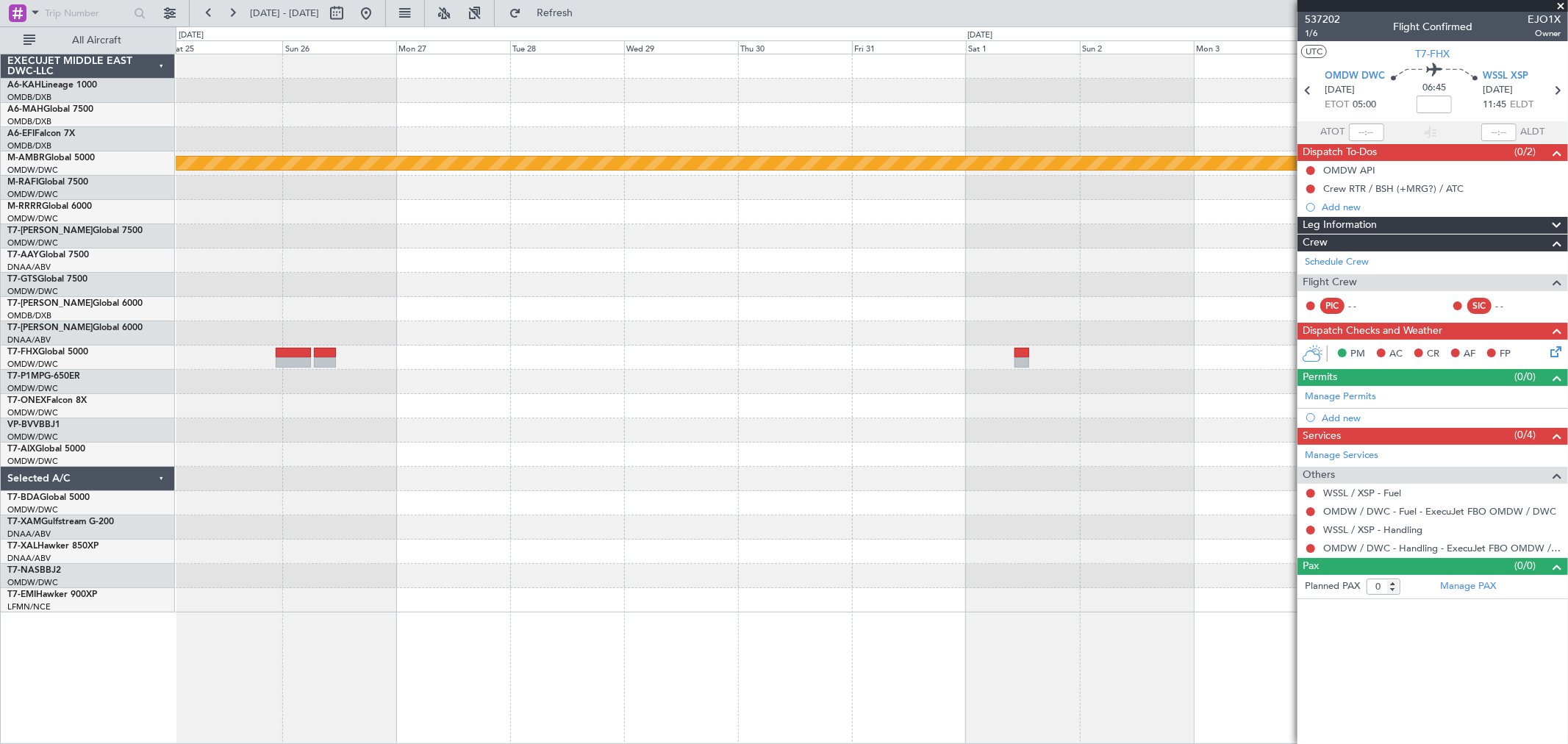
click at [874, 282] on div at bounding box center [871, 285] width 1392 height 24
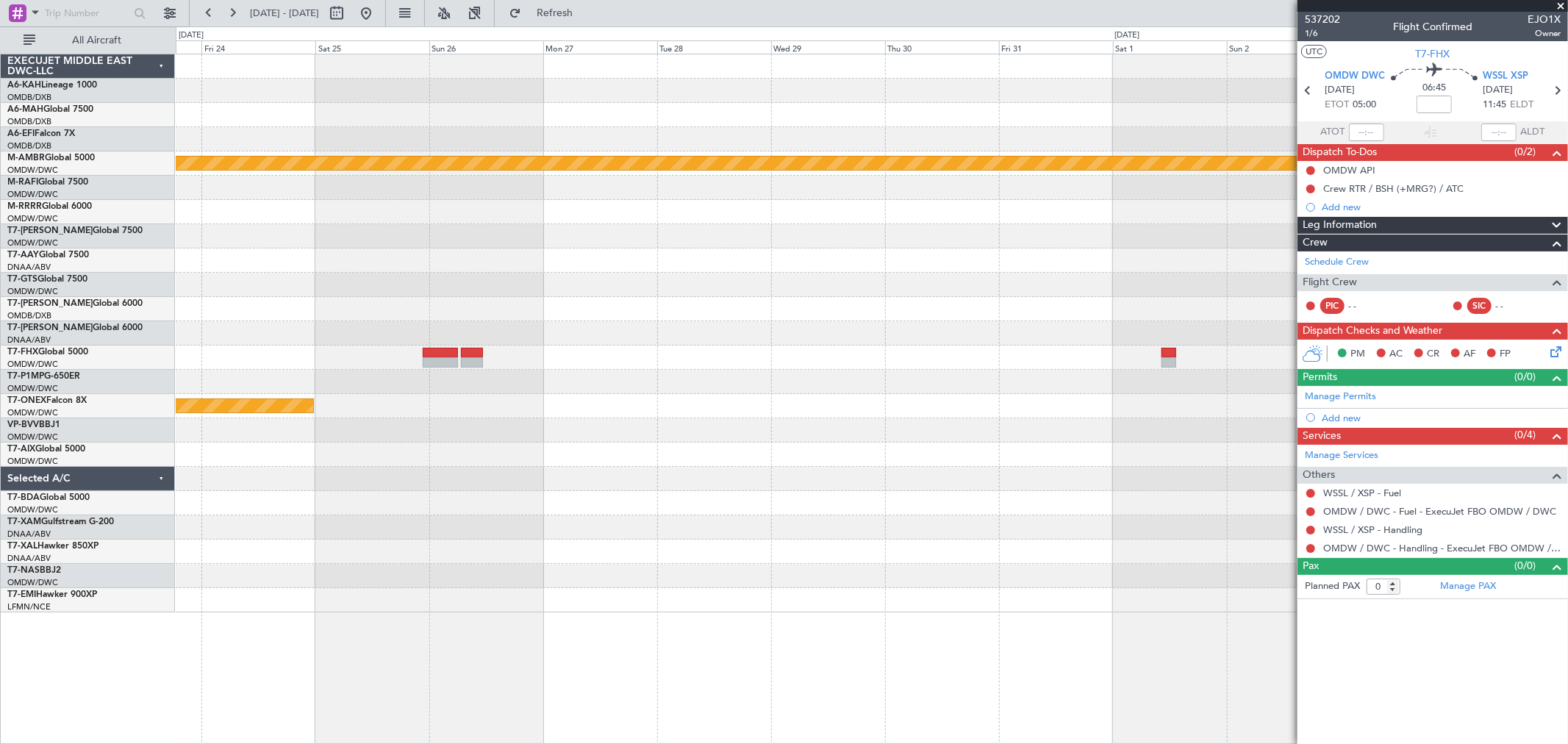
click at [1070, 321] on div at bounding box center [871, 333] width 1392 height 24
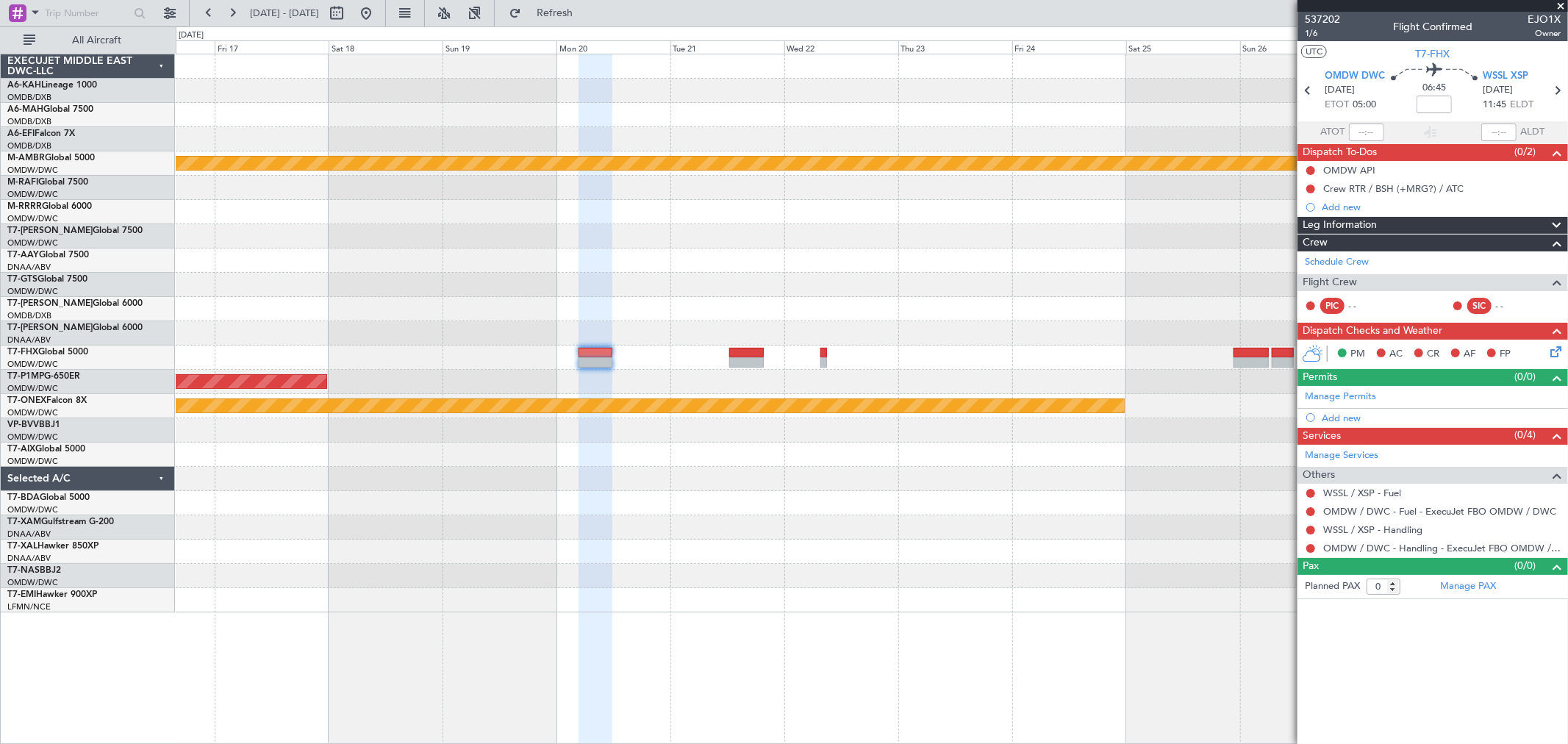
click at [1031, 299] on div at bounding box center [871, 308] width 1392 height 24
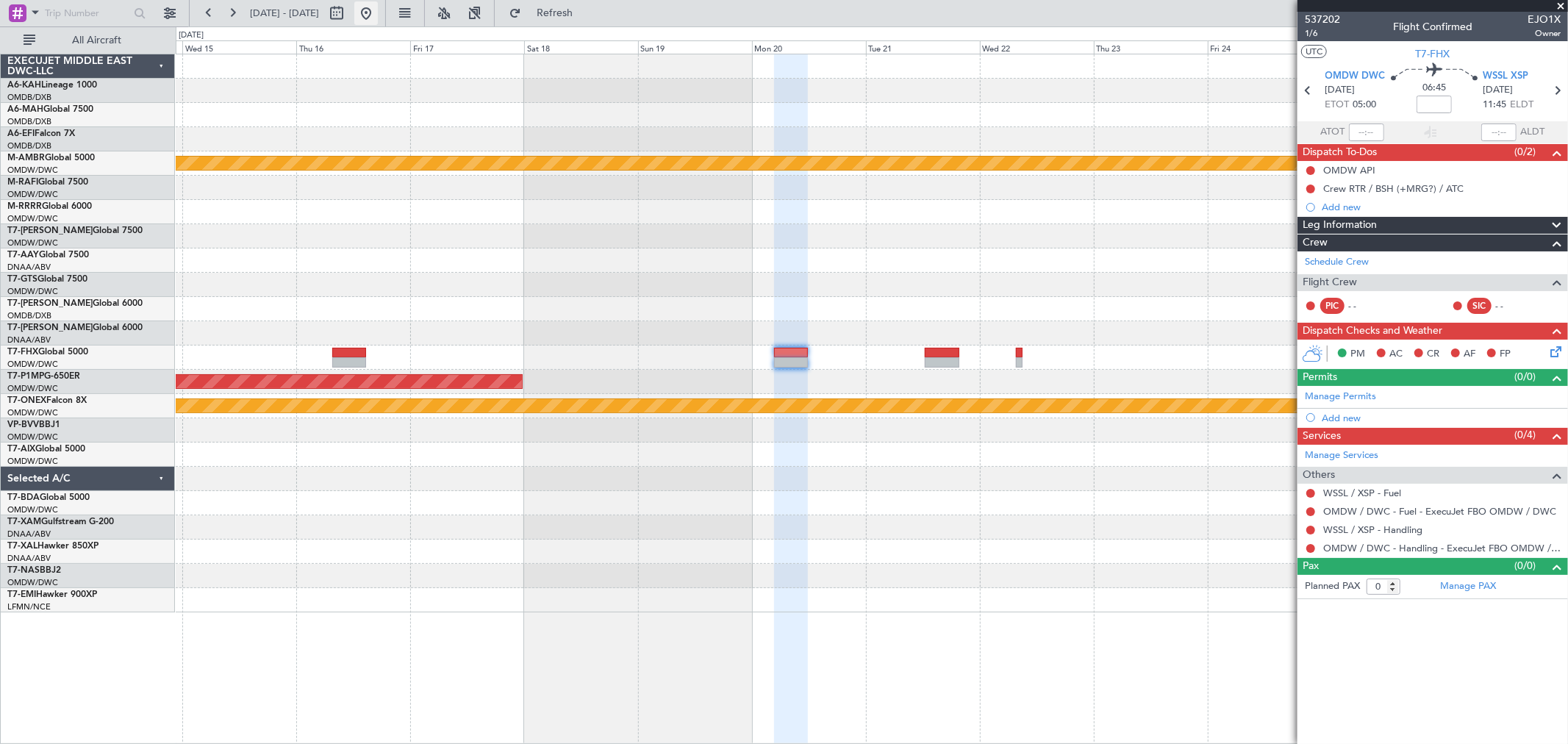
click at [378, 6] on button at bounding box center [366, 14] width 24 height 24
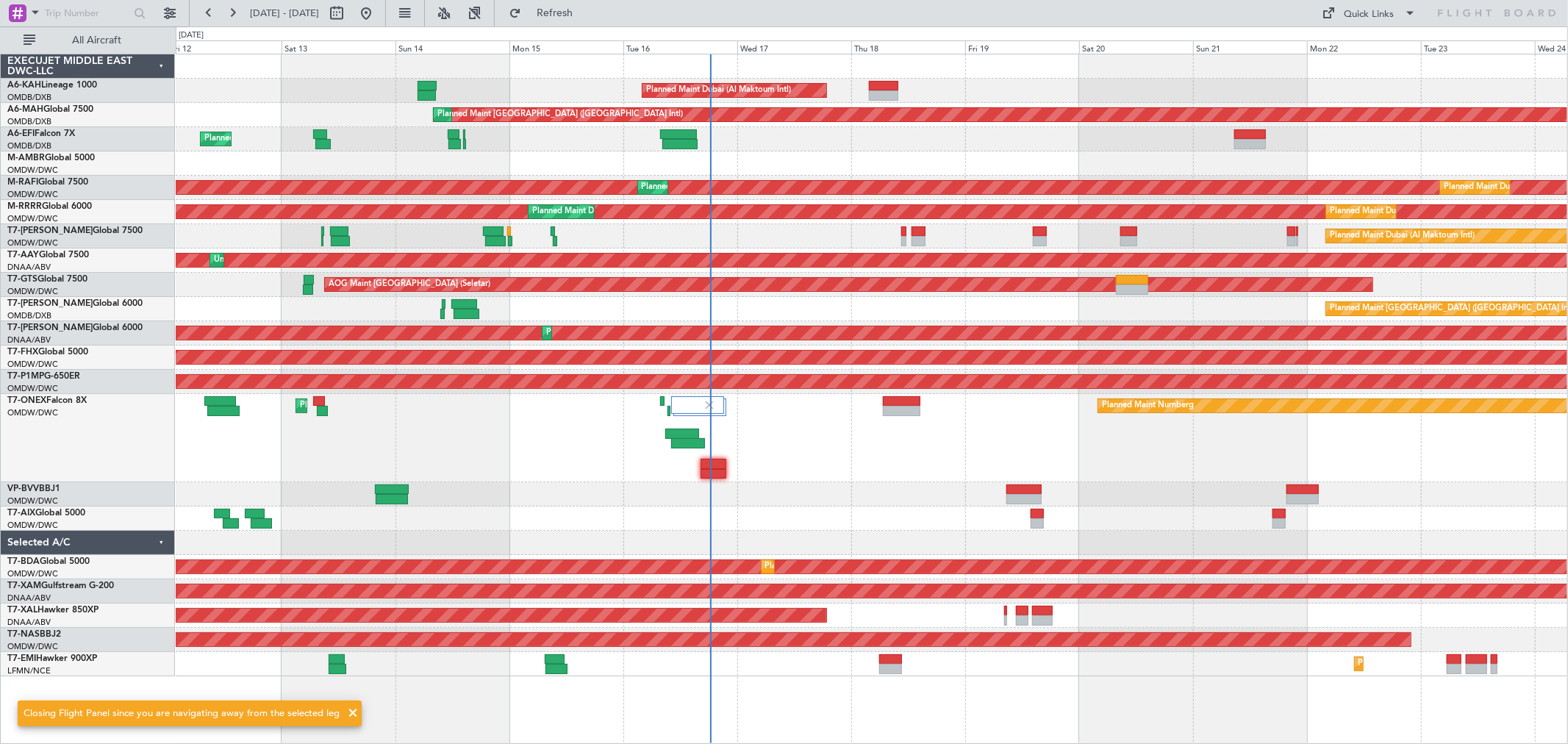
click at [1004, 296] on div "Planned Maint Dubai (Al Maktoum Intl) Planned Maint [GEOGRAPHIC_DATA] ([GEOGRAP…" at bounding box center [871, 365] width 1392 height 622
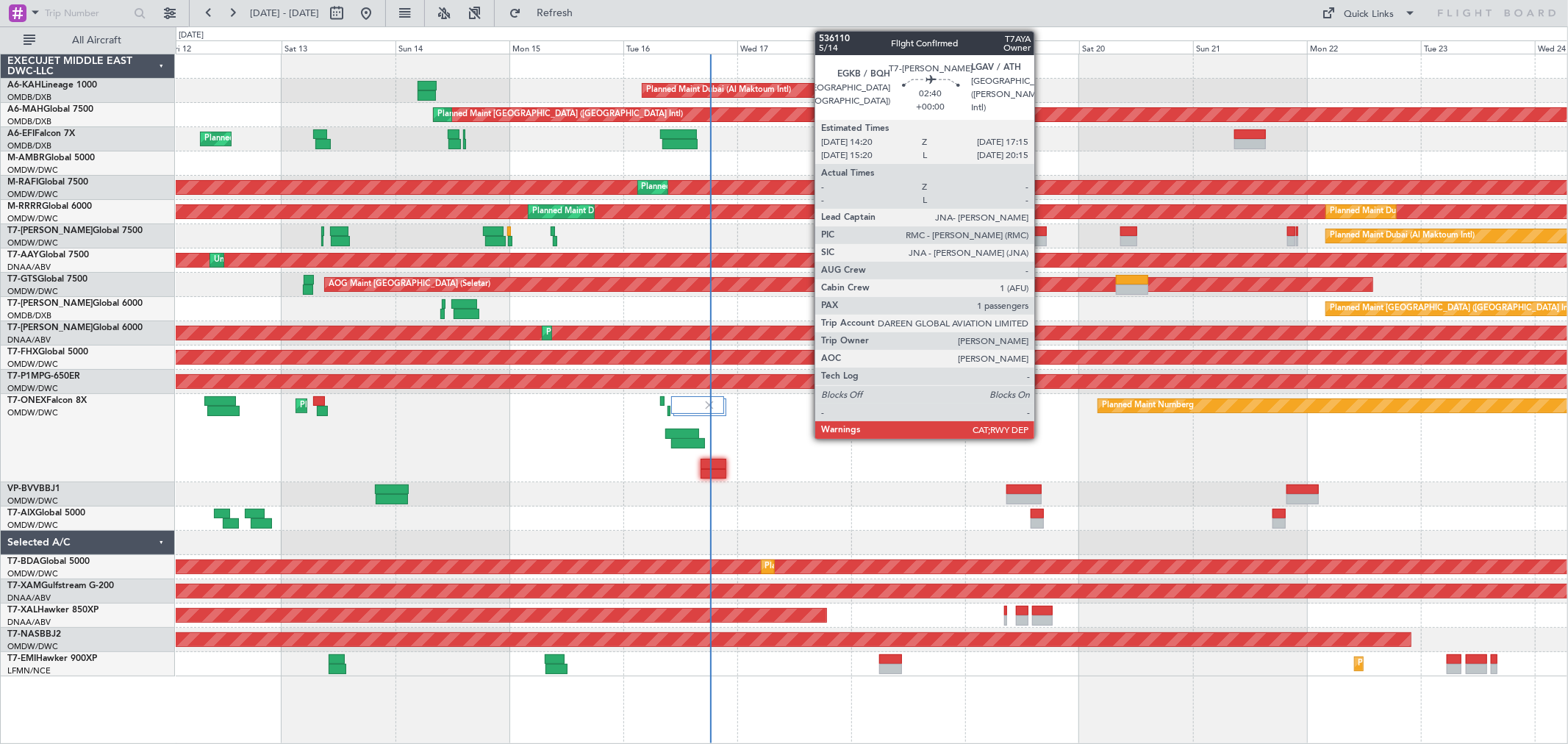
click at [1042, 230] on div at bounding box center [1039, 231] width 14 height 10
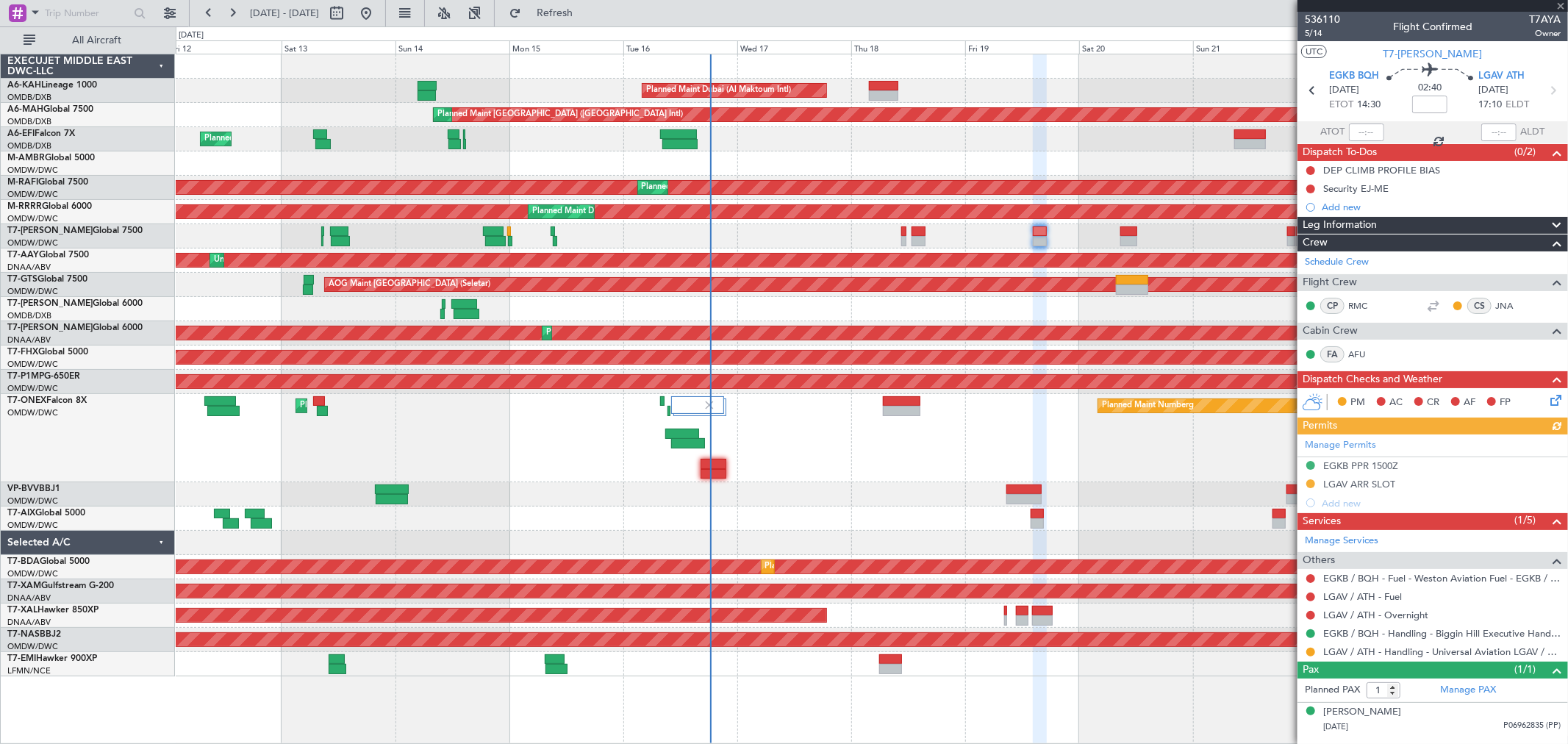
type input "-00:15"
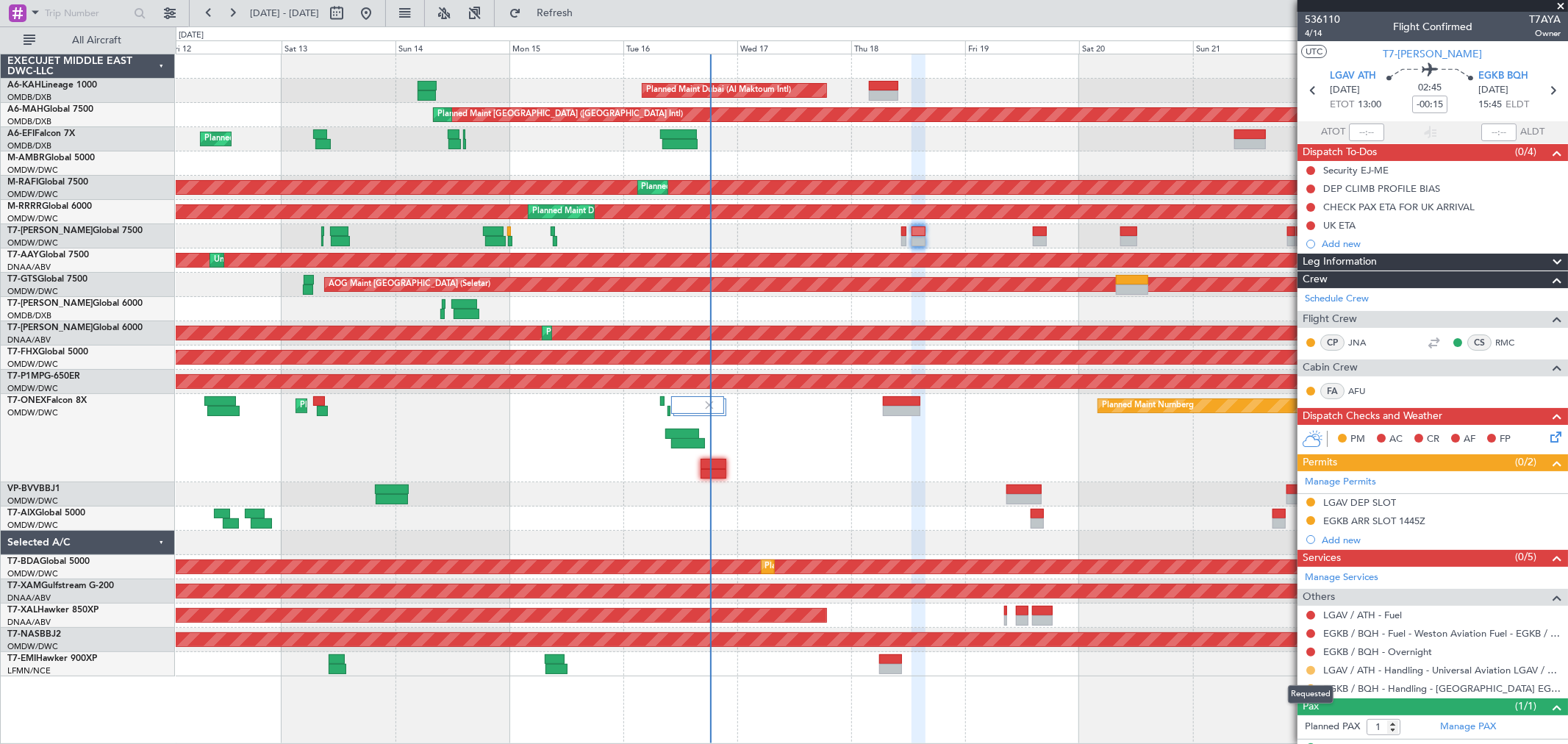
click at [1308, 665] on button at bounding box center [1310, 670] width 9 height 9
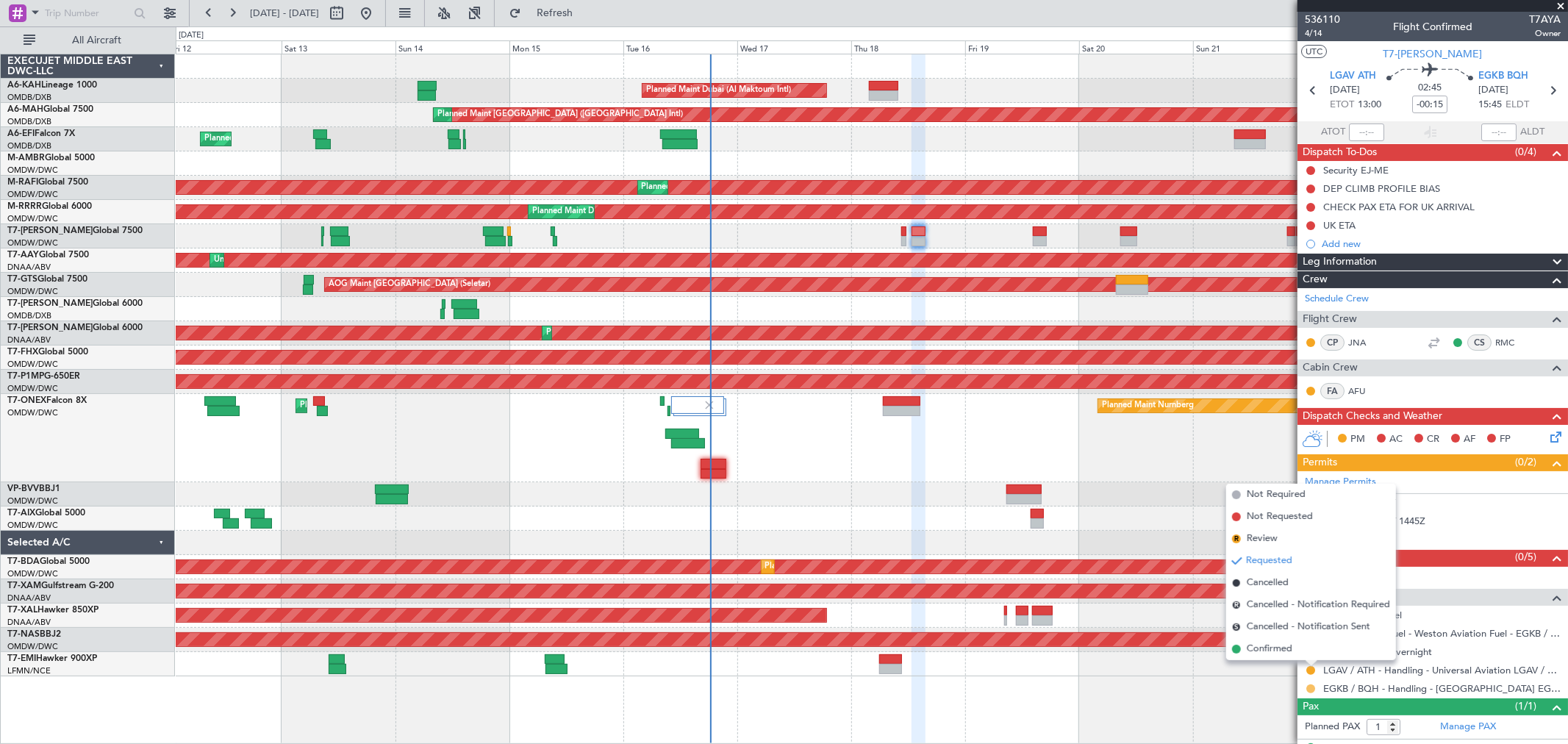
click at [1309, 685] on button at bounding box center [1310, 689] width 9 height 9
drag, startPoint x: 1279, startPoint y: 665, endPoint x: 1288, endPoint y: 655, distance: 13.5
click at [1279, 665] on span "Confirmed" at bounding box center [1270, 667] width 45 height 14
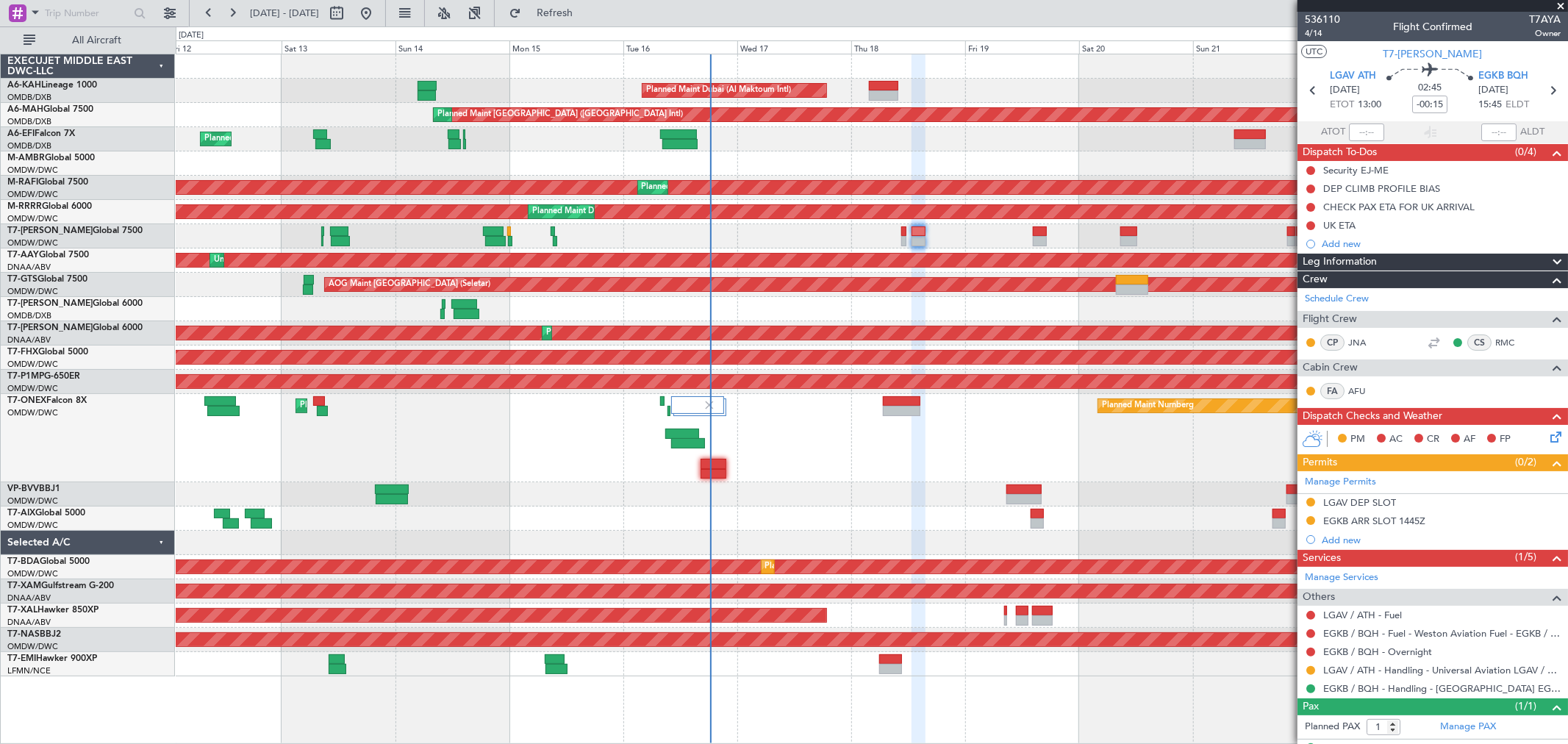
drag, startPoint x: 1400, startPoint y: 515, endPoint x: 1419, endPoint y: 519, distance: 19.4
click at [1400, 515] on div "EGKB ARR SLOT 1445Z" at bounding box center [1374, 521] width 102 height 13
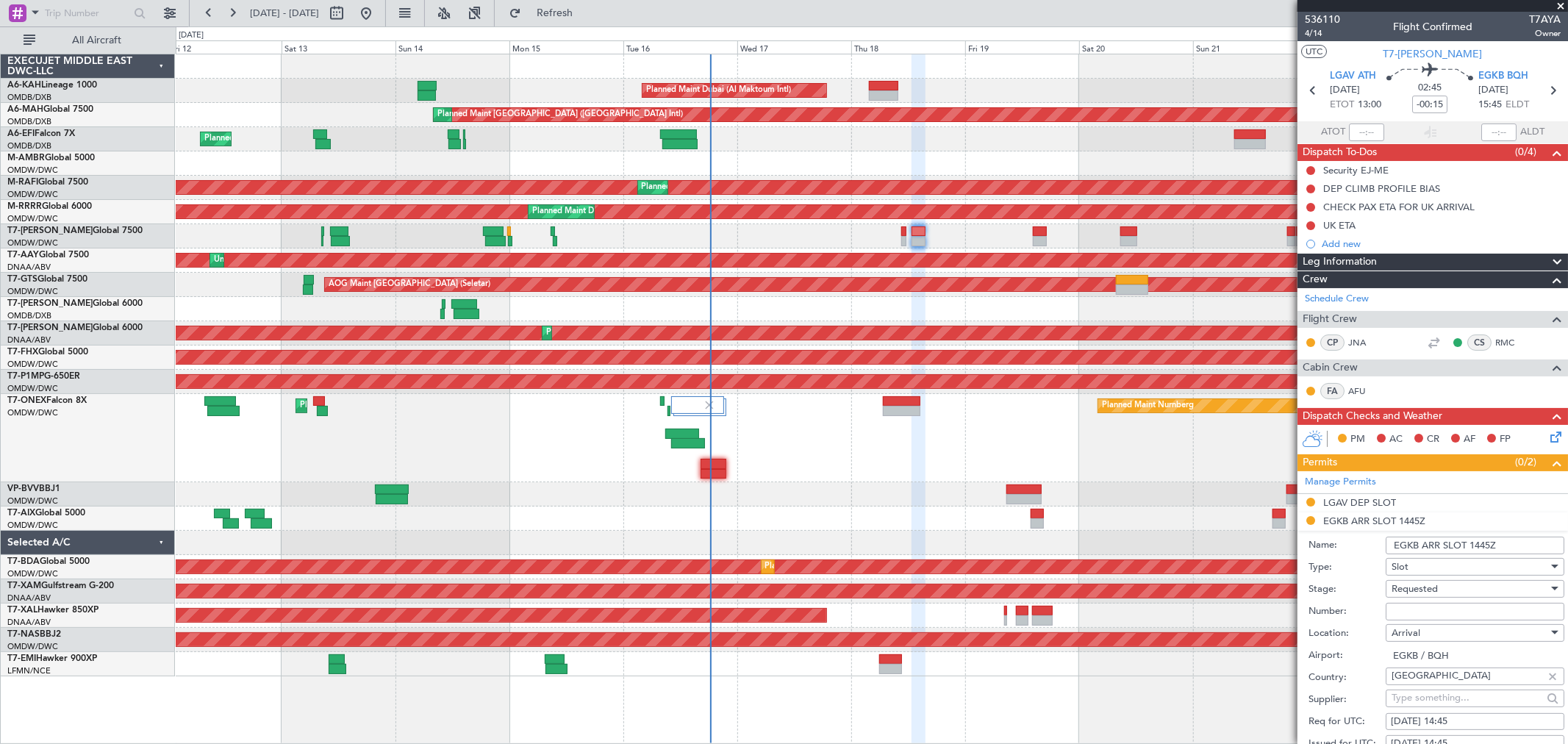
drag, startPoint x: 1511, startPoint y: 546, endPoint x: 1468, endPoint y: 543, distance: 43.1
click at [1468, 543] on input "EGKB ARR SLOT 1445Z" at bounding box center [1475, 545] width 179 height 18
type input "EGKB ARR SLOT 1545Z"
click at [1401, 604] on input "Number:" at bounding box center [1475, 611] width 179 height 18
paste input "BQH-237458"
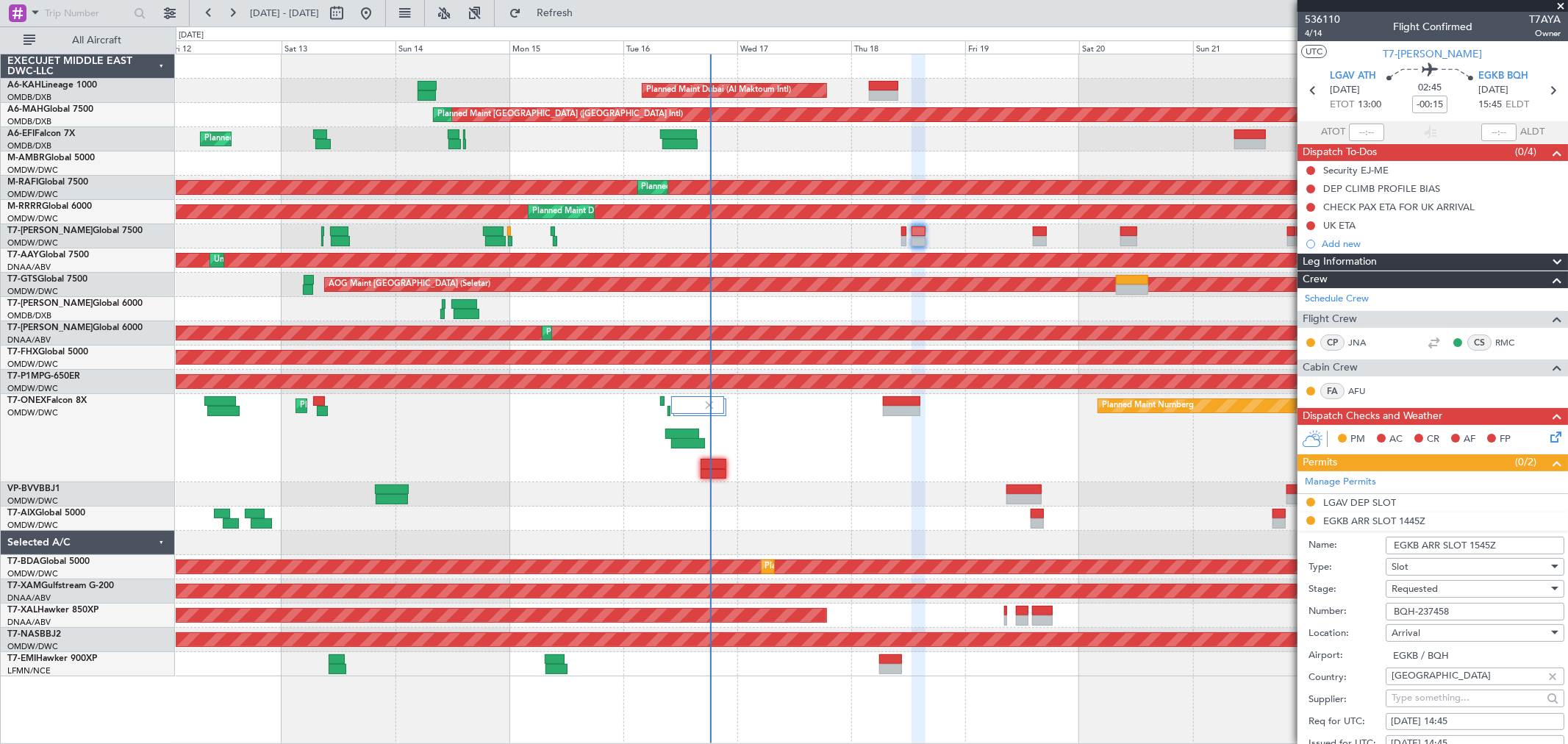
type input "BQH-237458"
click at [1402, 593] on span "Requested" at bounding box center [1414, 589] width 46 height 14
drag, startPoint x: 1426, startPoint y: 710, endPoint x: 1525, endPoint y: 468, distance: 261.5
click at [1428, 696] on span "Received OK" at bounding box center [1468, 707] width 153 height 22
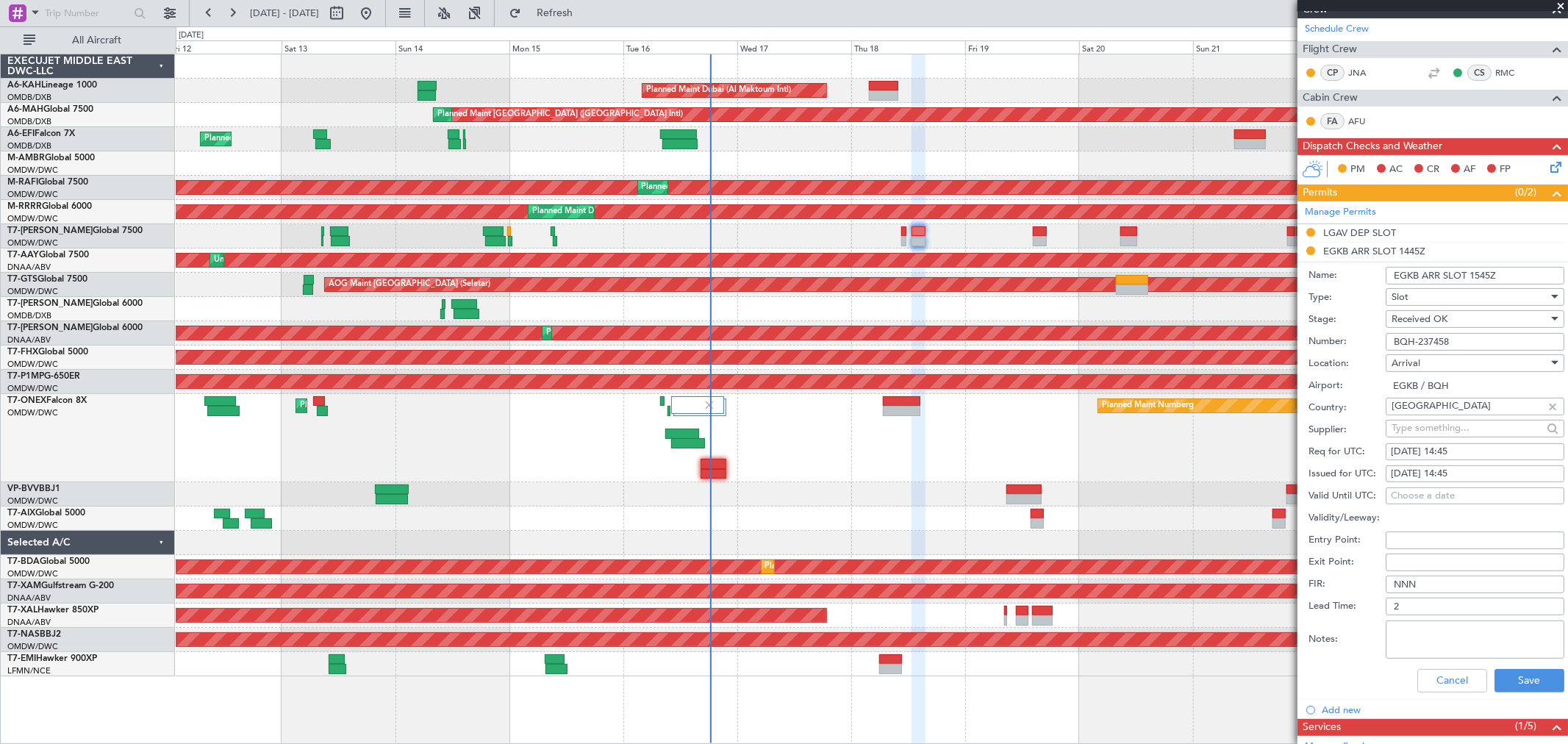
scroll to position [326, 0]
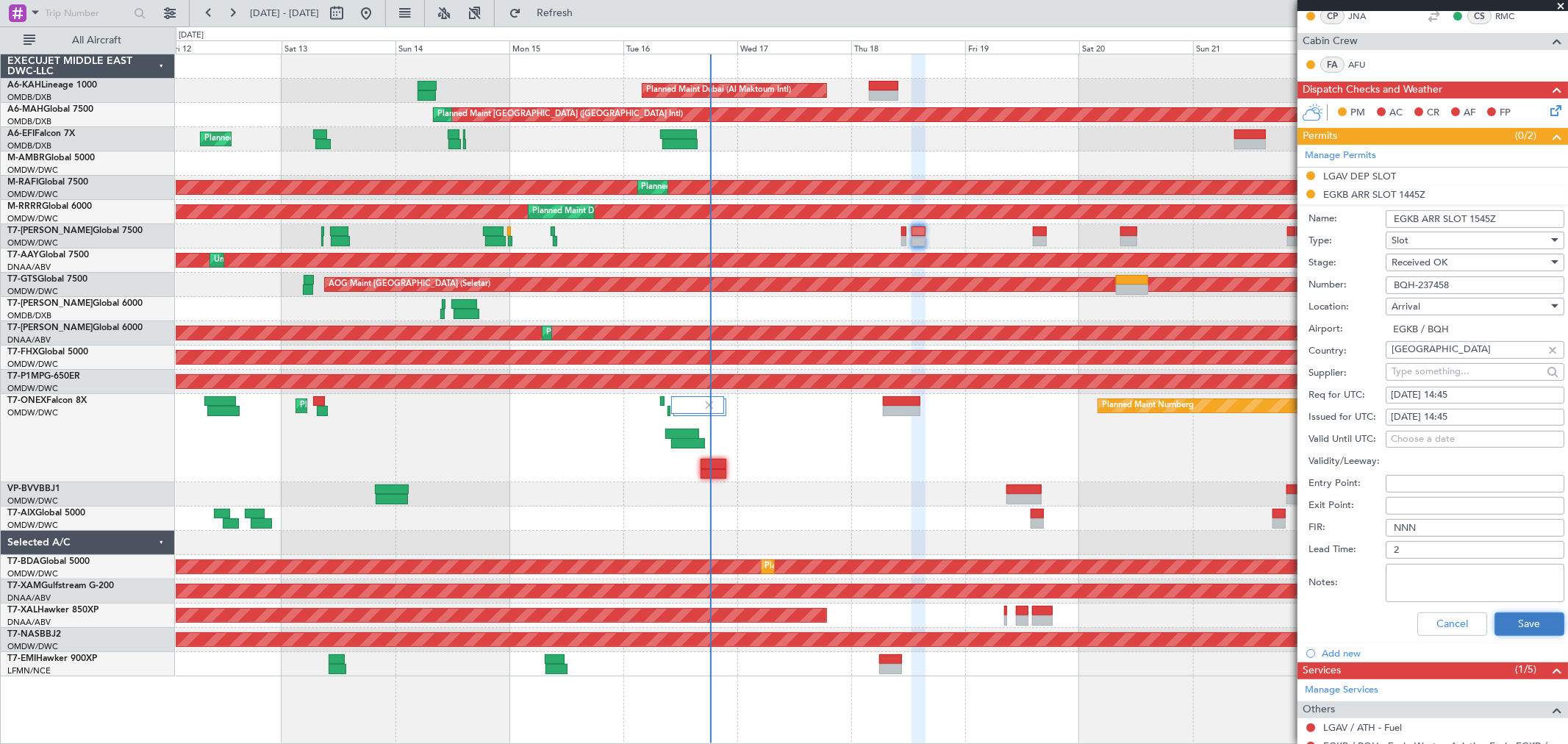
click at [1517, 630] on button "Save" at bounding box center [1528, 624] width 70 height 24
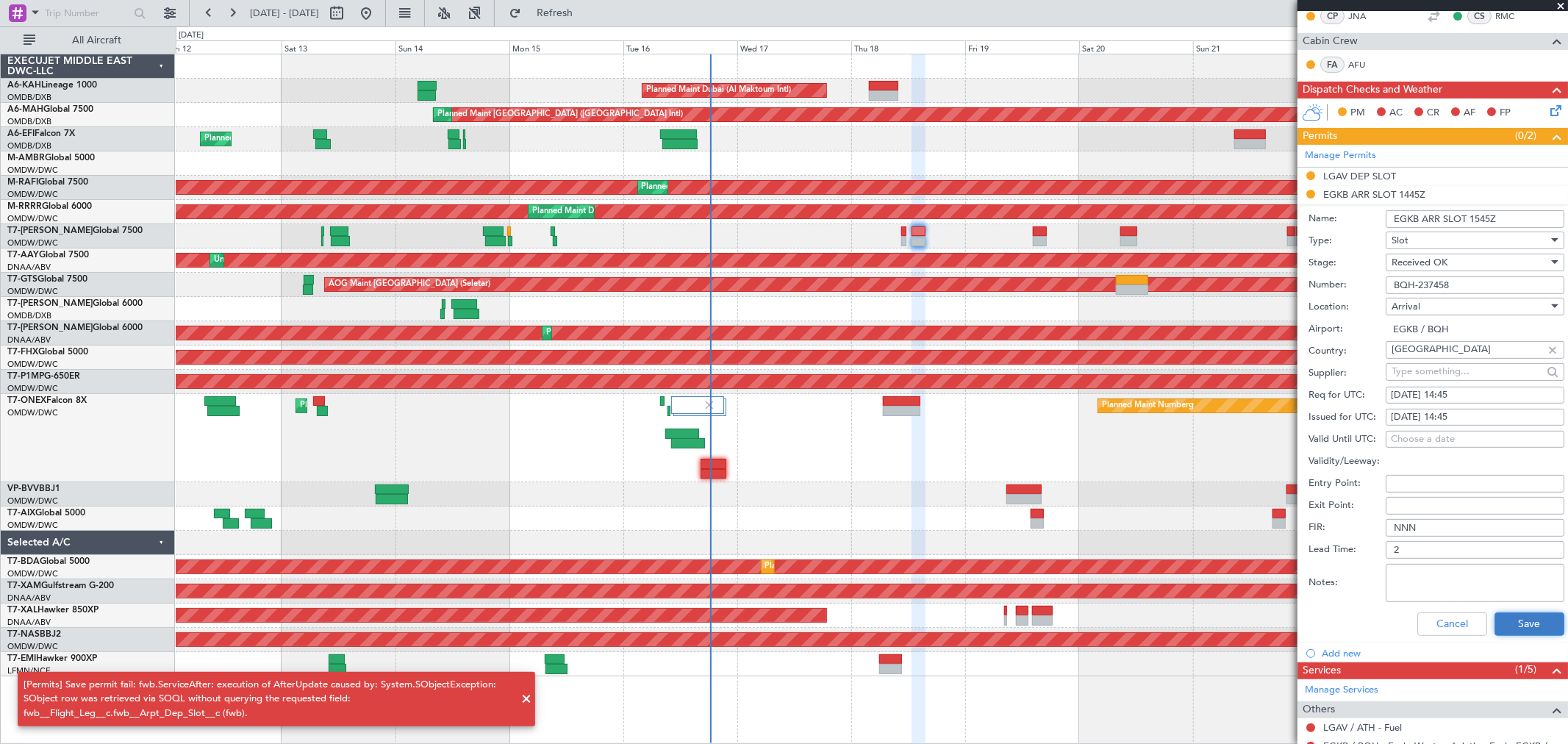
click at [1527, 627] on button "Save" at bounding box center [1528, 624] width 70 height 24
click at [1505, 620] on button "Save" at bounding box center [1528, 624] width 70 height 24
click at [1558, 2] on span at bounding box center [1560, 6] width 14 height 14
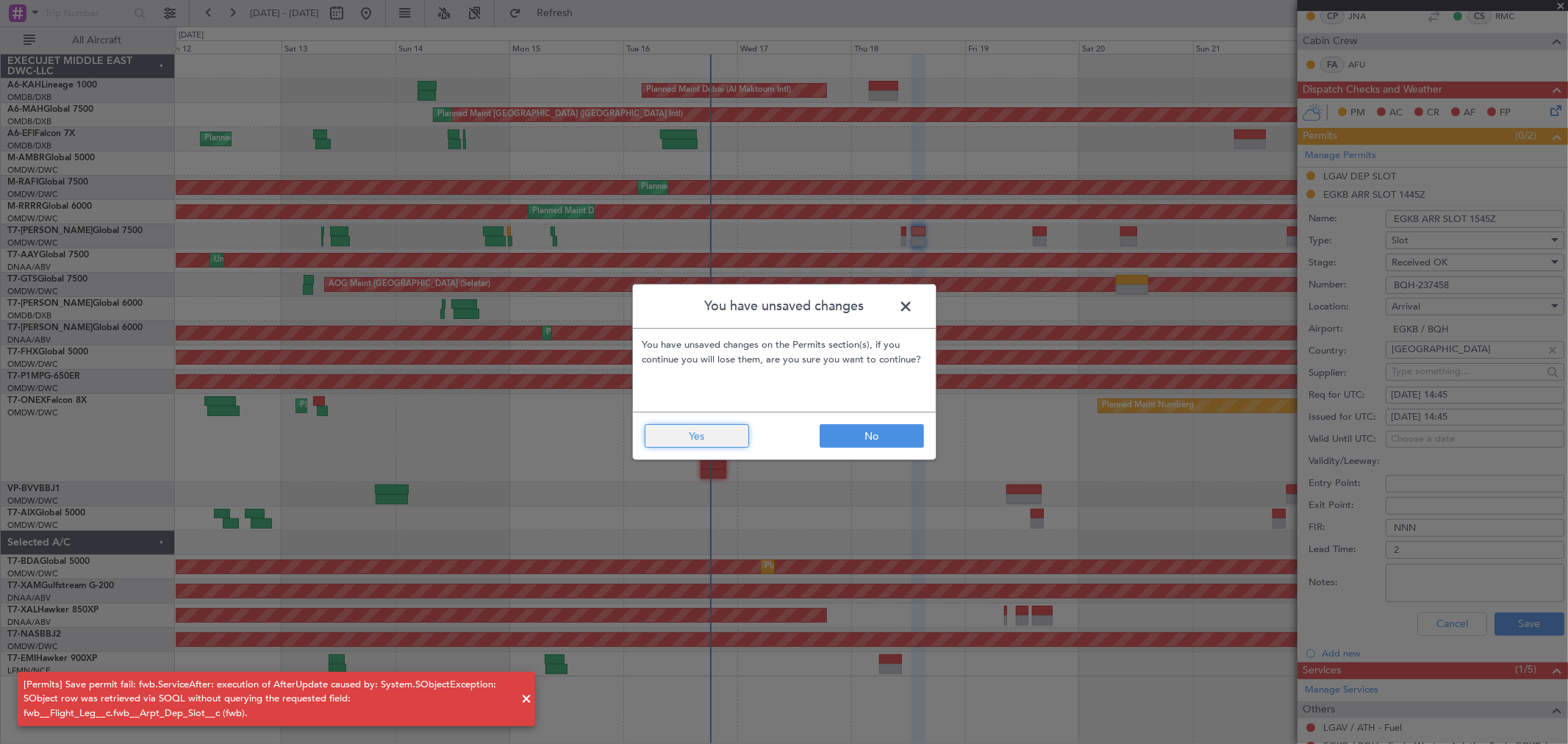
click at [680, 436] on button "Yes" at bounding box center [696, 436] width 104 height 24
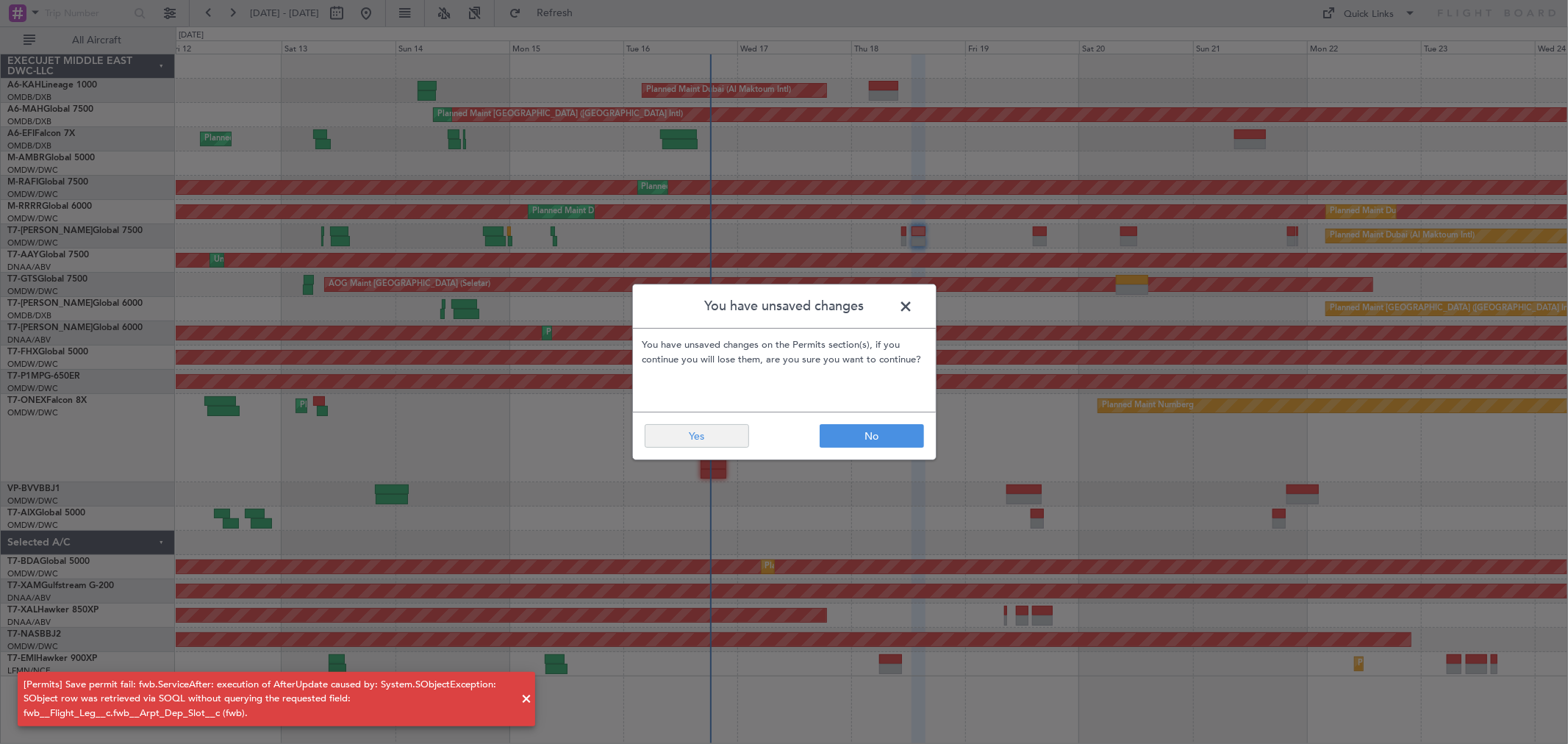
type input "0"
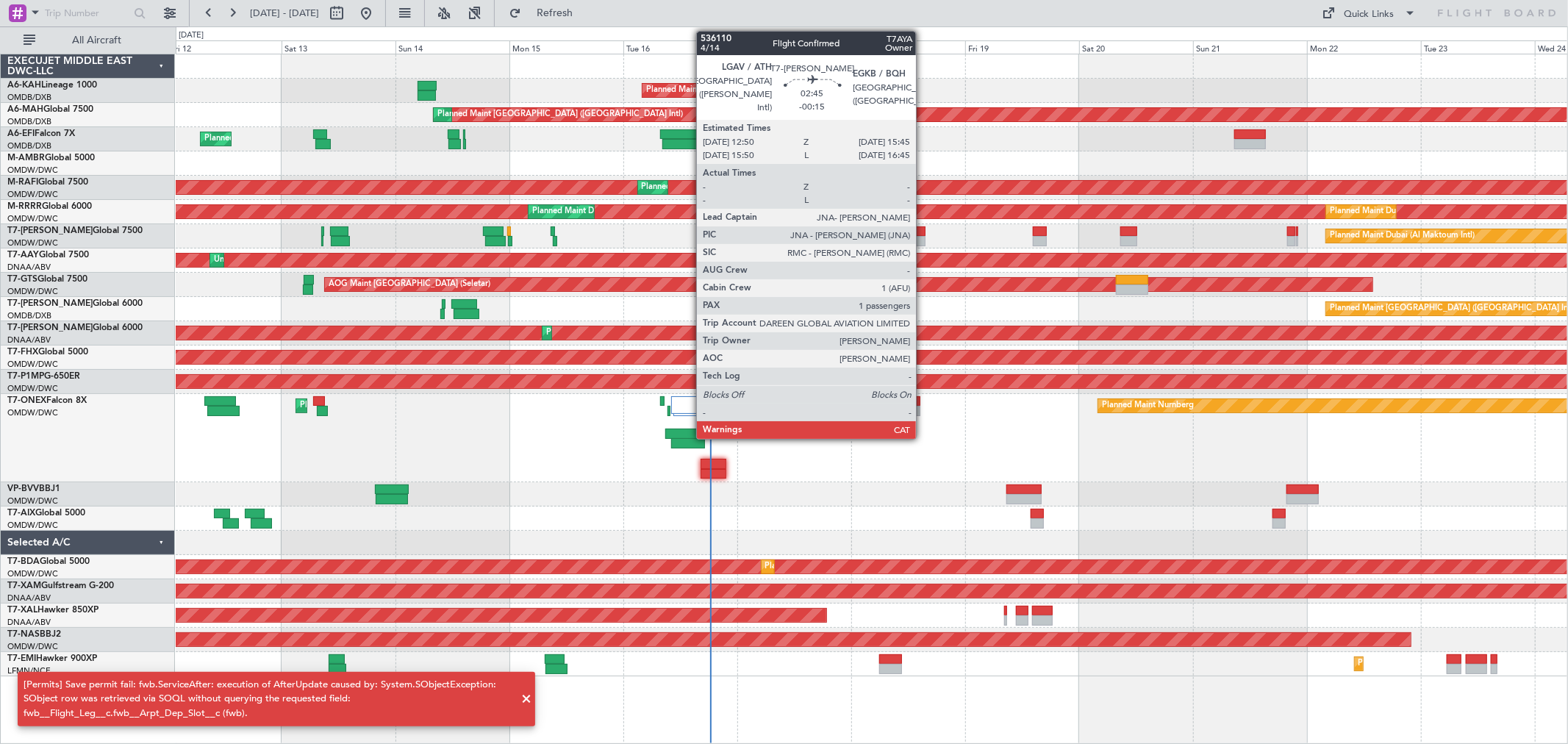
click at [923, 236] on div at bounding box center [918, 240] width 14 height 10
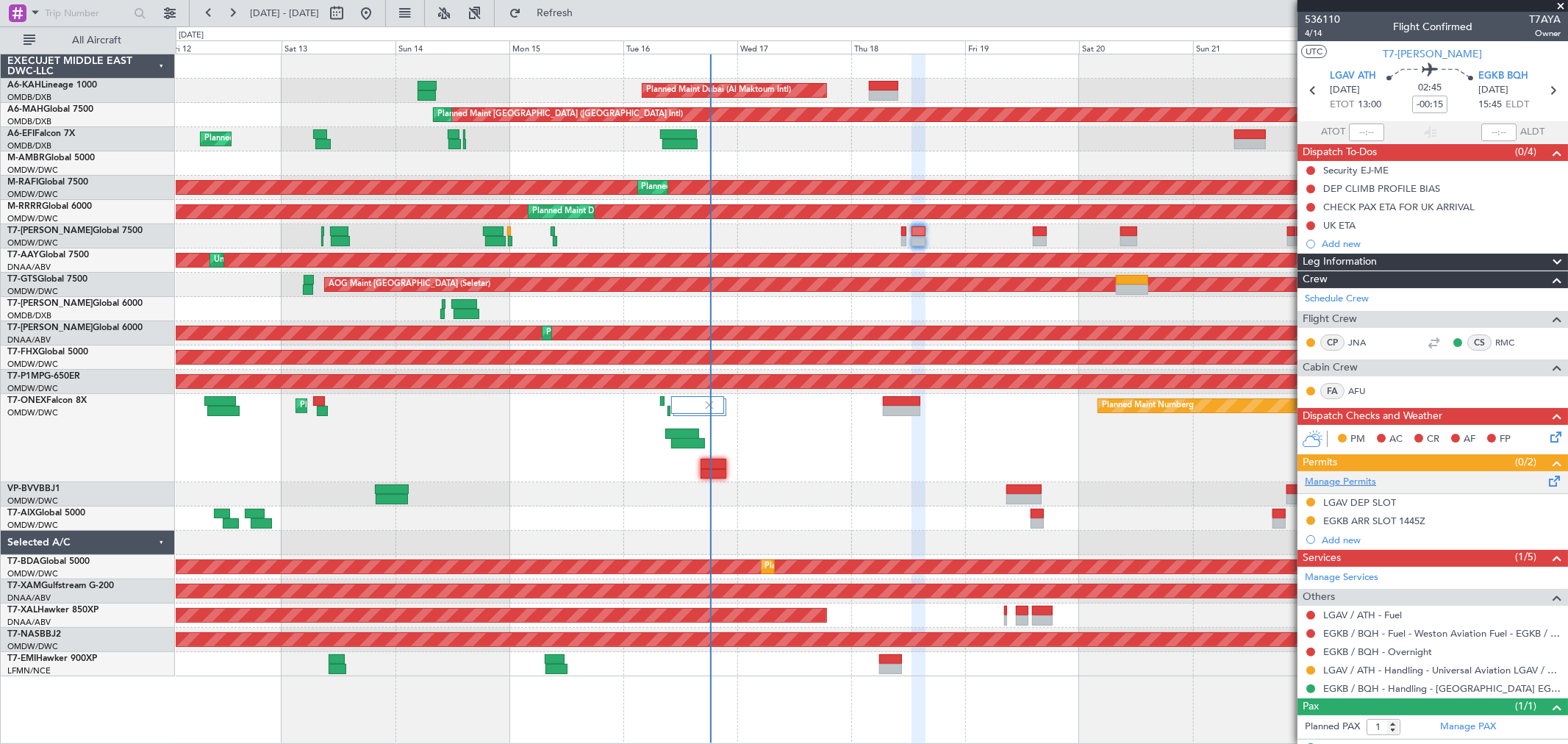
click at [1368, 476] on link "Manage Permits" at bounding box center [1340, 482] width 71 height 14
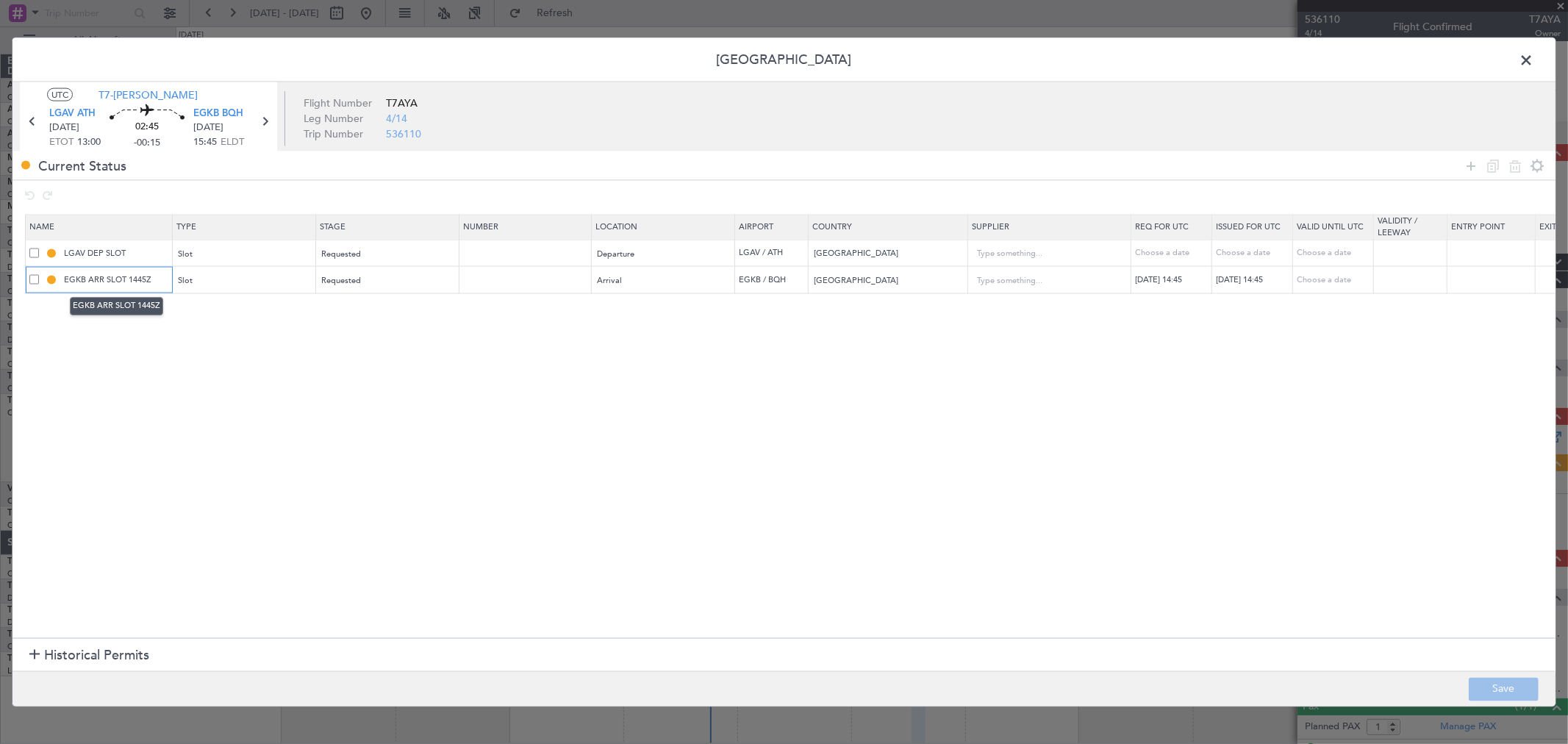
drag, startPoint x: 156, startPoint y: 278, endPoint x: 126, endPoint y: 276, distance: 30.1
click at [126, 276] on input "EGKB ARR SLOT 1445Z" at bounding box center [116, 279] width 110 height 13
type input "EGKB ARR SLOT1545Z"
click at [477, 280] on input "text" at bounding box center [526, 279] width 128 height 13
paste input "BQH-237458"
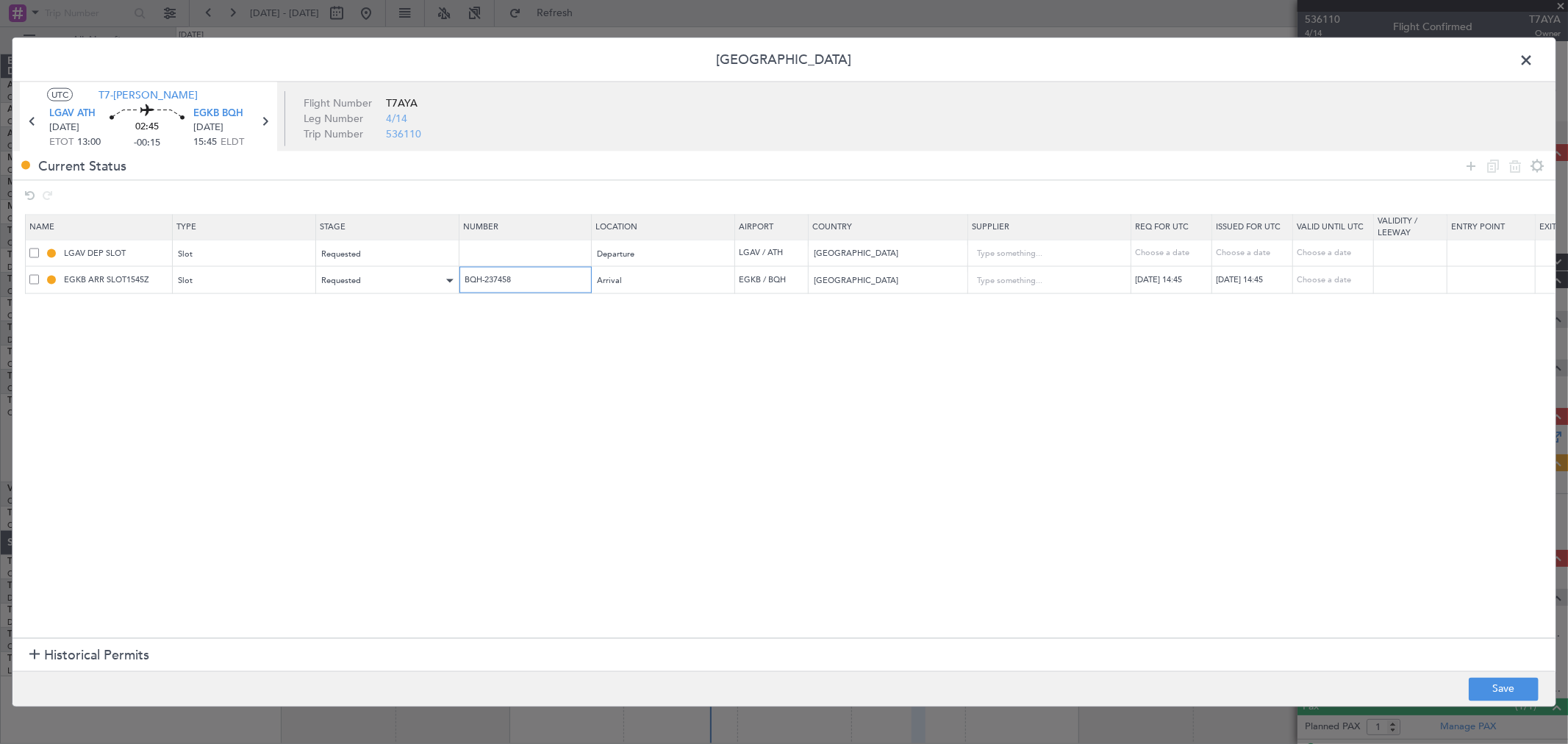
type input "BQH-237458"
click at [363, 277] on div "Requested" at bounding box center [383, 280] width 122 height 22
click at [367, 394] on span "Received OK" at bounding box center [388, 400] width 131 height 22
click at [1507, 692] on button "Save" at bounding box center [1503, 689] width 70 height 24
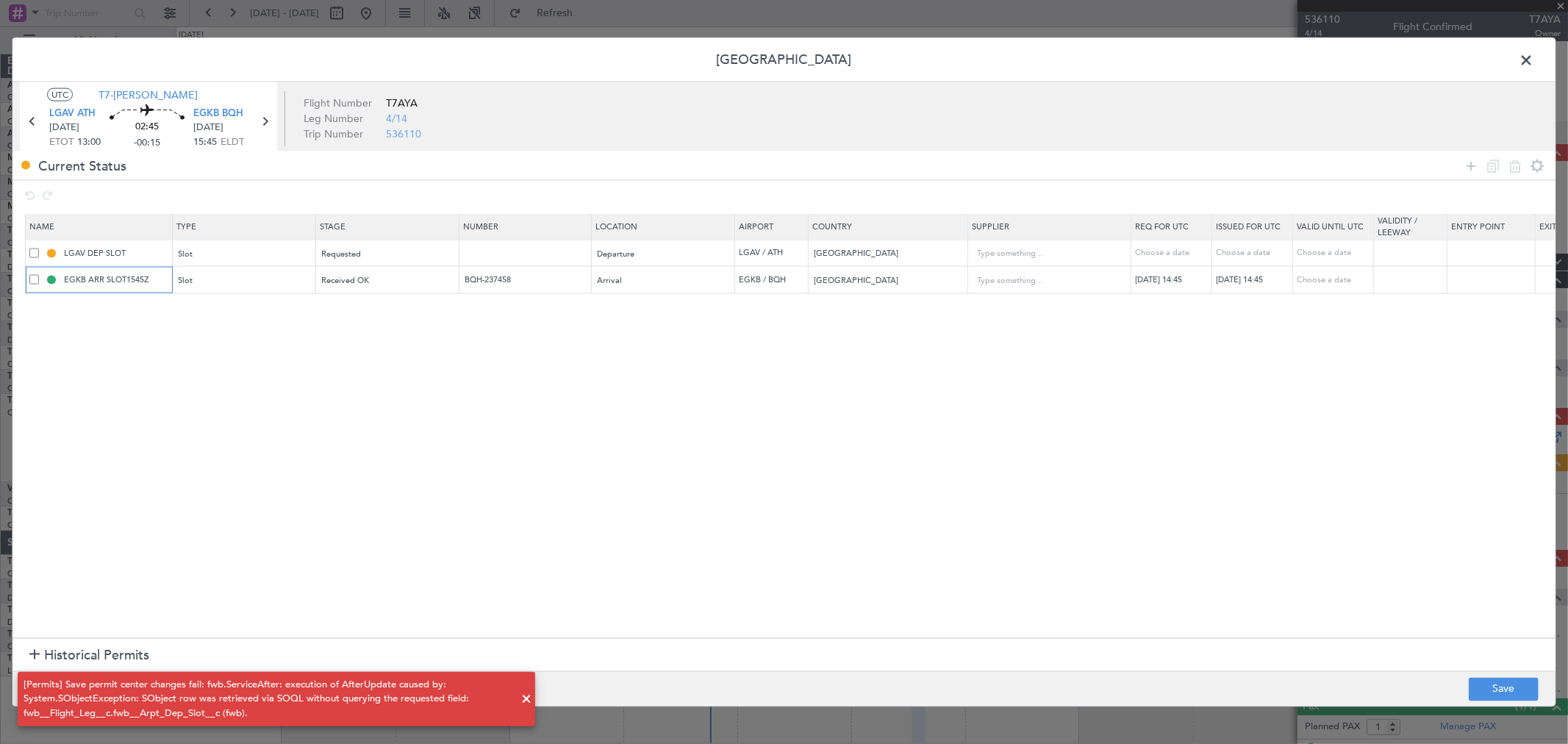
click at [125, 279] on input "EGKB ARR SLOT1545Z" at bounding box center [116, 279] width 110 height 13
click at [1497, 707] on div "Permit Center UTC T7-AYA LGAV ATH [DATE] ETOT 13:00 02:45 -00:15 EGKB BQH [DATE…" at bounding box center [784, 372] width 1568 height 744
click at [1500, 700] on button "Save" at bounding box center [1503, 689] width 70 height 24
drag, startPoint x: 153, startPoint y: 274, endPoint x: 128, endPoint y: 275, distance: 25.0
click at [128, 275] on input "EGKB ARR SLOT 1545Z" at bounding box center [116, 279] width 110 height 13
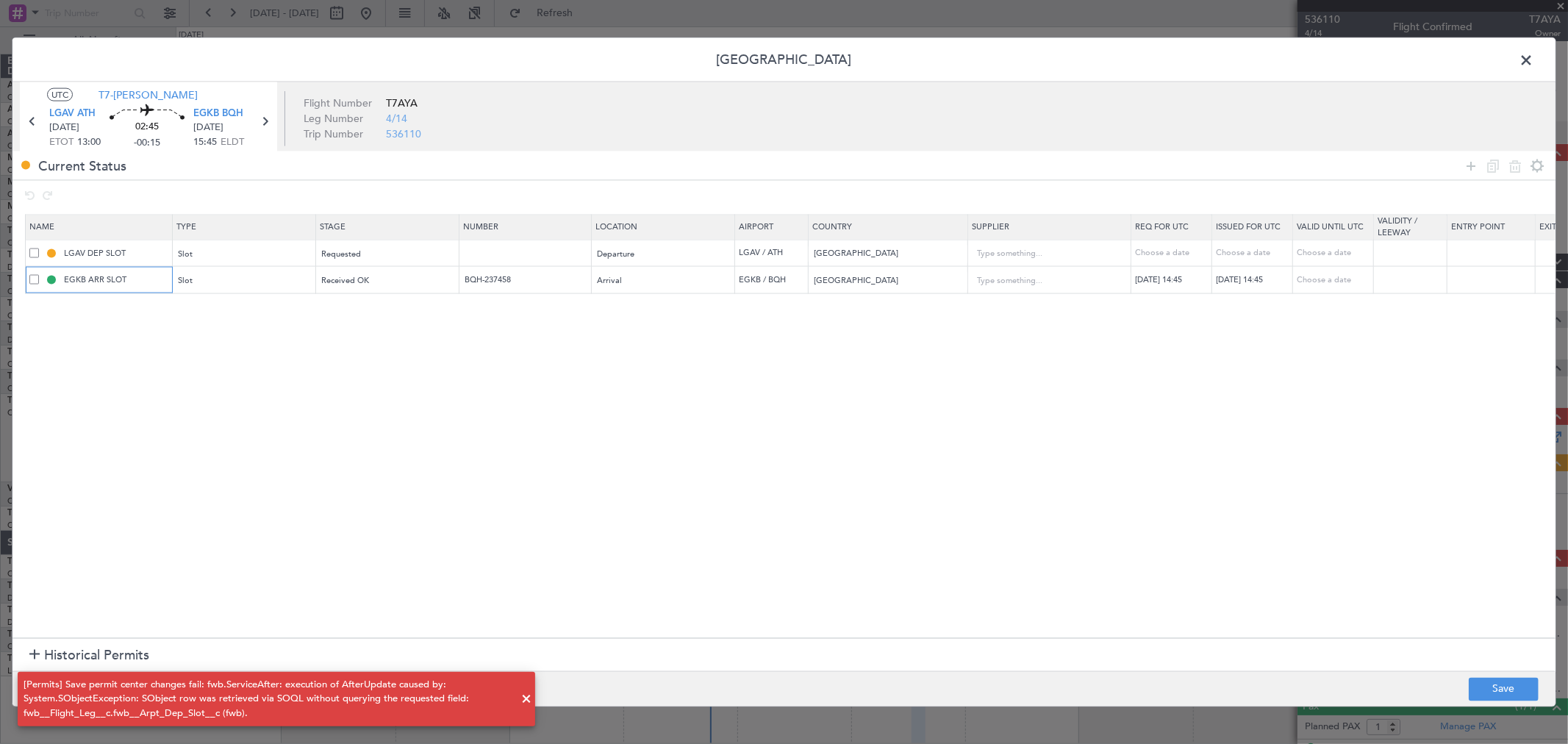
type input "EGKB ARR SLOT"
click at [266, 425] on section "Name Type Stage Number Location Airport Country Supplier Req For Utc Issued For…" at bounding box center [784, 423] width 1543 height 427
click at [1479, 686] on button "Save" at bounding box center [1503, 689] width 70 height 24
click at [1534, 60] on span at bounding box center [1534, 63] width 0 height 30
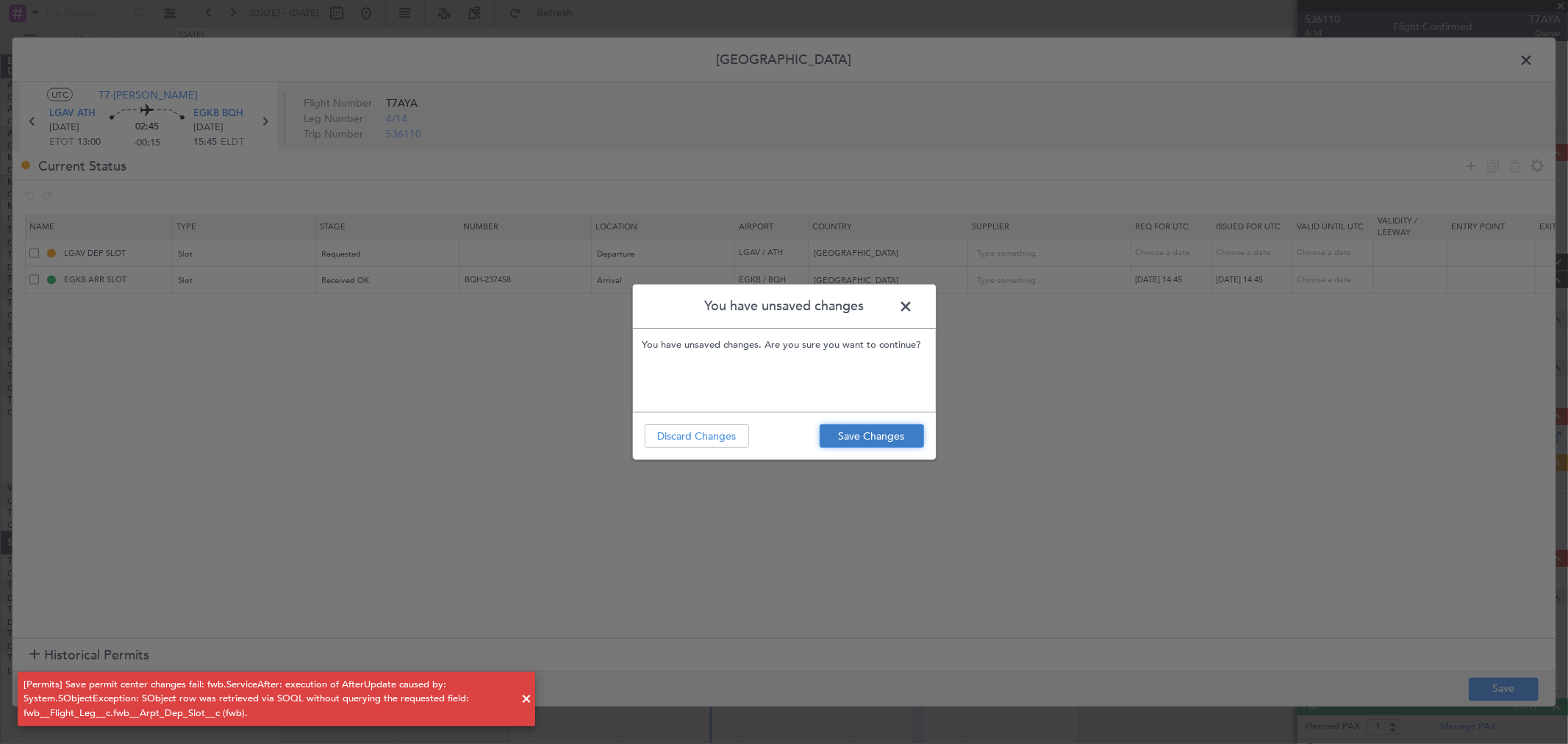
click at [902, 428] on button "Save Changes" at bounding box center [871, 436] width 104 height 24
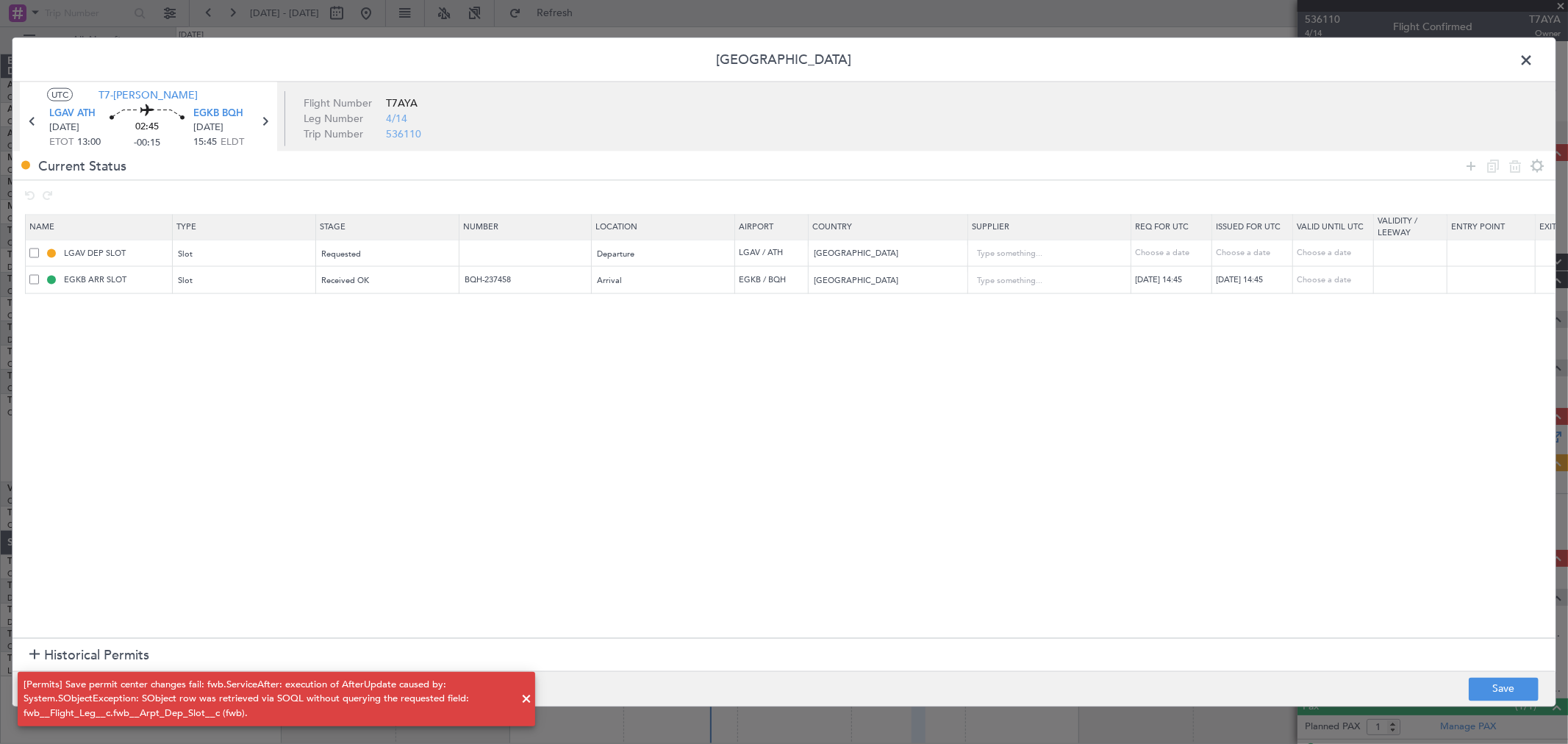
click at [1170, 276] on div "[DATE] 14:45" at bounding box center [1173, 279] width 77 height 13
select select "9"
select select "2025"
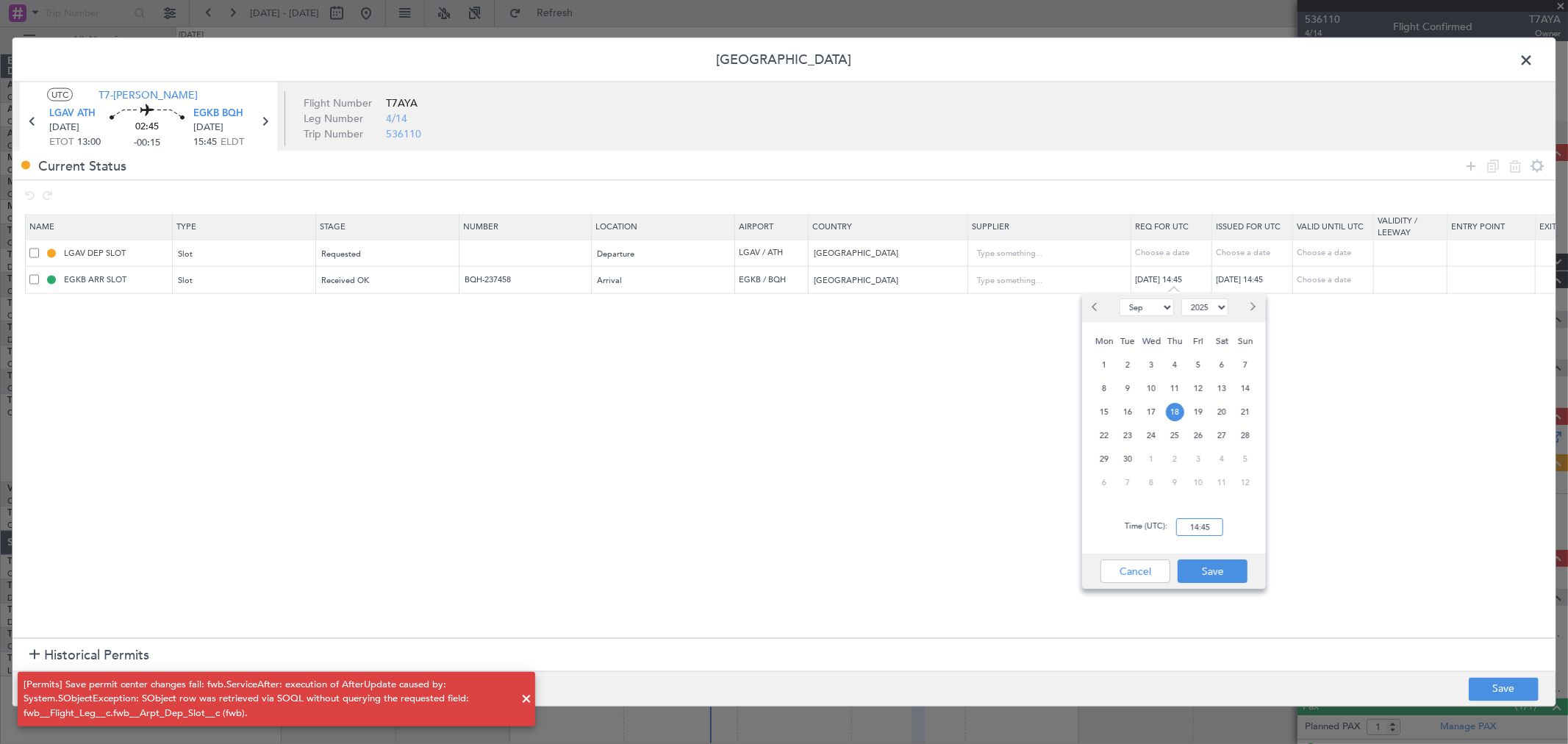
click at [1200, 525] on input "14:45" at bounding box center [1199, 527] width 47 height 18
type input "15:45"
click at [1225, 576] on button "Save" at bounding box center [1212, 571] width 70 height 24
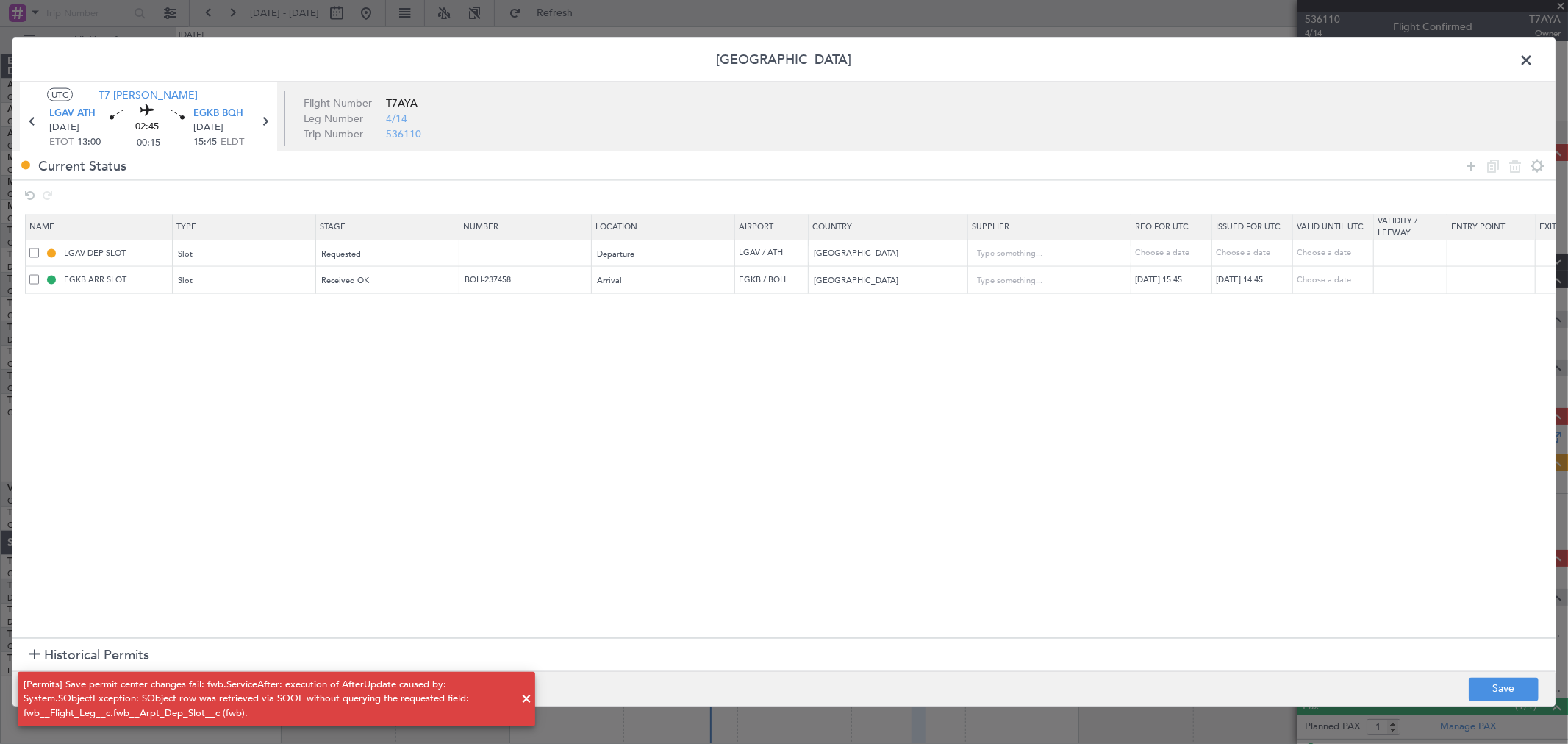
click at [1260, 283] on div "[DATE] 14:45" at bounding box center [1253, 279] width 77 height 13
select select "9"
select select "2025"
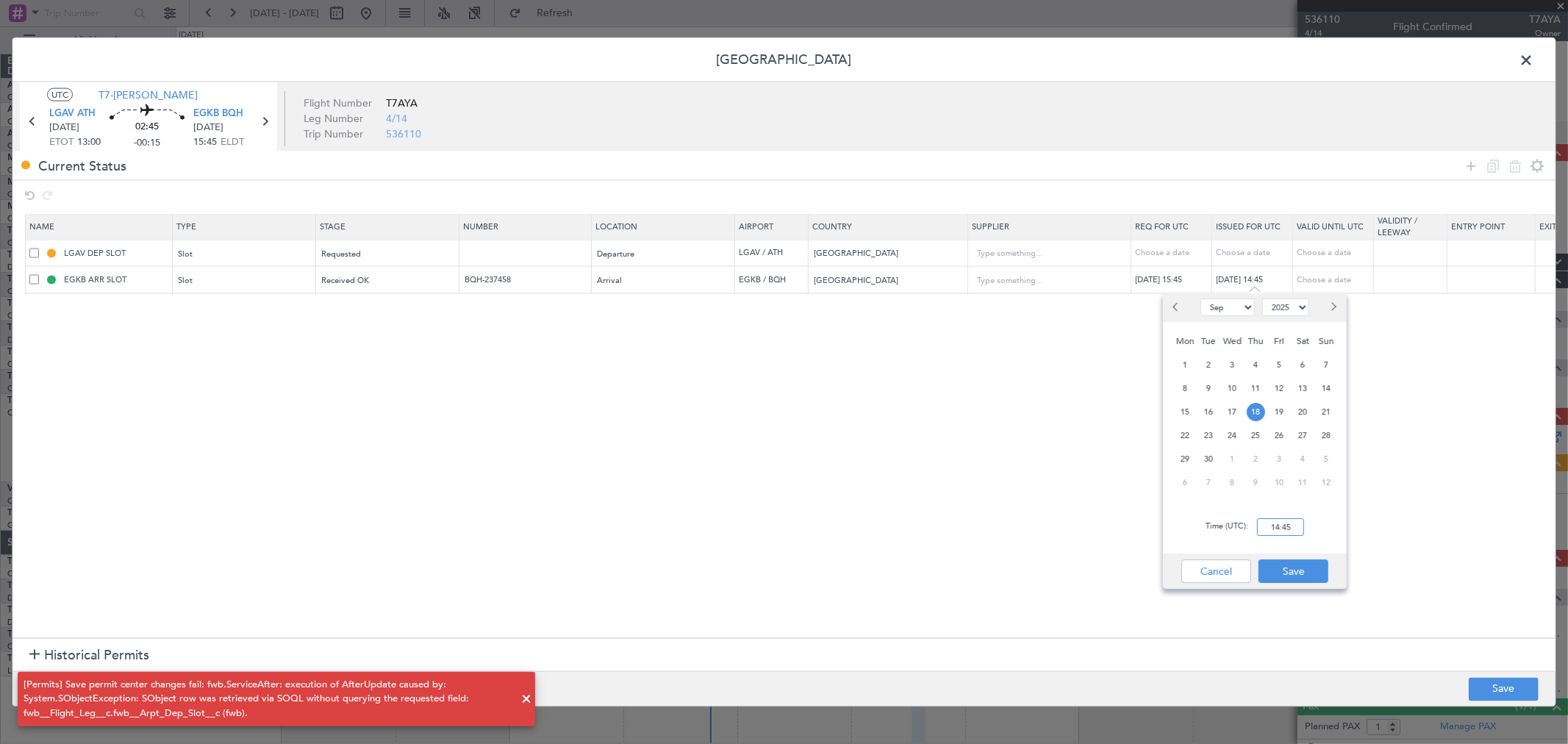
click at [1289, 523] on input "14:45" at bounding box center [1280, 527] width 47 height 18
type input "15:45"
click at [1307, 569] on button "Save" at bounding box center [1293, 571] width 70 height 24
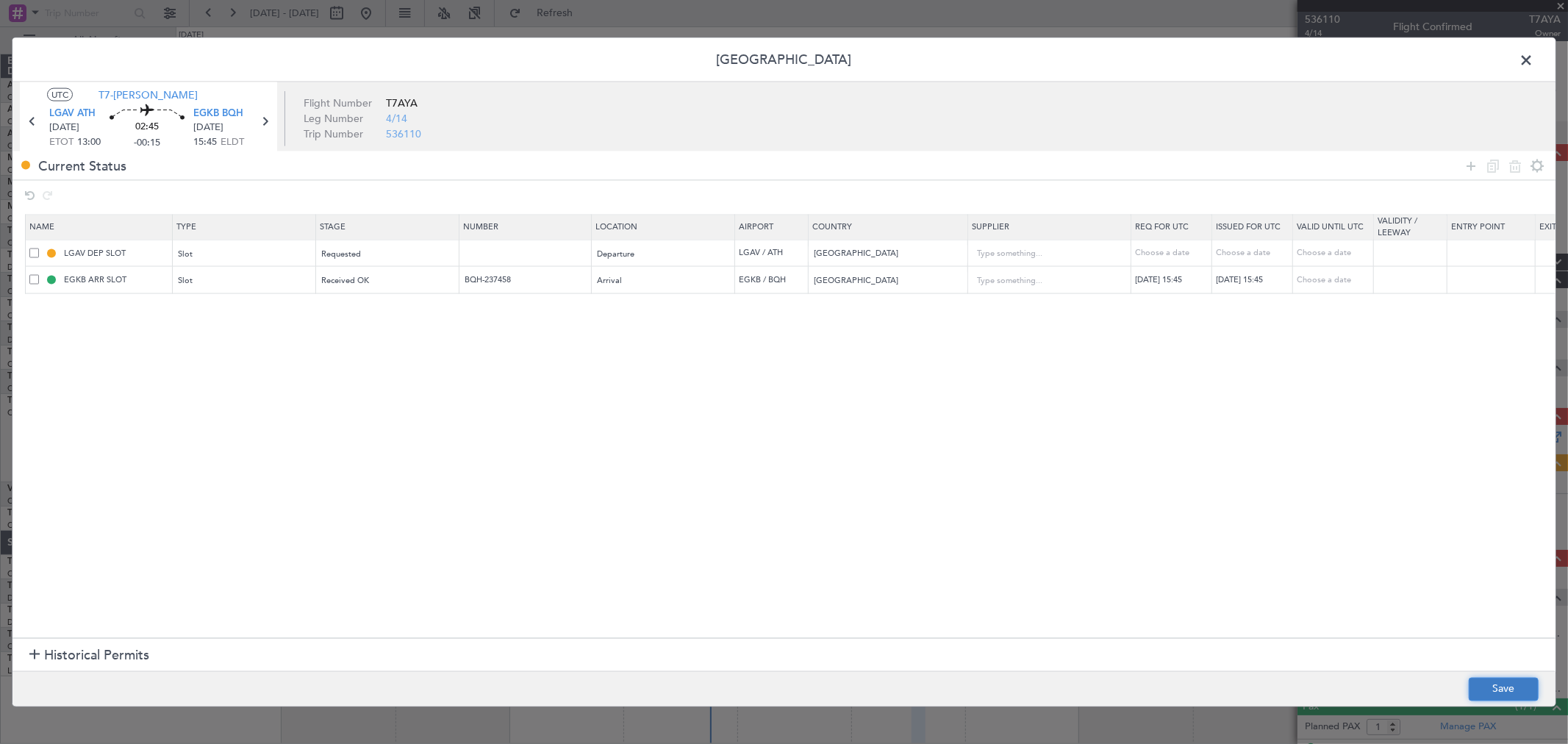
click at [1483, 688] on button "Save" at bounding box center [1503, 689] width 70 height 24
click at [1534, 61] on span at bounding box center [1534, 63] width 0 height 30
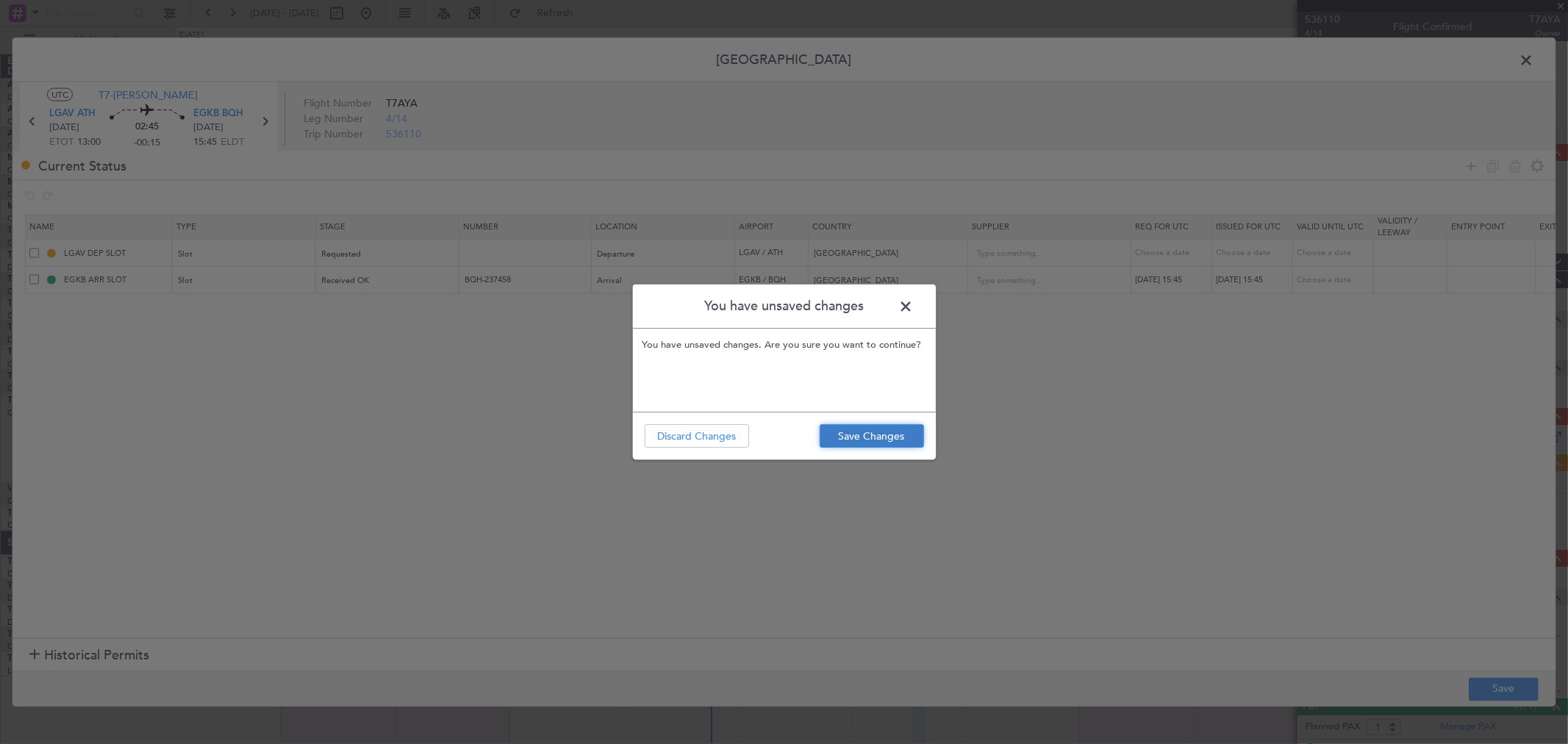
click at [854, 442] on button "Save Changes" at bounding box center [871, 436] width 104 height 24
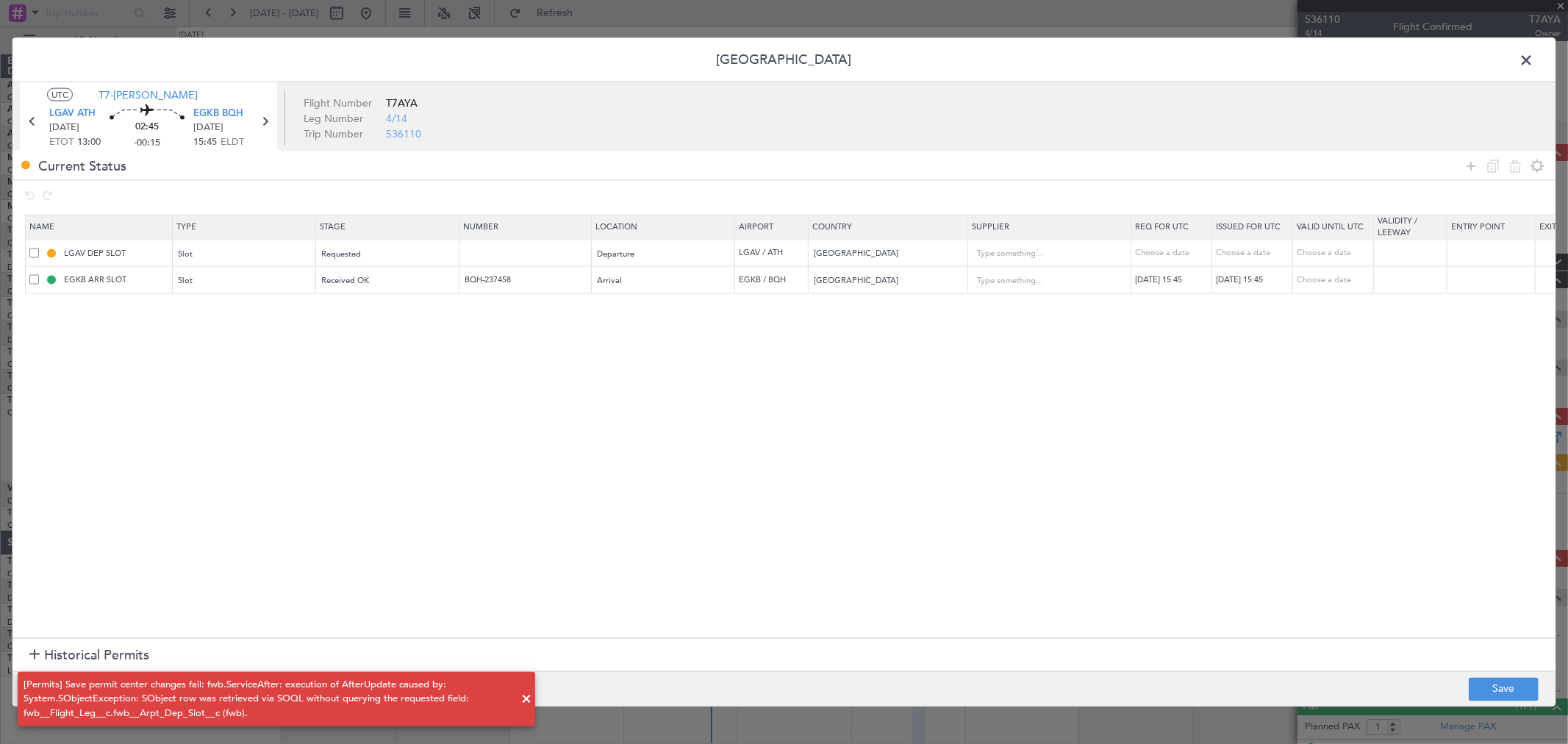
click at [1534, 60] on span at bounding box center [1534, 63] width 0 height 30
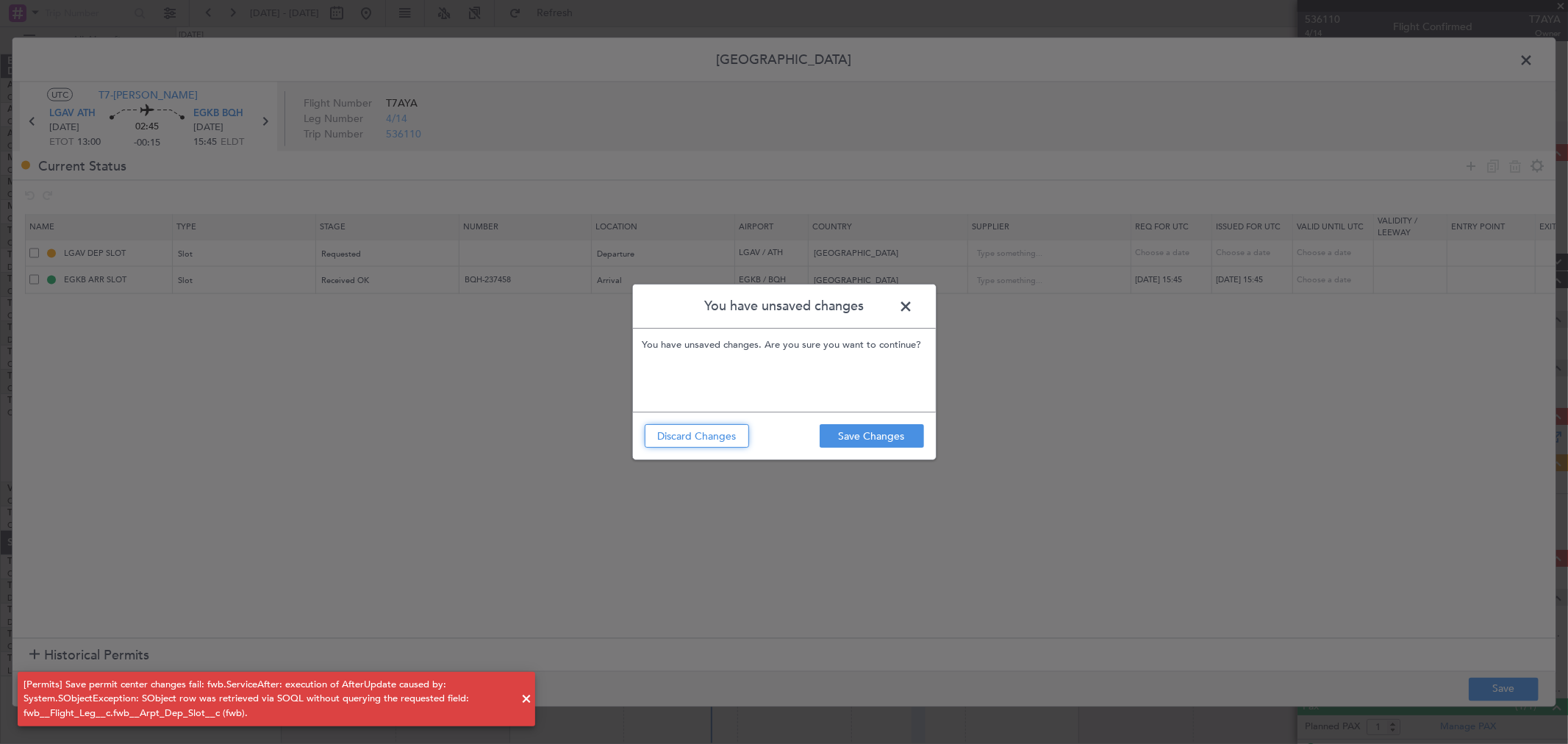
click at [707, 431] on button "Discard Changes" at bounding box center [696, 436] width 104 height 24
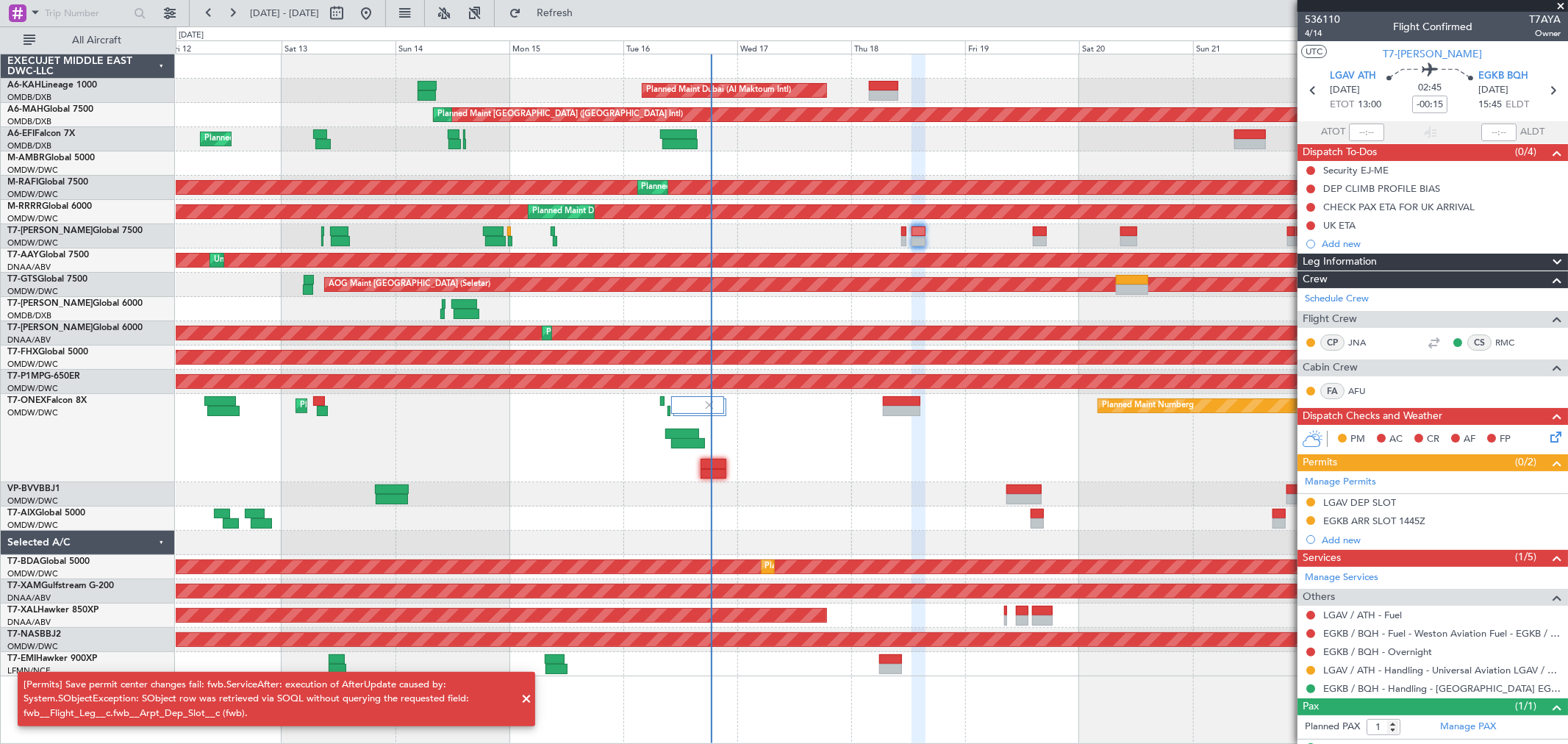
click at [972, 466] on div "Planned Maint Nurnberg Planned Maint [GEOGRAPHIC_DATA] (Al Maktoum Intl) Planne…" at bounding box center [871, 438] width 1392 height 89
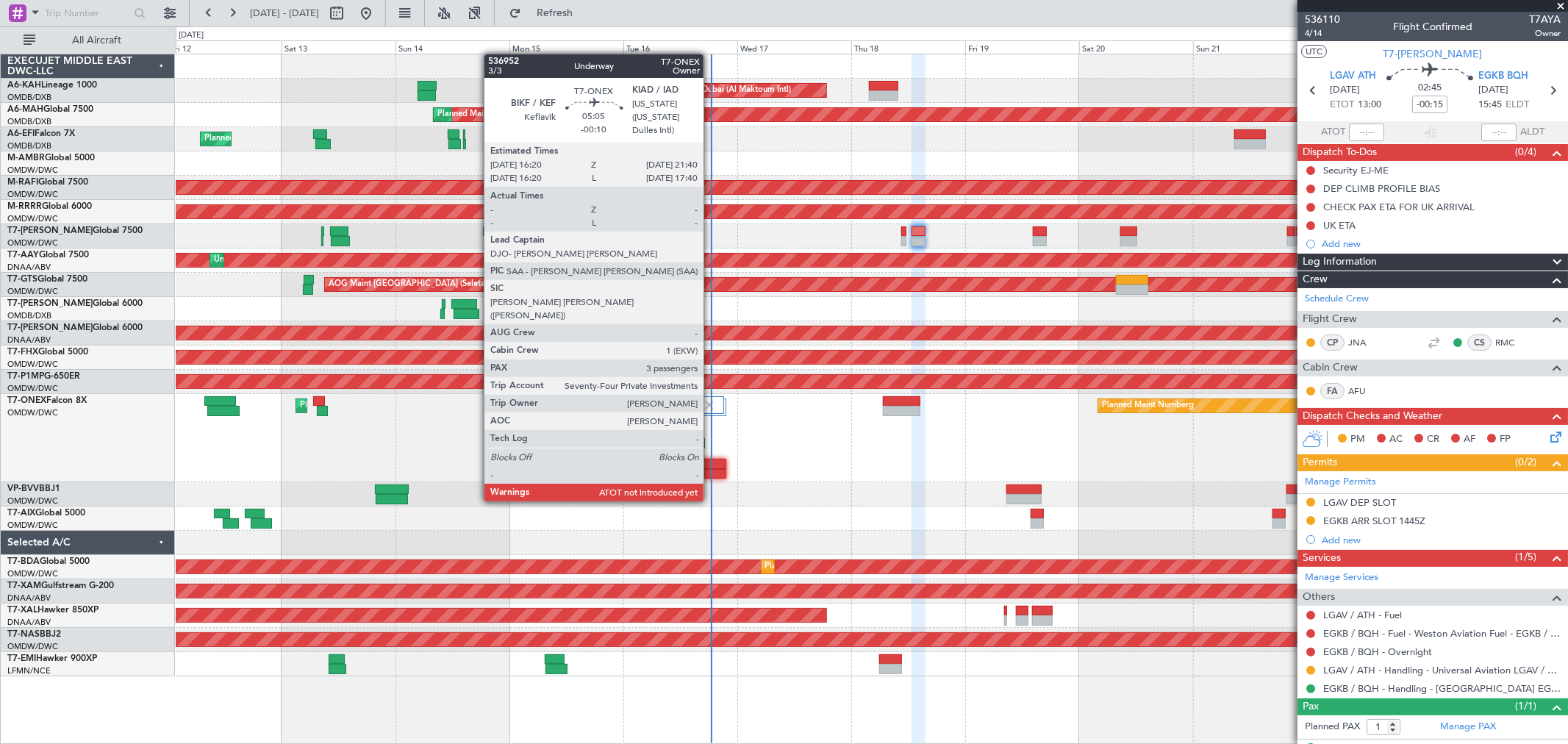
click at [711, 460] on div at bounding box center [713, 463] width 25 height 10
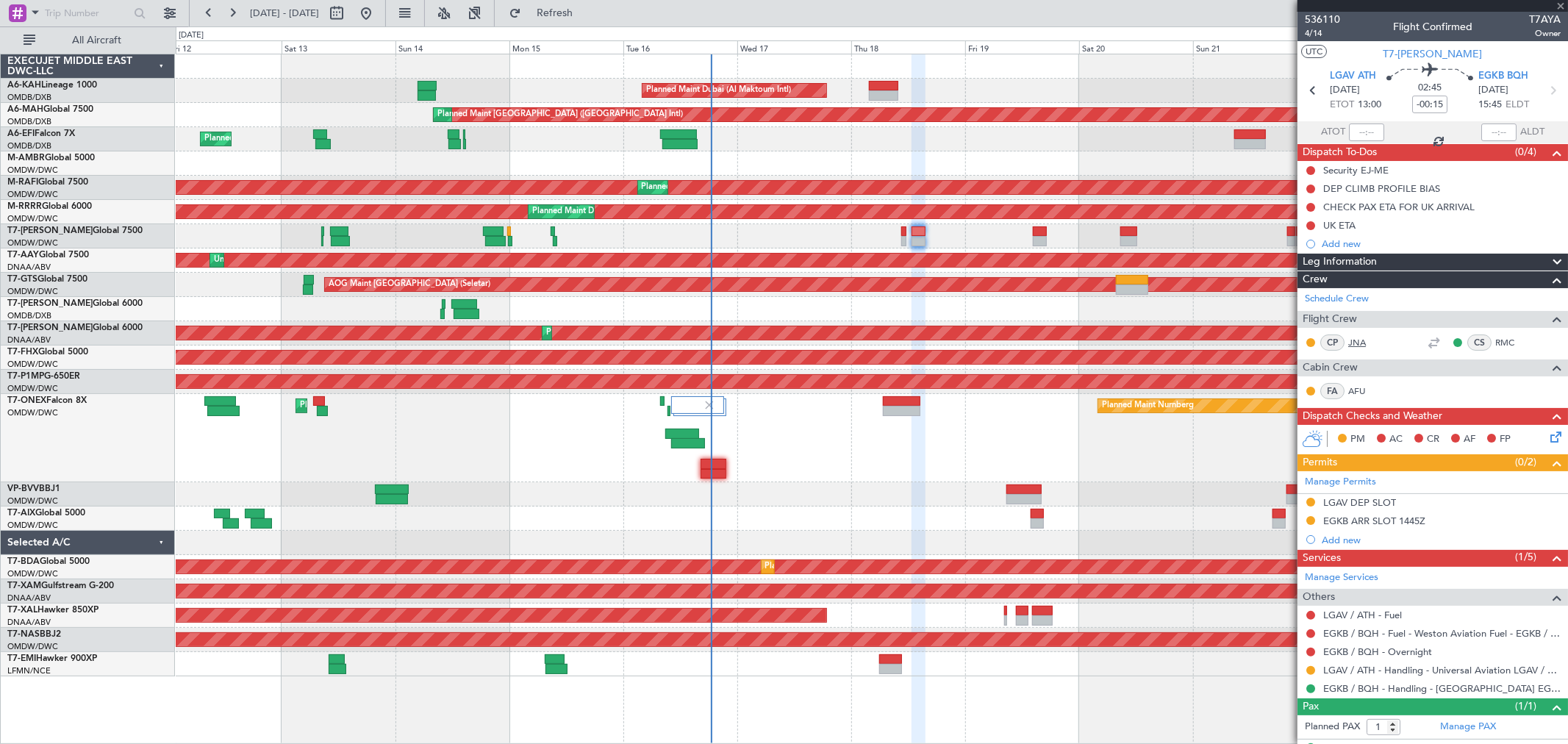
type input "-00:10"
type input "3"
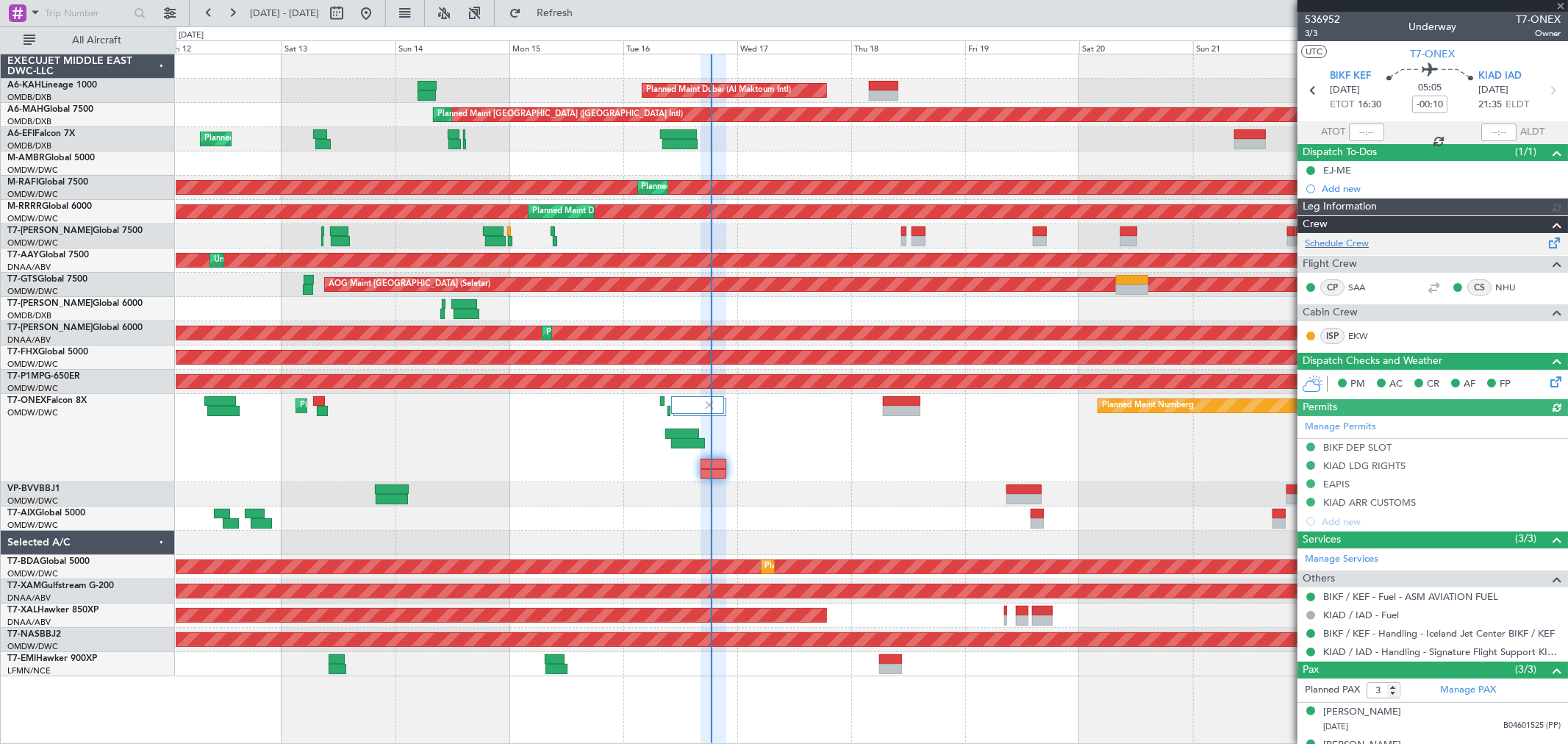
type input "[PERSON_NAME] ([PERSON_NAME])"
type input "7311"
click at [1364, 130] on input "text" at bounding box center [1365, 133] width 35 height 18
type input "18:31"
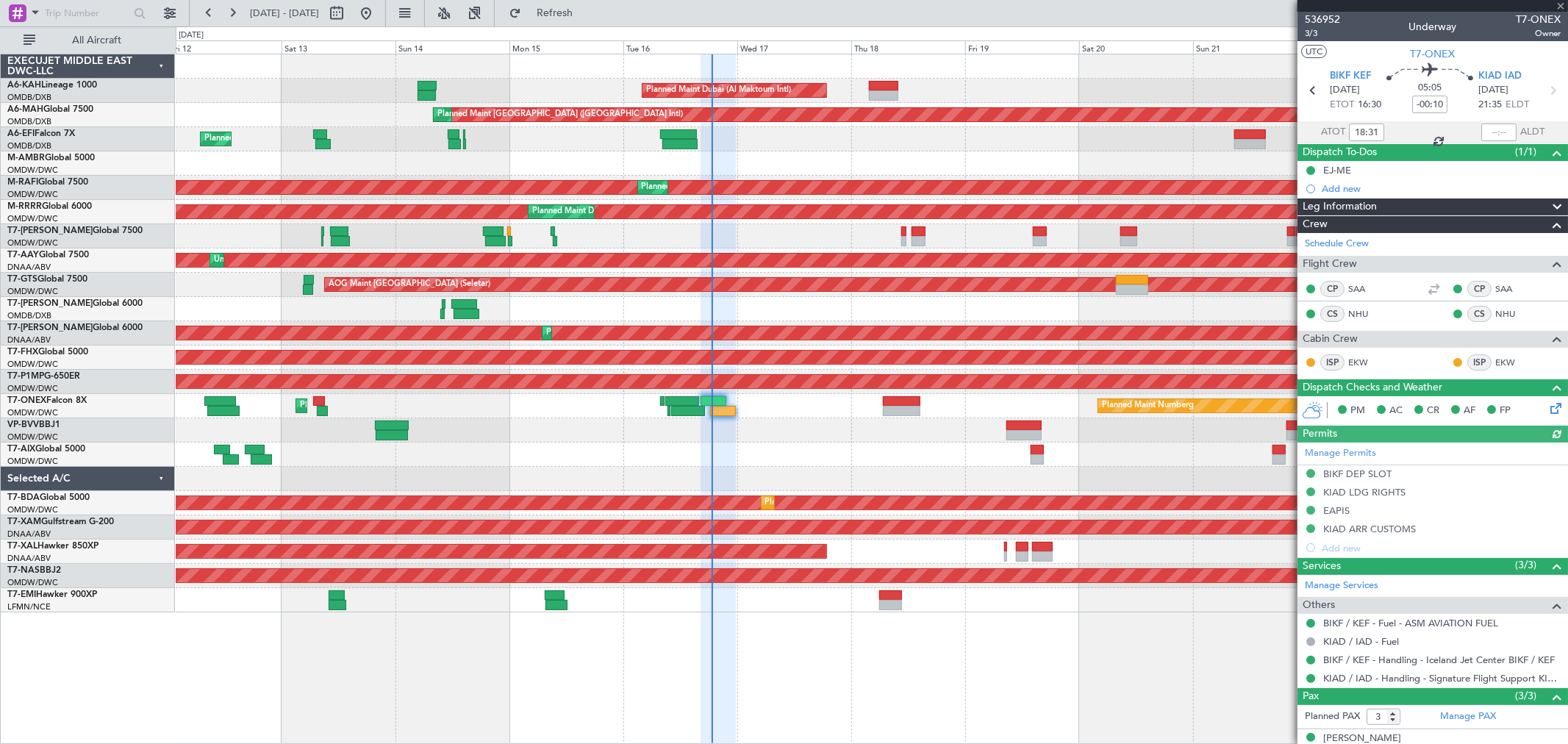
type input "[PERSON_NAME] ([PERSON_NAME])"
type input "7311"
type input "[PERSON_NAME] ([PERSON_NAME])"
type input "7311"
type input "[PERSON_NAME] ([PERSON_NAME])"
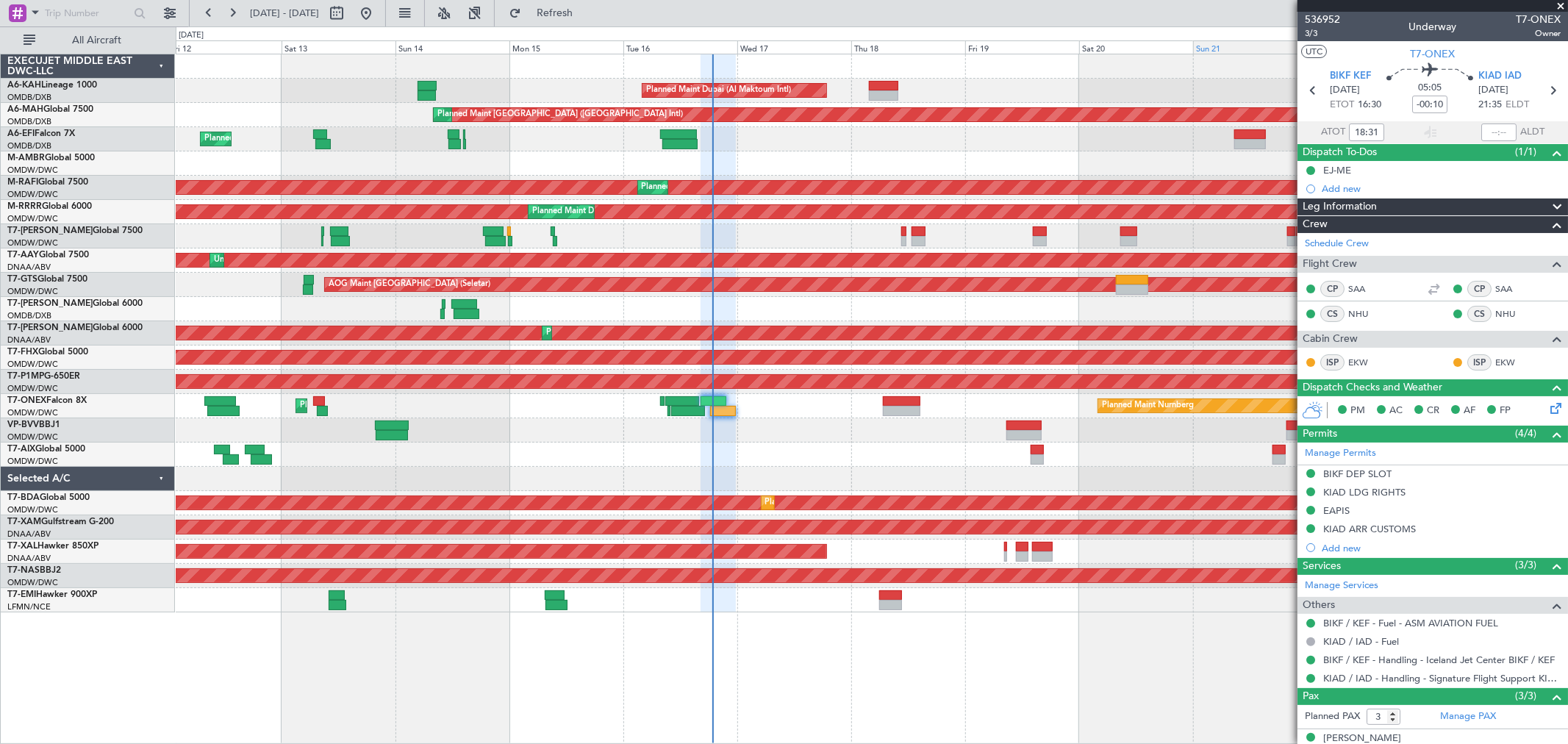
type input "7311"
type input "[PERSON_NAME] ([PERSON_NAME])"
type input "7311"
type input "[PERSON_NAME] ([PERSON_NAME])"
type input "7311"
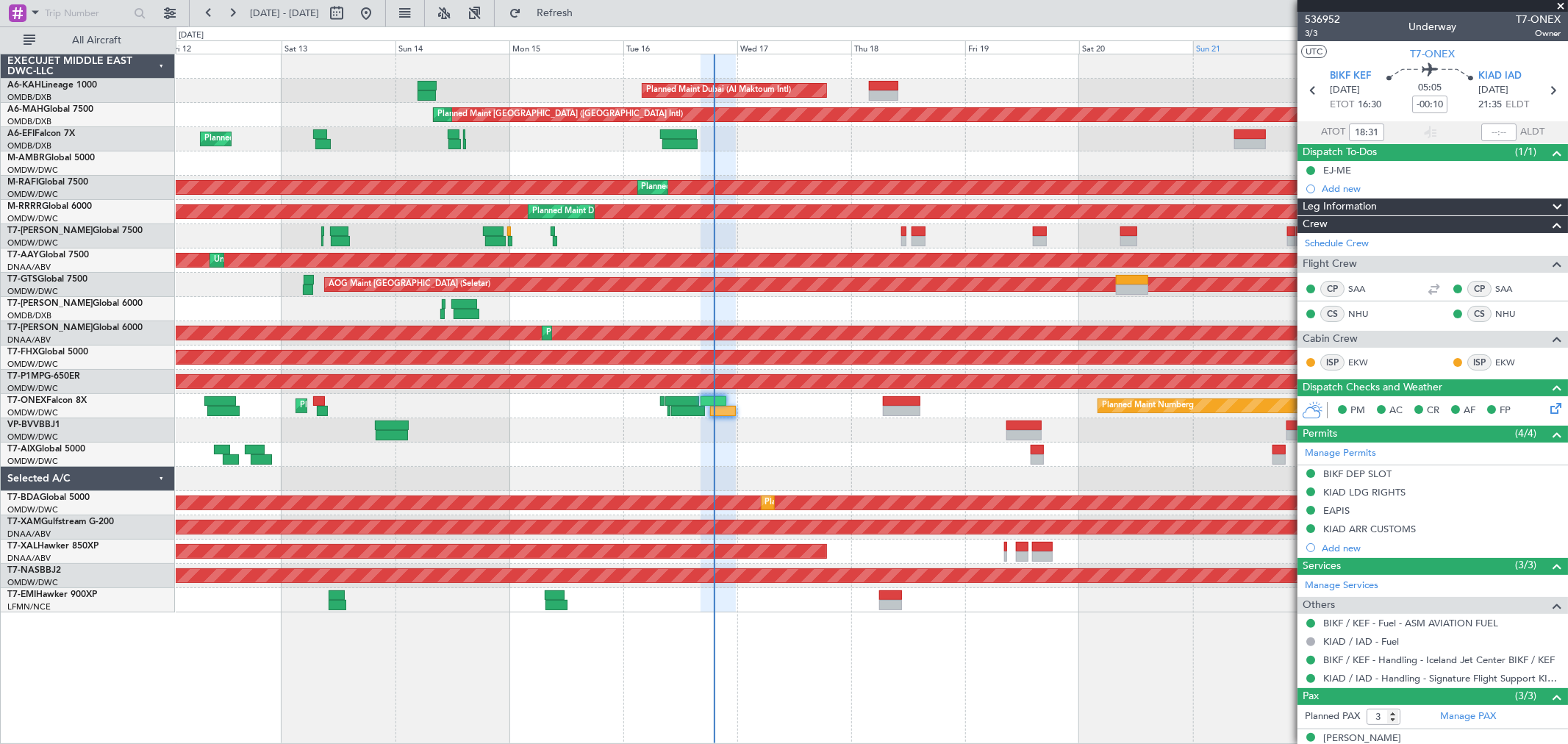
type input "[PERSON_NAME] ([PERSON_NAME])"
type input "7311"
